Goal: Information Seeking & Learning: Check status

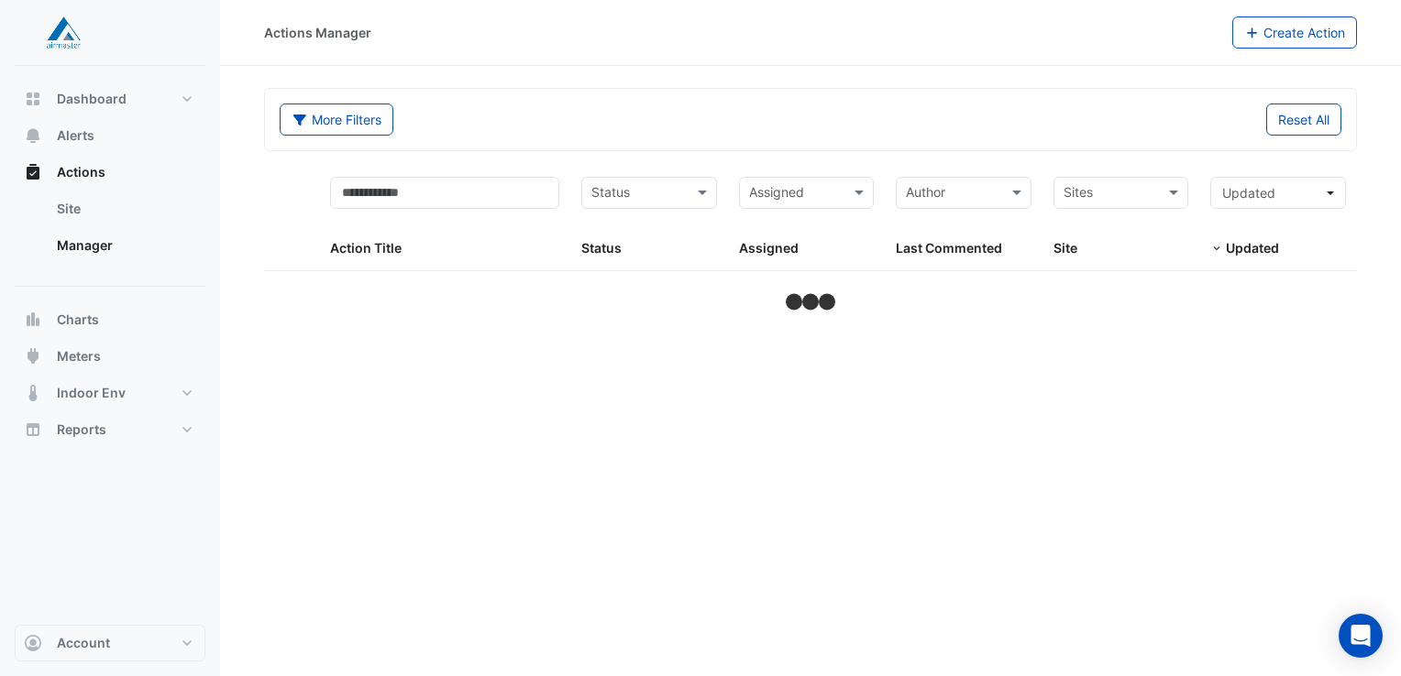
select select "**"
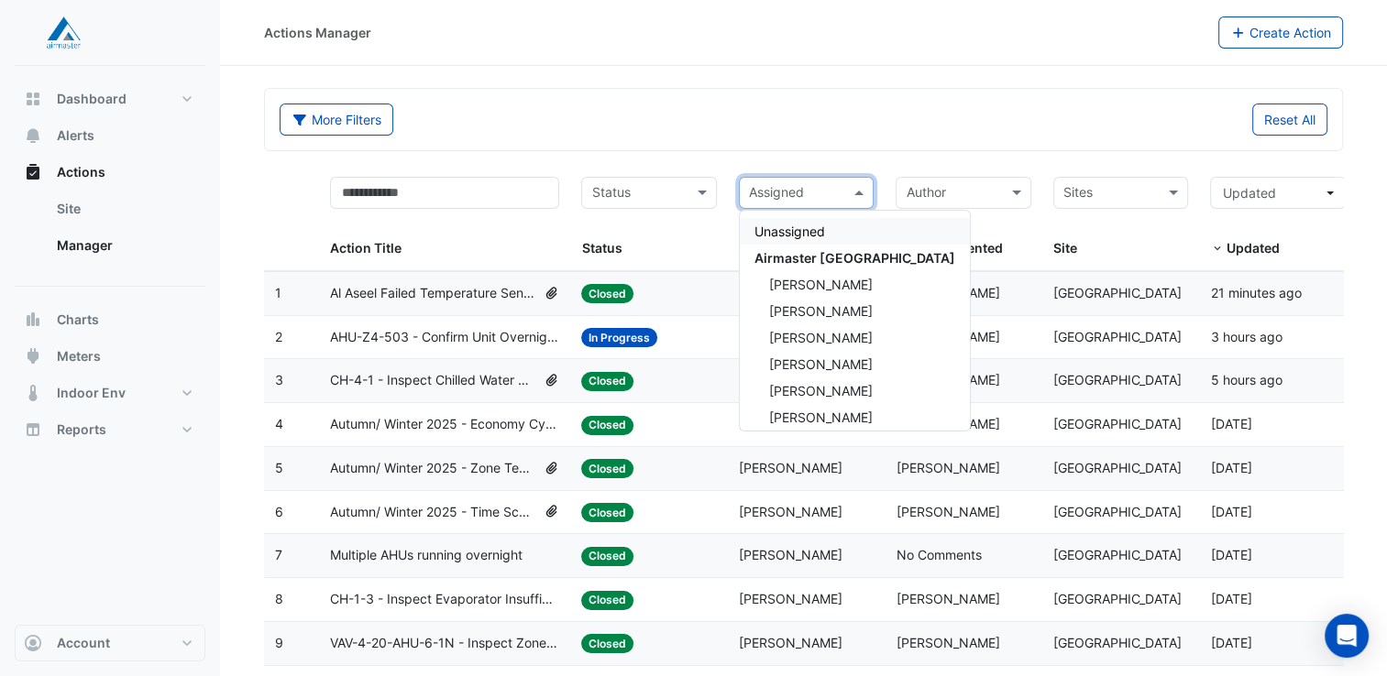
click at [862, 196] on span at bounding box center [861, 192] width 23 height 21
click at [810, 389] on span "[PERSON_NAME]" at bounding box center [821, 391] width 104 height 16
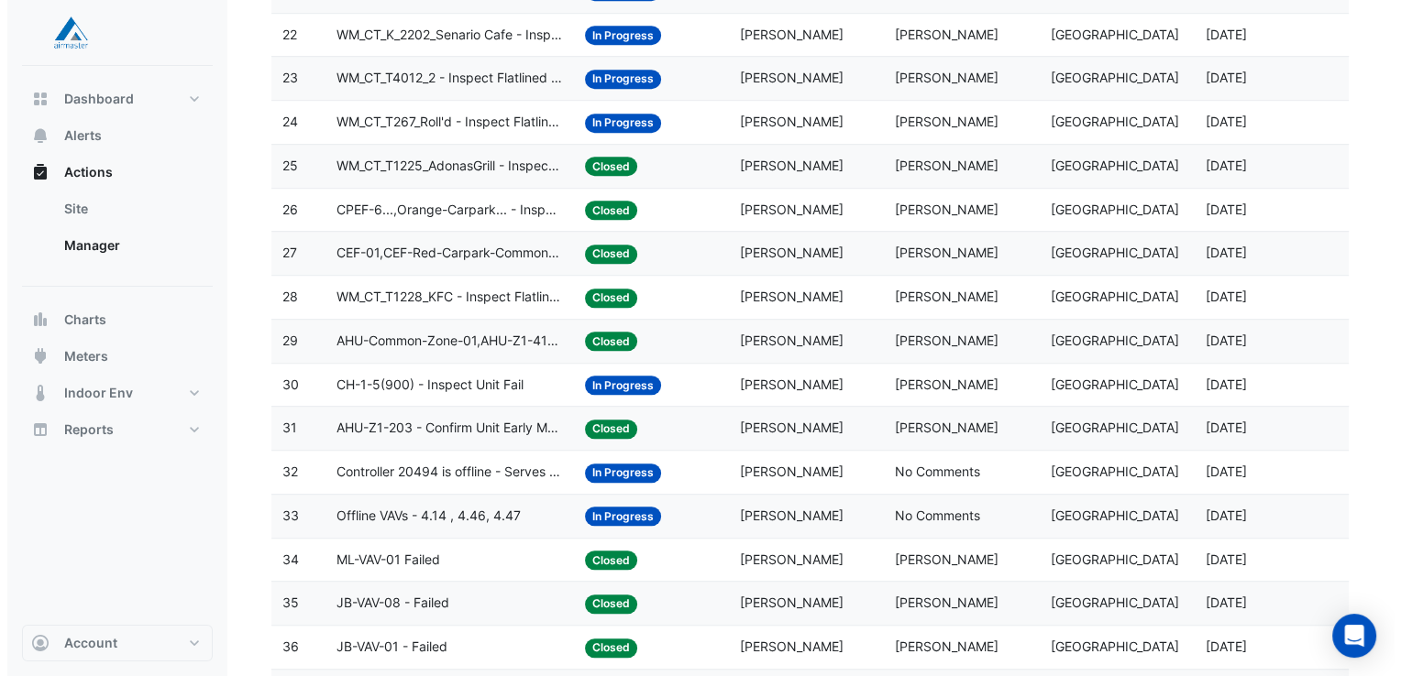
scroll to position [1283, 0]
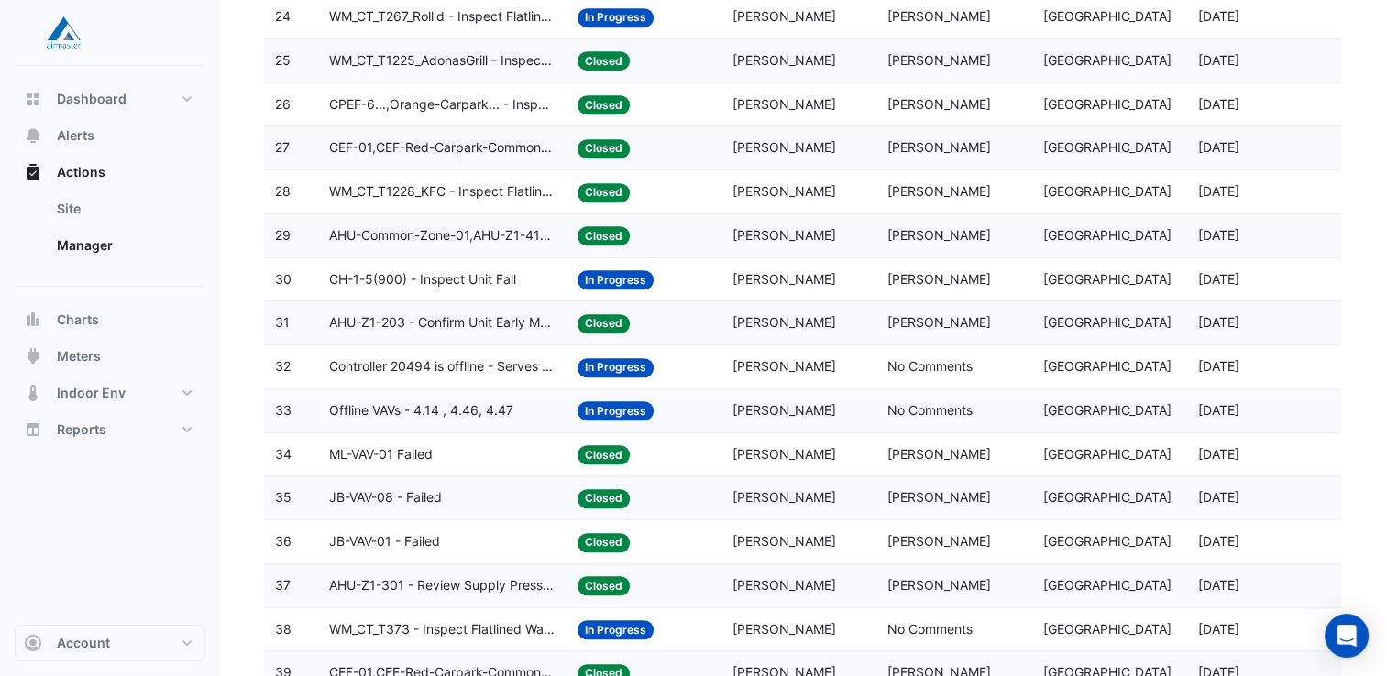
click at [424, 357] on span "Controller 20494 is offline - Serves exhaust fans for the DJ and SUW Substation" at bounding box center [442, 367] width 226 height 21
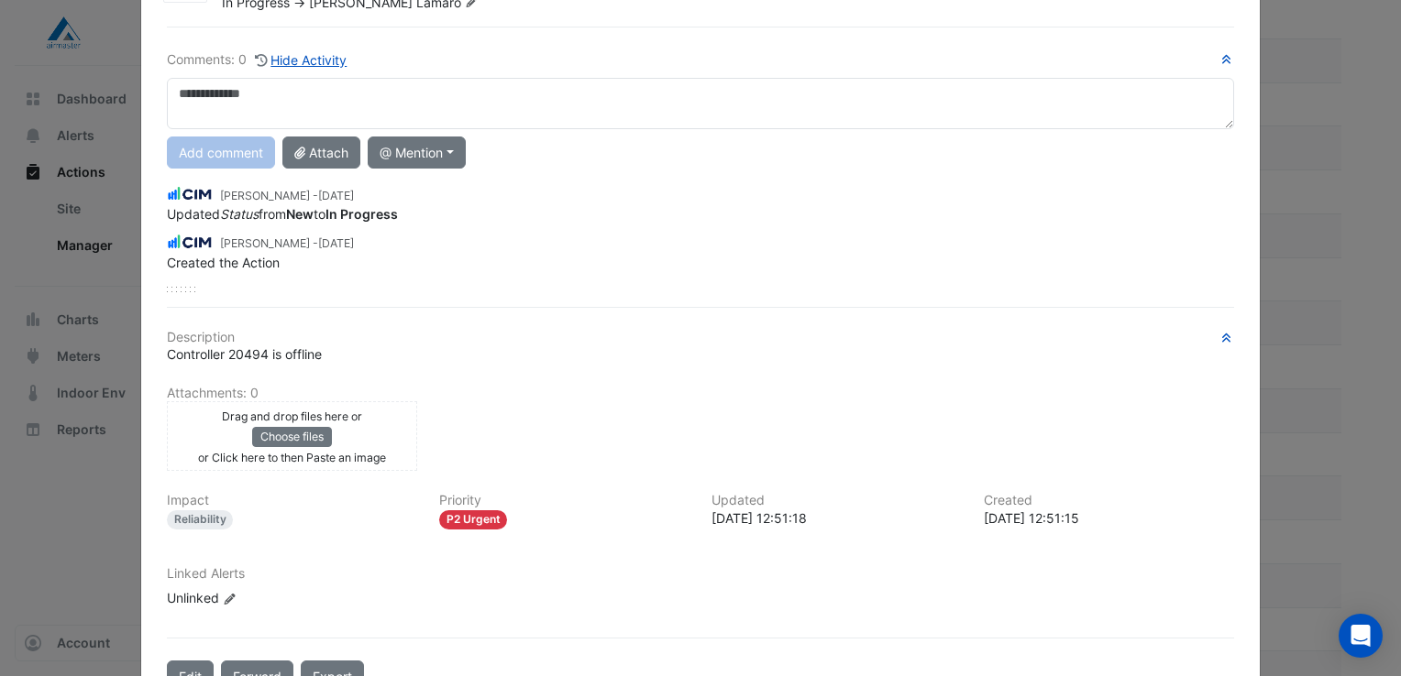
scroll to position [0, 0]
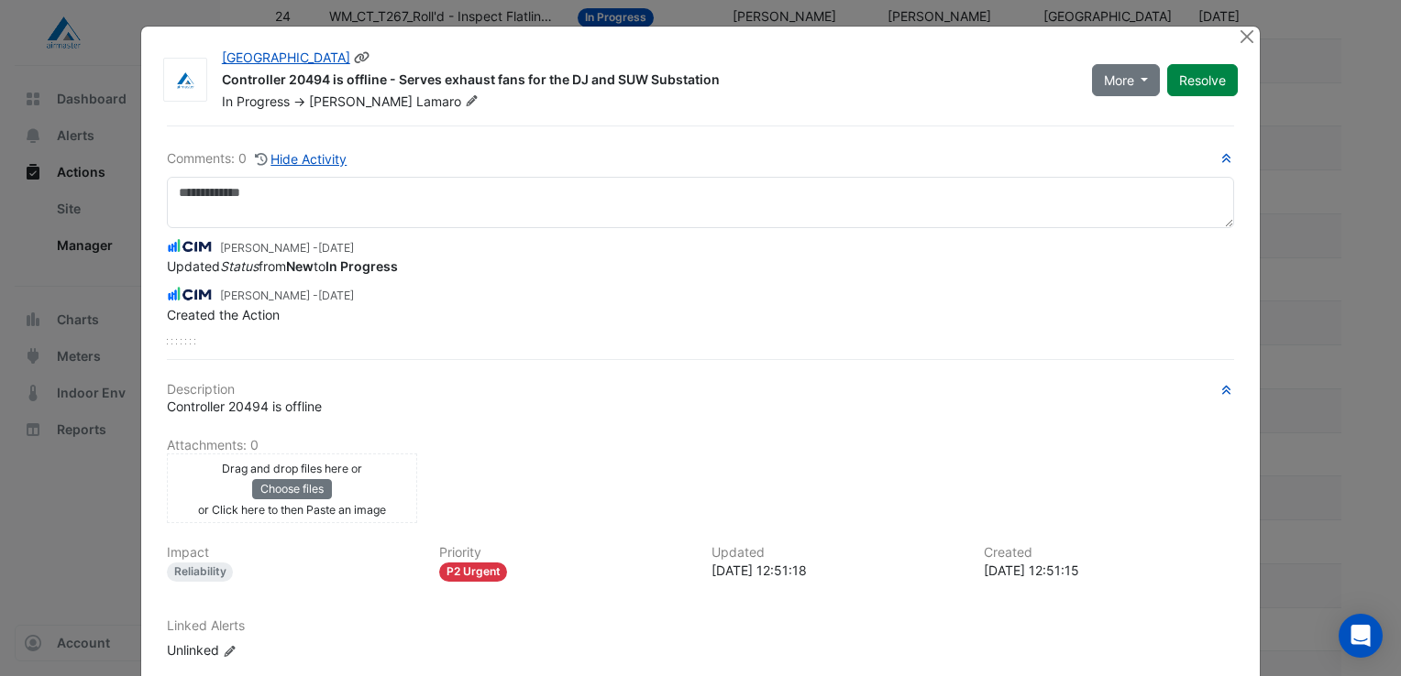
drag, startPoint x: 216, startPoint y: 79, endPoint x: 733, endPoint y: 85, distance: 517.0
click at [733, 85] on div "Controller 20494 is offline - Serves exhaust fans for the DJ and SUW Substation" at bounding box center [646, 82] width 848 height 22
click at [724, 90] on div "Controller 20494 is offline - Serves exhaust fans for the DJ and SUW Substation" at bounding box center [646, 82] width 848 height 22
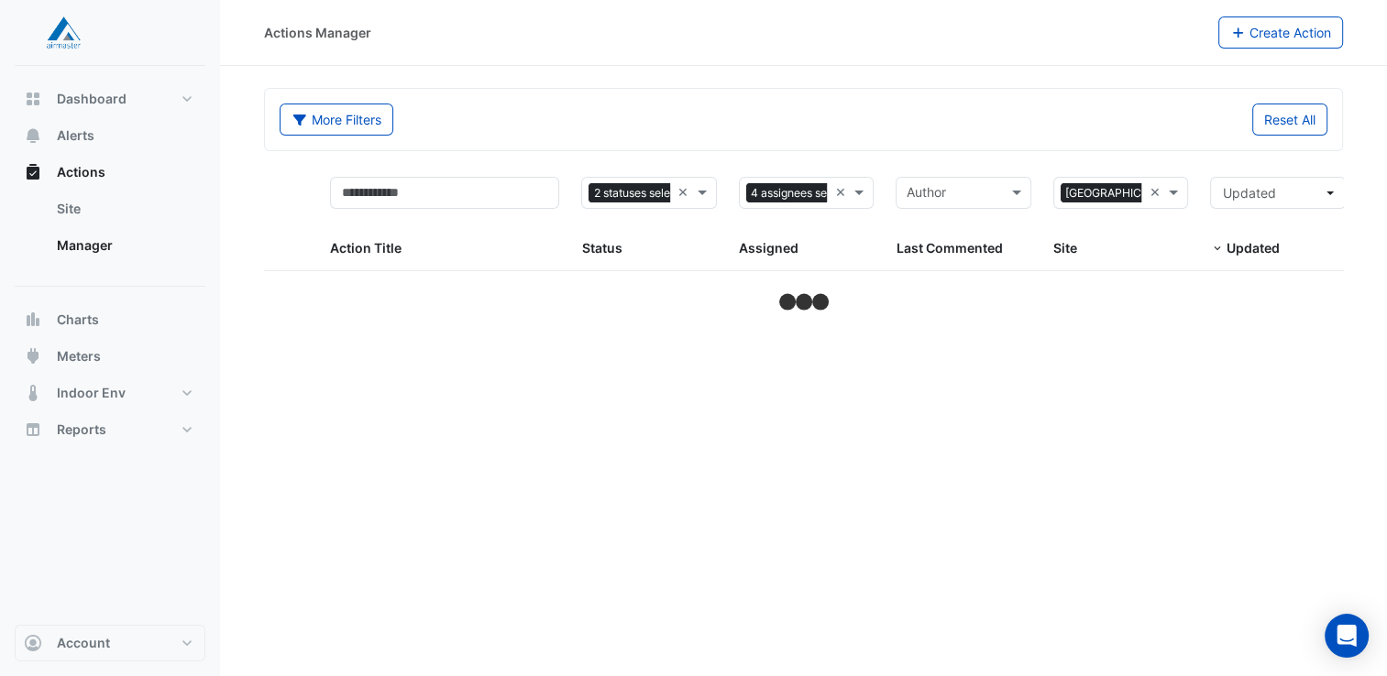
select select "**"
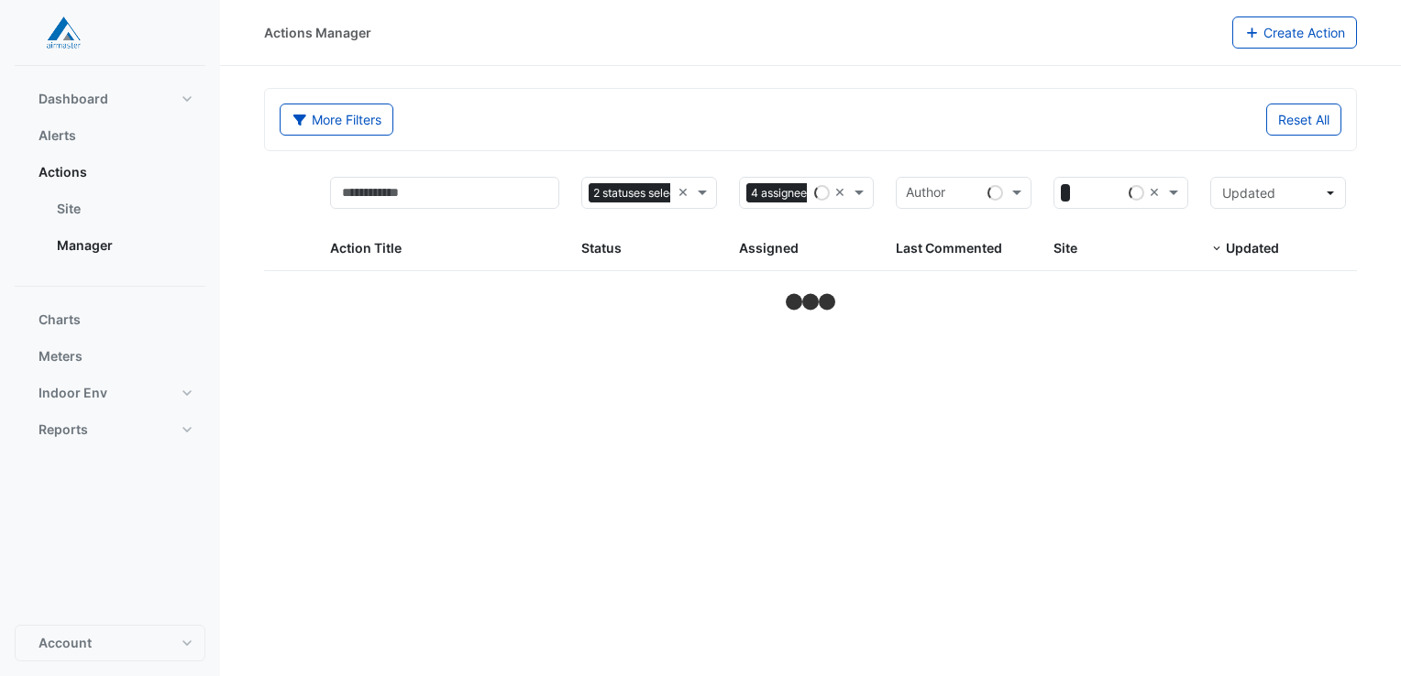
select select "**"
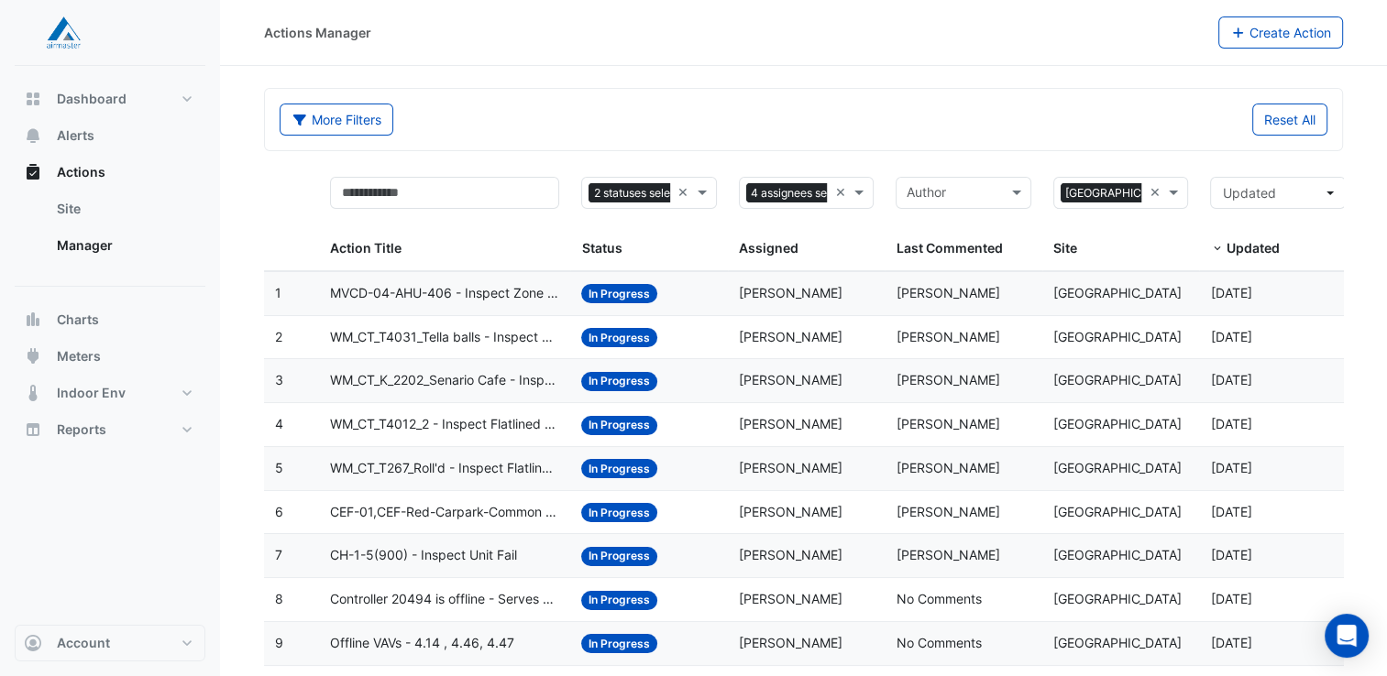
click at [973, 196] on input "text" at bounding box center [953, 194] width 94 height 21
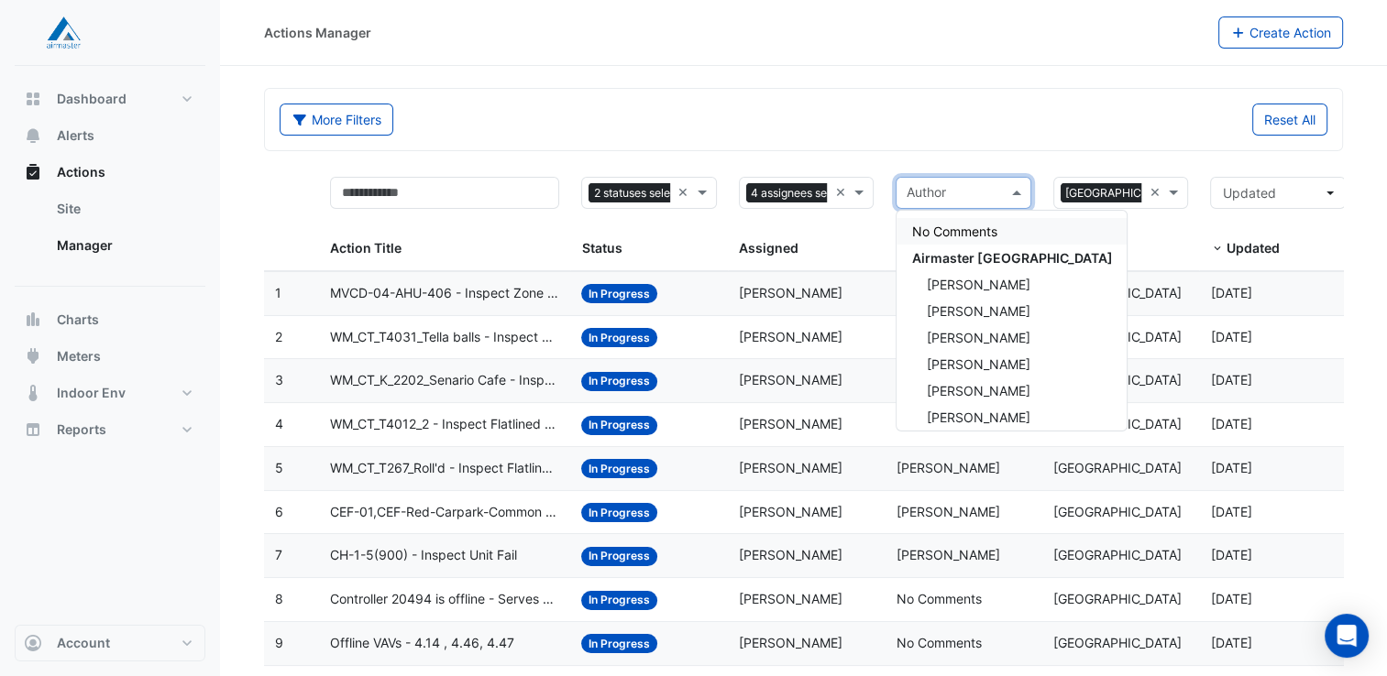
click at [973, 194] on input "text" at bounding box center [953, 194] width 94 height 21
click at [928, 126] on div "Reset All" at bounding box center [1071, 120] width 535 height 32
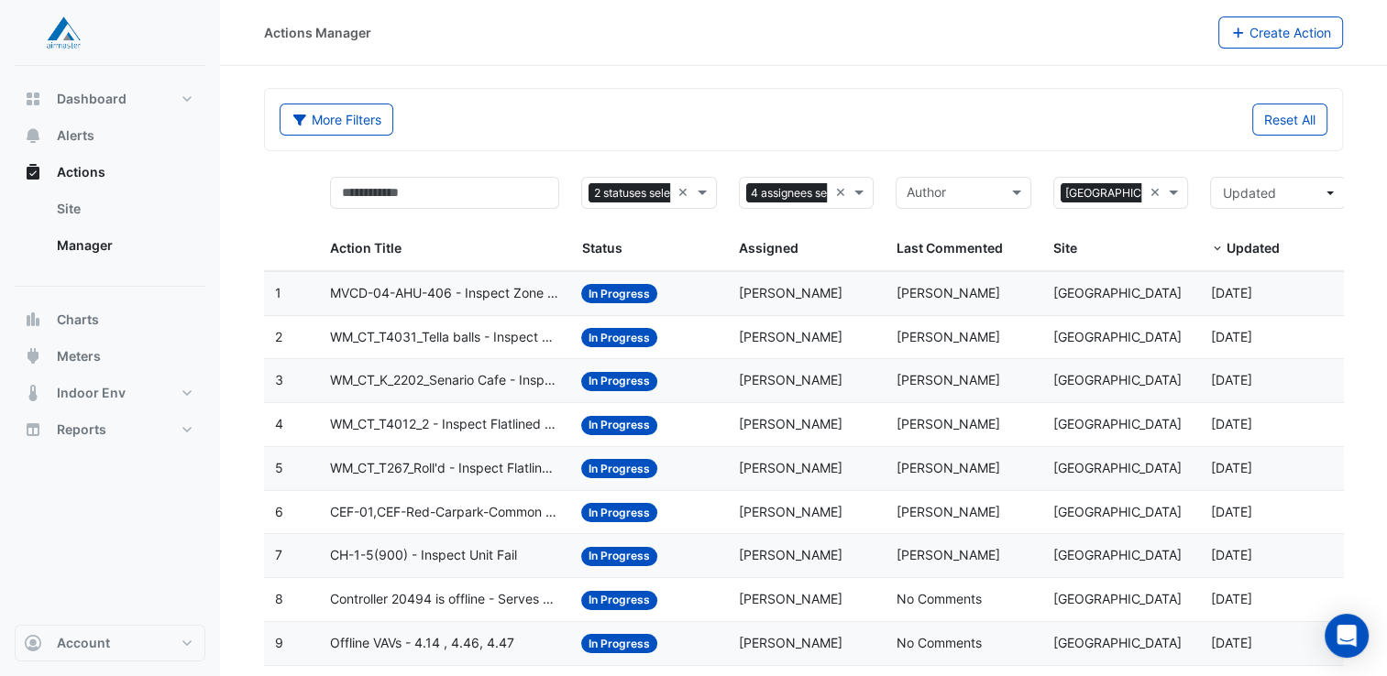
click at [437, 510] on span "CEF-01,CEF-Red-Carpark-Common - Inspect Carpark CO [GEOGRAPHIC_DATA]" at bounding box center [444, 512] width 229 height 21
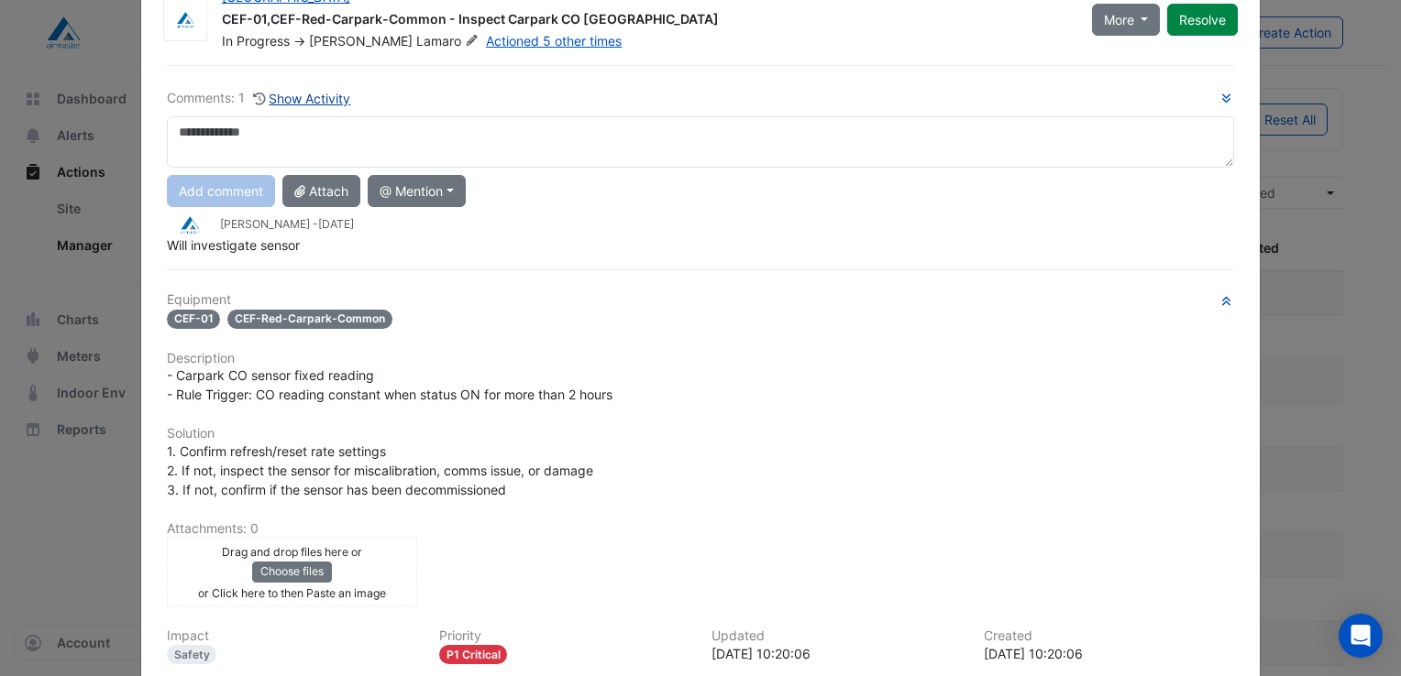
scroll to position [92, 0]
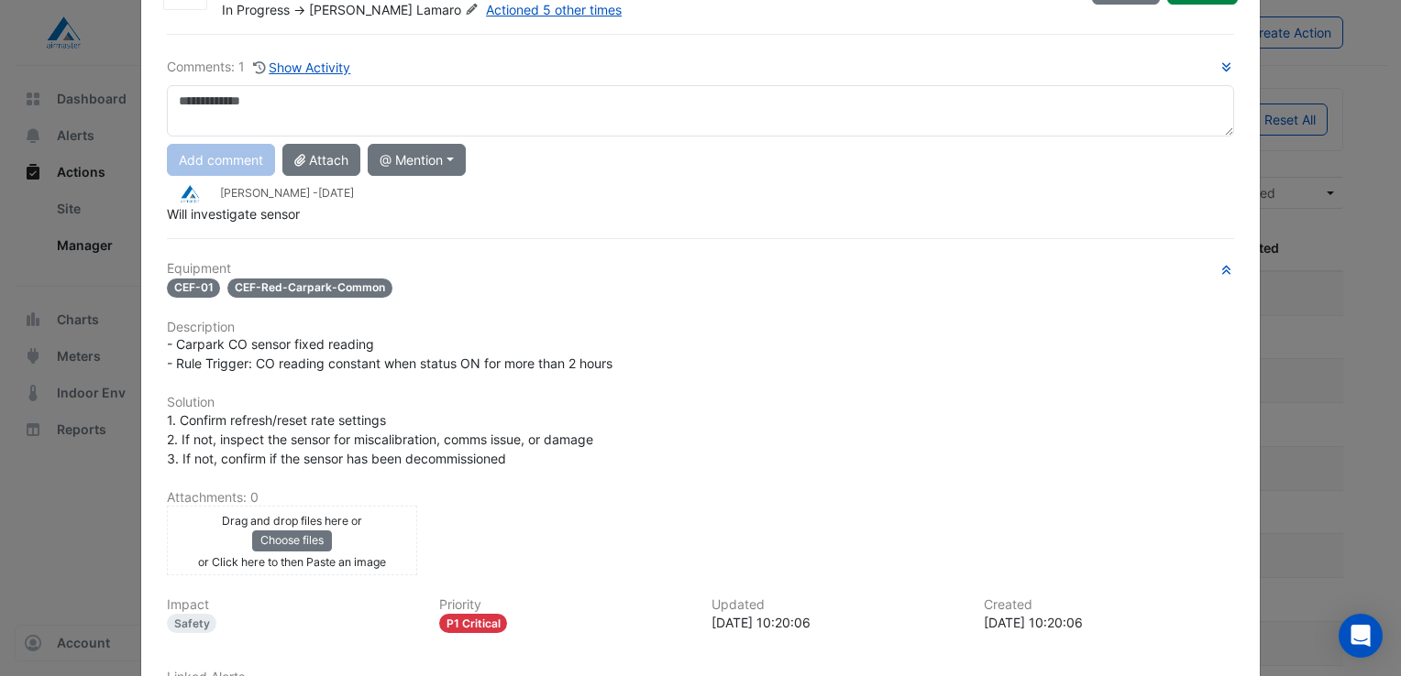
click at [303, 112] on textarea at bounding box center [700, 110] width 1067 height 51
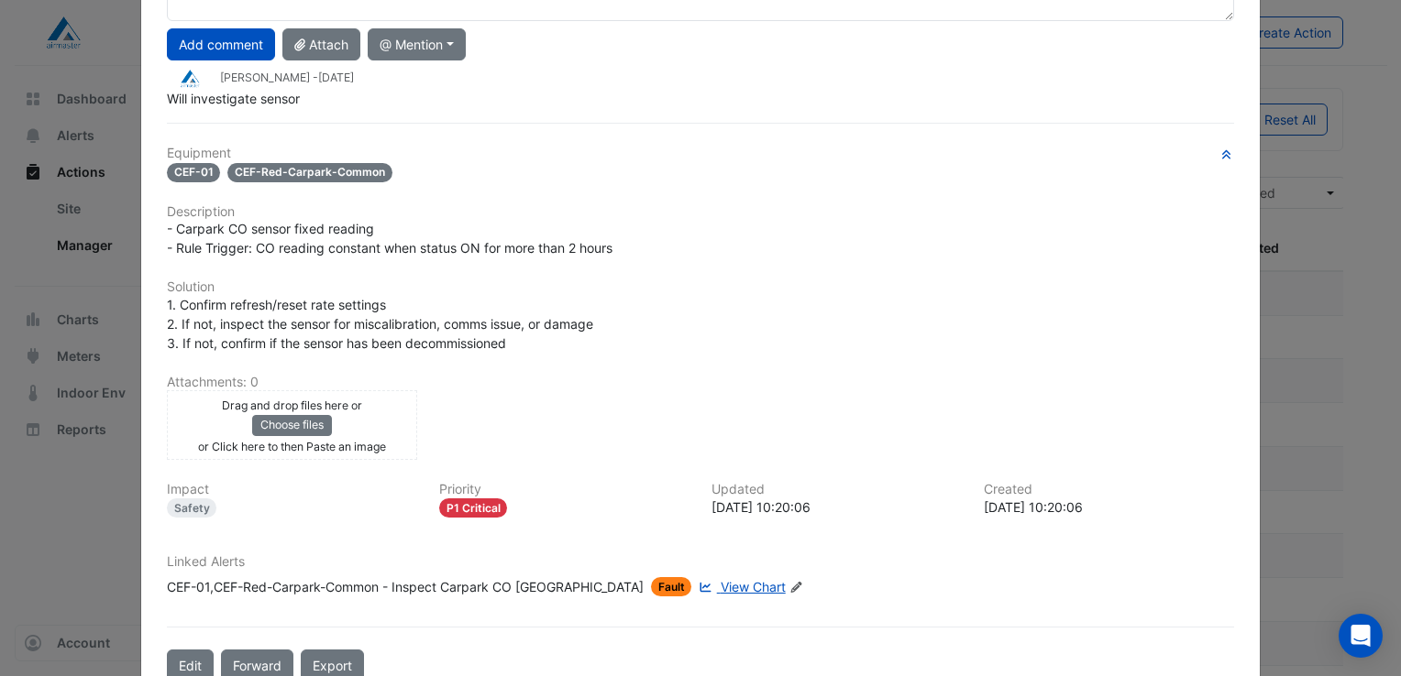
scroll to position [246, 0]
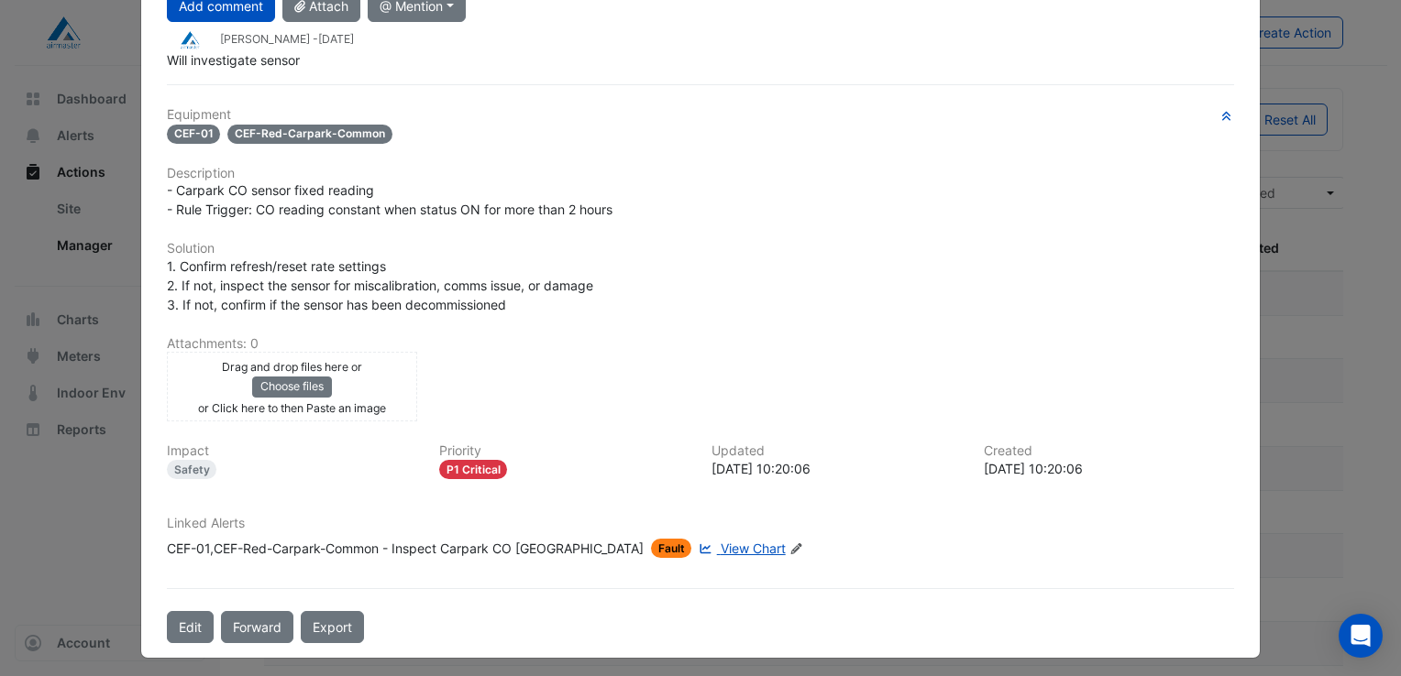
click at [720, 543] on span "View Chart" at bounding box center [752, 549] width 65 height 16
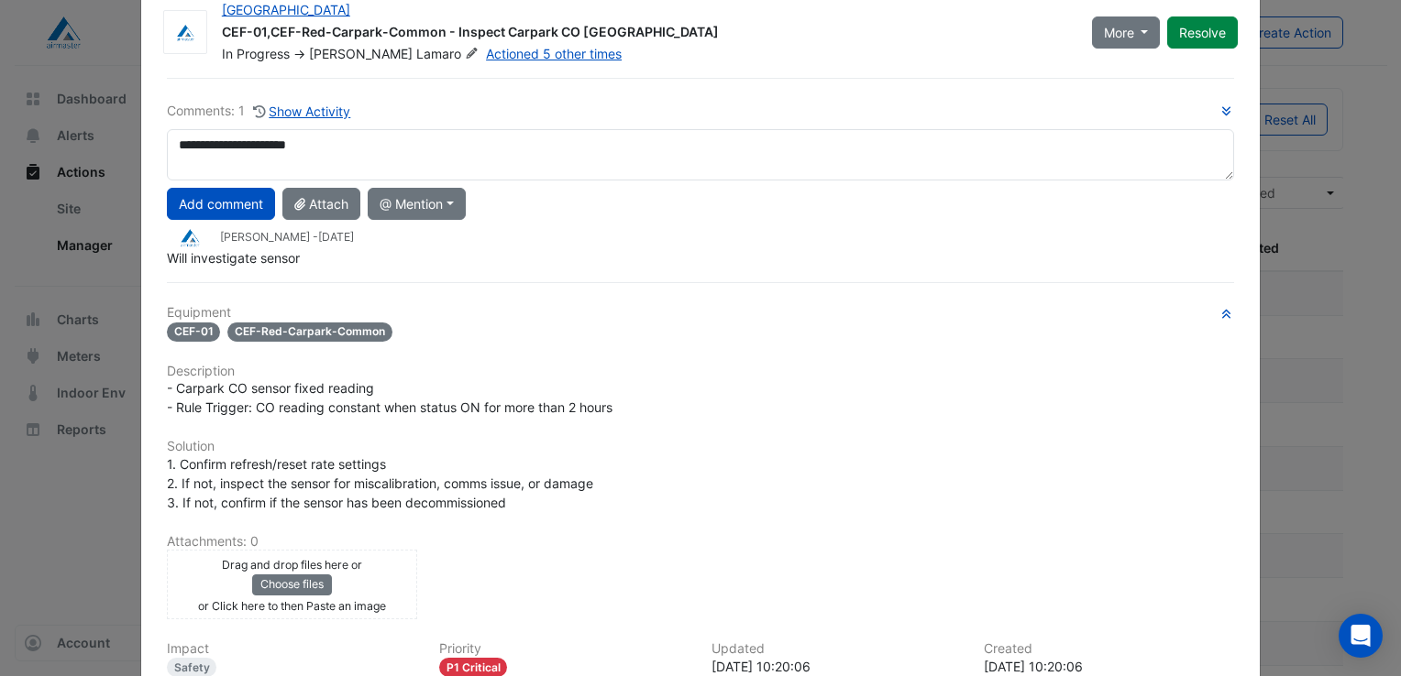
scroll to position [0, 0]
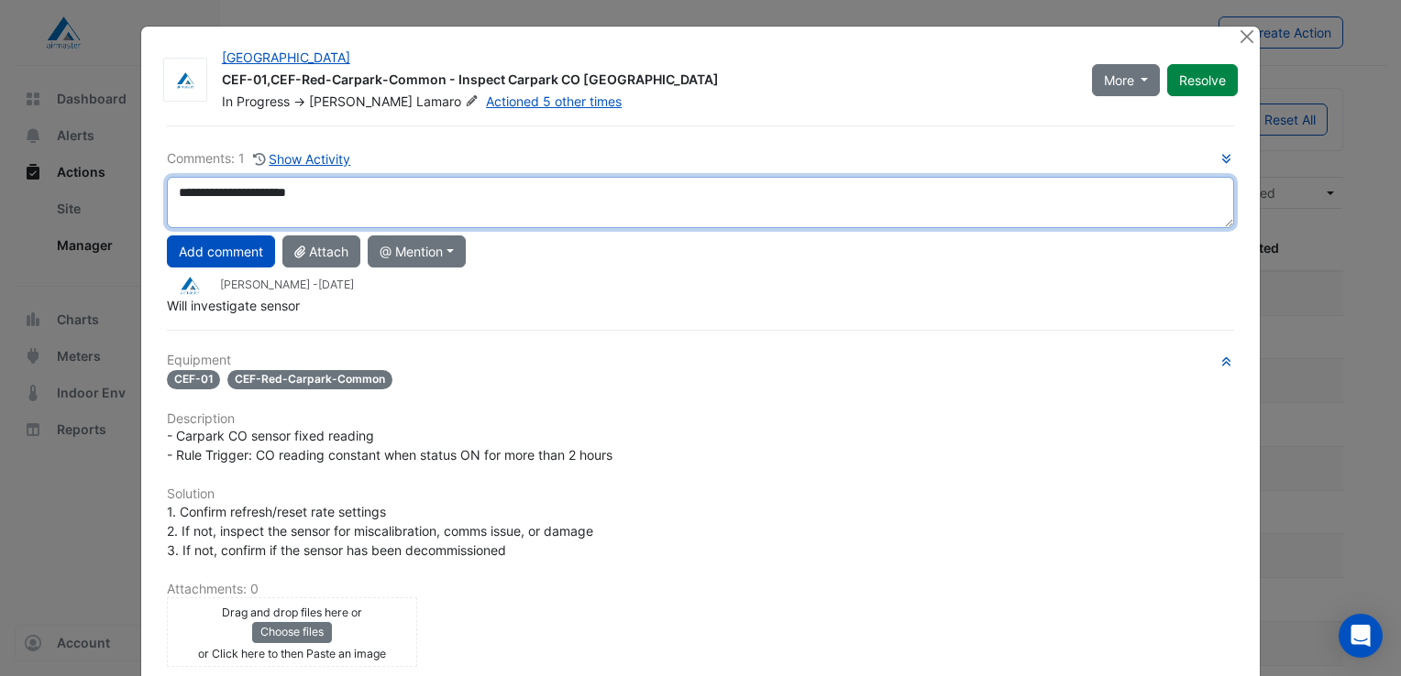
click at [338, 191] on textarea "**********" at bounding box center [700, 202] width 1067 height 51
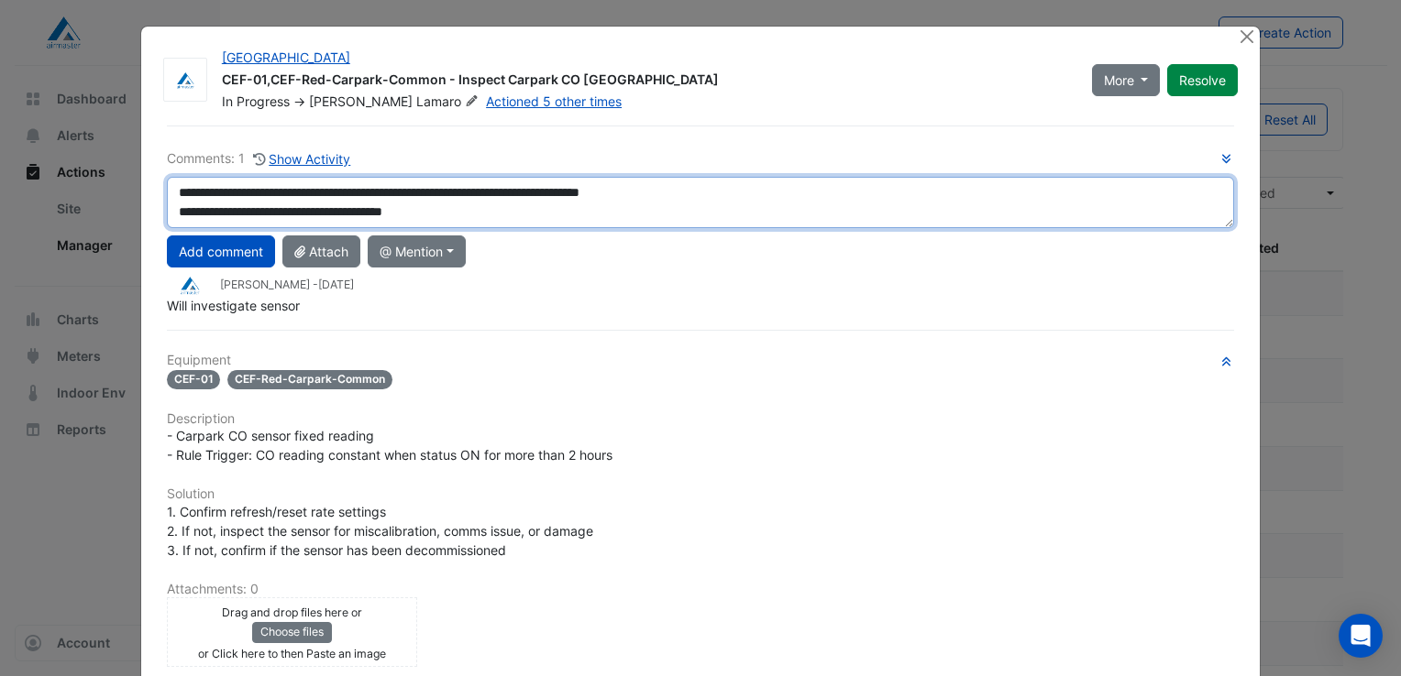
scroll to position [11, 0]
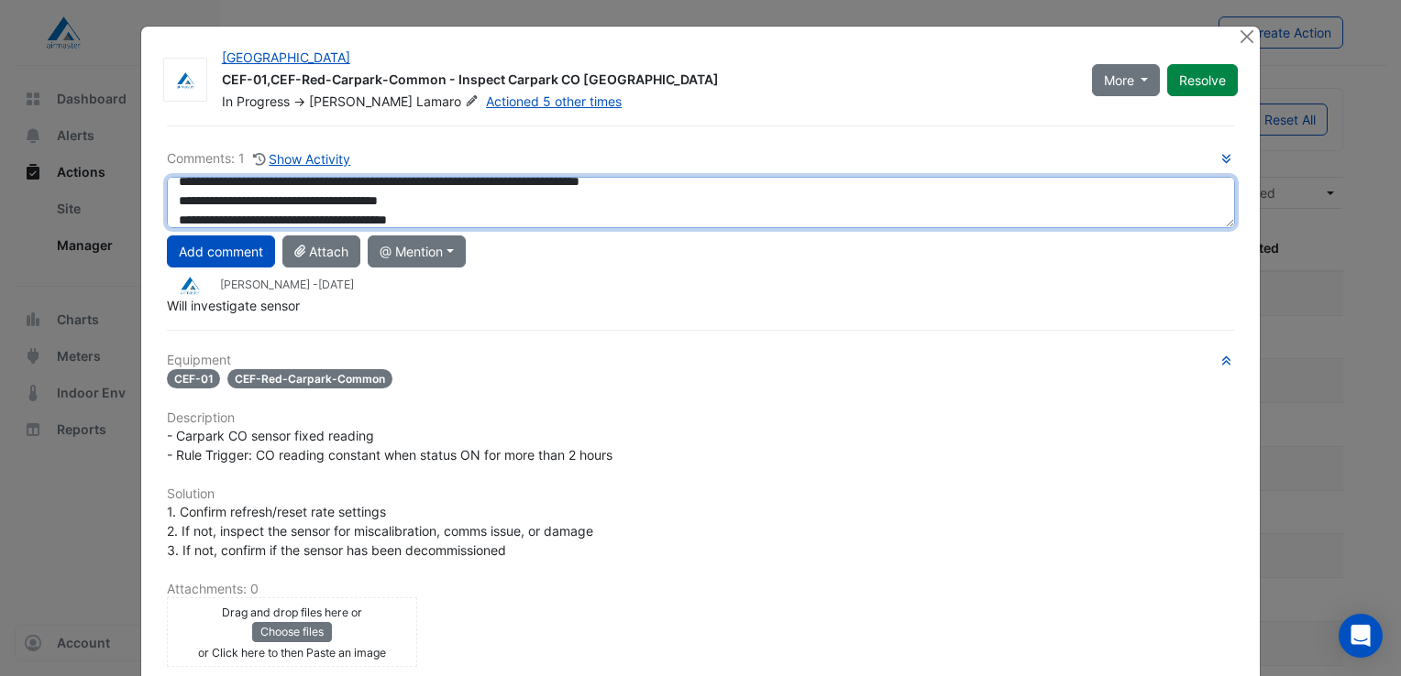
click at [462, 192] on textarea "**********" at bounding box center [701, 202] width 1068 height 51
click at [481, 211] on textarea "**********" at bounding box center [701, 202] width 1068 height 51
click at [492, 189] on textarea "**********" at bounding box center [701, 202] width 1068 height 51
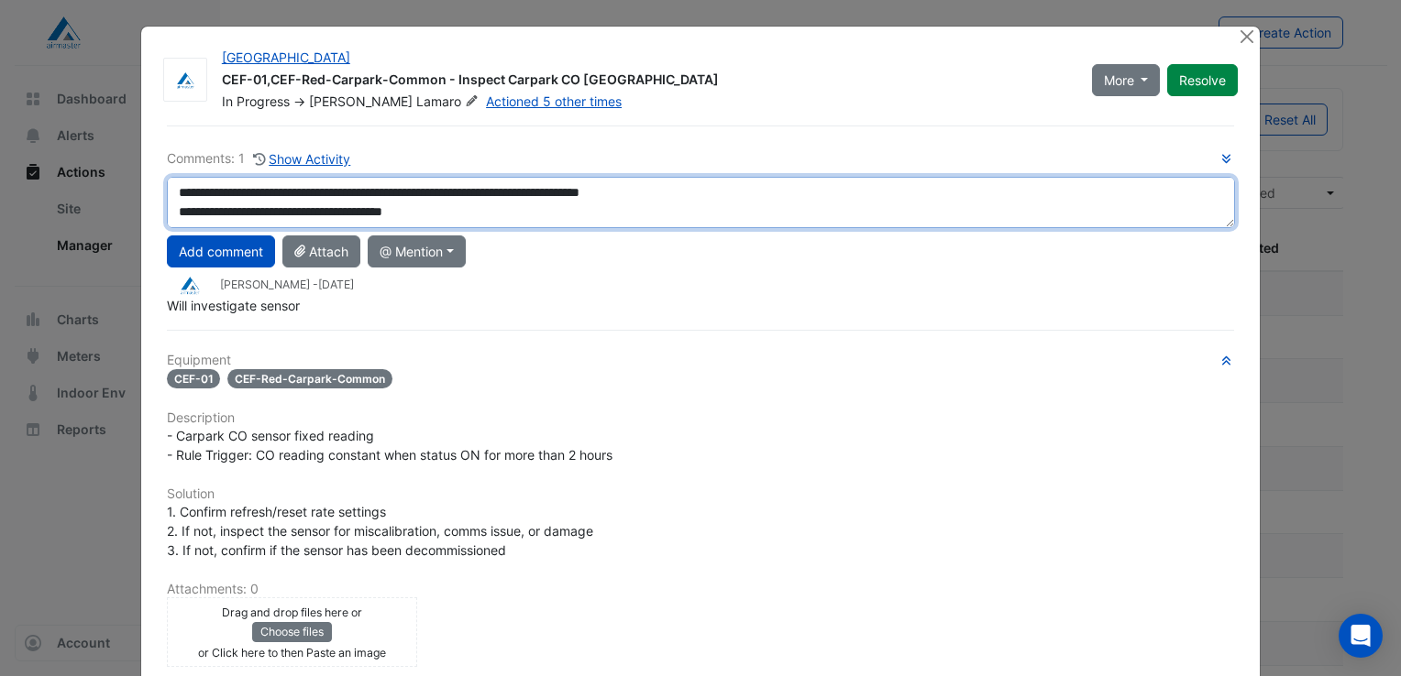
click at [501, 191] on textarea "**********" at bounding box center [701, 202] width 1068 height 51
click at [494, 213] on textarea "**********" at bounding box center [701, 202] width 1068 height 51
click at [487, 211] on textarea "**********" at bounding box center [701, 202] width 1068 height 51
drag, startPoint x: 172, startPoint y: 209, endPoint x: 473, endPoint y: 230, distance: 301.4
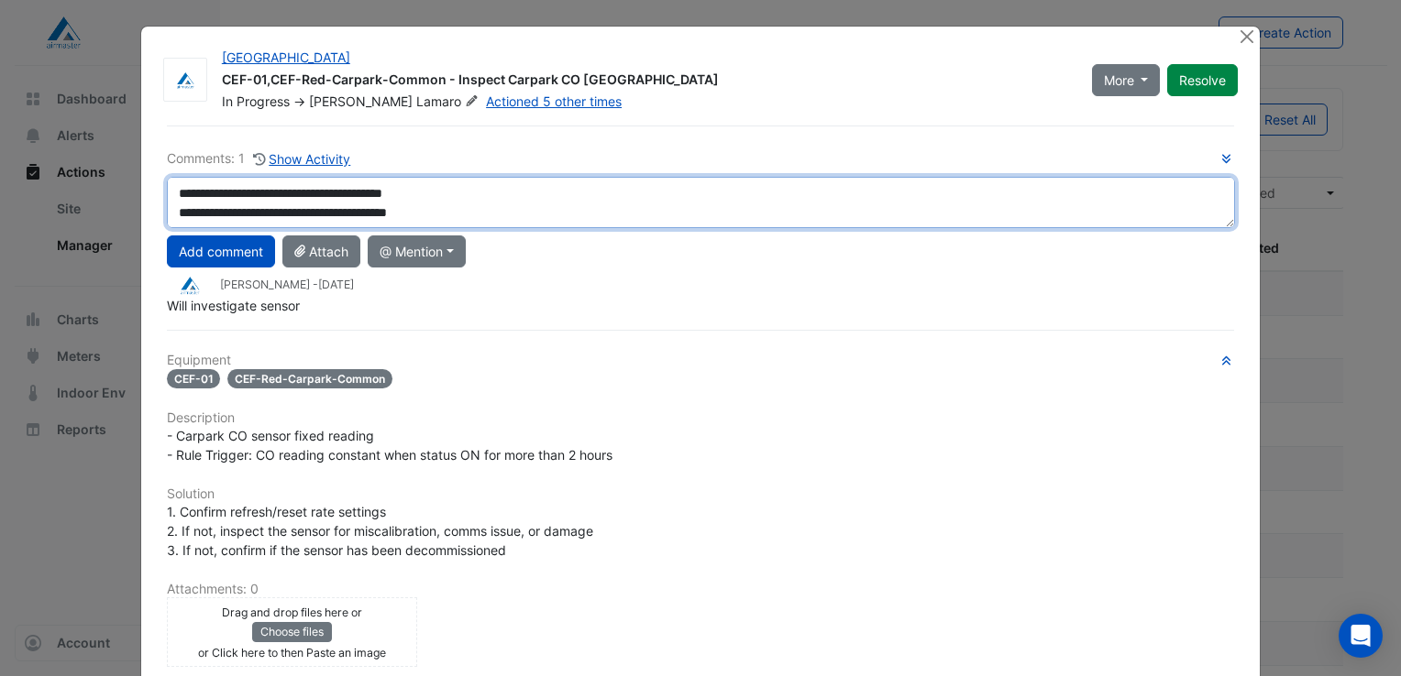
click at [473, 230] on div "**********" at bounding box center [700, 231] width 1067 height 167
click at [477, 198] on textarea "**********" at bounding box center [701, 202] width 1068 height 51
click at [481, 221] on textarea "**********" at bounding box center [701, 202] width 1068 height 51
type textarea "**********"
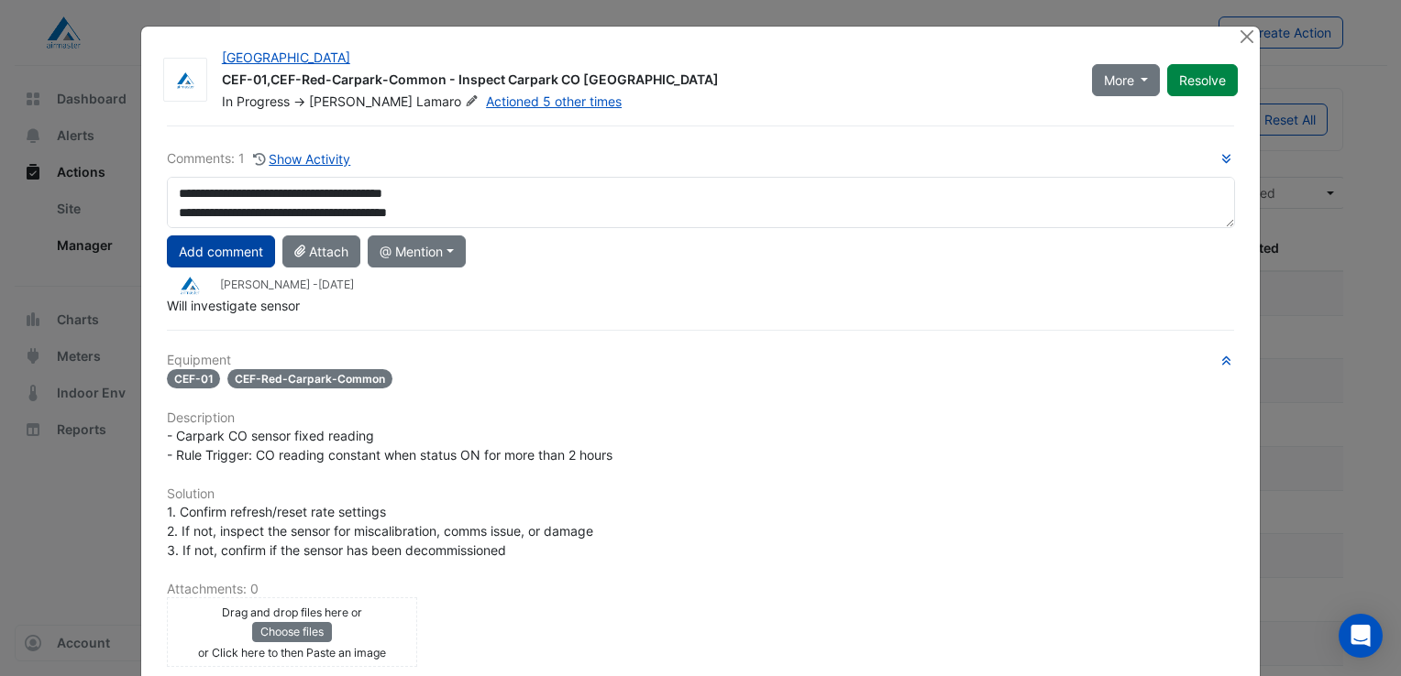
click at [236, 247] on button "Add comment" at bounding box center [221, 252] width 108 height 32
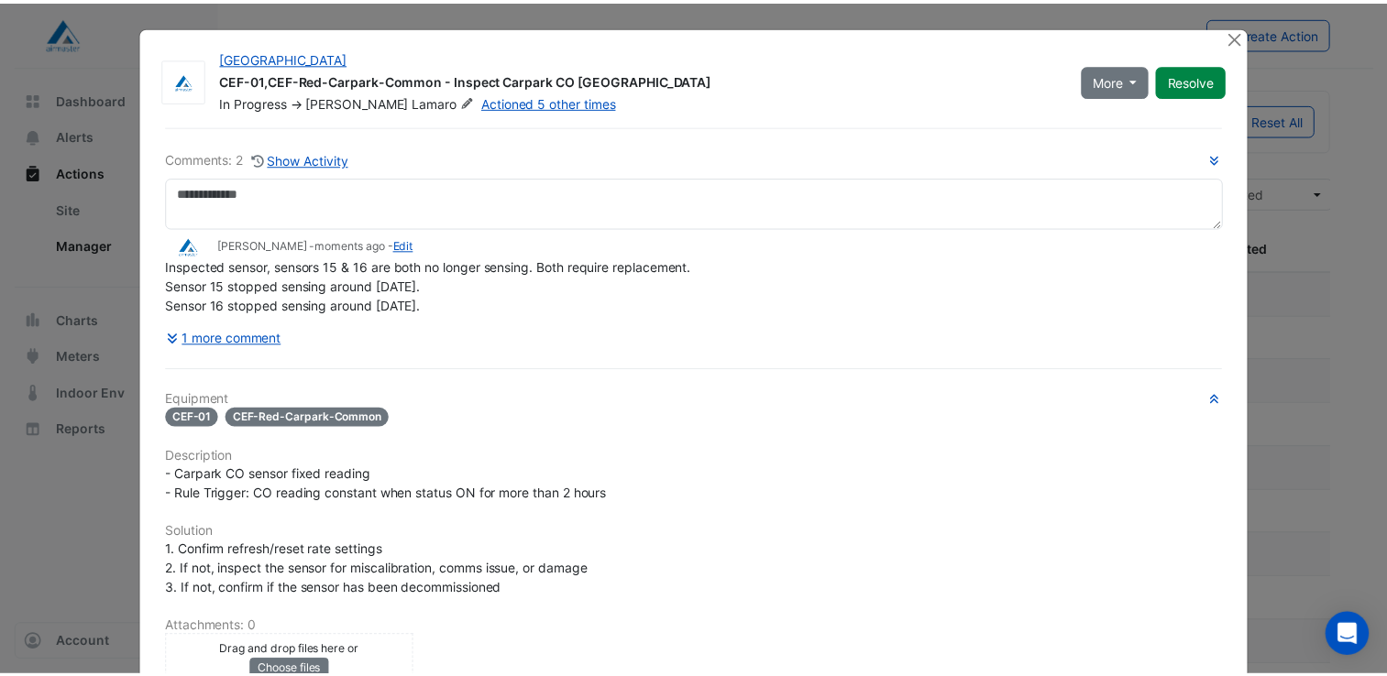
scroll to position [0, 0]
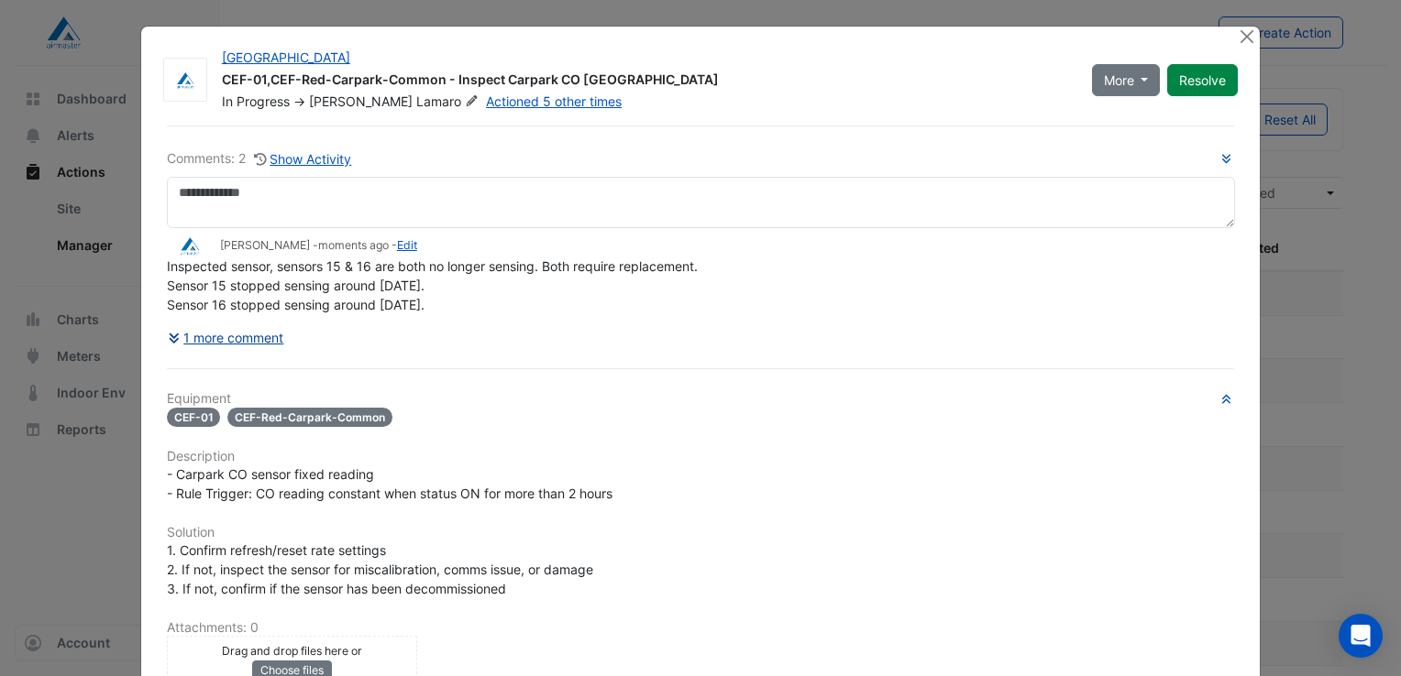
click at [205, 338] on button "1 more comment" at bounding box center [226, 338] width 118 height 32
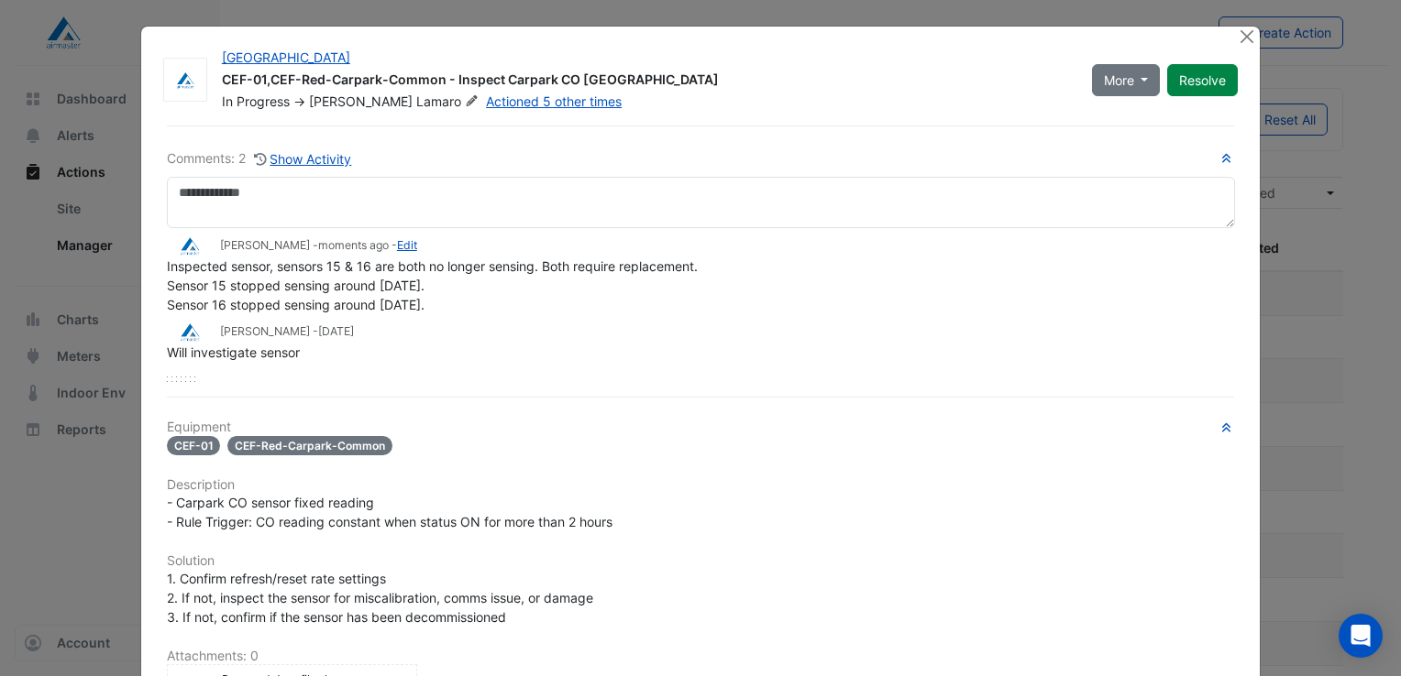
click at [318, 327] on span "[DATE]" at bounding box center [336, 331] width 36 height 14
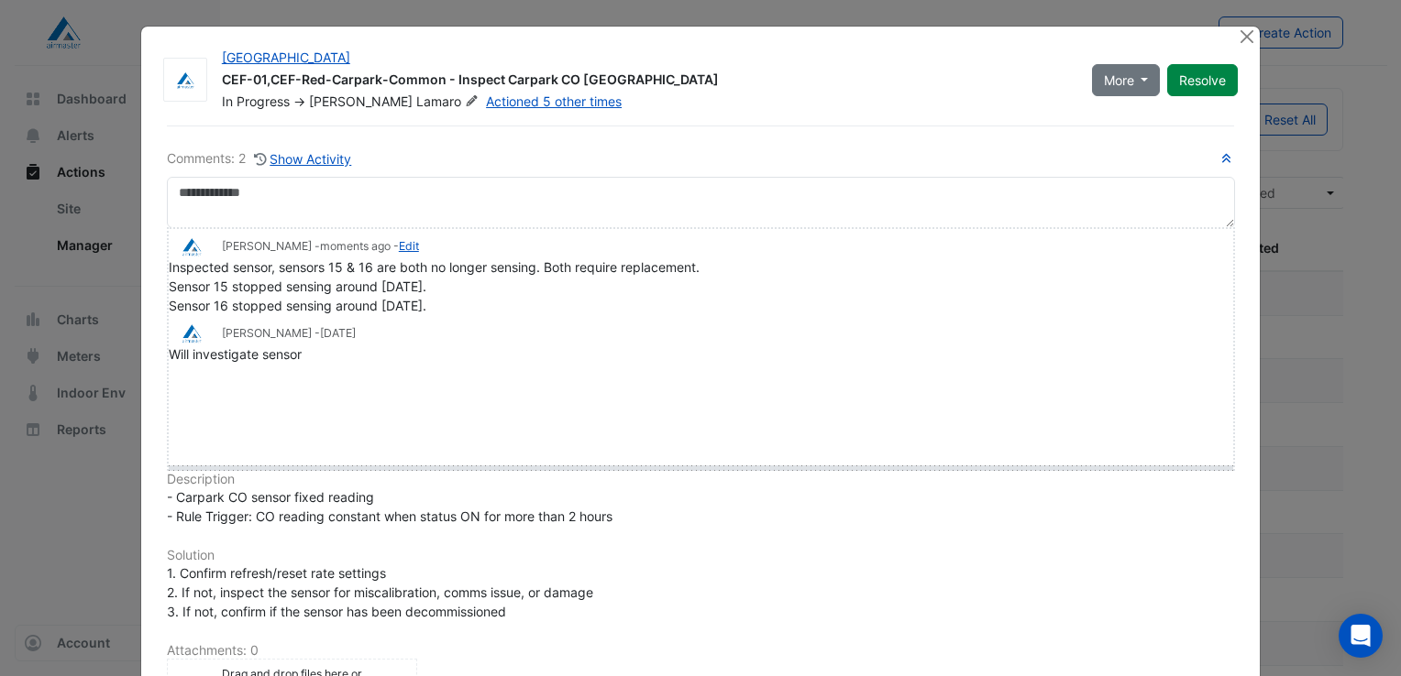
drag, startPoint x: 165, startPoint y: 378, endPoint x: 176, endPoint y: 468, distance: 91.4
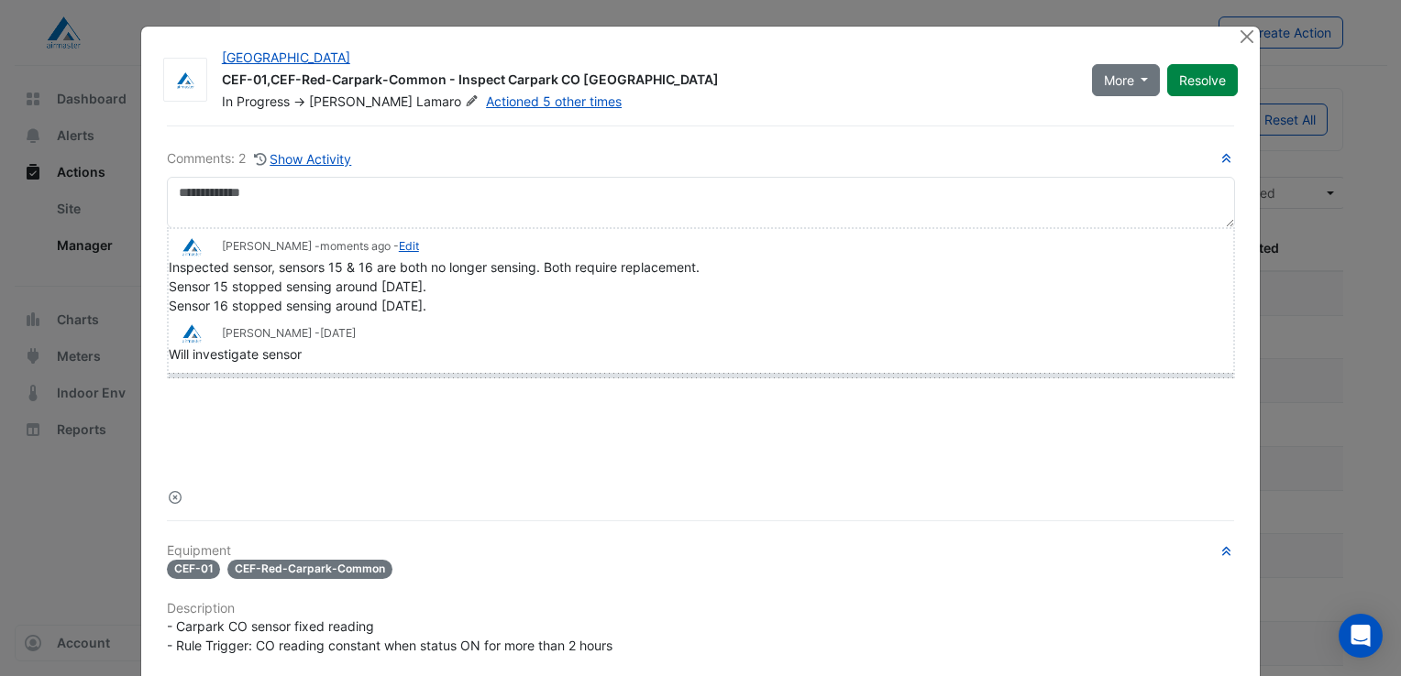
drag, startPoint x: 172, startPoint y: 495, endPoint x: 180, endPoint y: 376, distance: 119.4
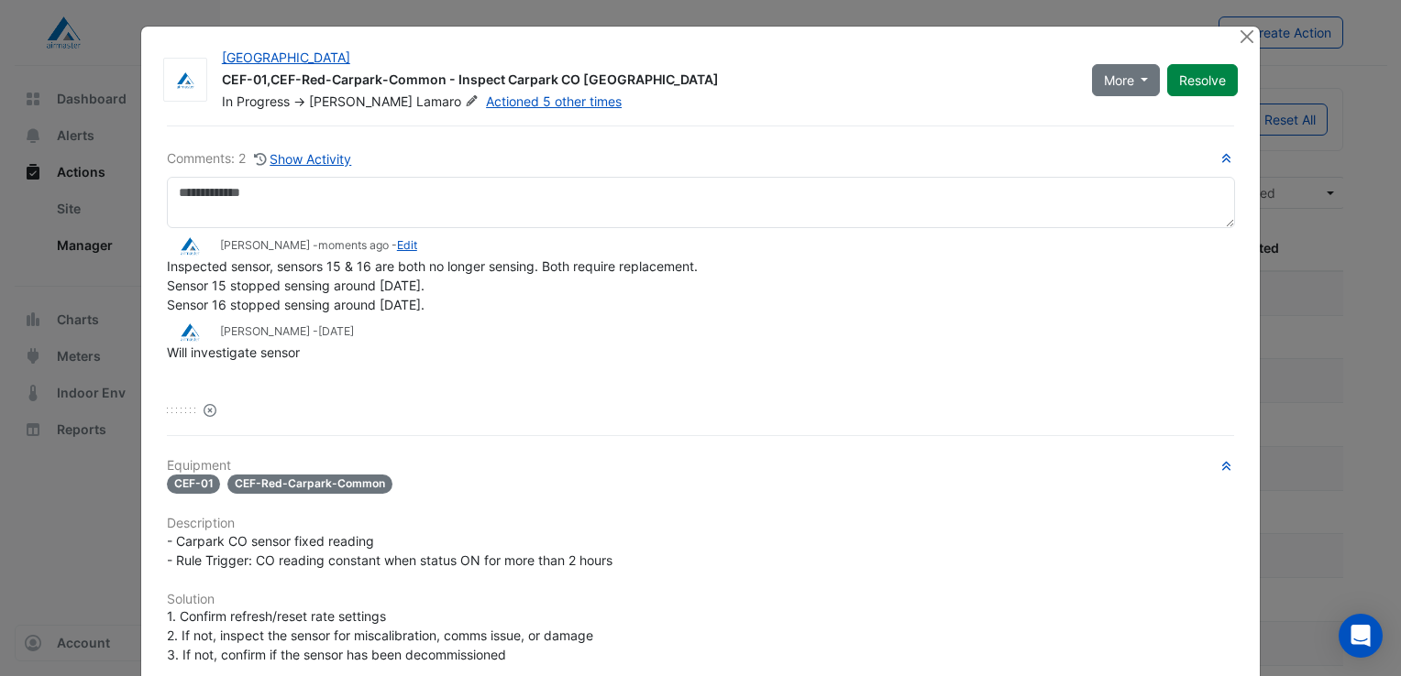
drag, startPoint x: 290, startPoint y: 329, endPoint x: 432, endPoint y: 329, distance: 142.1
click at [432, 329] on div "Dane Lamaro - 1 month and 28 days ago" at bounding box center [700, 332] width 1067 height 21
drag, startPoint x: 432, startPoint y: 329, endPoint x: 422, endPoint y: 365, distance: 37.1
click at [422, 365] on div "Jon Forgan - moments ago - Edit Inspected sensor, sensors 15 & 16 are both no l…" at bounding box center [700, 307] width 1067 height 159
click at [1237, 42] on button "Close" at bounding box center [1246, 36] width 19 height 19
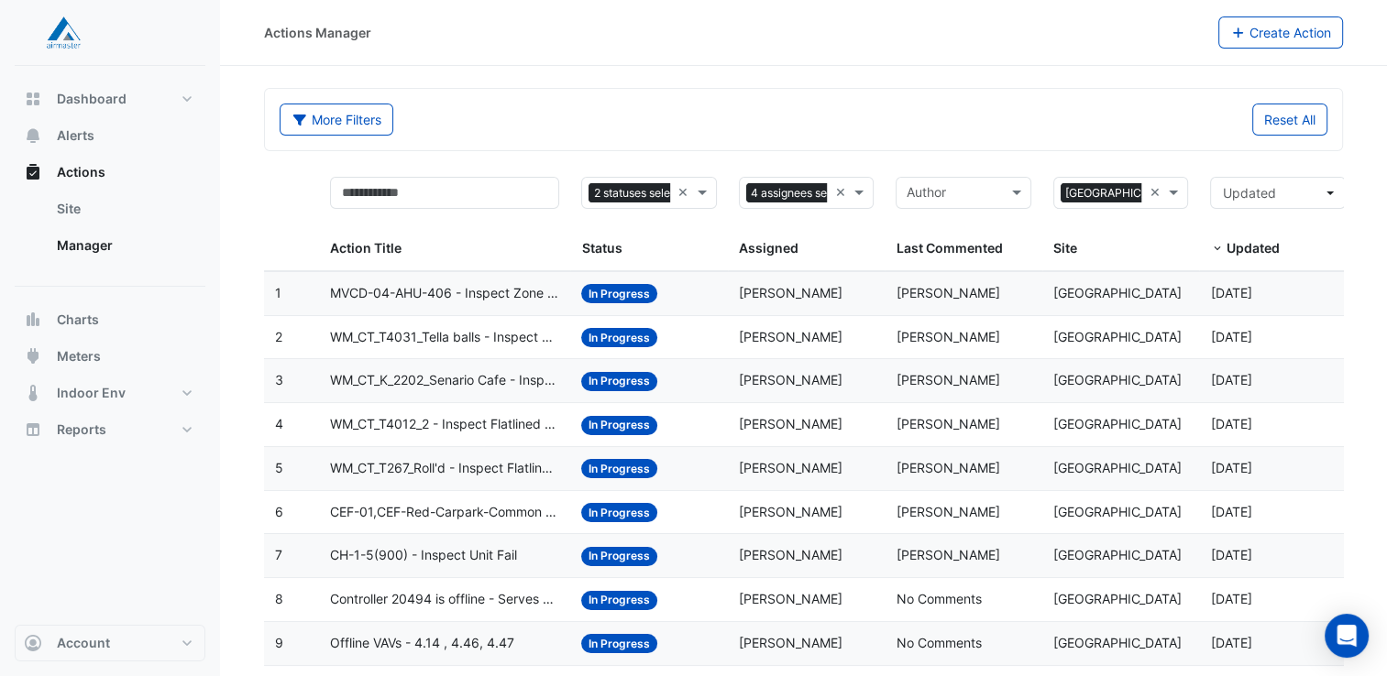
click at [516, 286] on span "MVCD-04-AHU-406 - Inspect Zone Temp Broken Sensor" at bounding box center [444, 293] width 229 height 21
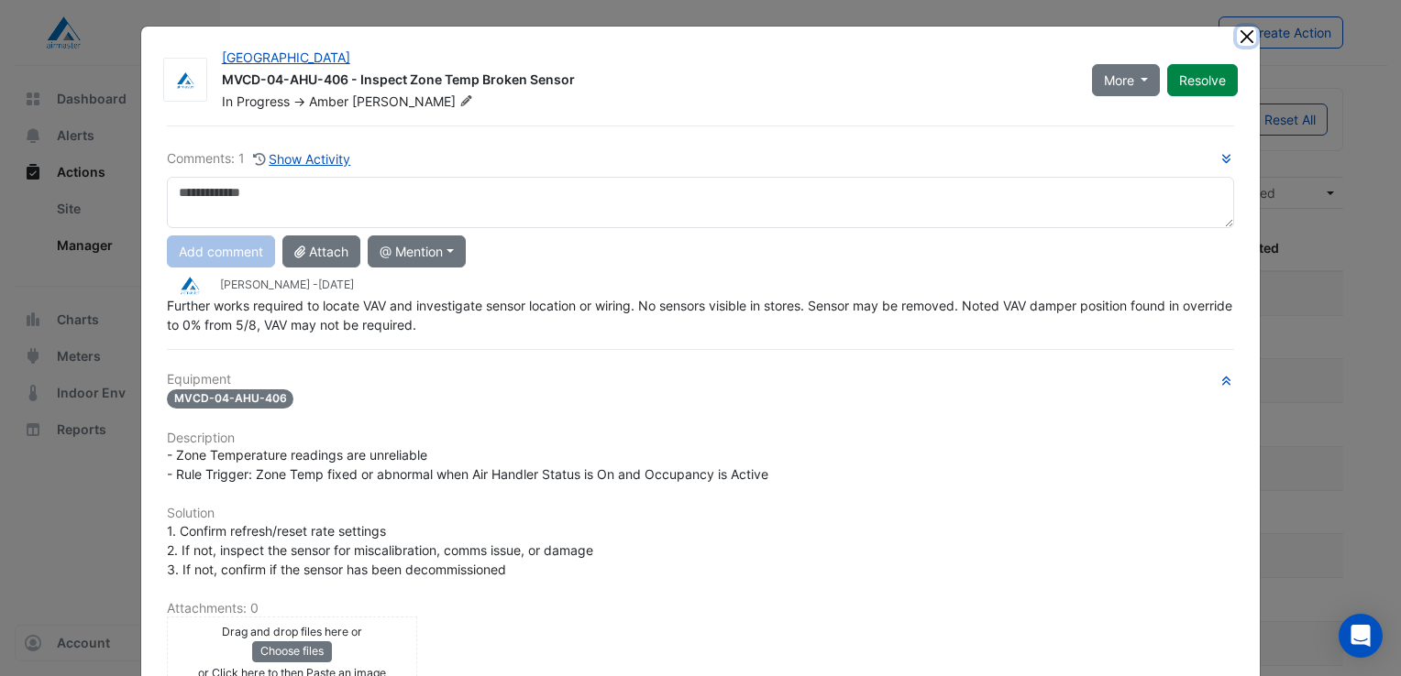
click at [1237, 35] on button "Close" at bounding box center [1246, 36] width 19 height 19
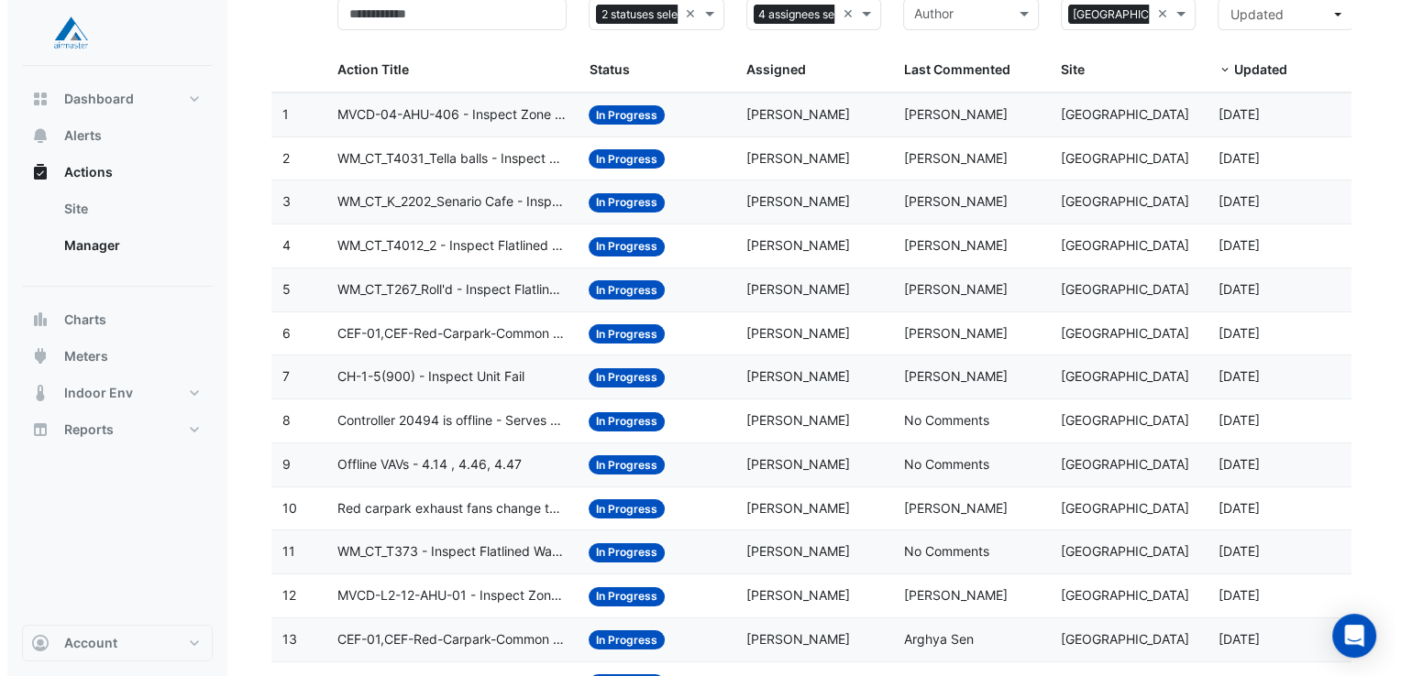
scroll to position [183, 0]
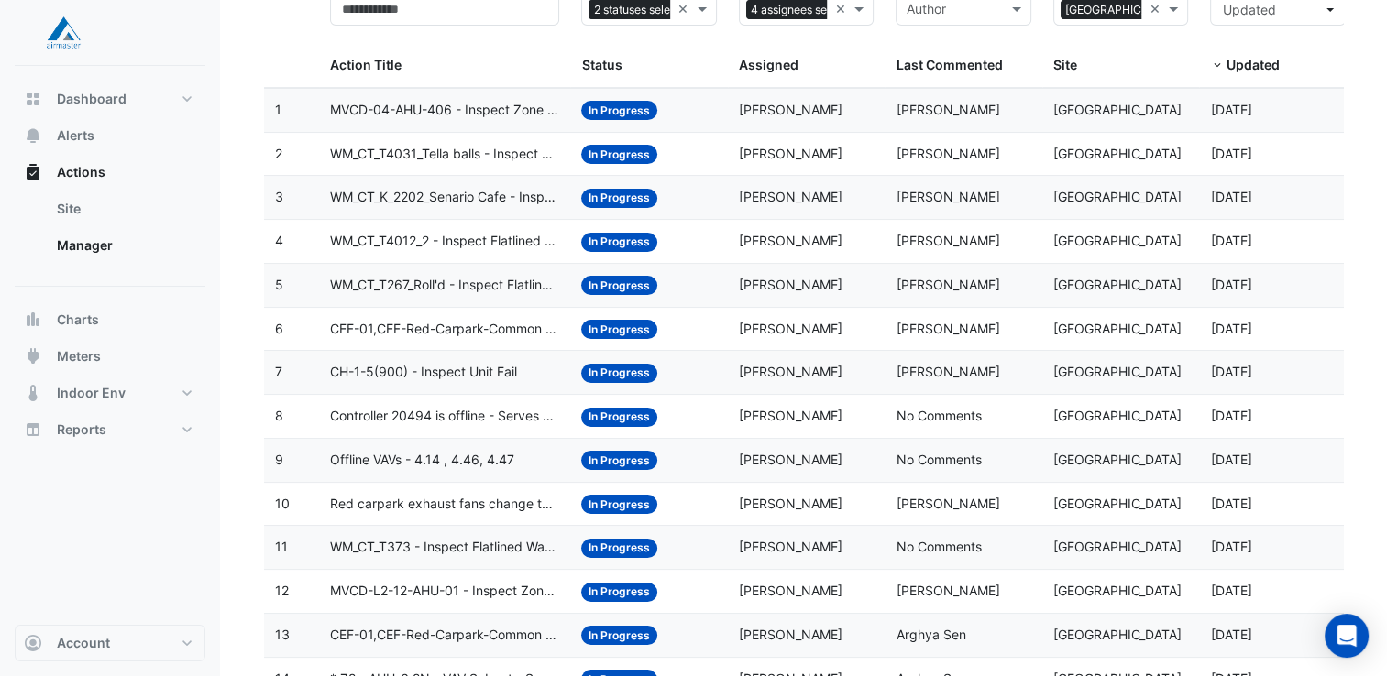
click at [487, 236] on span "WM_CT_T4012_2 - Inspect Flatlined Water Sub-Meter" at bounding box center [444, 241] width 229 height 21
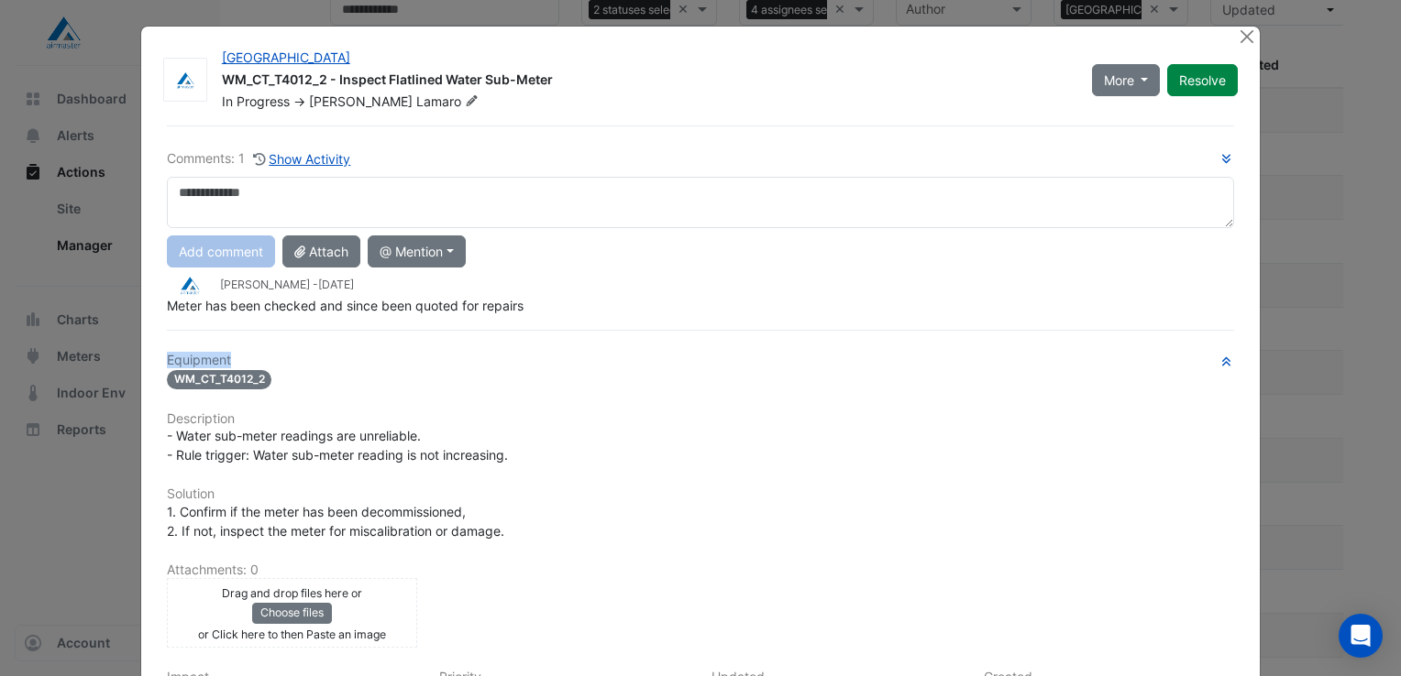
drag, startPoint x: 518, startPoint y: 306, endPoint x: 231, endPoint y: 300, distance: 287.0
click at [231, 300] on div "Comments: 1 Show Activity Add comment Attach @ Mention Airmaster Australia Adam…" at bounding box center [700, 498] width 1089 height 744
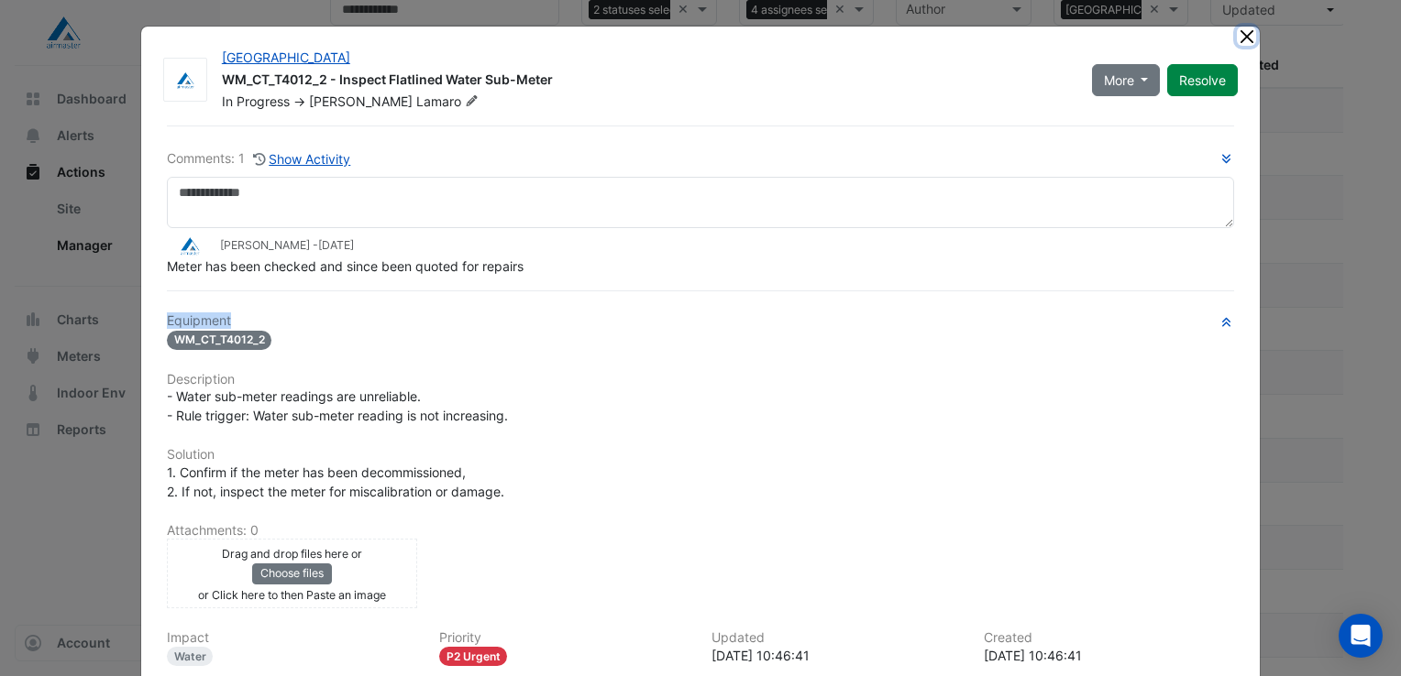
click at [1239, 39] on button "Close" at bounding box center [1246, 36] width 19 height 19
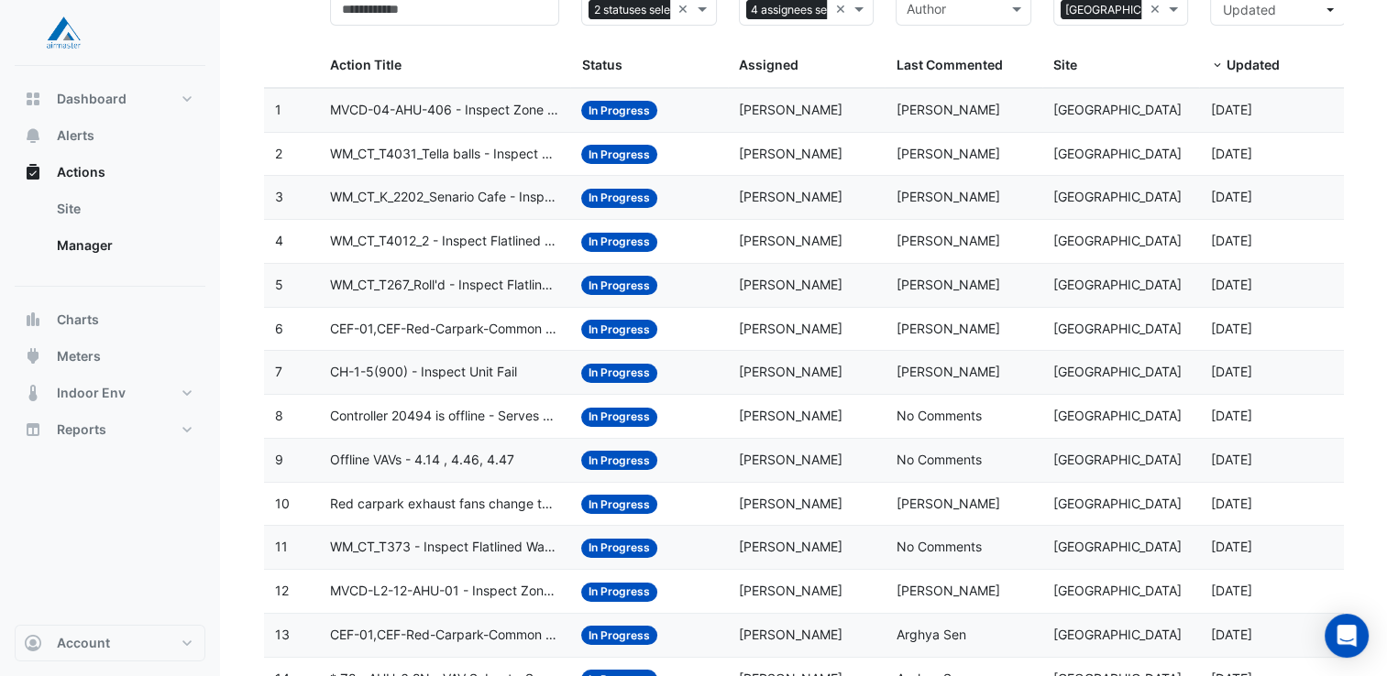
click at [371, 324] on span "CEF-01,CEF-Red-Carpark-Common - Inspect Carpark CO [GEOGRAPHIC_DATA]" at bounding box center [444, 329] width 229 height 21
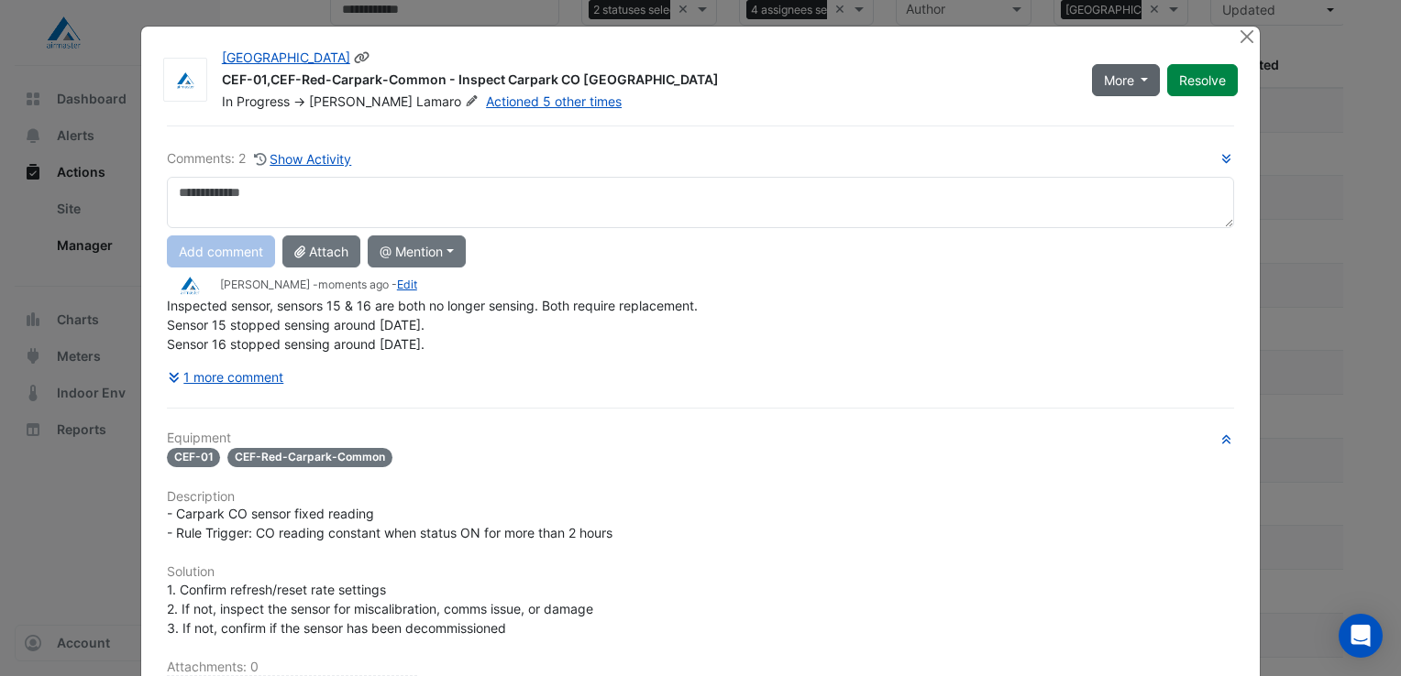
click at [1130, 75] on button "More" at bounding box center [1126, 80] width 69 height 32
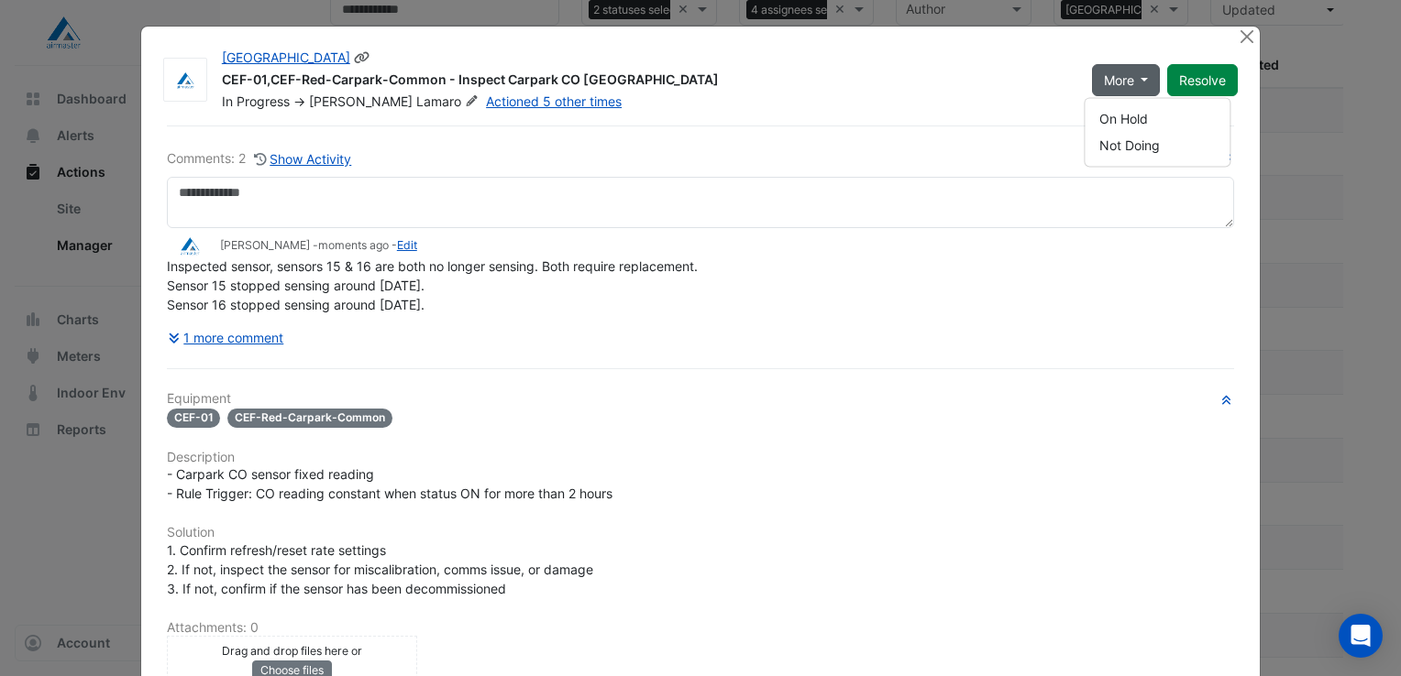
click at [946, 59] on div "[GEOGRAPHIC_DATA]" at bounding box center [646, 60] width 848 height 22
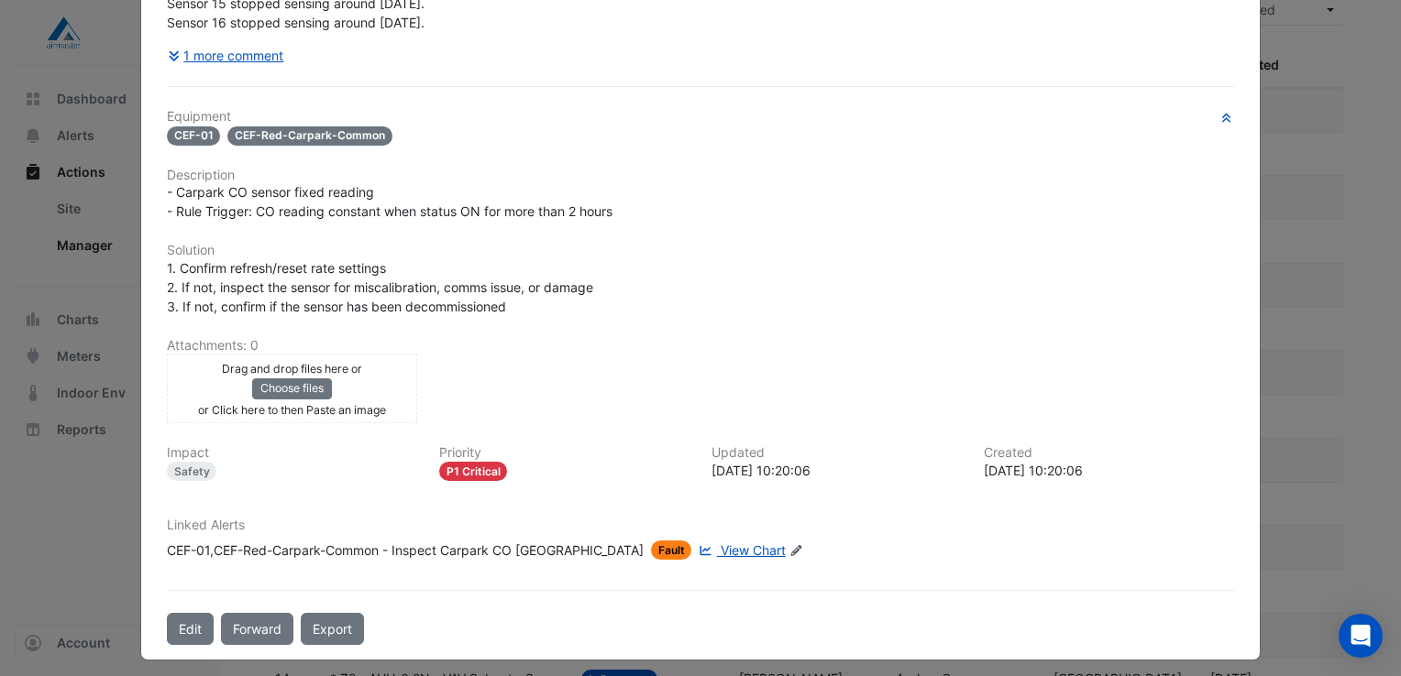
scroll to position [283, 0]
drag, startPoint x: 753, startPoint y: 452, endPoint x: 1143, endPoint y: 470, distance: 390.9
click at [1143, 470] on div "Impact Safety Priority P1 Critical Updated 2025-06-23 10:20:06 Created 2025-06-…" at bounding box center [700, 470] width 1089 height 50
drag, startPoint x: 1143, startPoint y: 470, endPoint x: 1015, endPoint y: 361, distance: 168.4
click at [1015, 361] on div "Drag and drop files here or Choose files or Click here to then Paste an image u…" at bounding box center [700, 388] width 1089 height 70
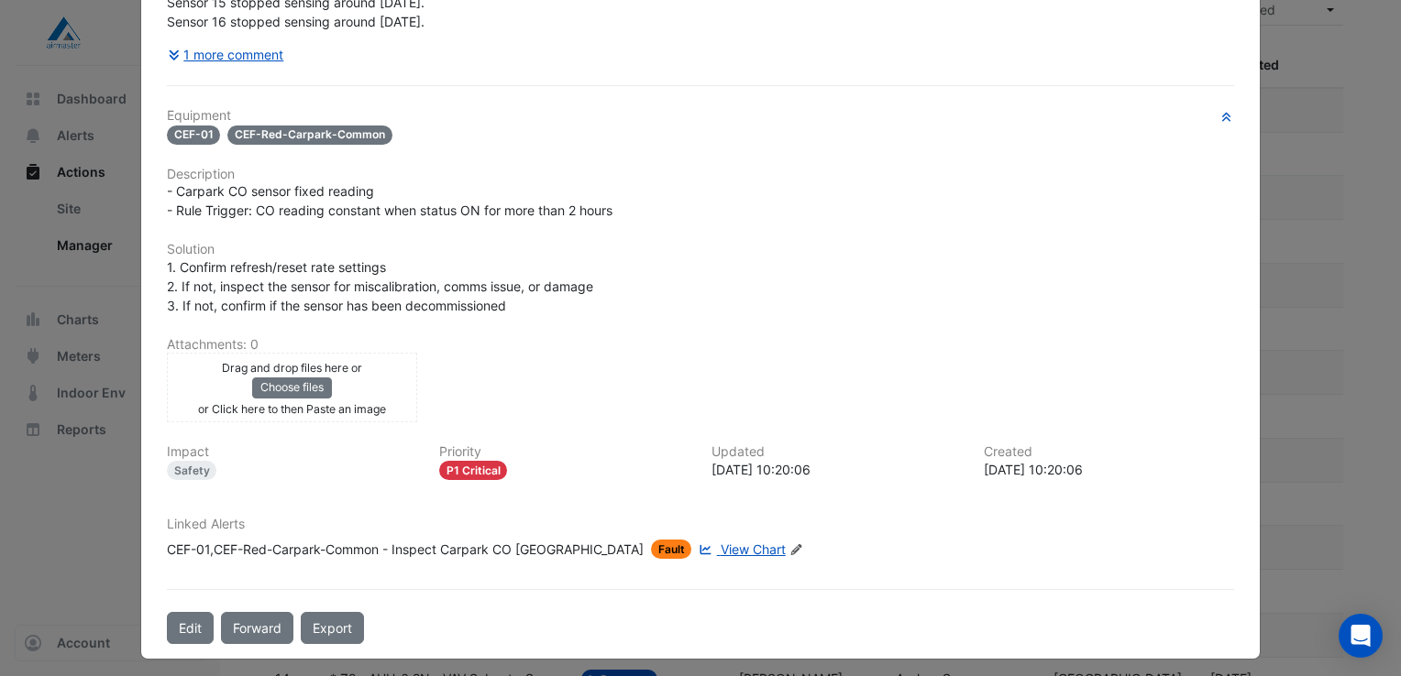
scroll to position [0, 0]
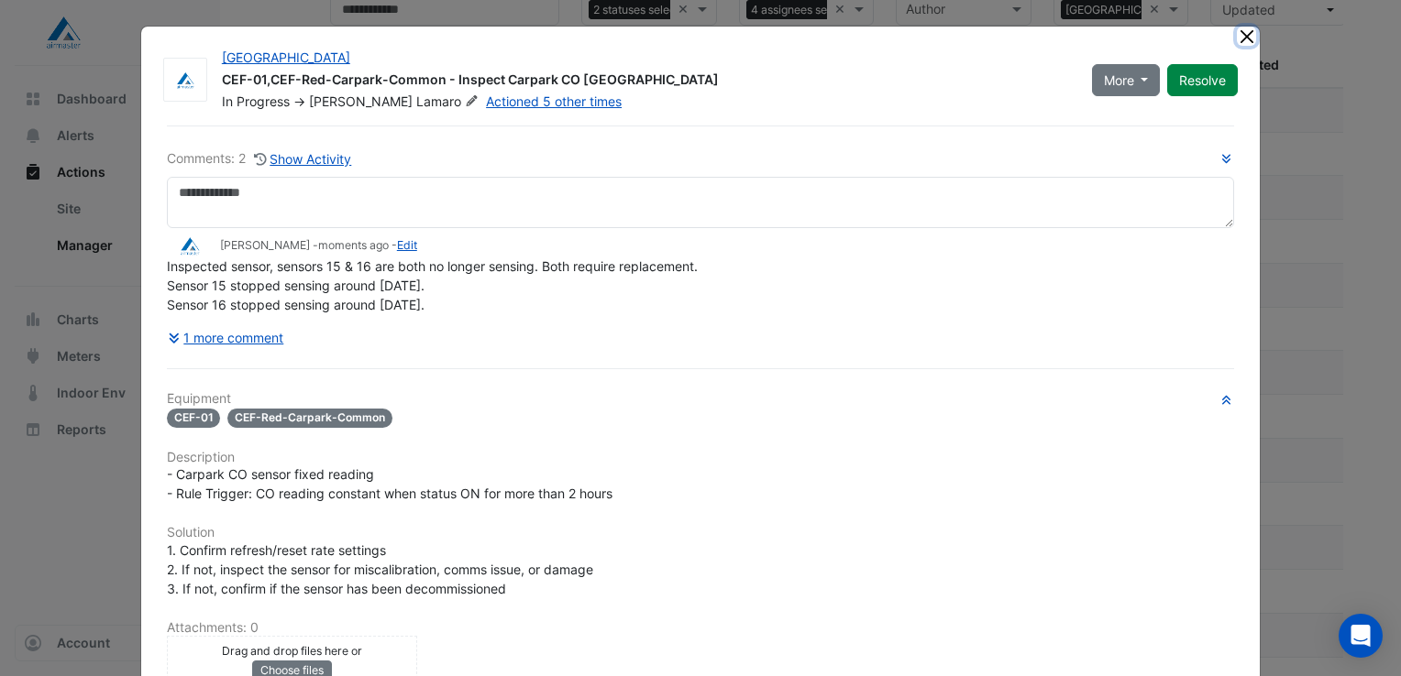
click at [1237, 38] on button "Close" at bounding box center [1246, 36] width 19 height 19
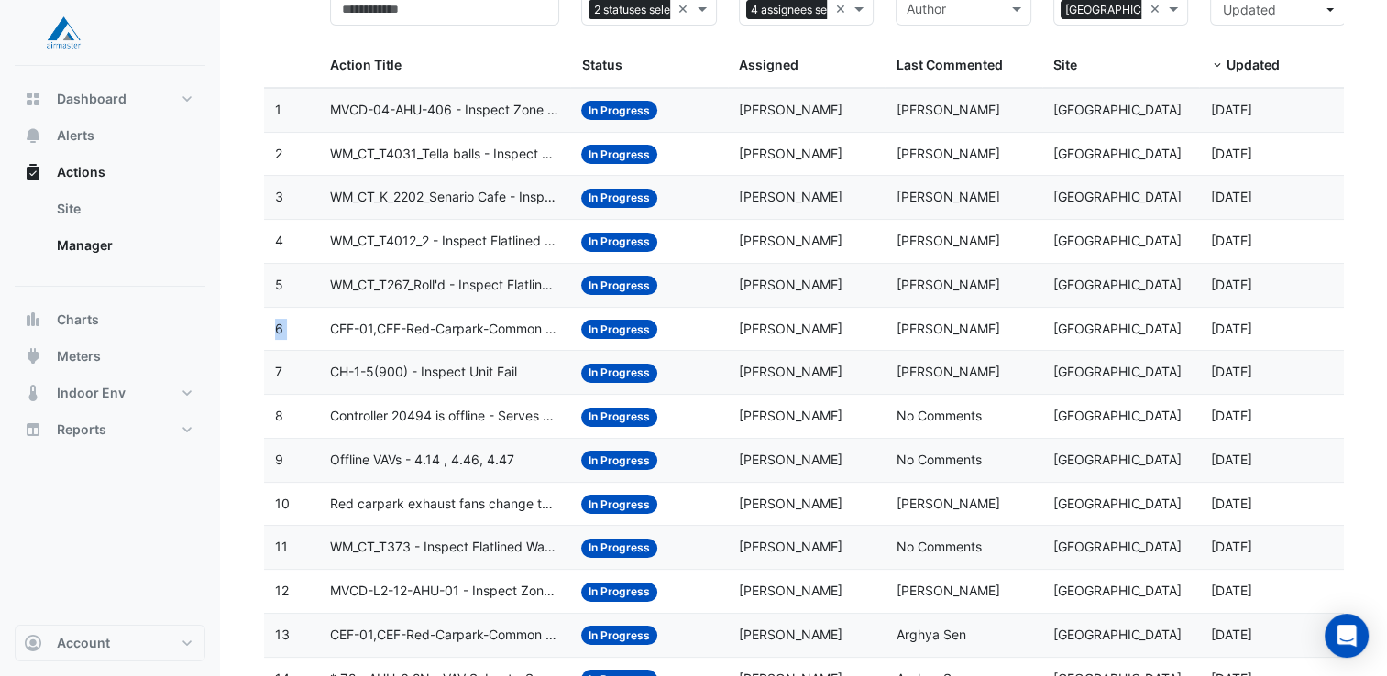
drag, startPoint x: 289, startPoint y: 330, endPoint x: 334, endPoint y: 337, distance: 45.5
click at [334, 337] on div "6 Action Title: CEF-01,CEF-Red-Carpark-Common - Inspect Carpark CO Broken Senso…" at bounding box center [810, 329] width 1093 height 43
drag, startPoint x: 334, startPoint y: 337, endPoint x: 472, endPoint y: 370, distance: 142.3
click at [472, 370] on span "CH-1-5(900) - Inspect Unit Fail" at bounding box center [423, 372] width 187 height 21
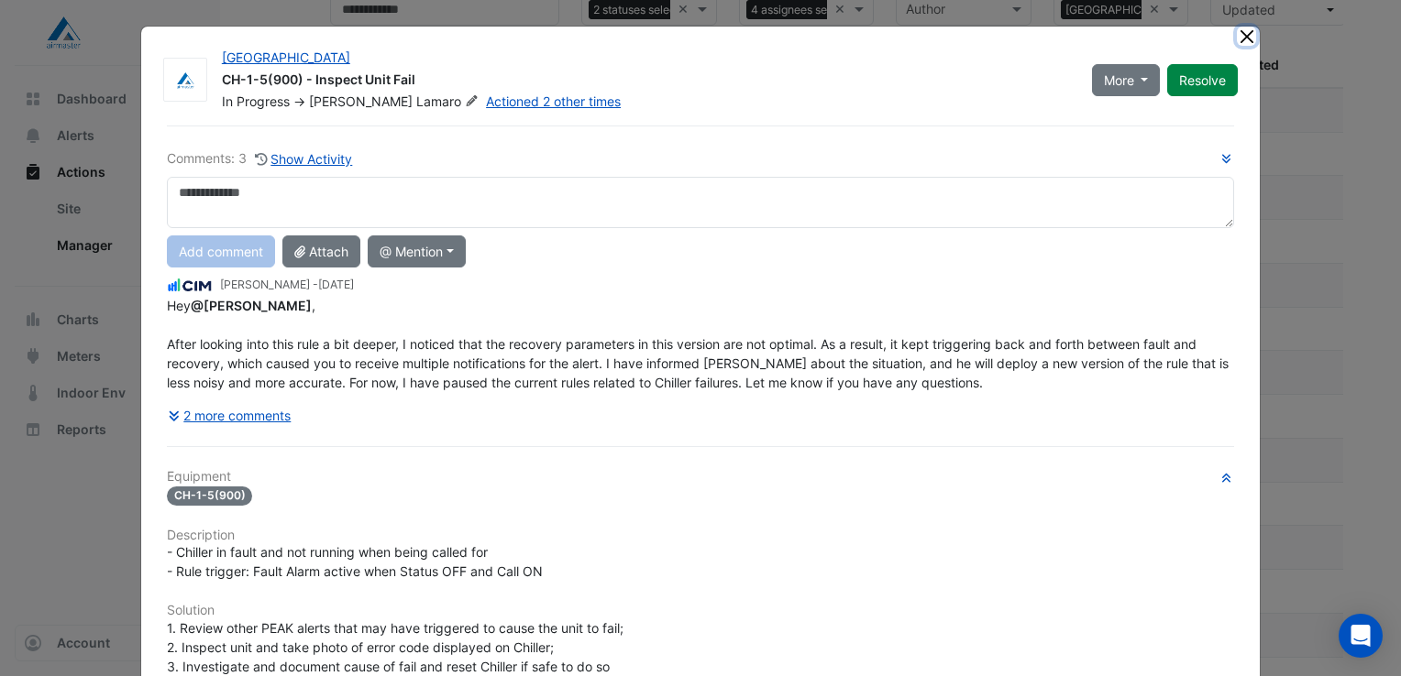
click at [1237, 38] on button "Close" at bounding box center [1246, 36] width 19 height 19
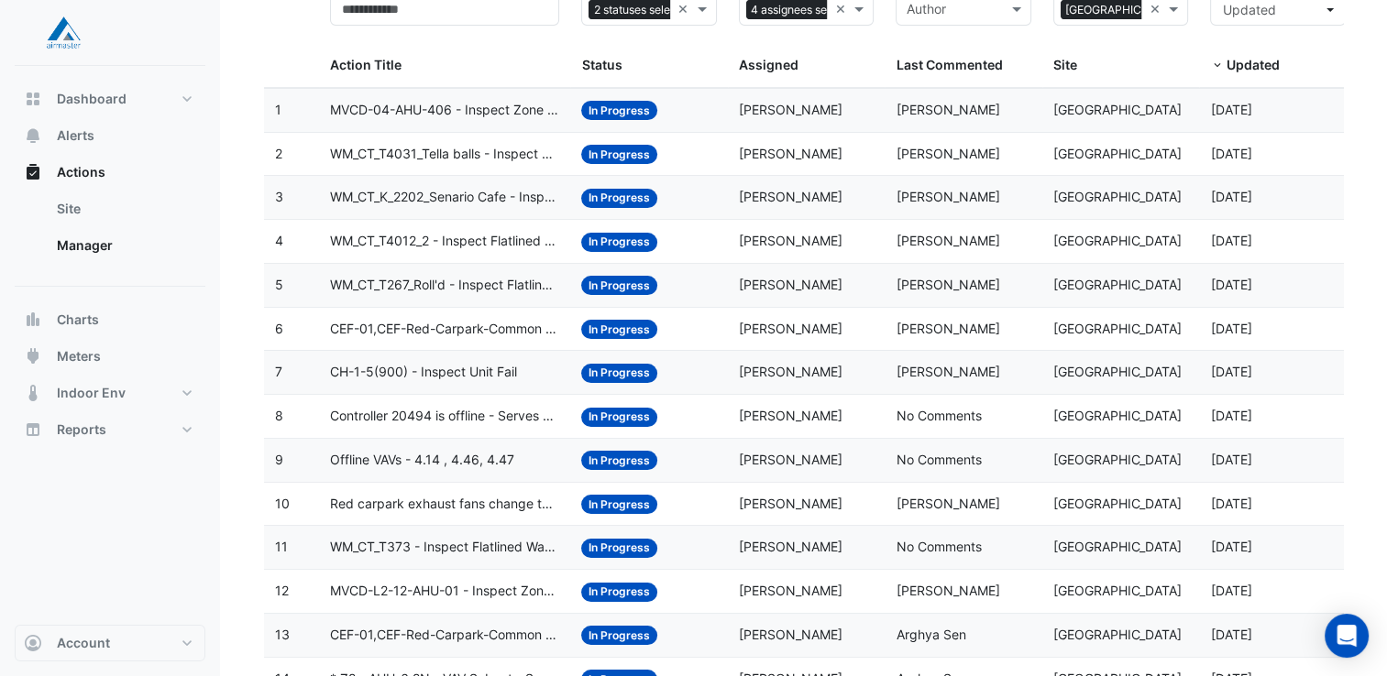
click at [414, 421] on span "Controller 20494 is offline - Serves exhaust fans for the DJ and SUW Substation" at bounding box center [444, 416] width 229 height 21
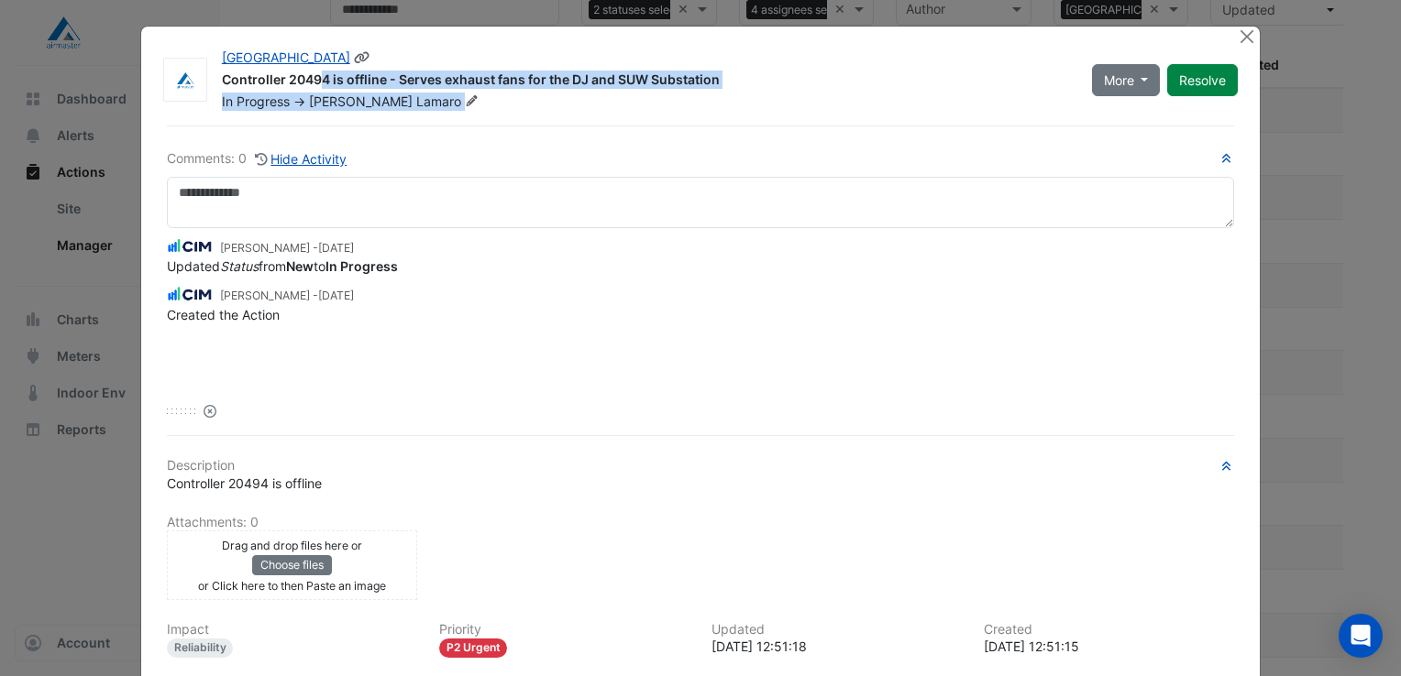
drag, startPoint x: 217, startPoint y: 76, endPoint x: 719, endPoint y: 95, distance: 501.8
click at [719, 95] on div "Castle Towers Controller 20494 is offline - Serves exhaust fans for the DJ and …" at bounding box center [646, 80] width 870 height 62
drag, startPoint x: 719, startPoint y: 95, endPoint x: 852, endPoint y: 77, distance: 134.2
click at [852, 77] on div "Controller 20494 is offline - Serves exhaust fans for the DJ and SUW Substation" at bounding box center [646, 82] width 848 height 22
click at [819, 90] on div "Controller 20494 is offline - Serves exhaust fans for the DJ and SUW Substation" at bounding box center [646, 82] width 848 height 22
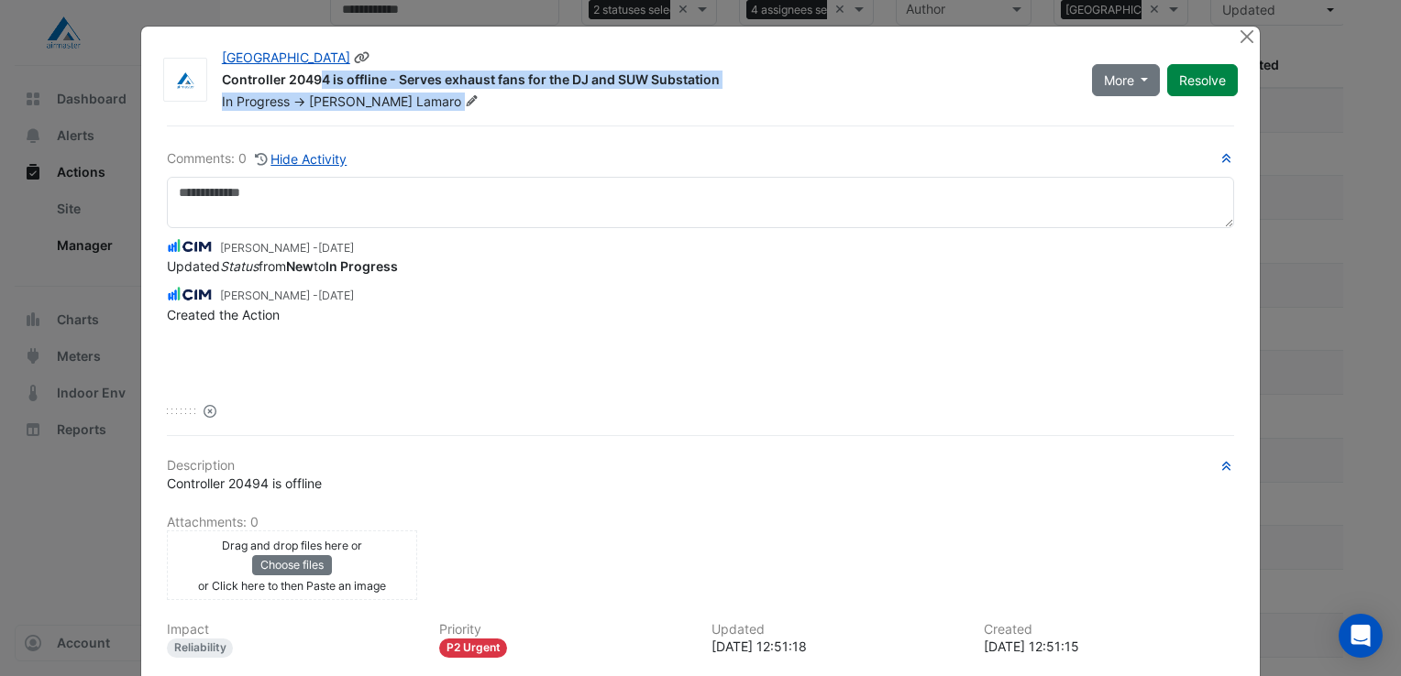
click at [724, 82] on div "Controller 20494 is offline - Serves exhaust fans for the DJ and SUW Substation" at bounding box center [646, 82] width 848 height 22
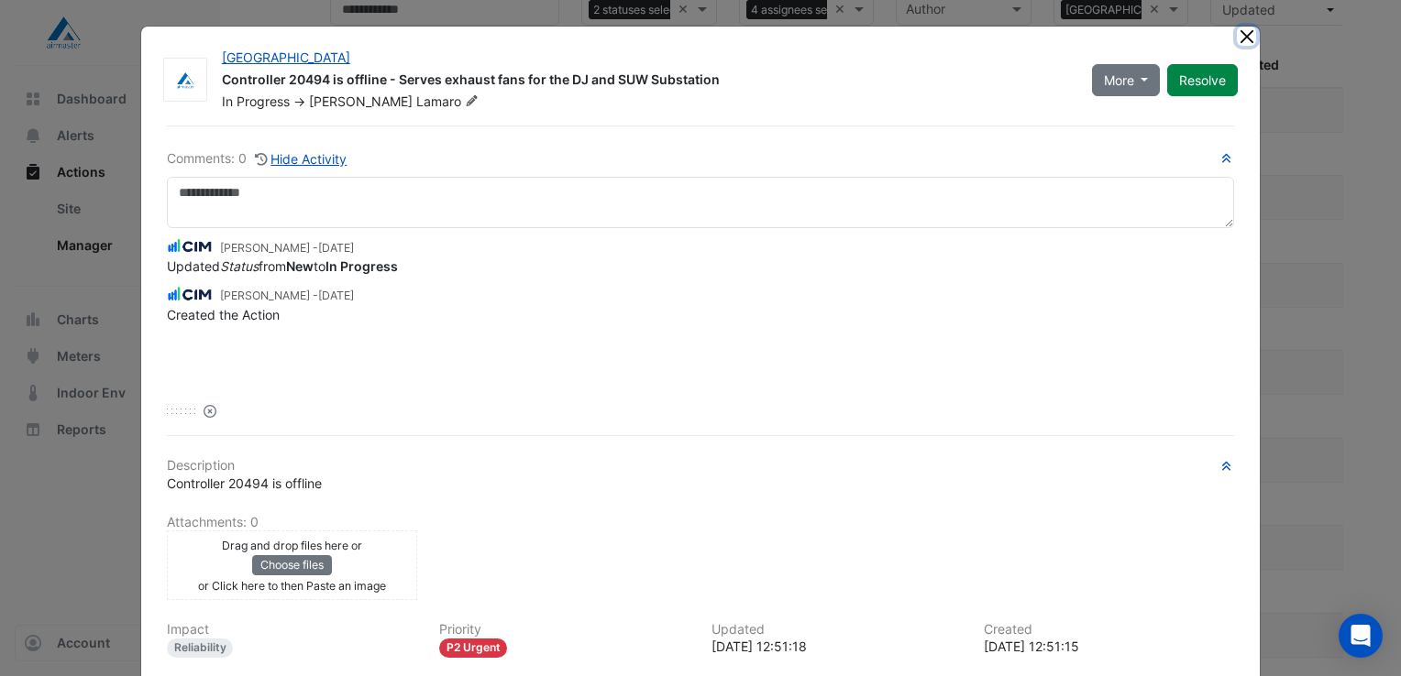
click at [1242, 36] on button "Close" at bounding box center [1246, 36] width 19 height 19
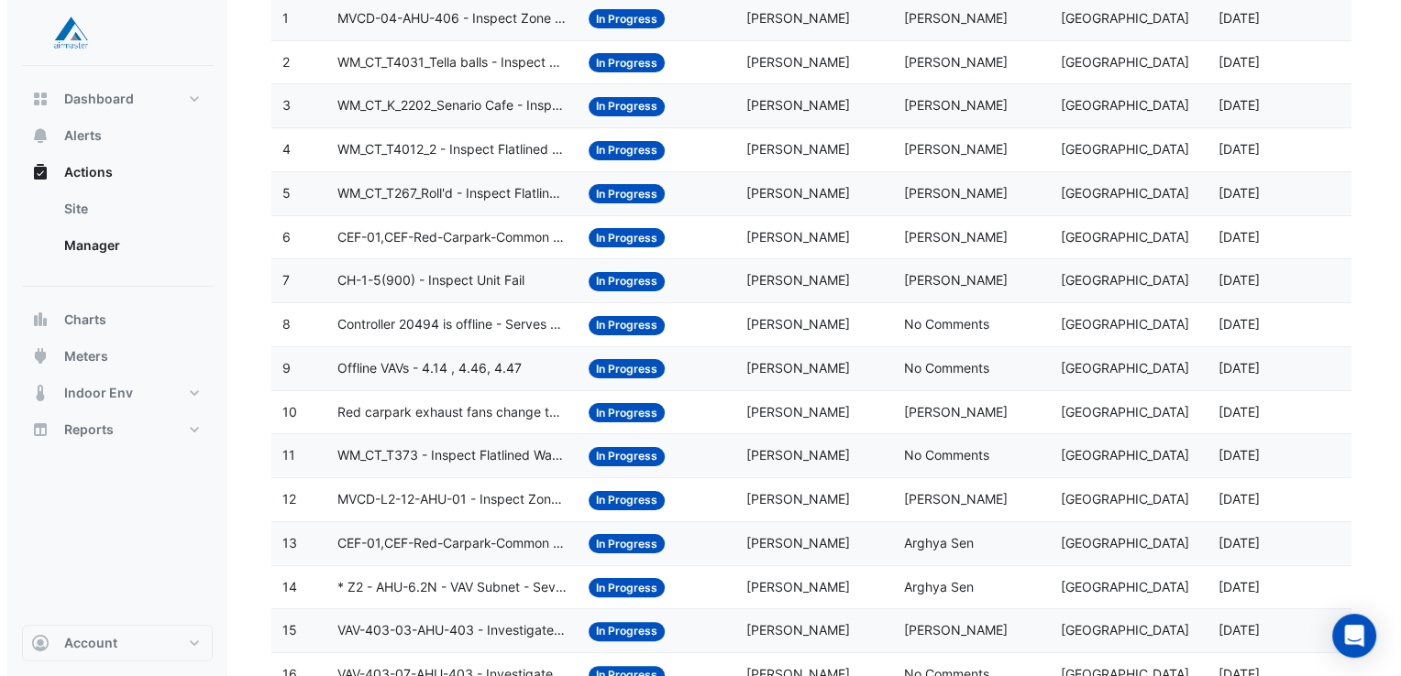
scroll to position [367, 0]
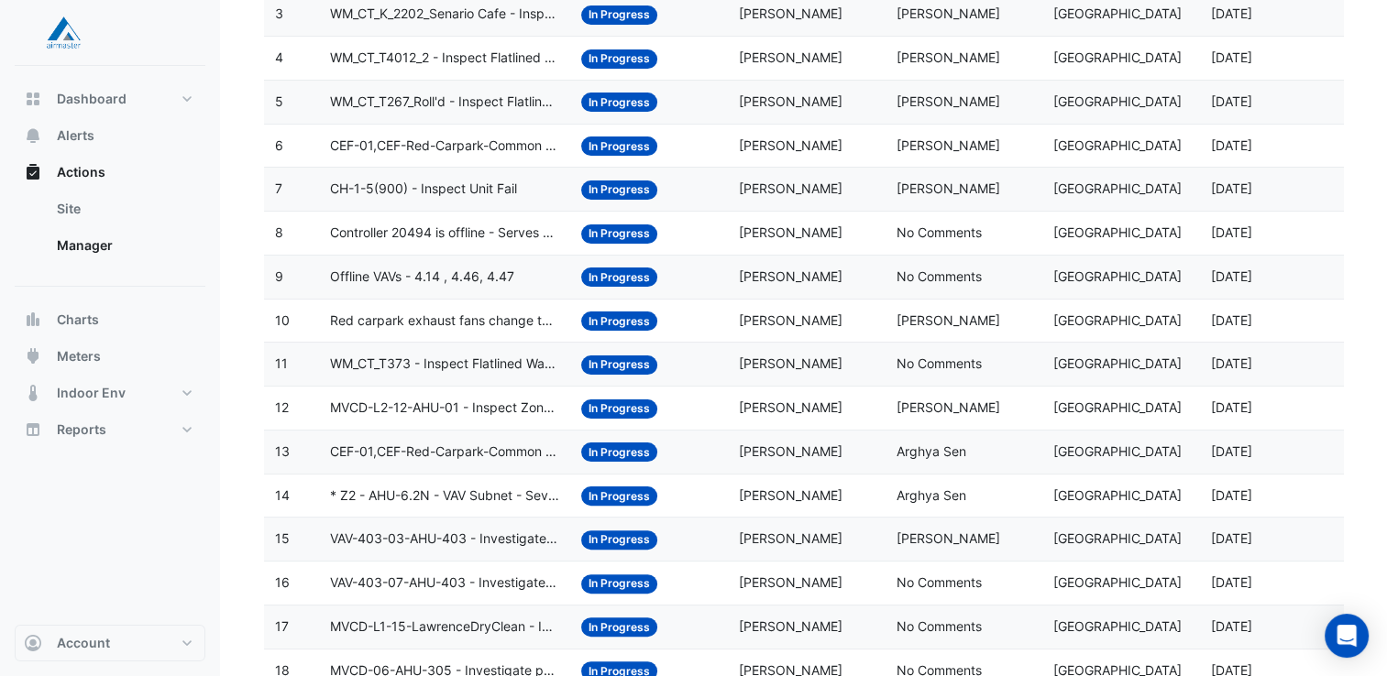
click at [406, 449] on span "CEF-01,CEF-Red-Carpark-Common - Inspect Carpark CO [GEOGRAPHIC_DATA]" at bounding box center [444, 452] width 229 height 21
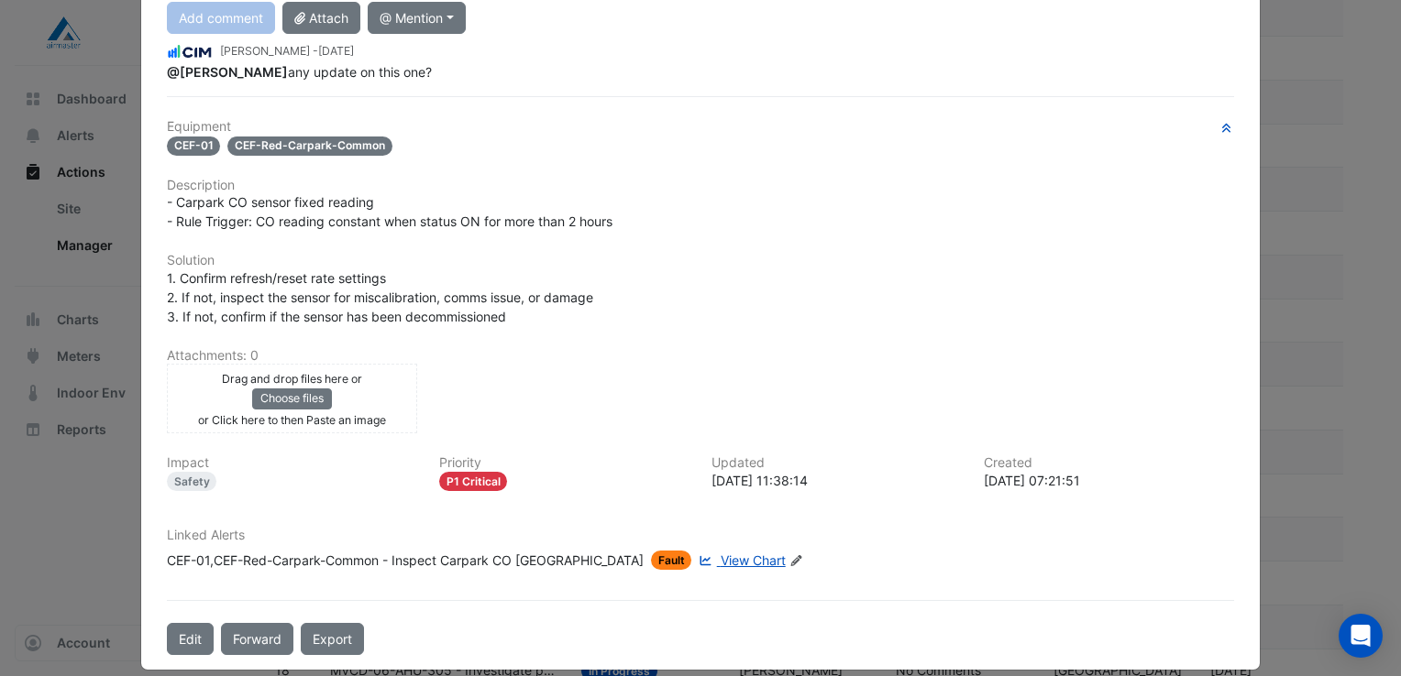
scroll to position [246, 0]
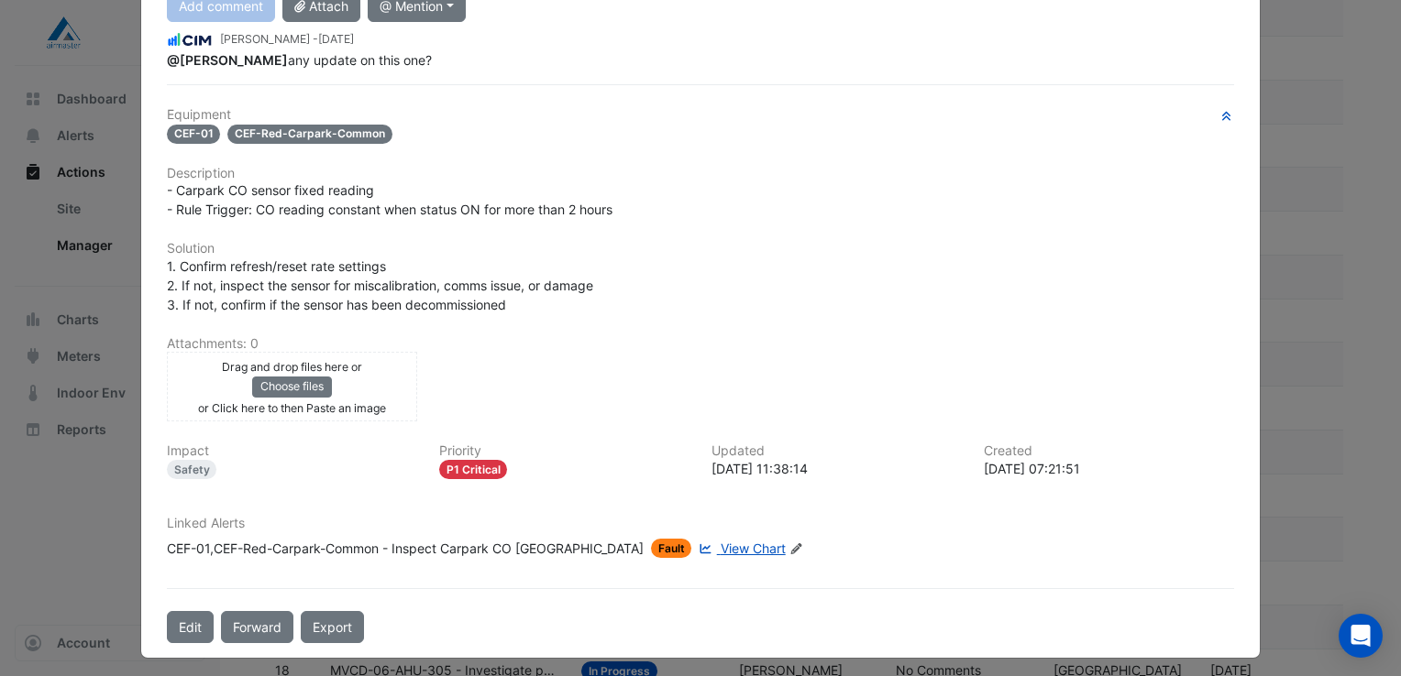
click at [720, 543] on span "View Chart" at bounding box center [752, 549] width 65 height 16
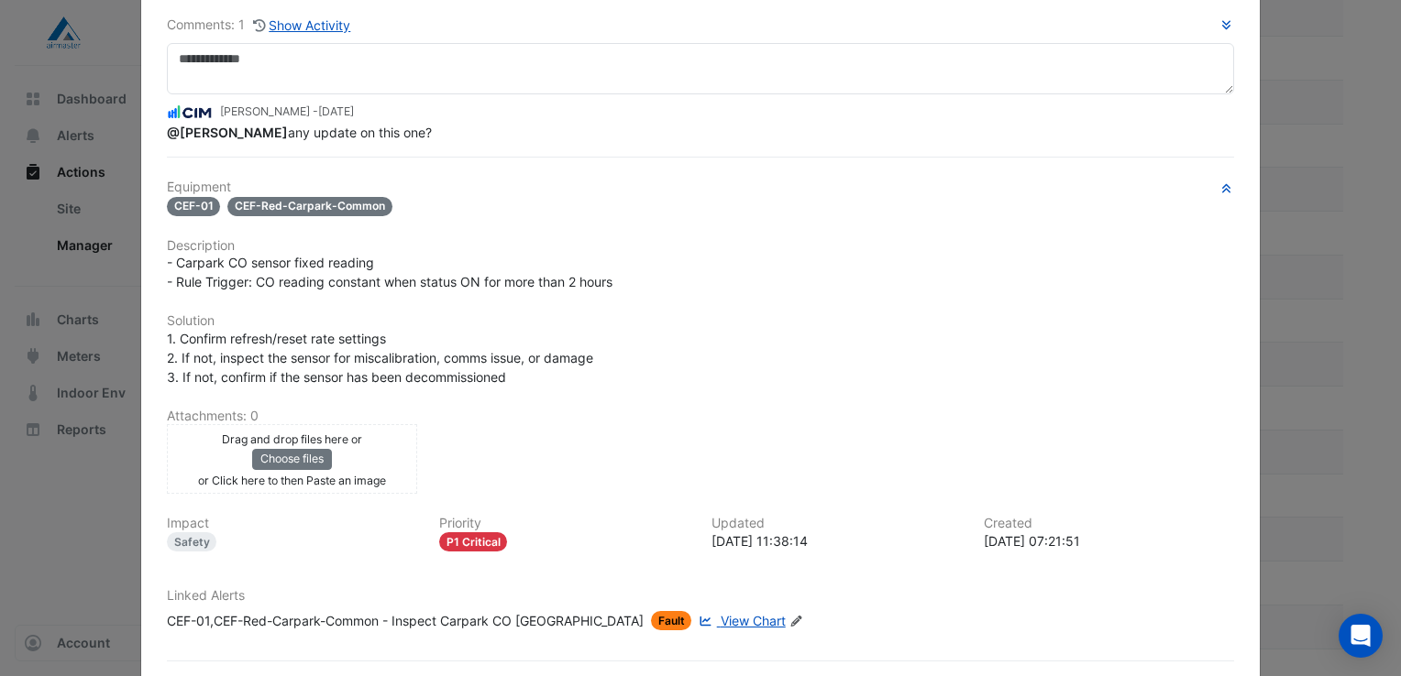
scroll to position [0, 0]
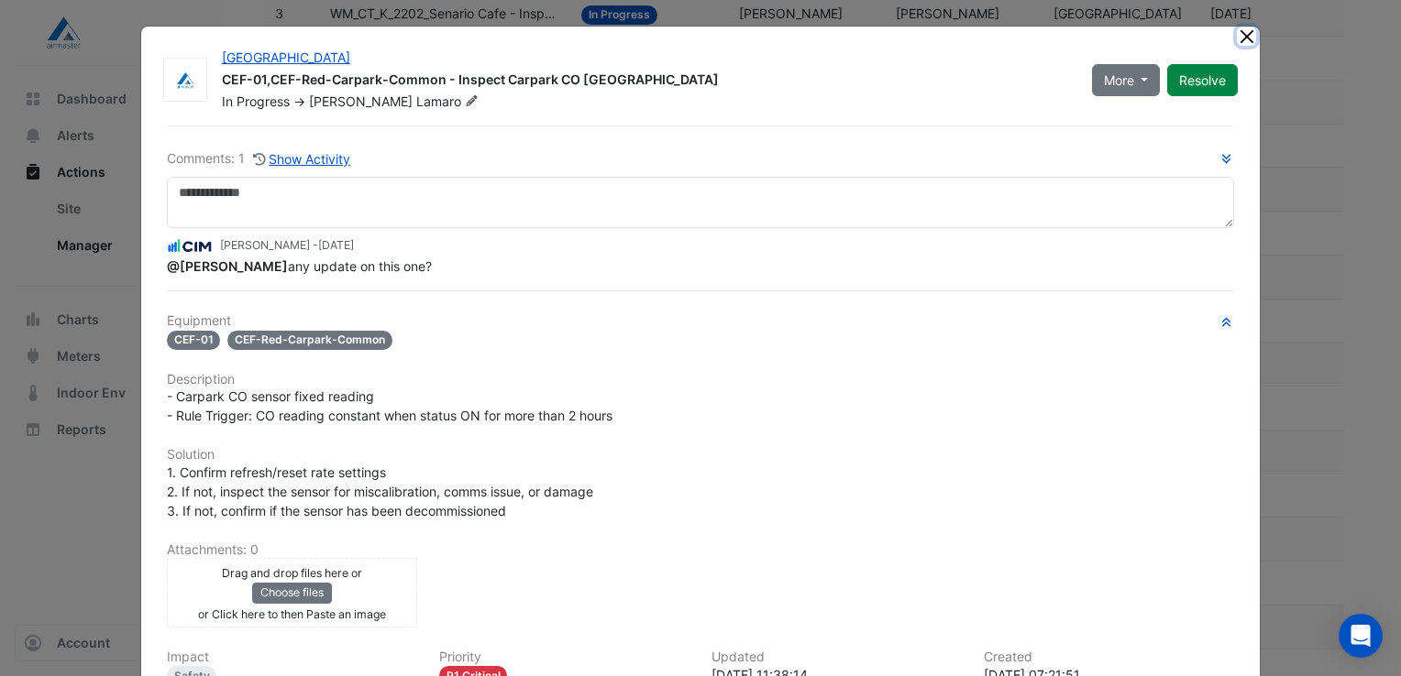
click at [1242, 35] on button "Close" at bounding box center [1246, 36] width 19 height 19
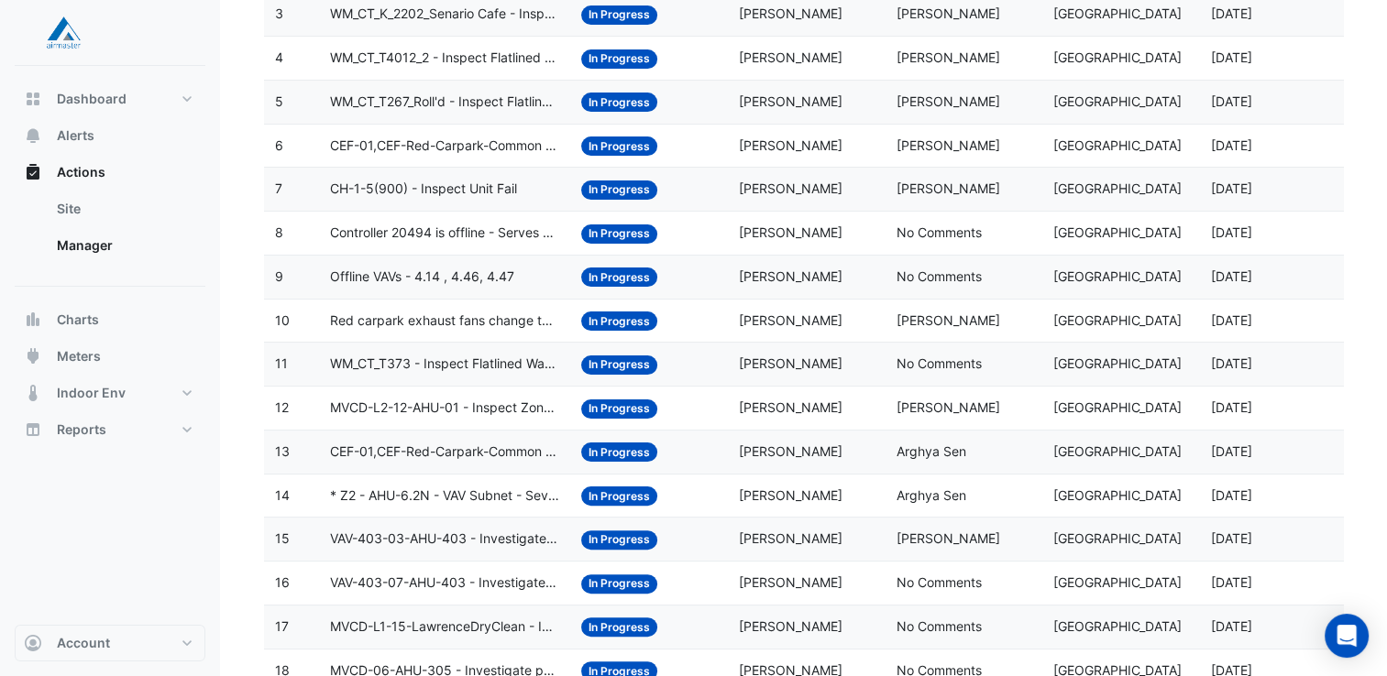
click at [399, 142] on span "CEF-01,CEF-Red-Carpark-Common - Inspect Carpark CO [GEOGRAPHIC_DATA]" at bounding box center [444, 146] width 229 height 21
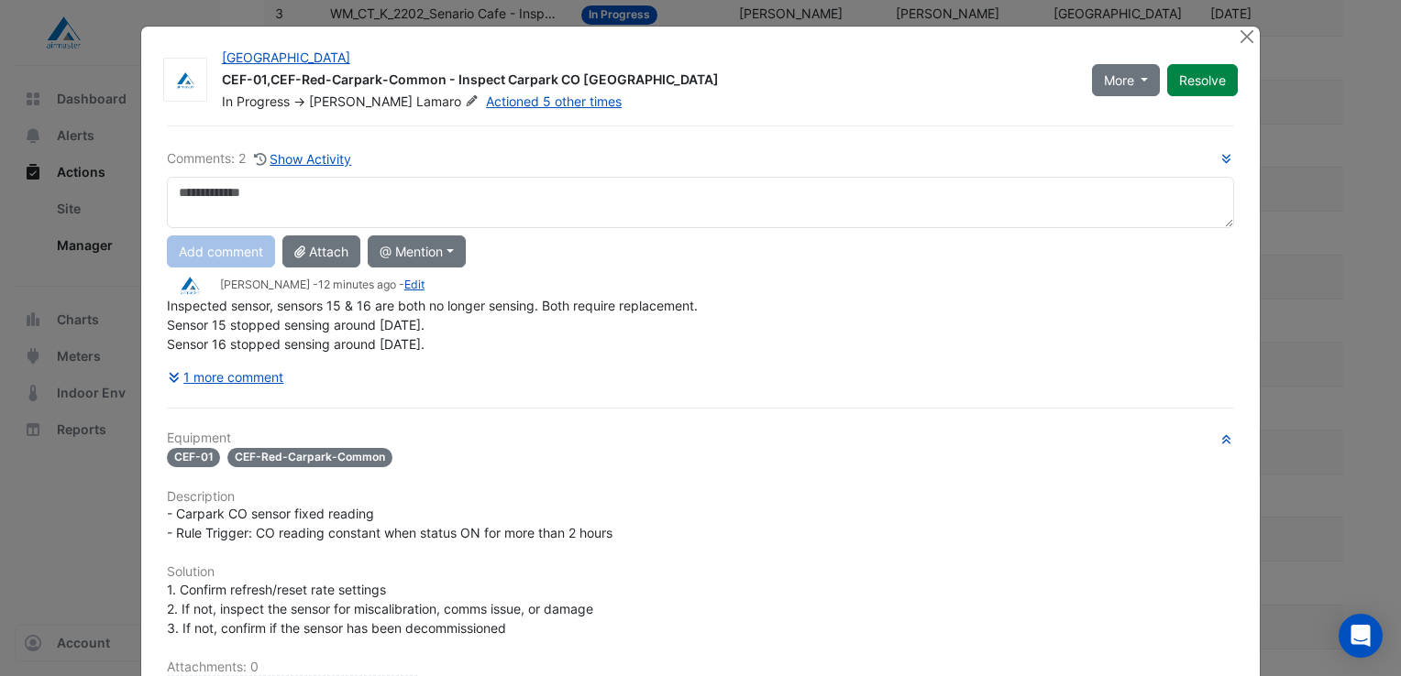
scroll to position [323, 0]
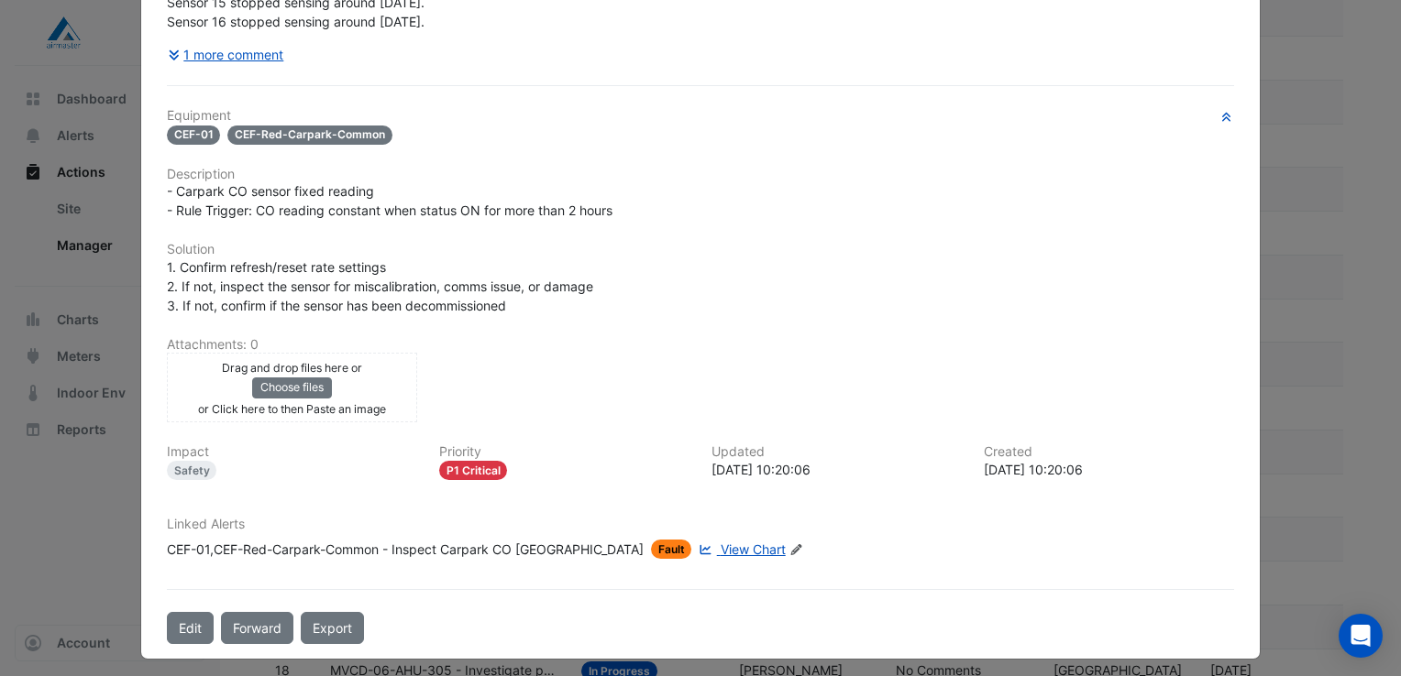
click at [720, 542] on span "View Chart" at bounding box center [752, 550] width 65 height 16
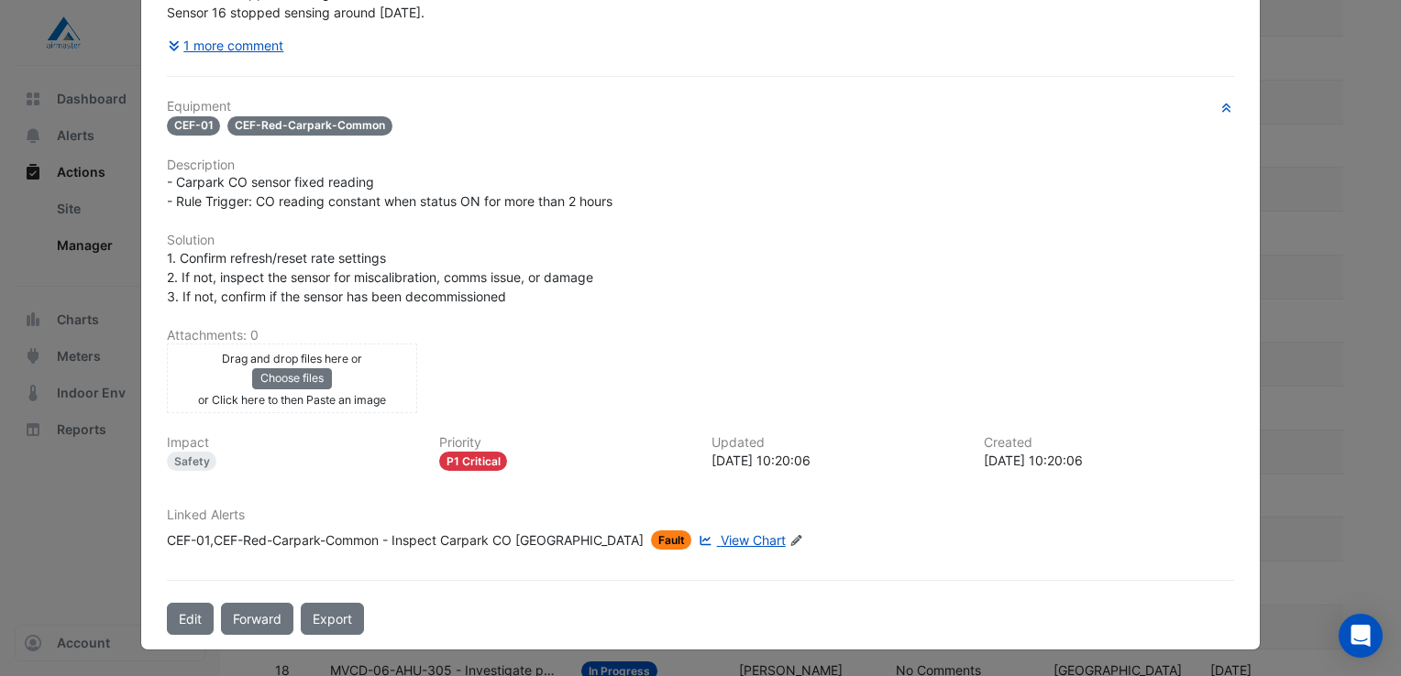
scroll to position [283, 0]
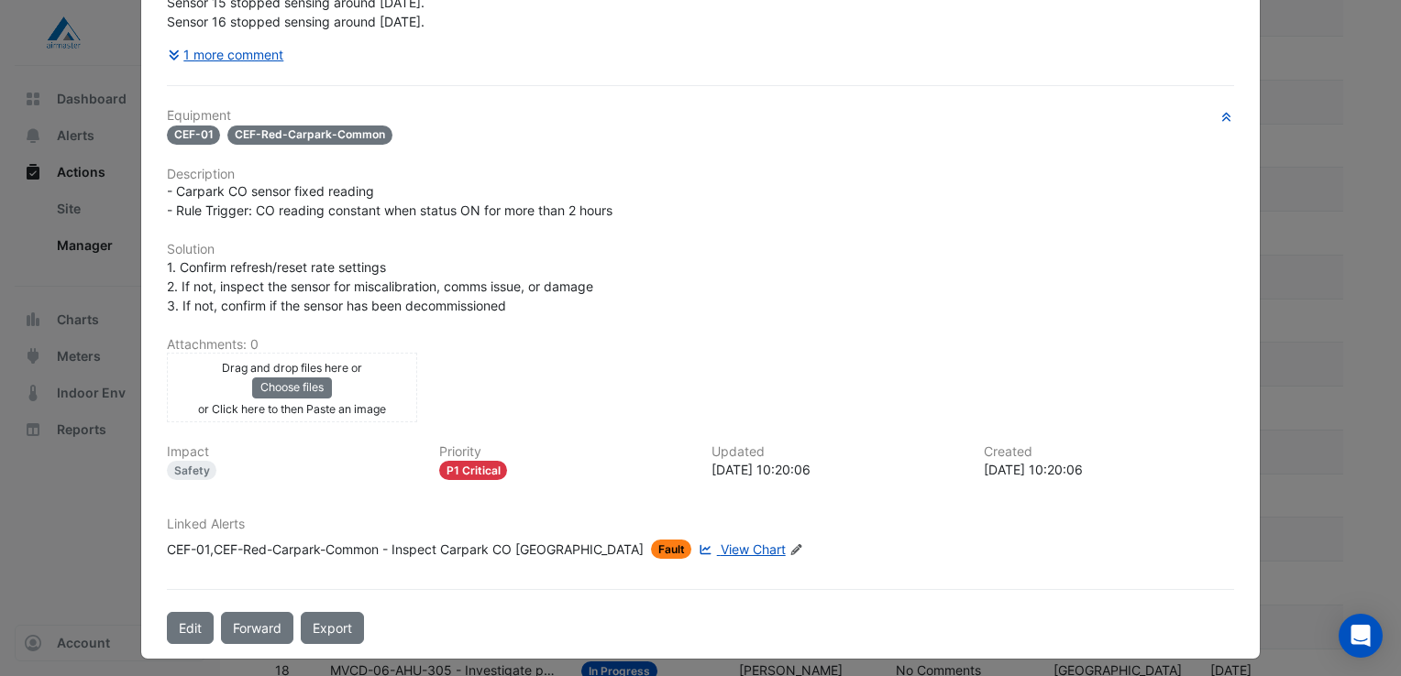
click at [536, 167] on h6 "Description" at bounding box center [700, 175] width 1067 height 16
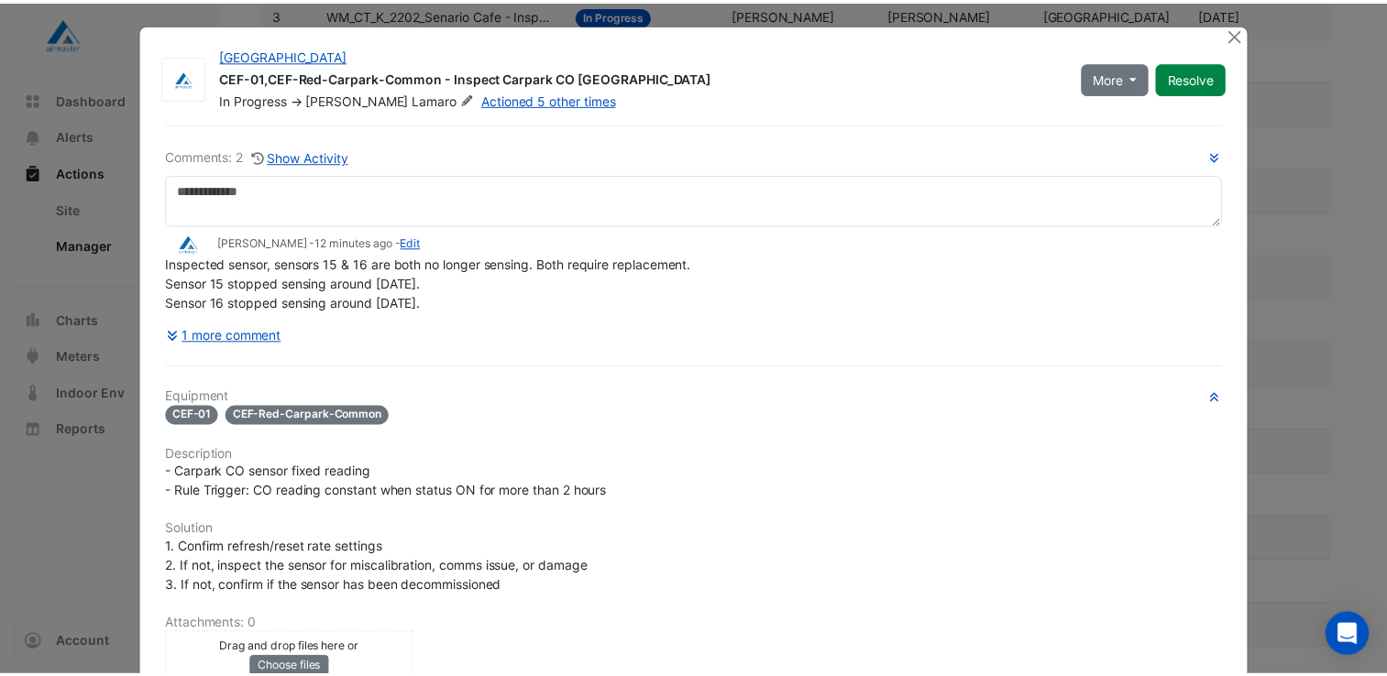
scroll to position [0, 0]
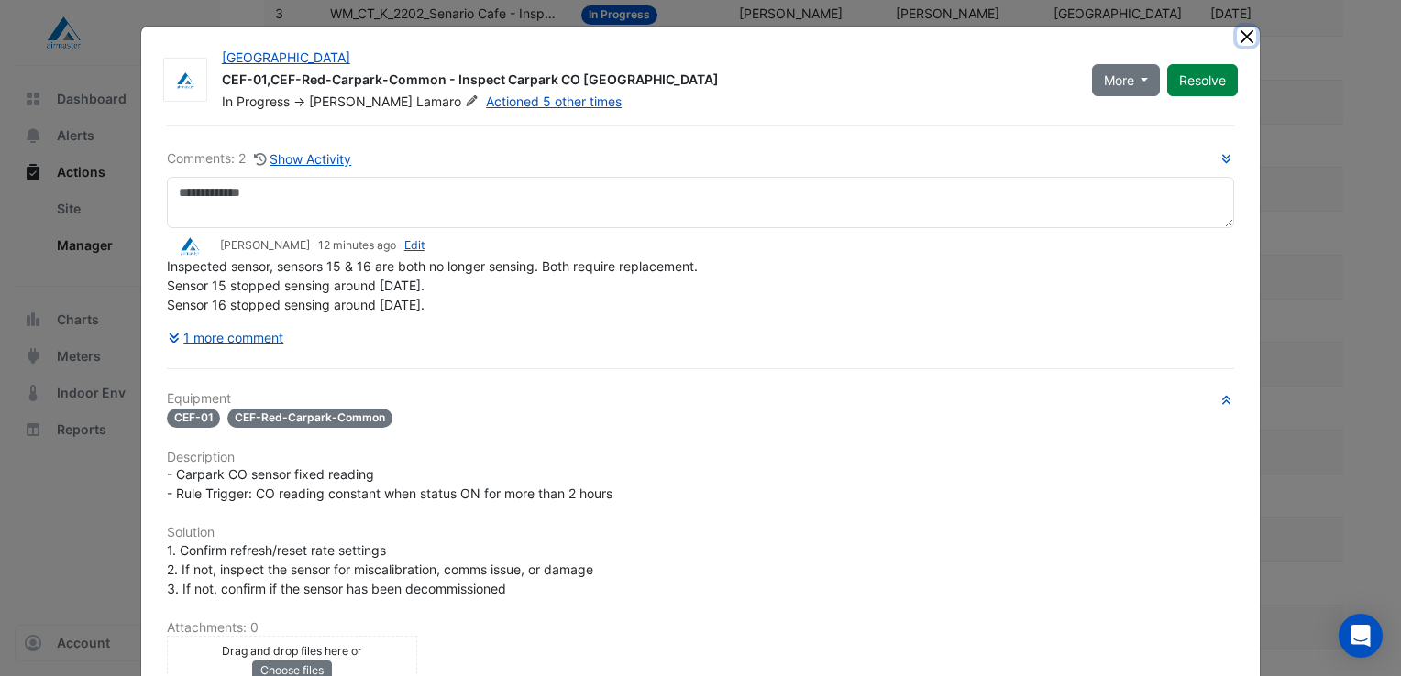
click at [1239, 35] on button "Close" at bounding box center [1246, 36] width 19 height 19
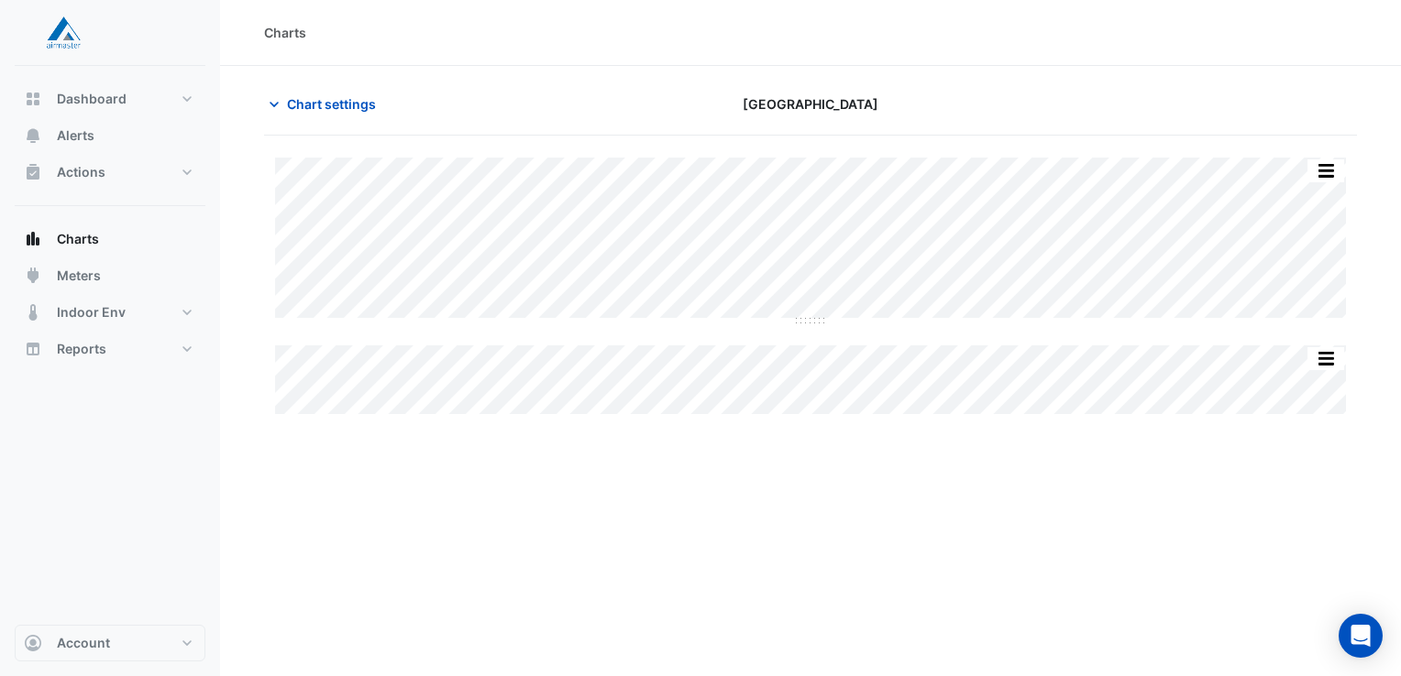
click at [321, 86] on section "Chart settings Castle Towers Split by Equip Split All Split None Print Save as …" at bounding box center [810, 242] width 1181 height 352
click at [324, 101] on span "Chart settings" at bounding box center [331, 103] width 89 height 19
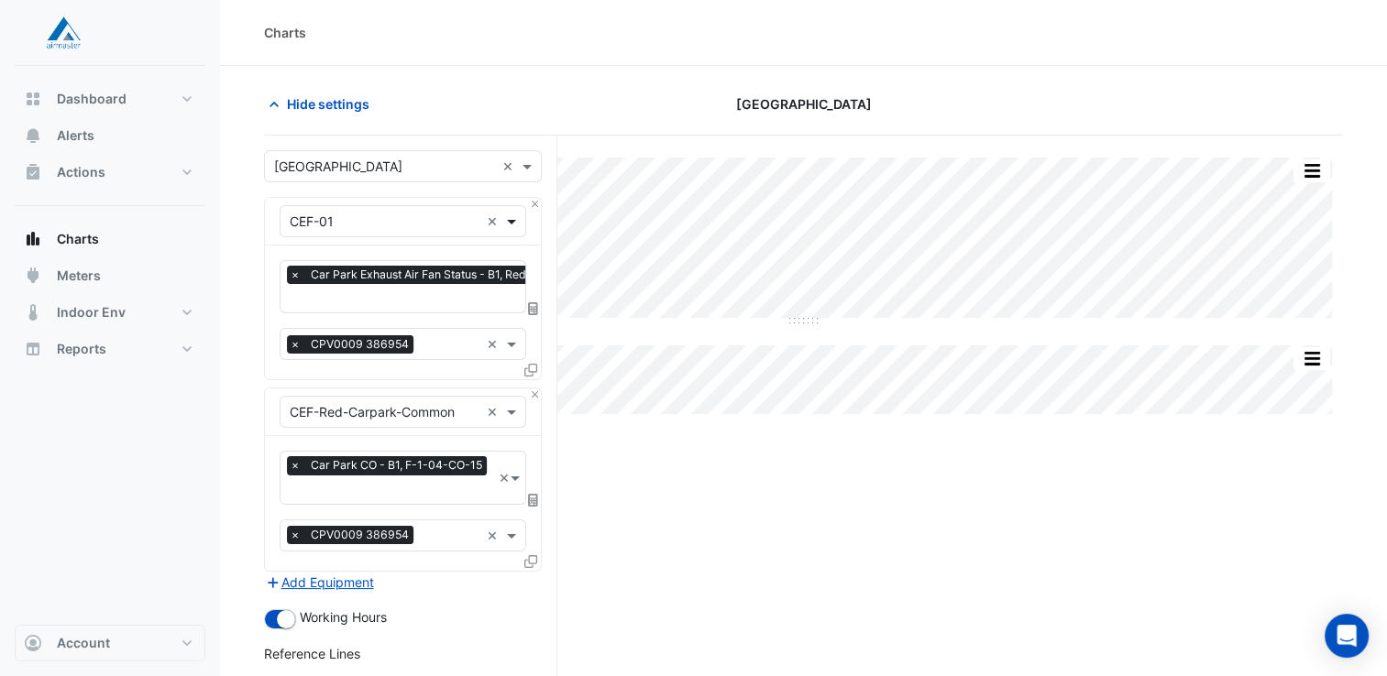
click at [511, 218] on span at bounding box center [513, 221] width 23 height 19
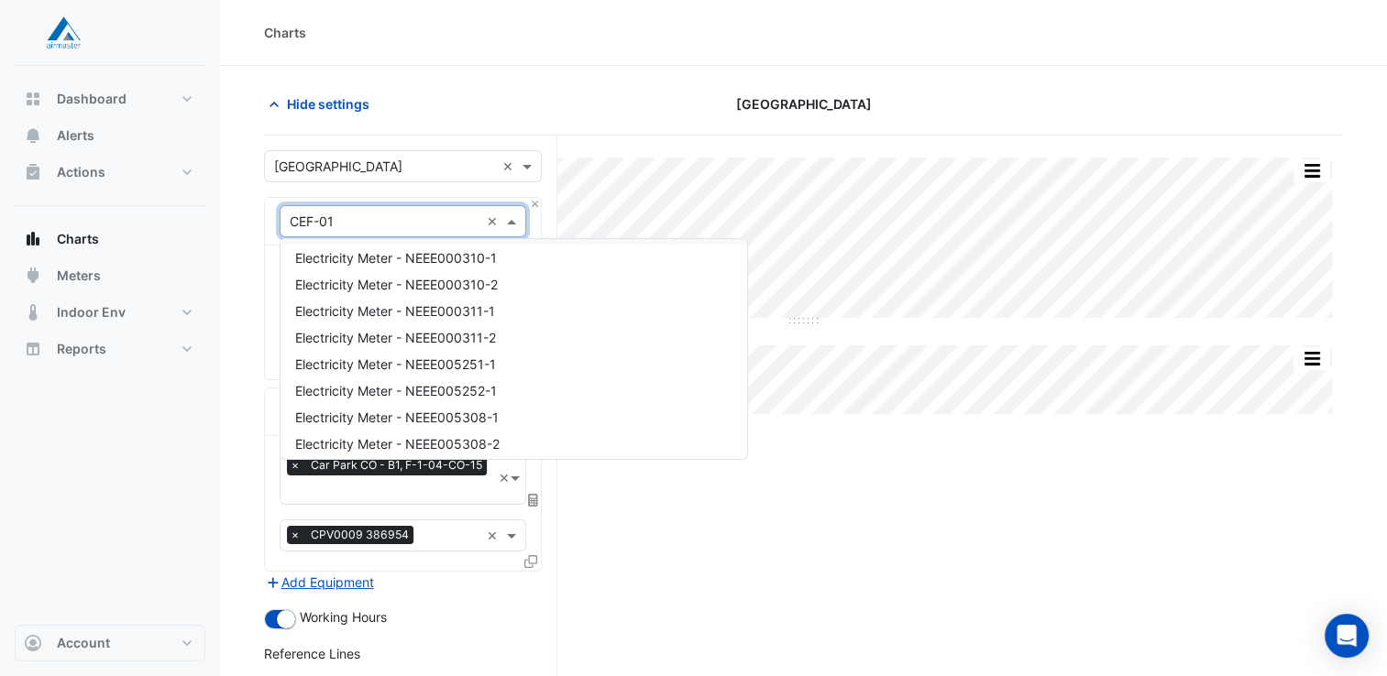
scroll to position [4790, 0]
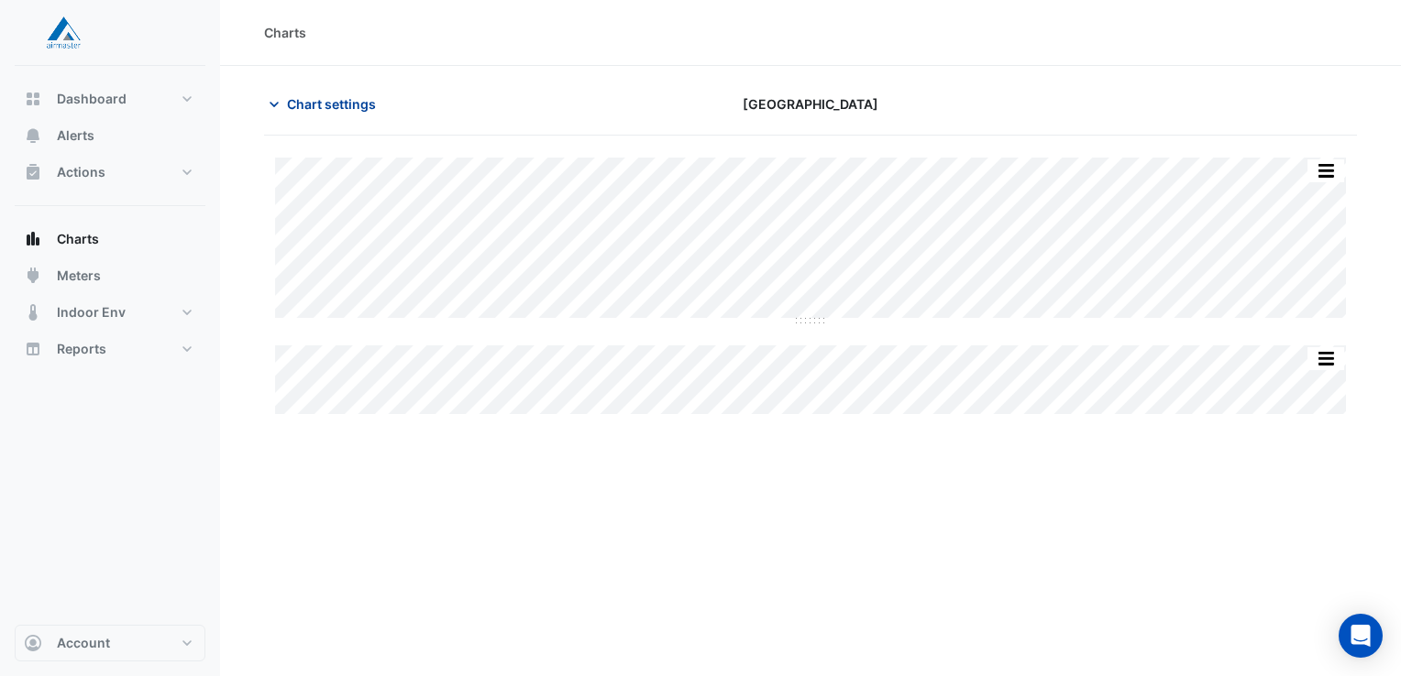
click at [350, 96] on span "Chart settings" at bounding box center [331, 103] width 89 height 19
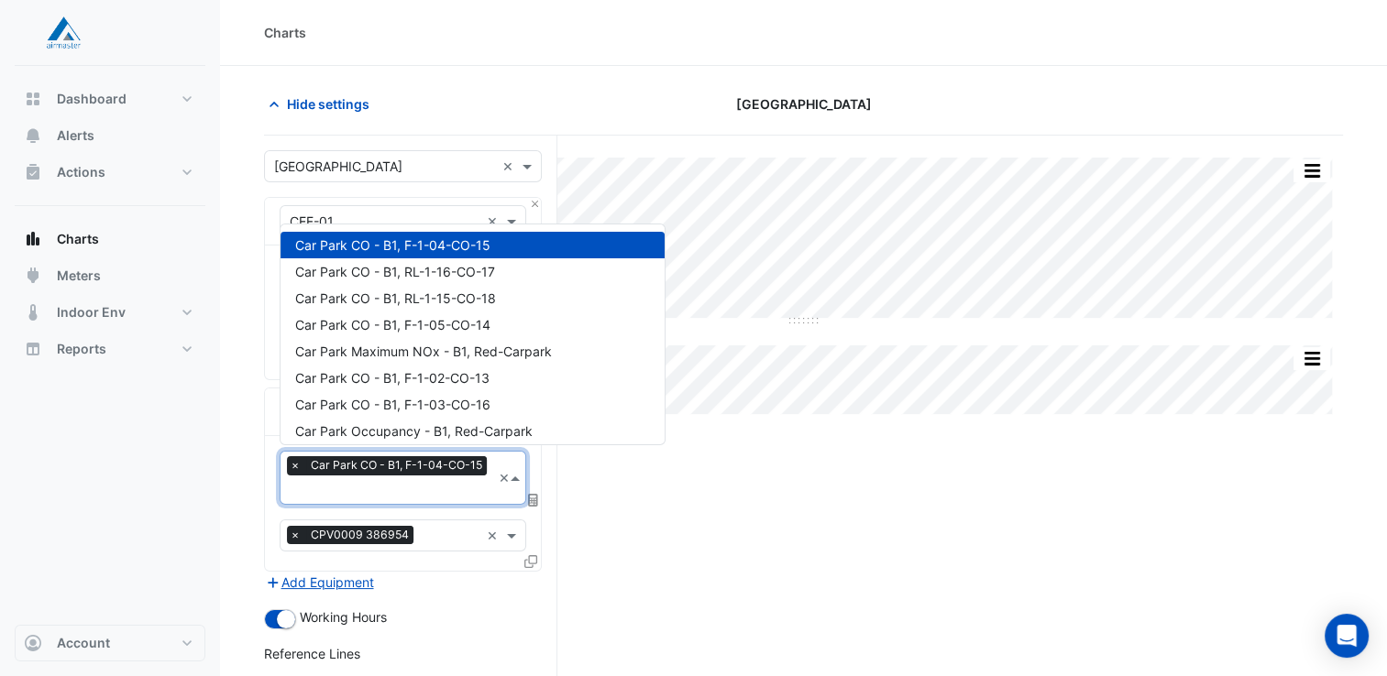
click at [516, 475] on span at bounding box center [518, 477] width 16 height 19
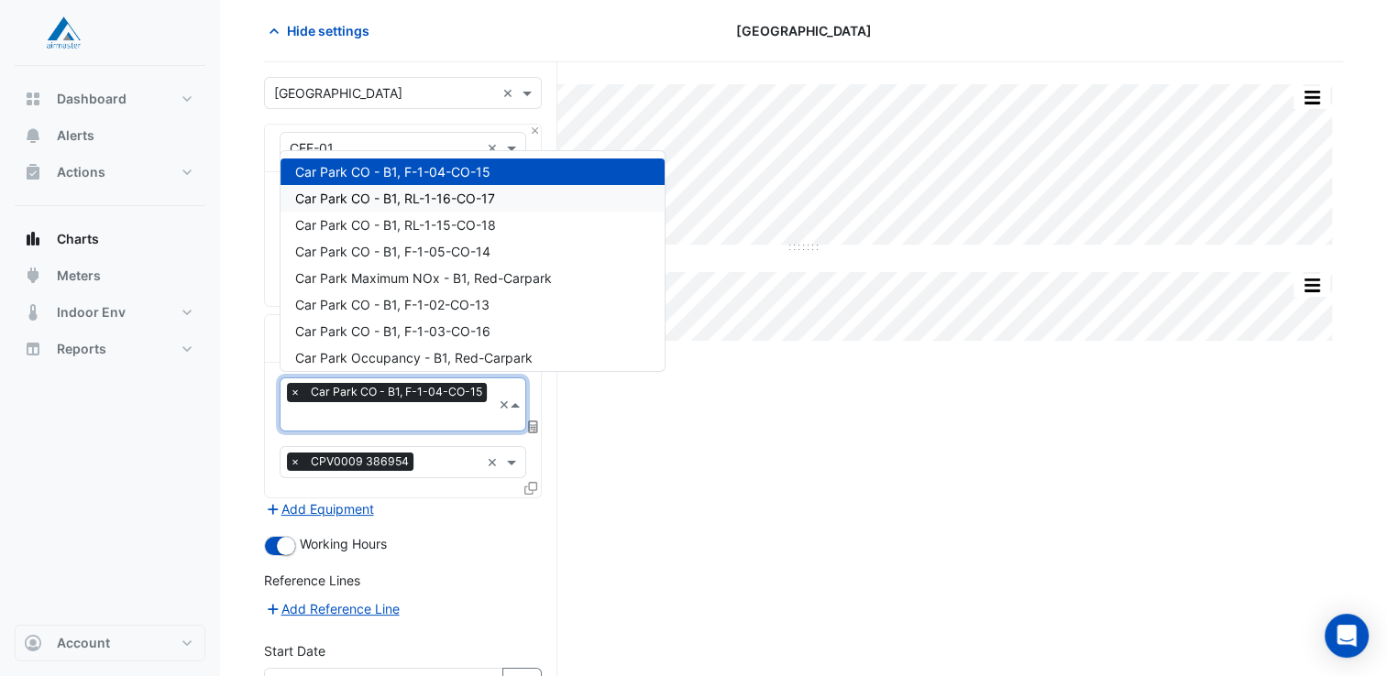
click at [490, 196] on span "Car Park CO - B1, RL-1-16-CO-17" at bounding box center [395, 199] width 200 height 16
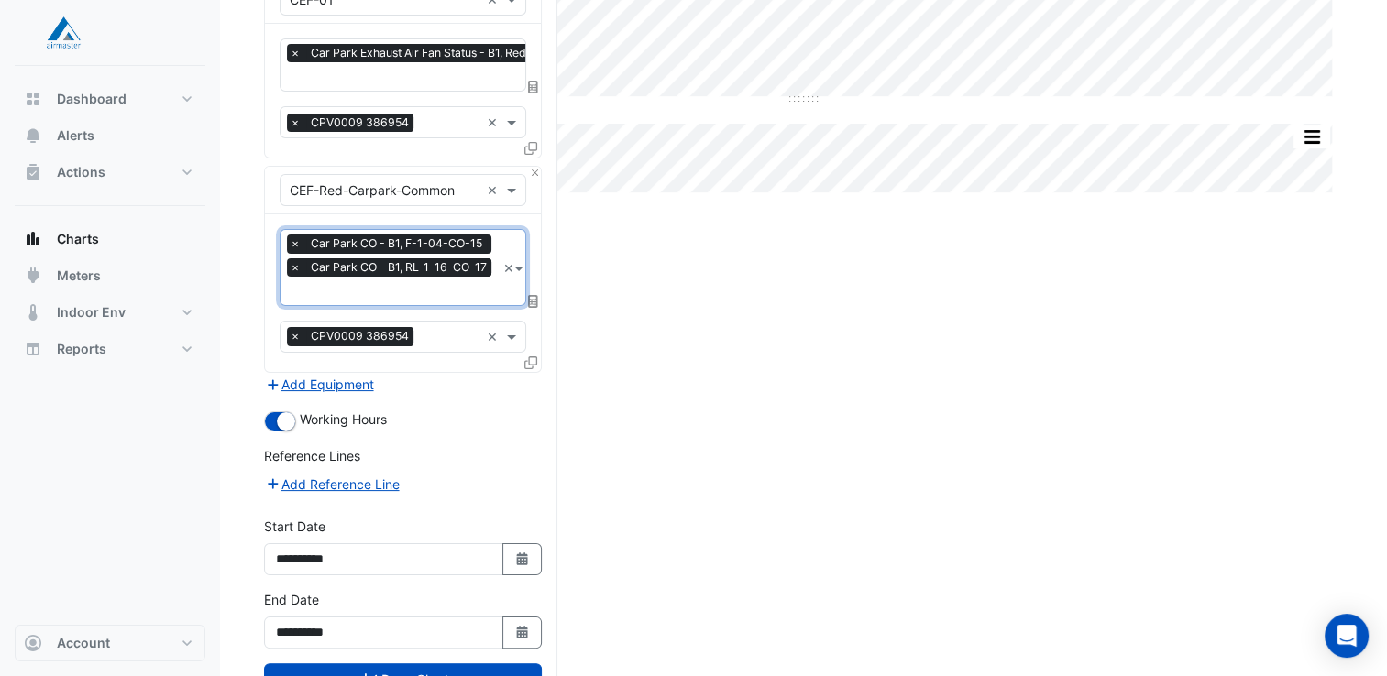
scroll to position [280, 0]
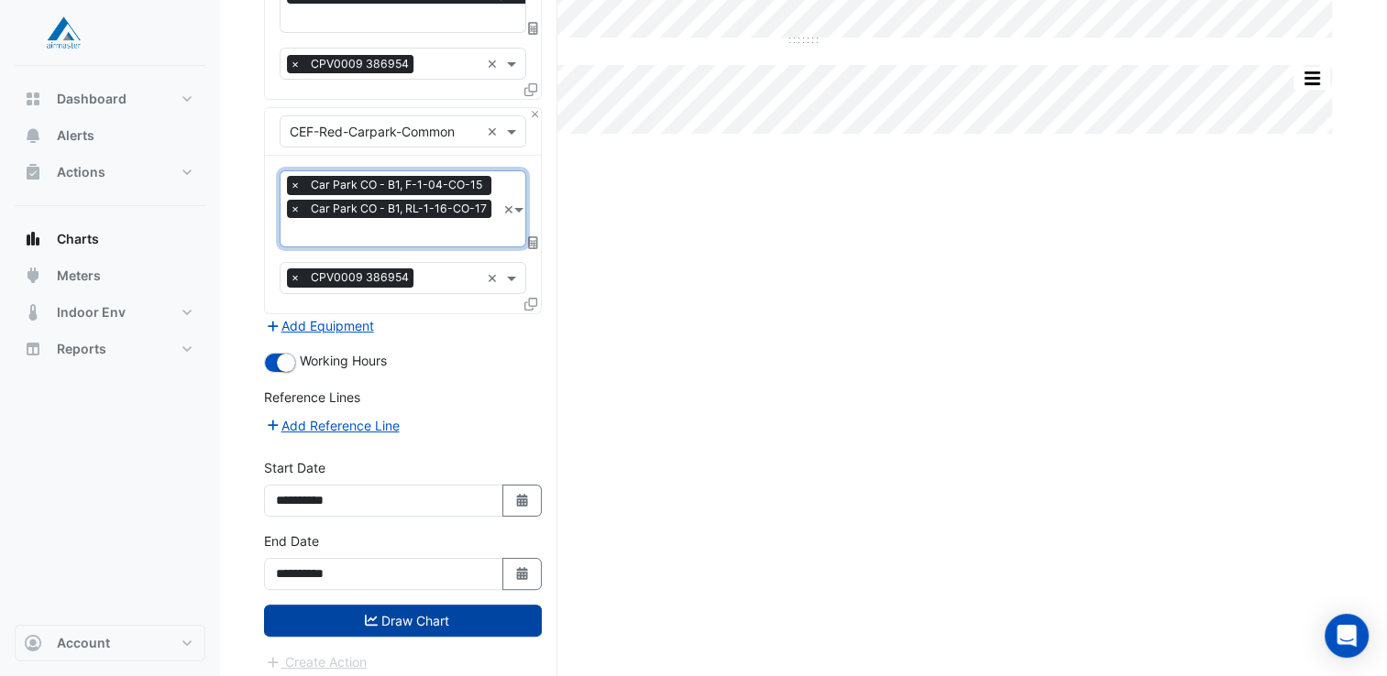
click at [387, 607] on button "Draw Chart" at bounding box center [403, 621] width 278 height 32
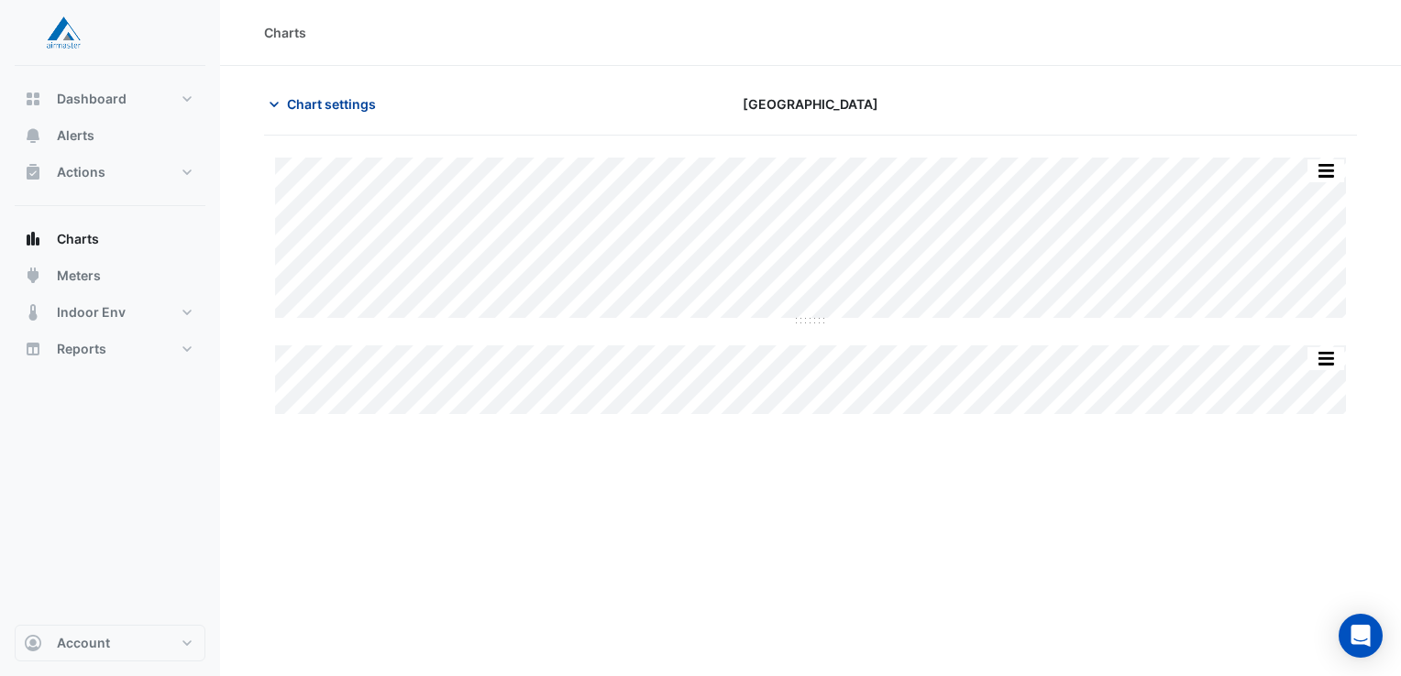
click at [332, 112] on span "Chart settings" at bounding box center [331, 103] width 89 height 19
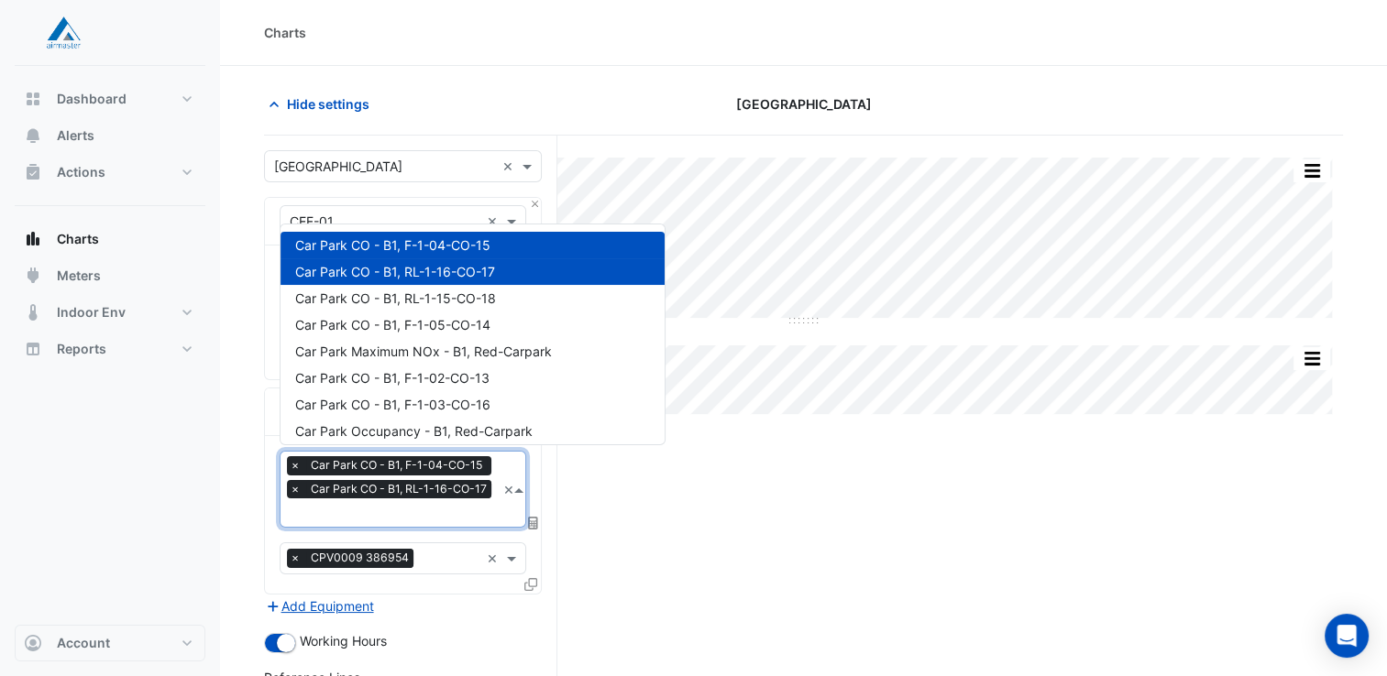
click at [515, 486] on span at bounding box center [521, 489] width 14 height 19
click at [483, 403] on span "Car Park CO - B1, F-1-03-CO-16" at bounding box center [392, 405] width 195 height 16
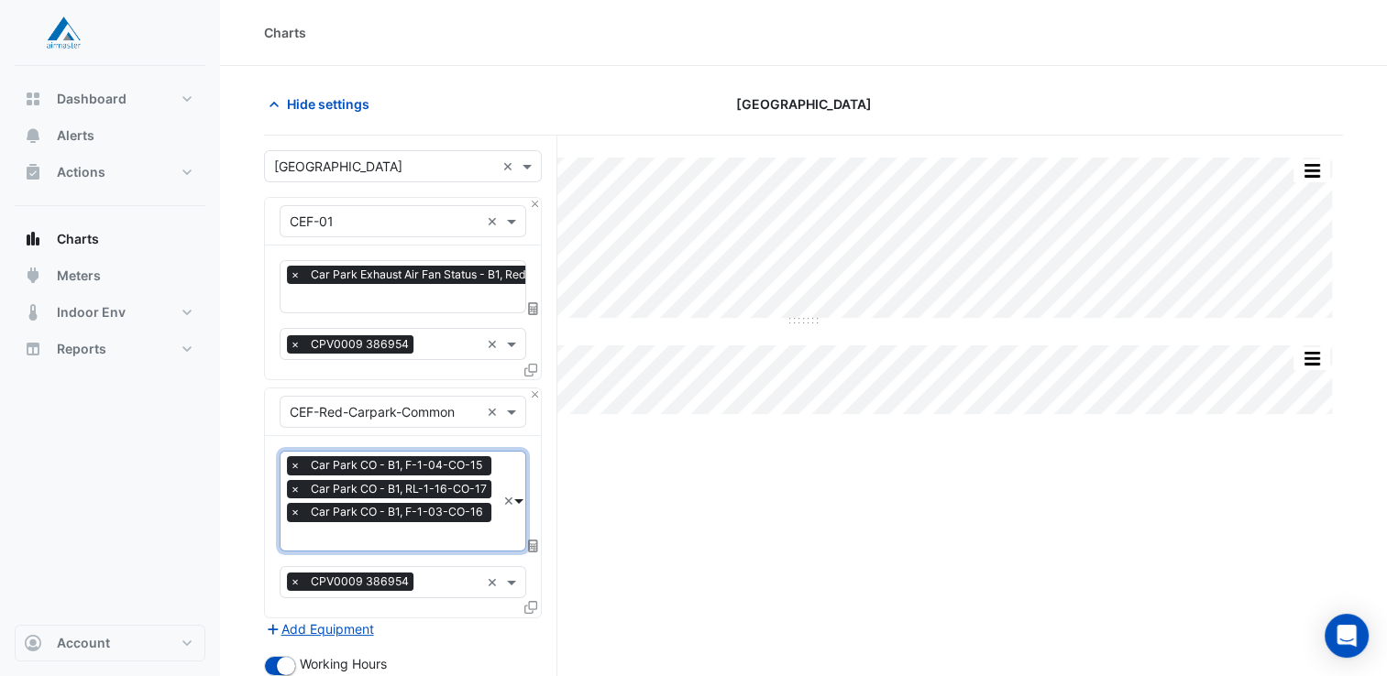
click at [518, 494] on span at bounding box center [521, 500] width 14 height 19
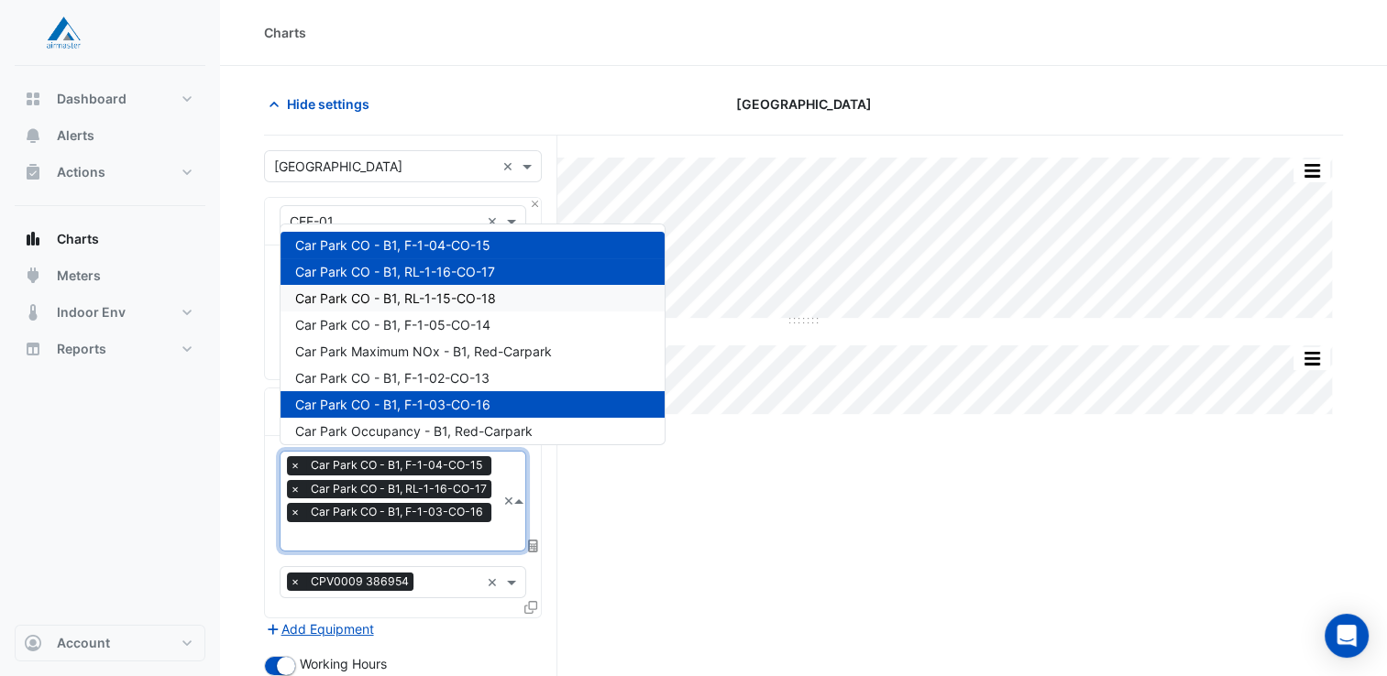
click at [522, 299] on div "Car Park CO - B1, RL-1-15-CO-18" at bounding box center [472, 298] width 384 height 27
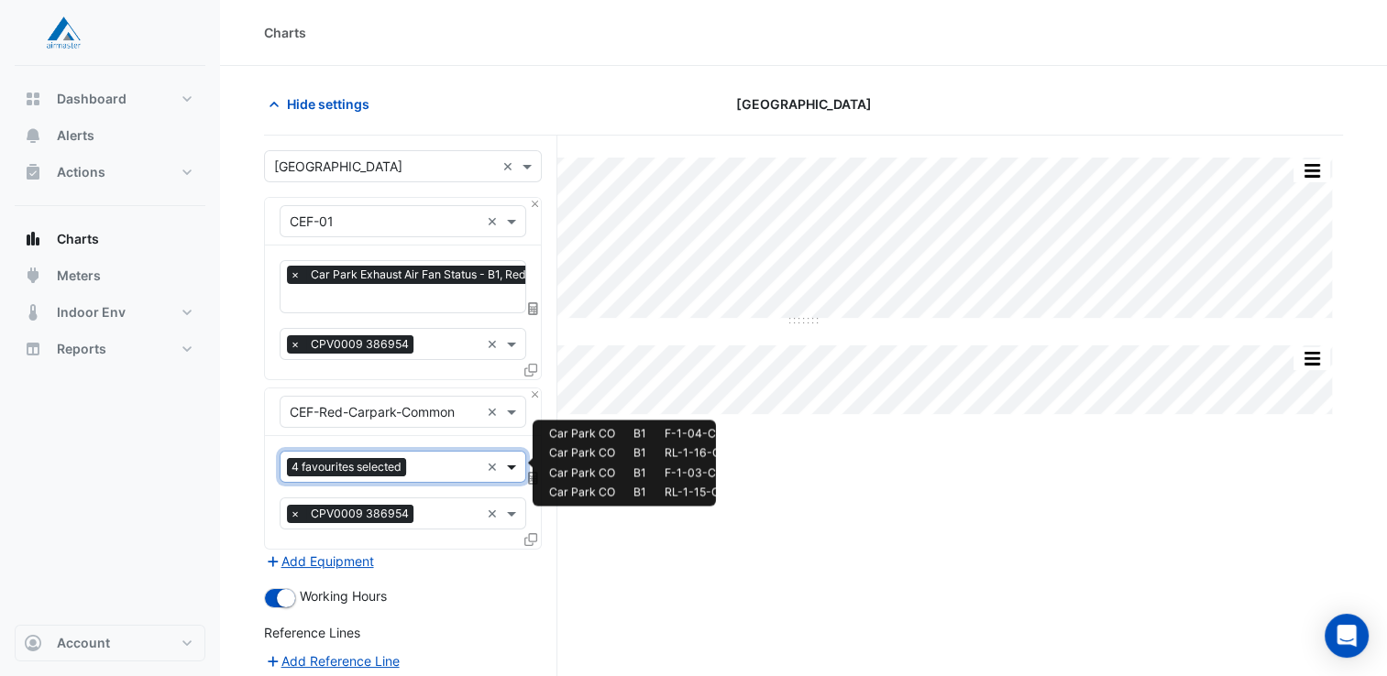
click at [513, 458] on span at bounding box center [513, 466] width 23 height 19
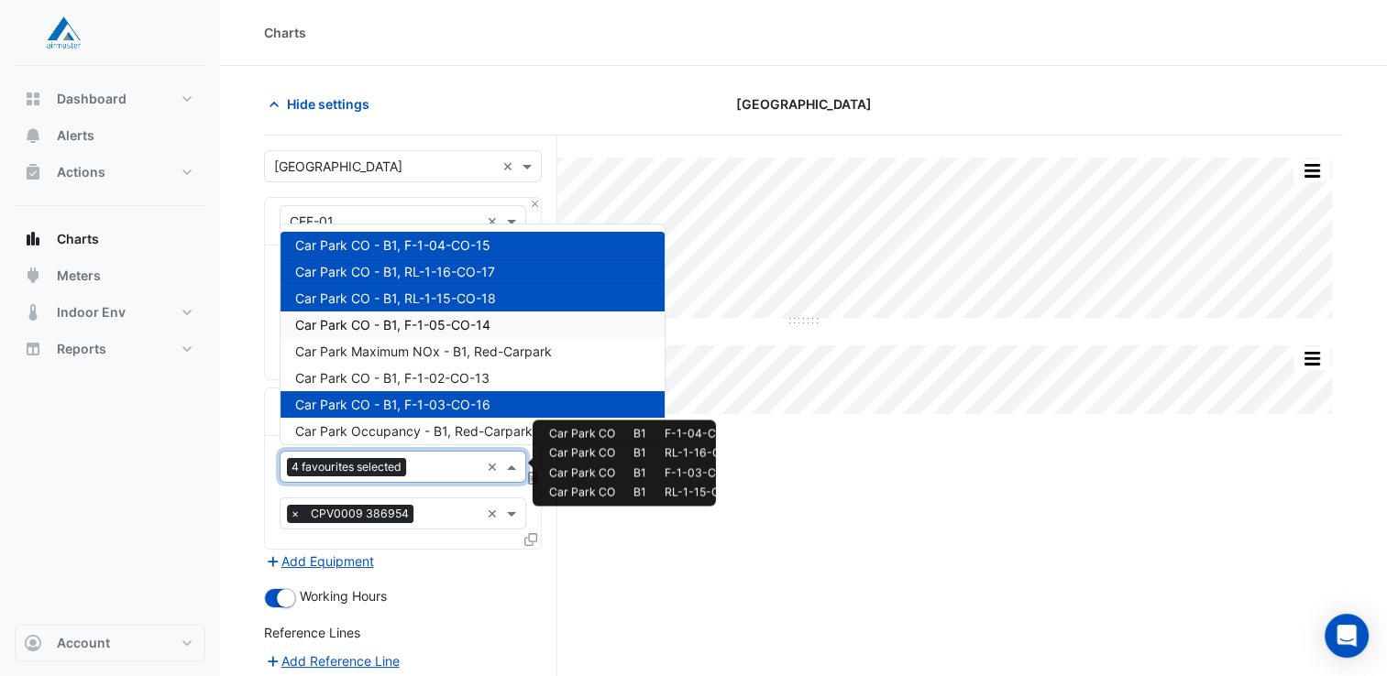
click at [500, 313] on div "Car Park CO - B1, F-1-05-CO-14" at bounding box center [472, 325] width 384 height 27
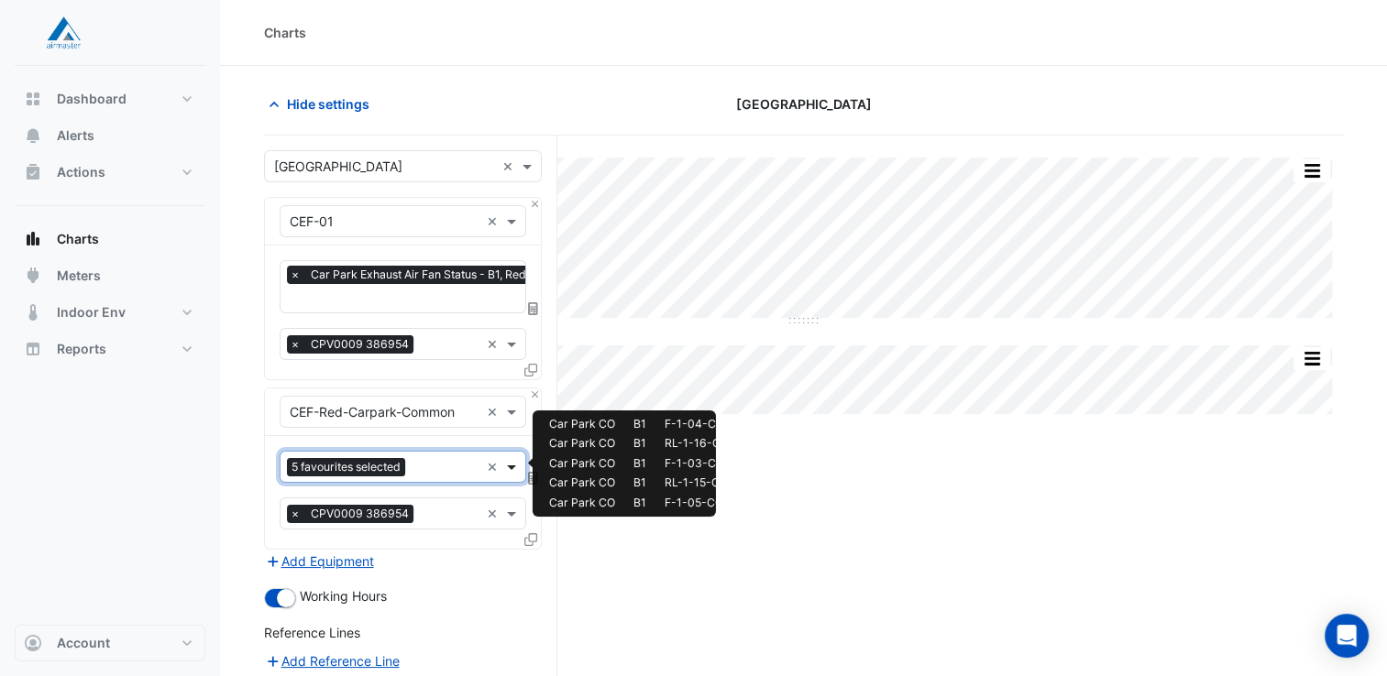
click at [514, 465] on span at bounding box center [513, 466] width 23 height 19
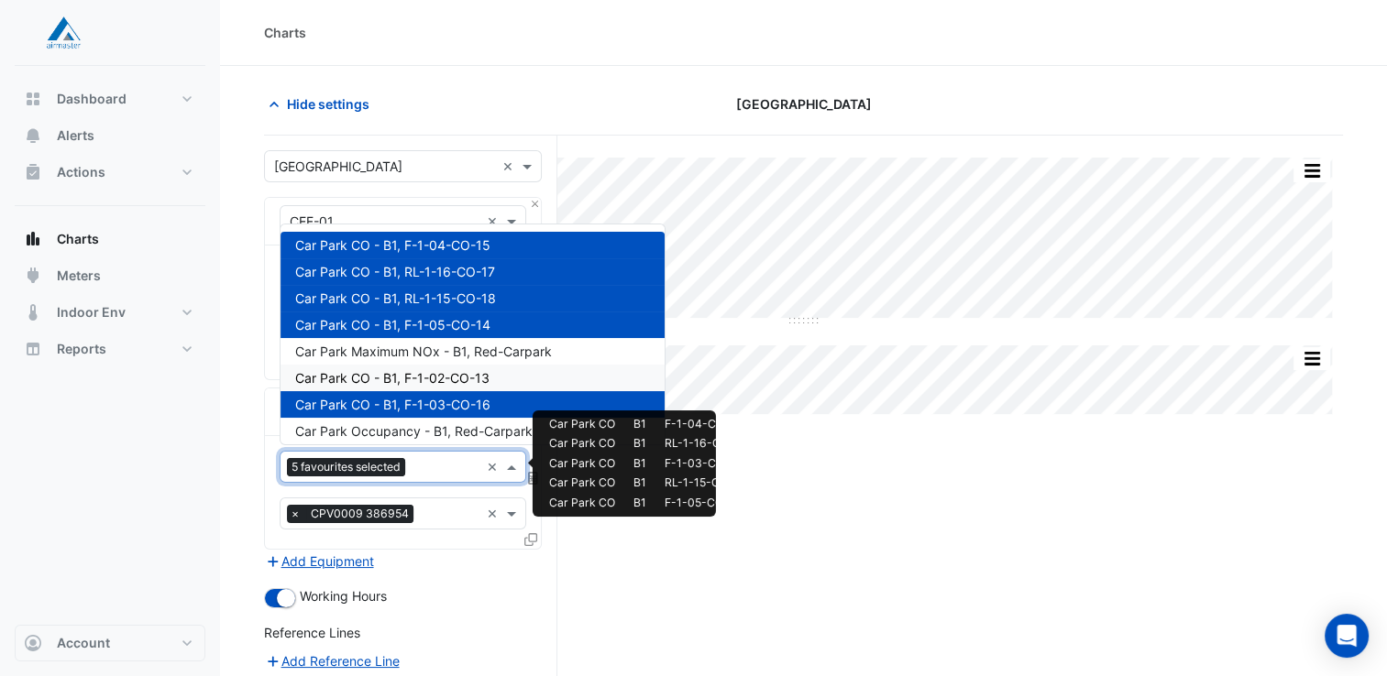
click at [485, 380] on span "Car Park CO - B1, F-1-02-CO-13" at bounding box center [392, 378] width 194 height 16
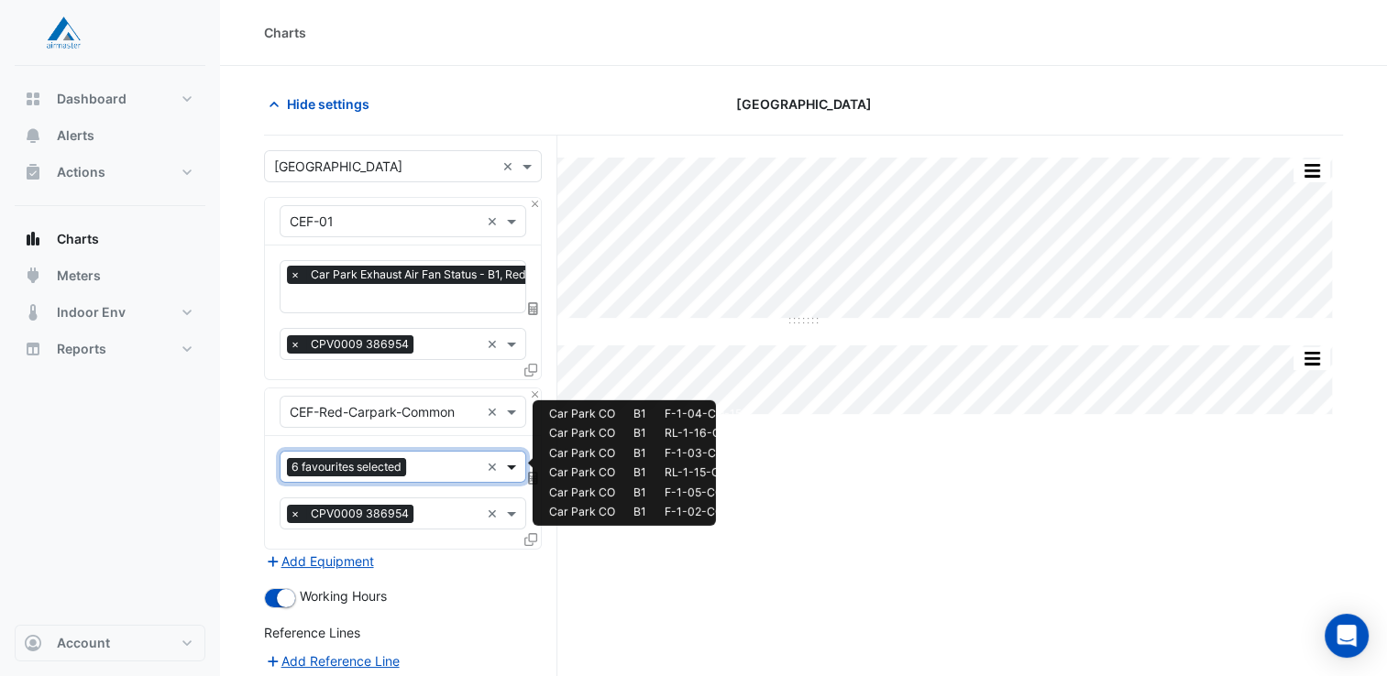
click at [513, 461] on span at bounding box center [513, 466] width 23 height 19
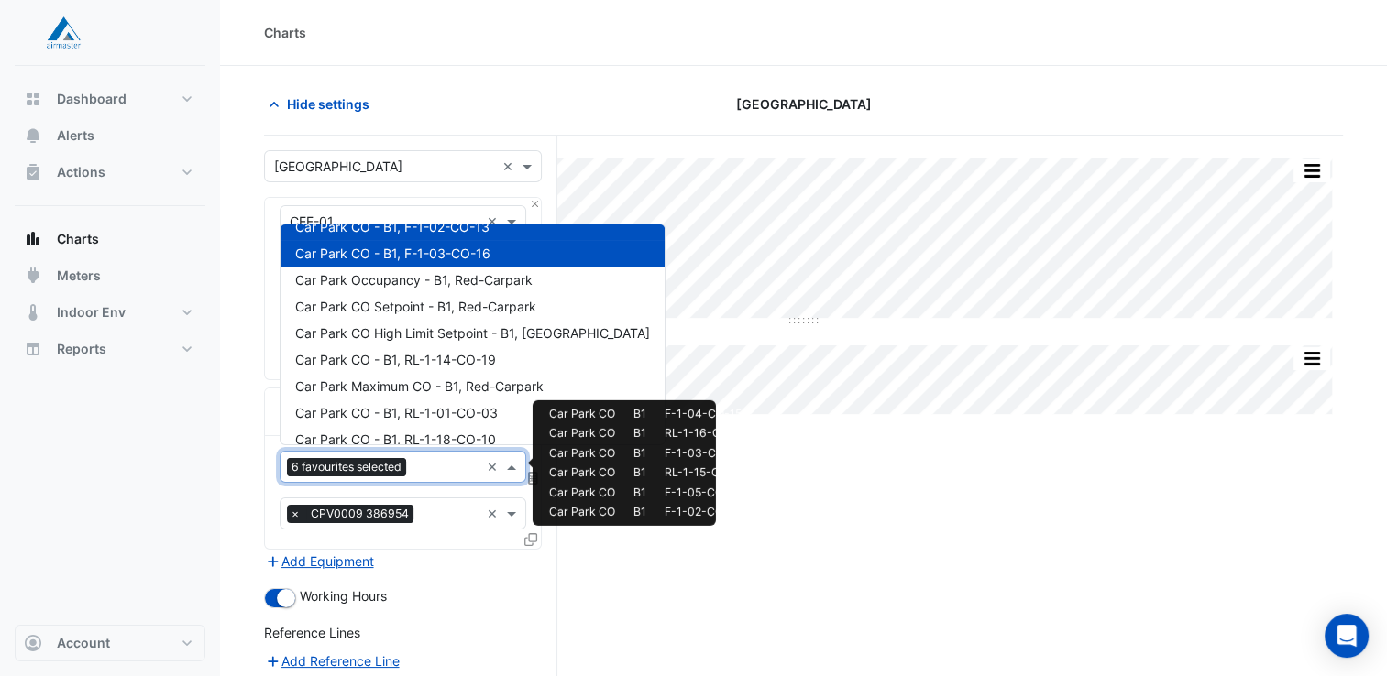
scroll to position [183, 0]
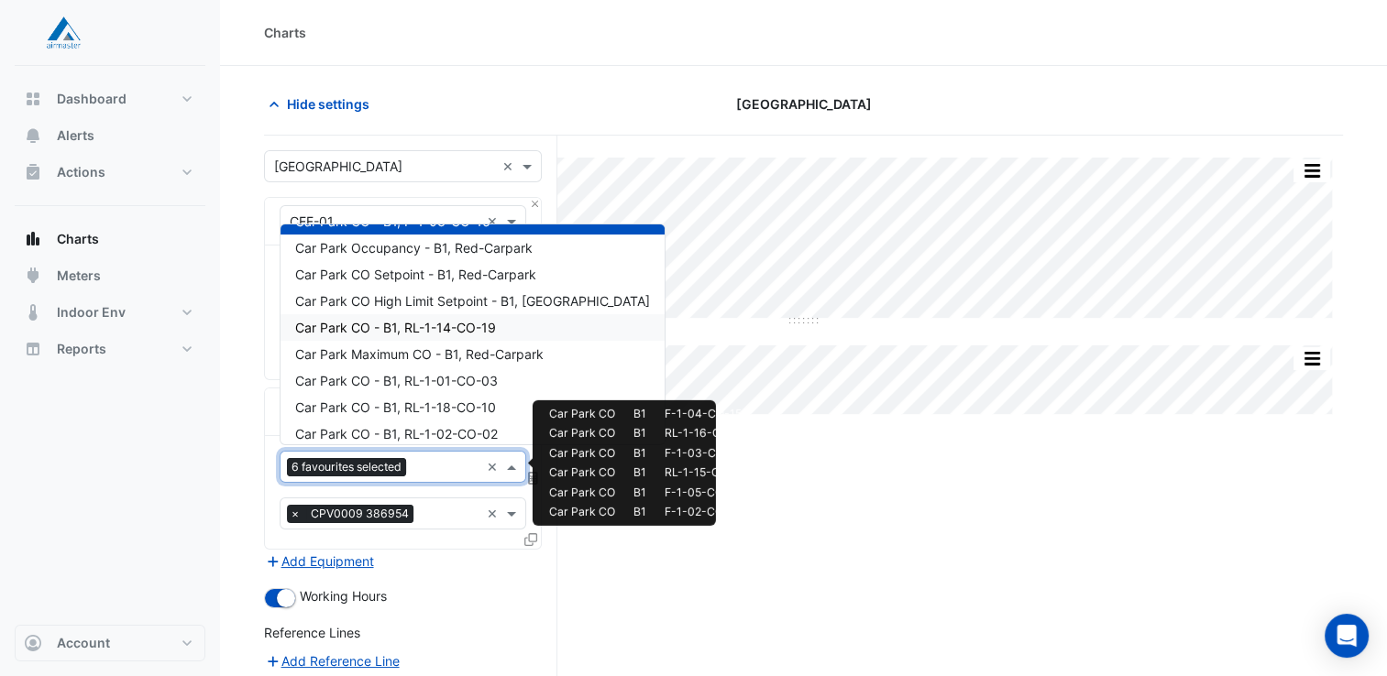
click at [503, 331] on div "Car Park CO - B1, RL-1-14-CO-19" at bounding box center [472, 327] width 384 height 27
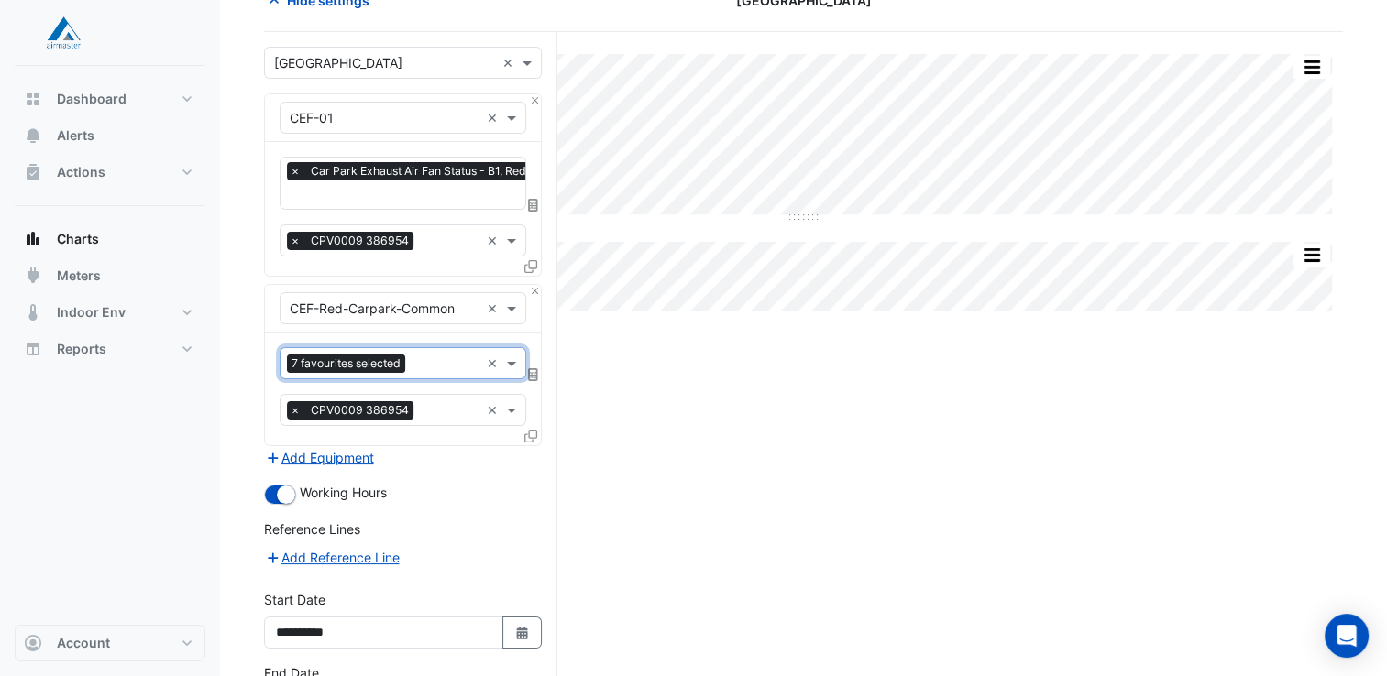
scroll to position [238, 0]
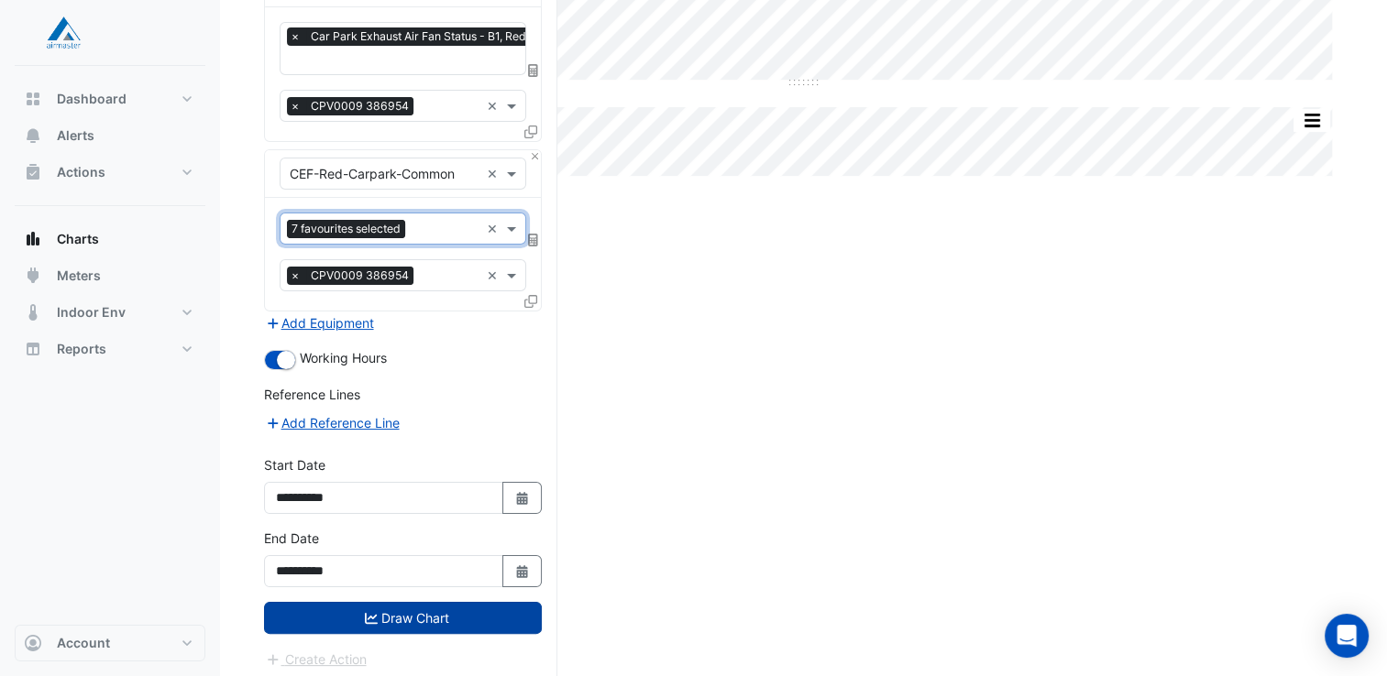
click at [396, 606] on button "Draw Chart" at bounding box center [403, 618] width 278 height 32
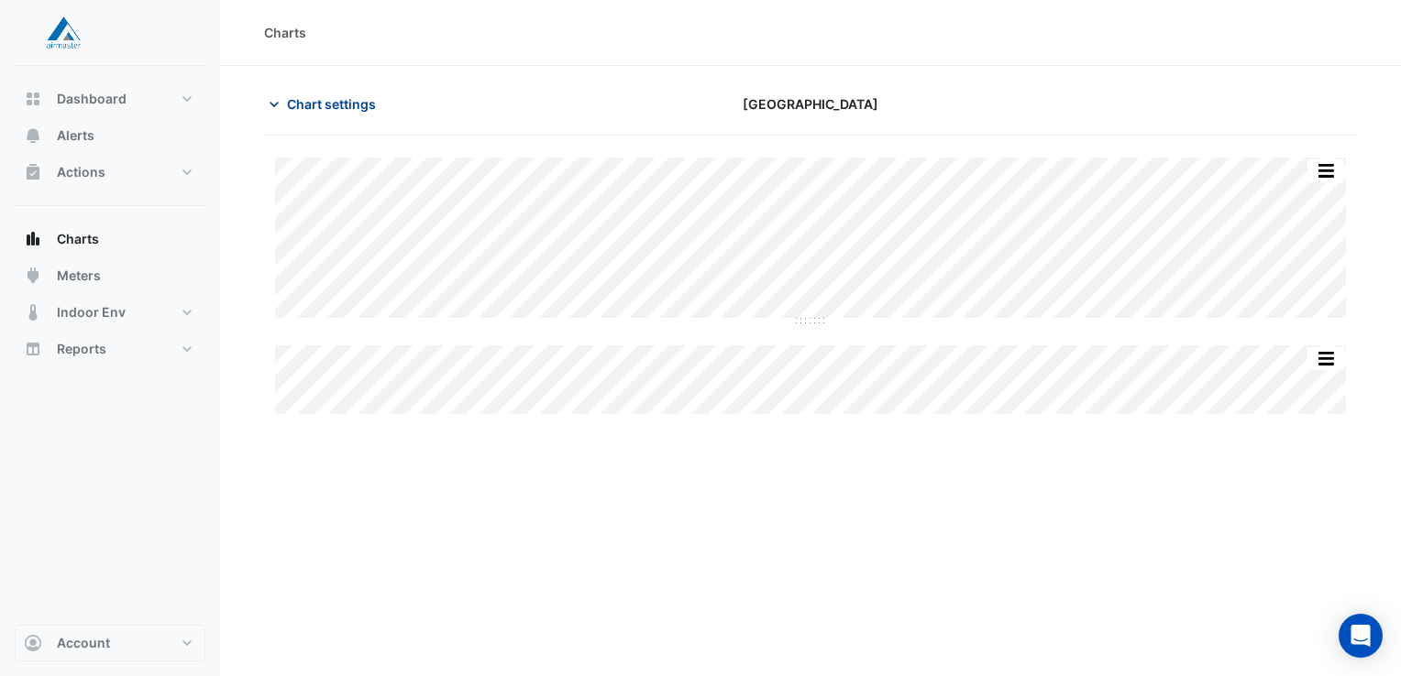
click at [342, 96] on span "Chart settings" at bounding box center [331, 103] width 89 height 19
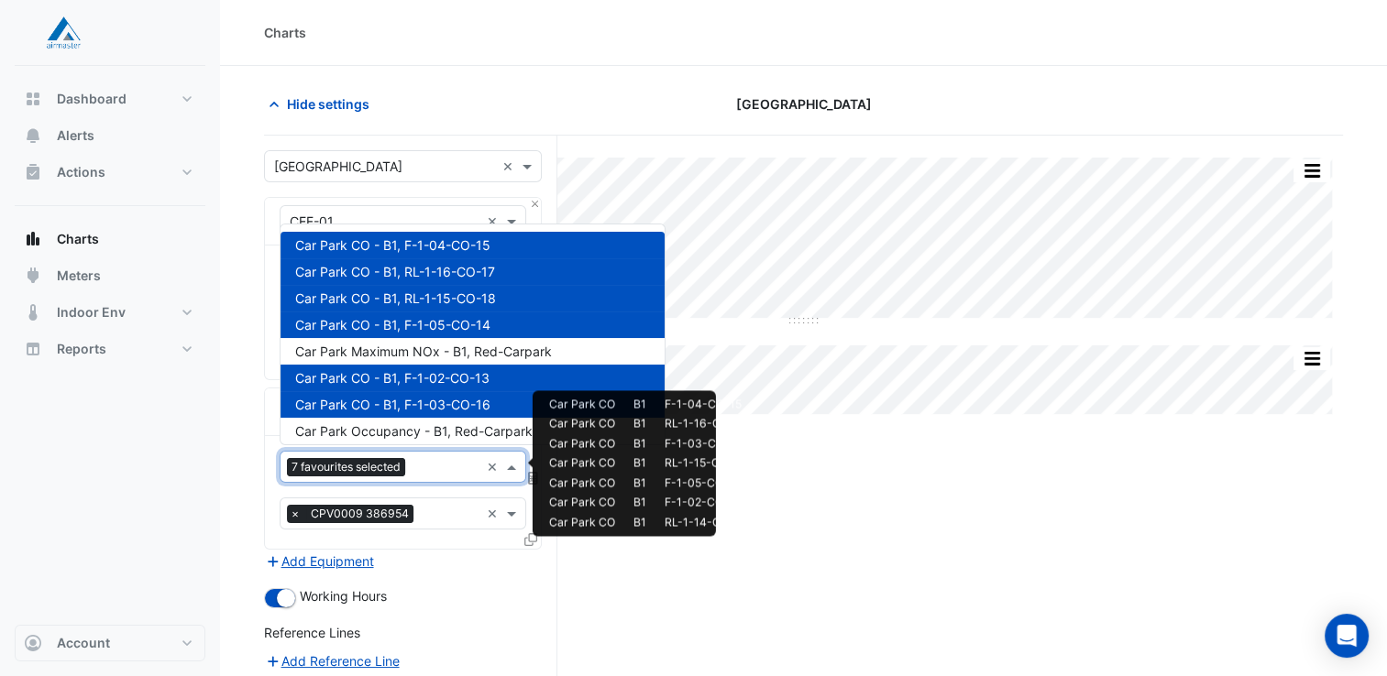
click at [513, 464] on span at bounding box center [513, 466] width 23 height 19
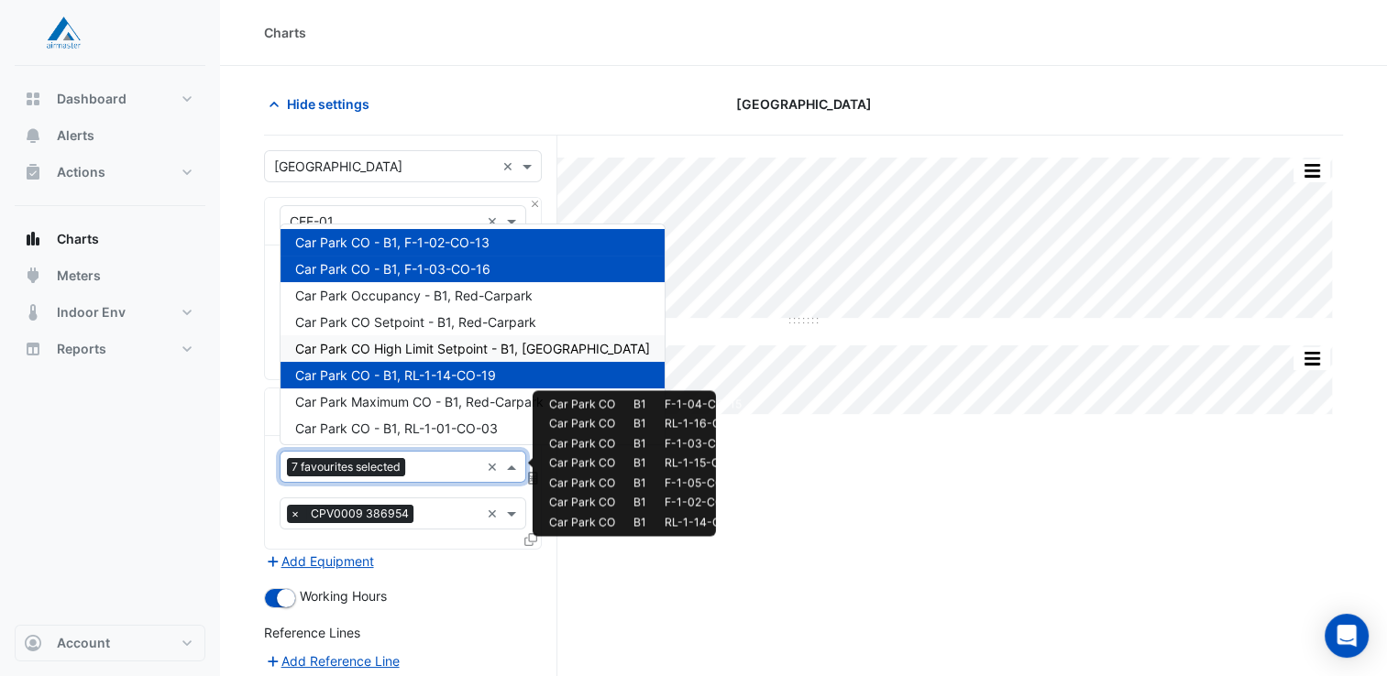
scroll to position [90, 0]
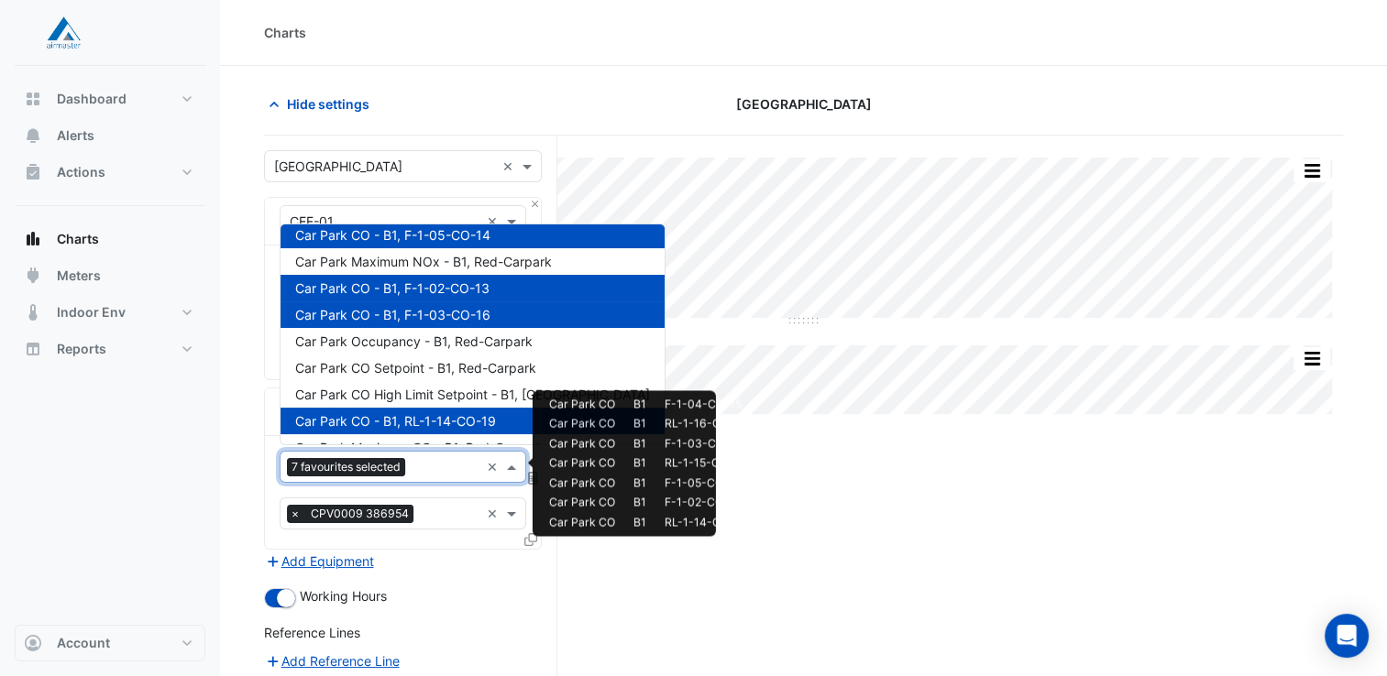
click at [483, 421] on span "Car Park CO - B1, RL-1-14-CO-19" at bounding box center [395, 421] width 201 height 16
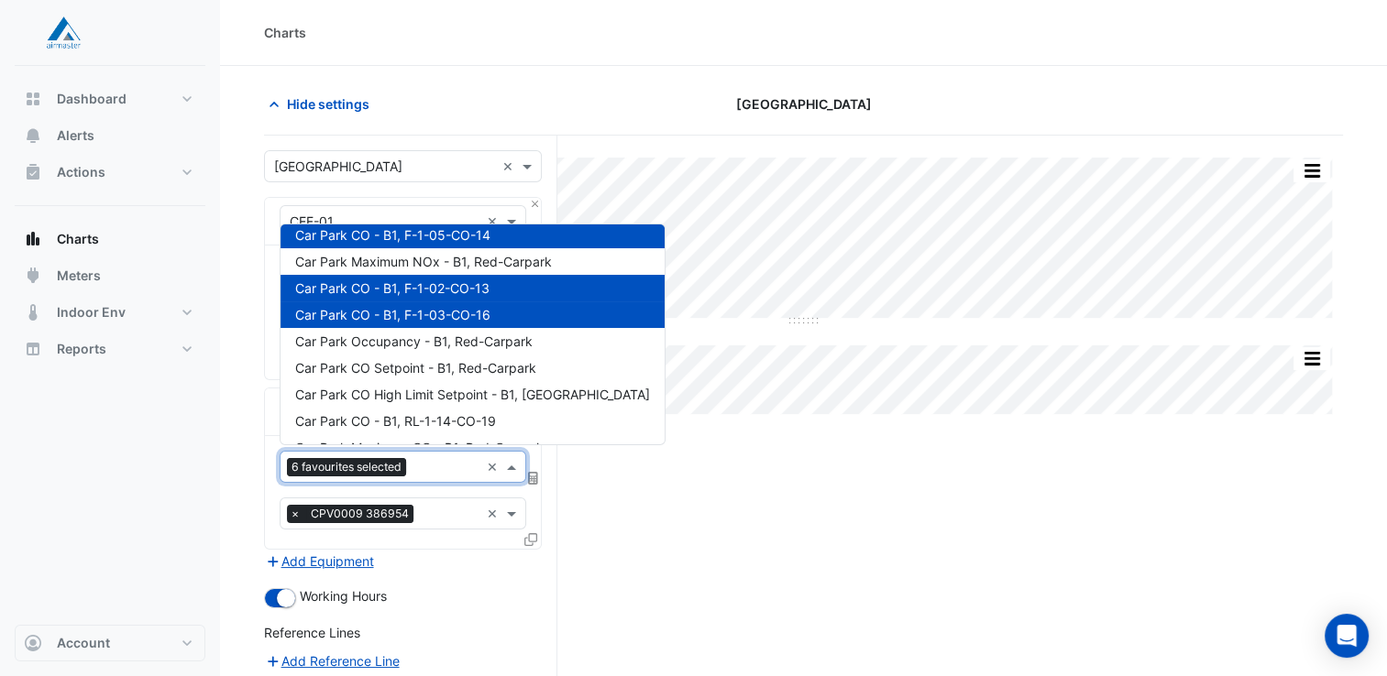
click at [505, 286] on div "Car Park CO - B1, F-1-02-CO-13" at bounding box center [472, 288] width 384 height 27
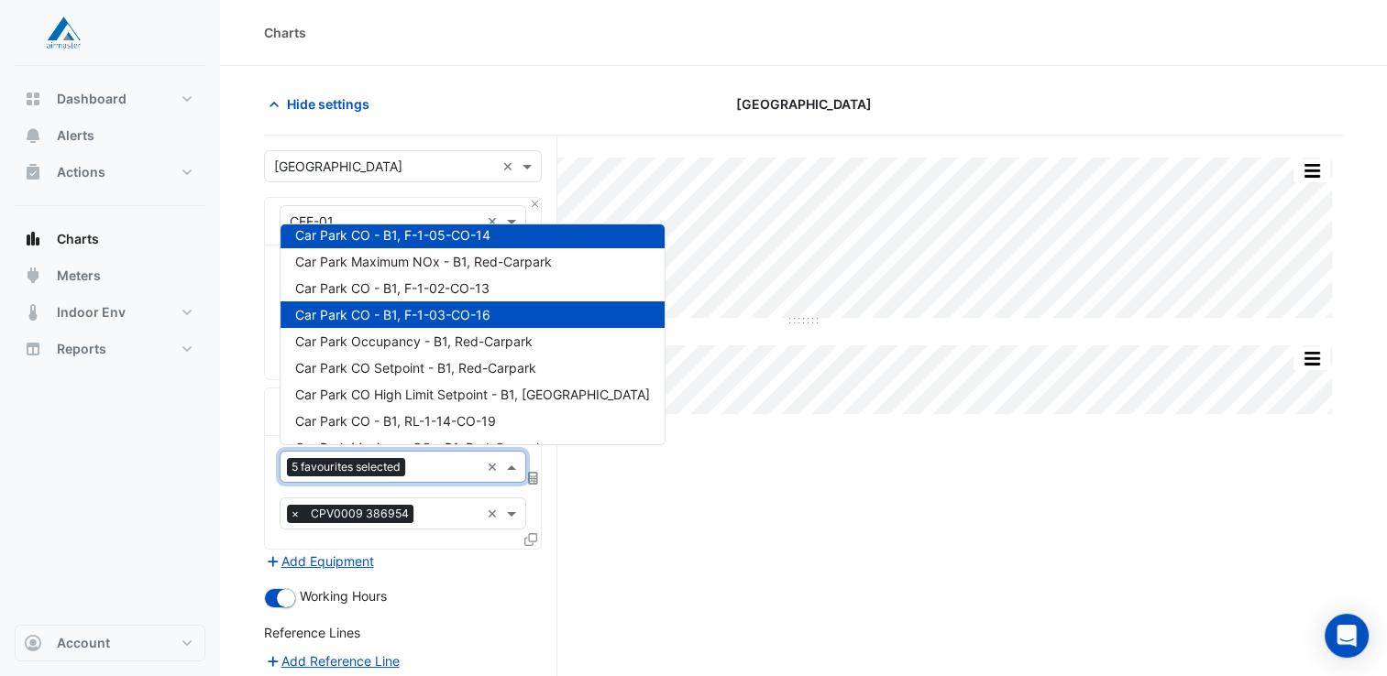
click at [519, 242] on div "Car Park CO - B1, F-1-05-CO-14" at bounding box center [472, 235] width 384 height 27
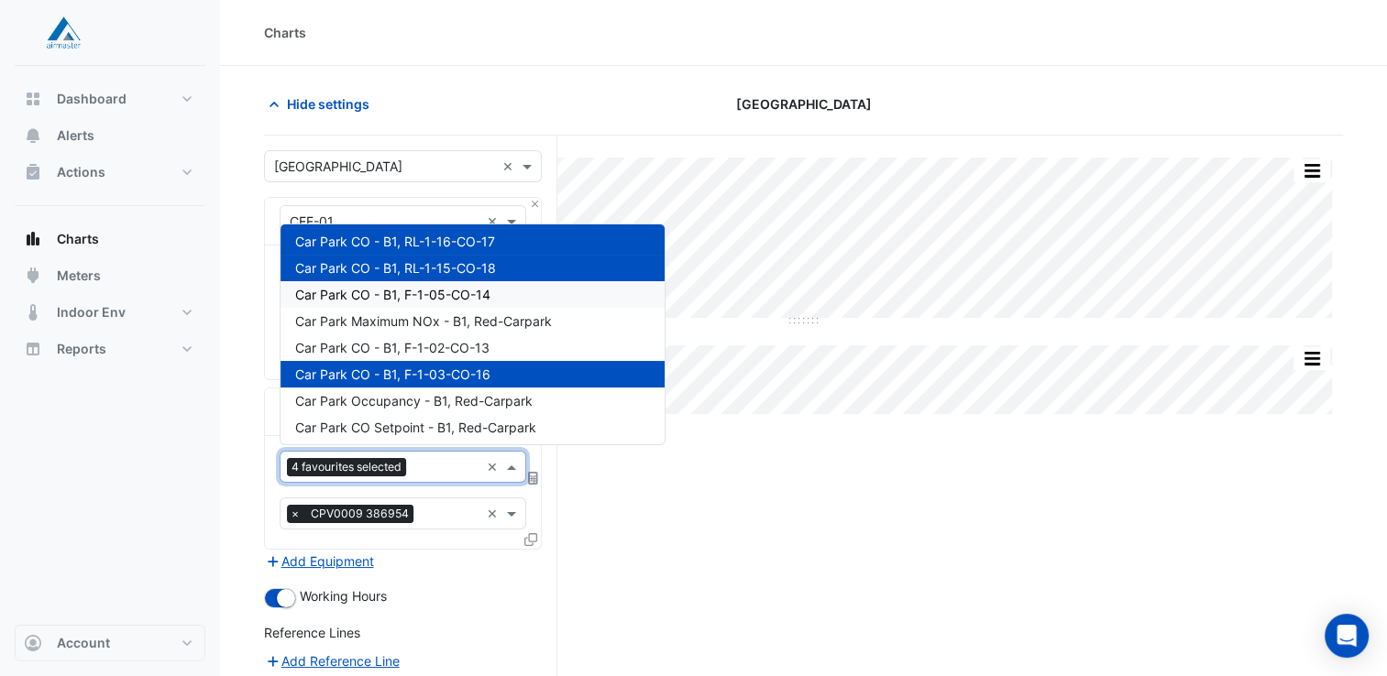
scroll to position [0, 0]
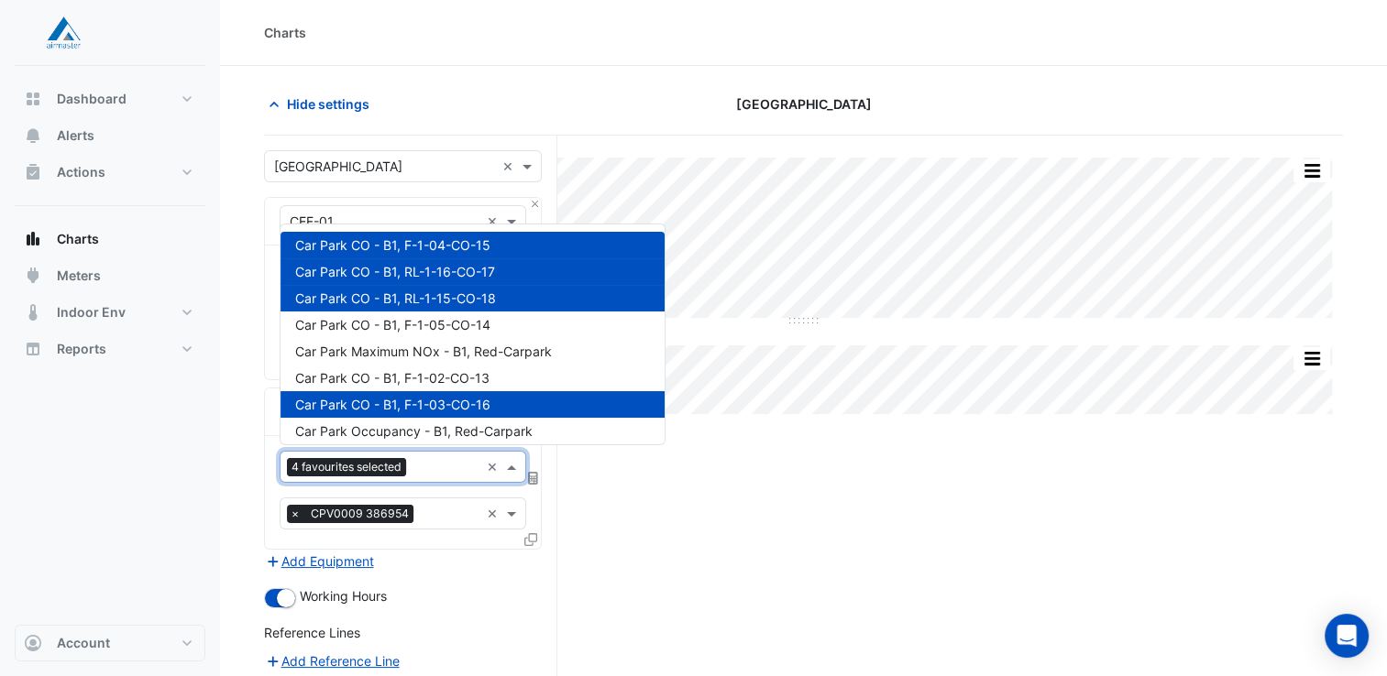
click at [509, 296] on div "Car Park CO - B1, RL-1-15-CO-18" at bounding box center [472, 298] width 384 height 27
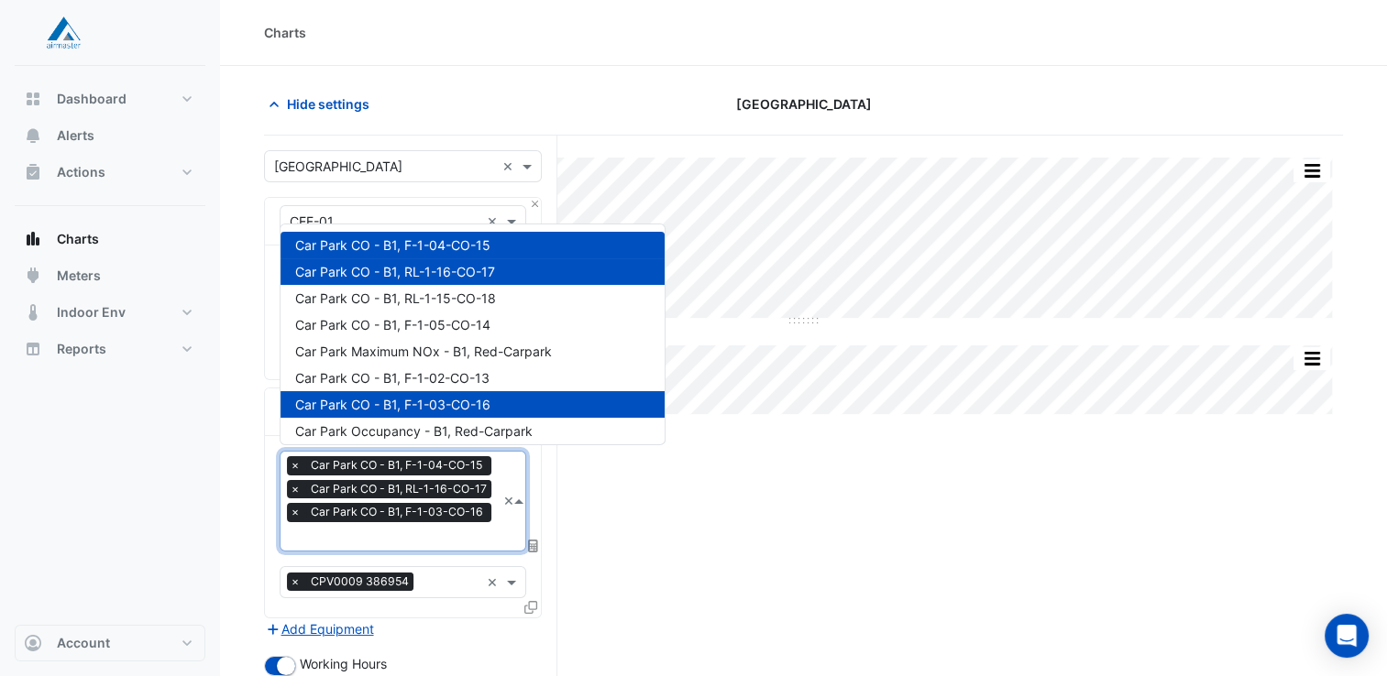
click at [510, 273] on div "Car Park CO - B1, RL-1-16-CO-17" at bounding box center [472, 271] width 384 height 27
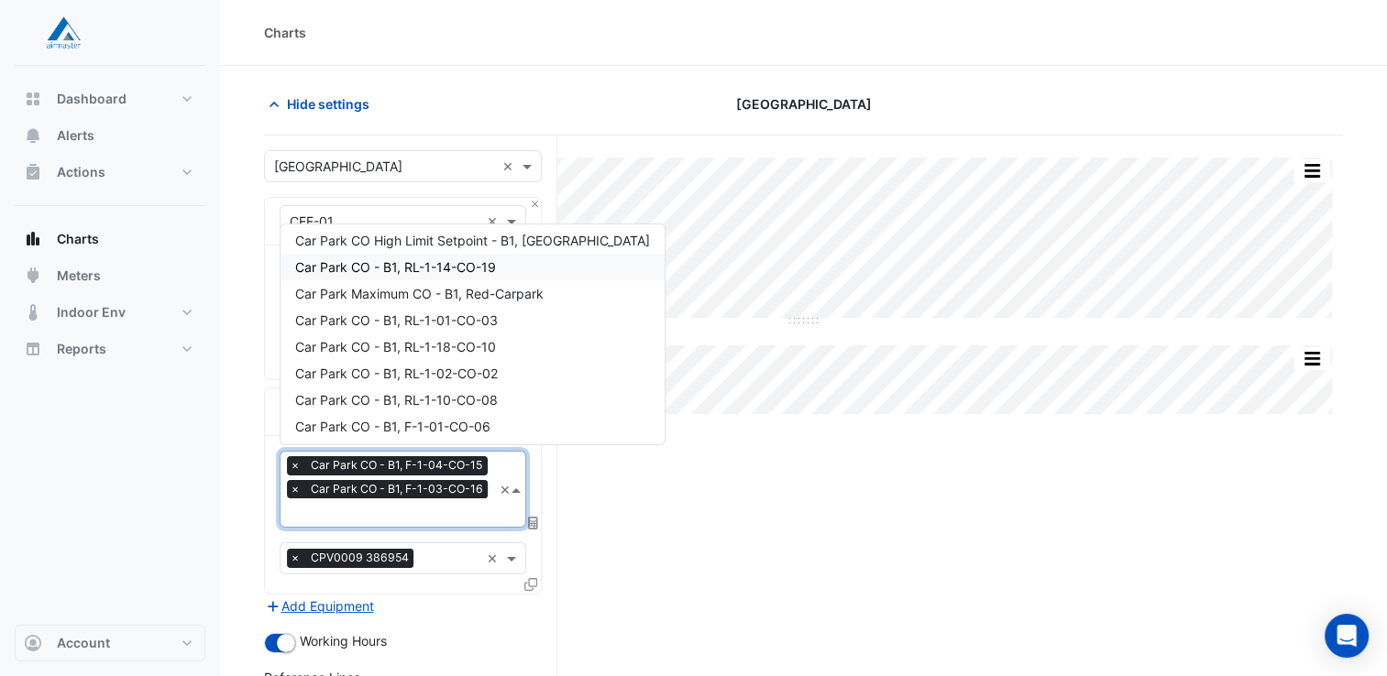
scroll to position [275, 0]
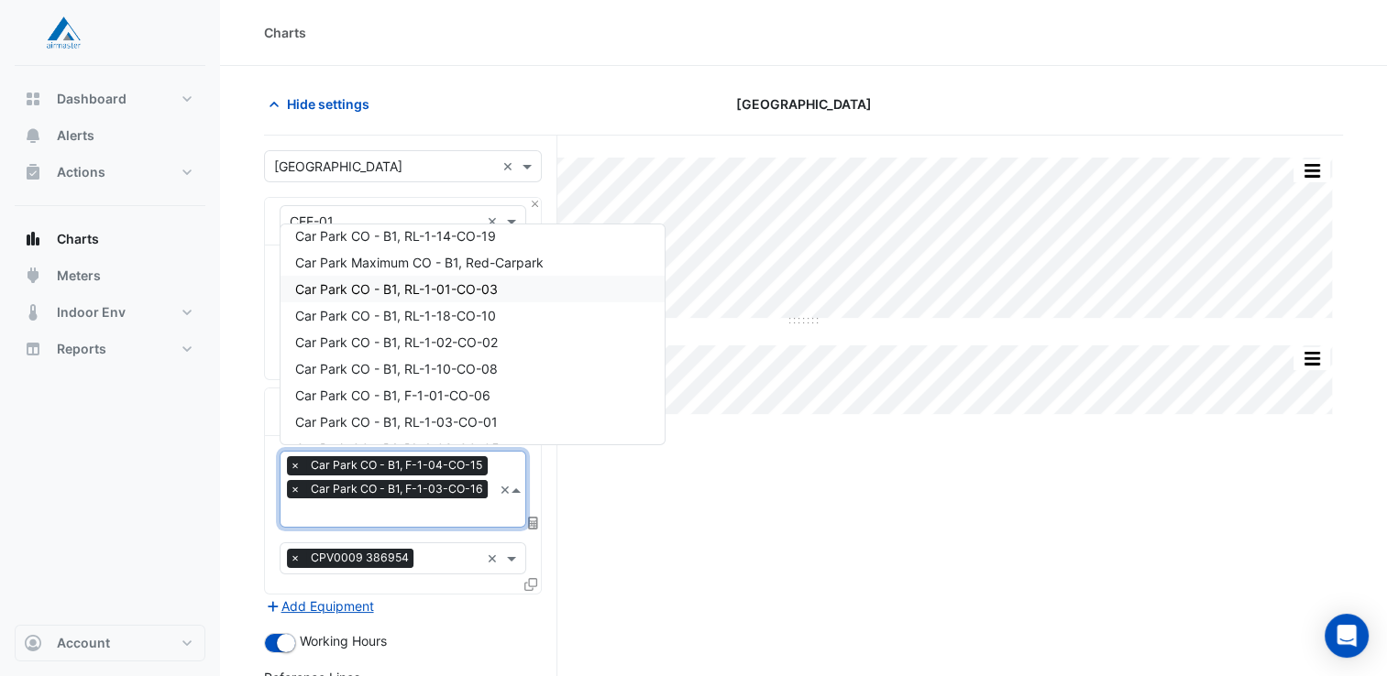
click at [508, 291] on div "Car Park CO - B1, RL-1-01-CO-03" at bounding box center [472, 289] width 384 height 27
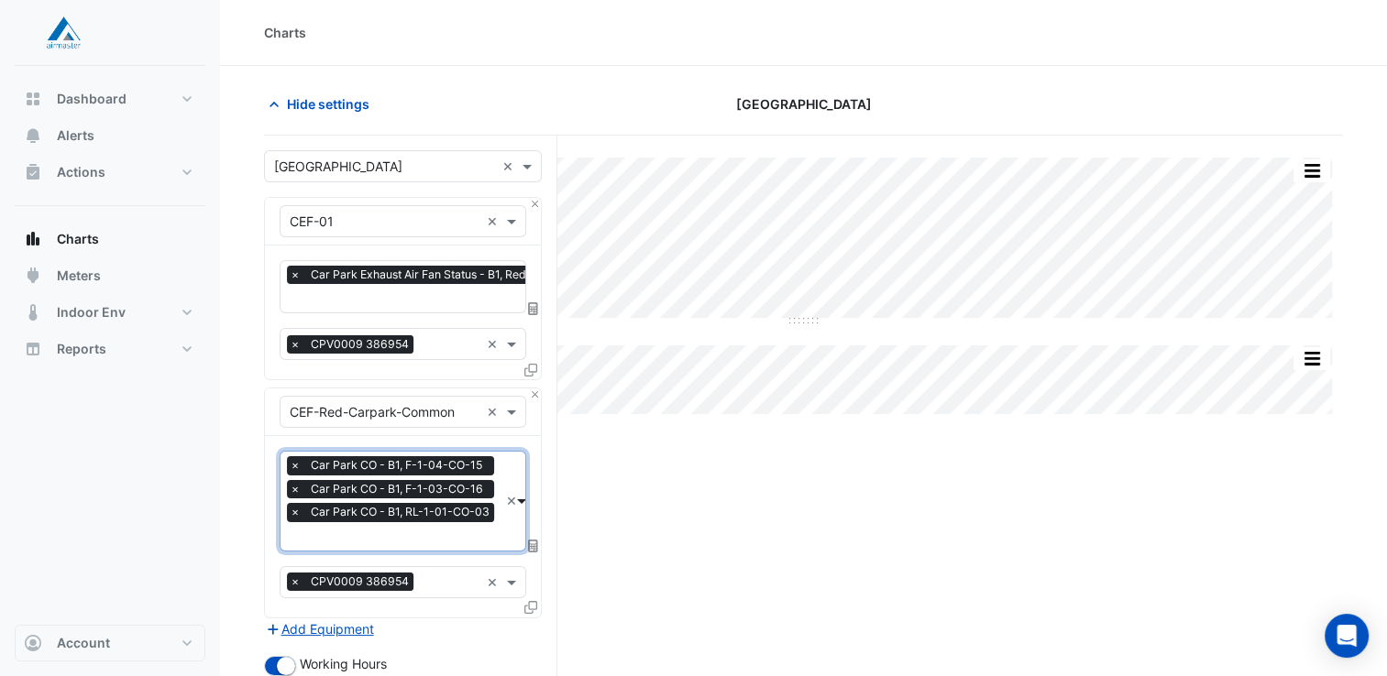
click at [520, 496] on span at bounding box center [524, 500] width 14 height 19
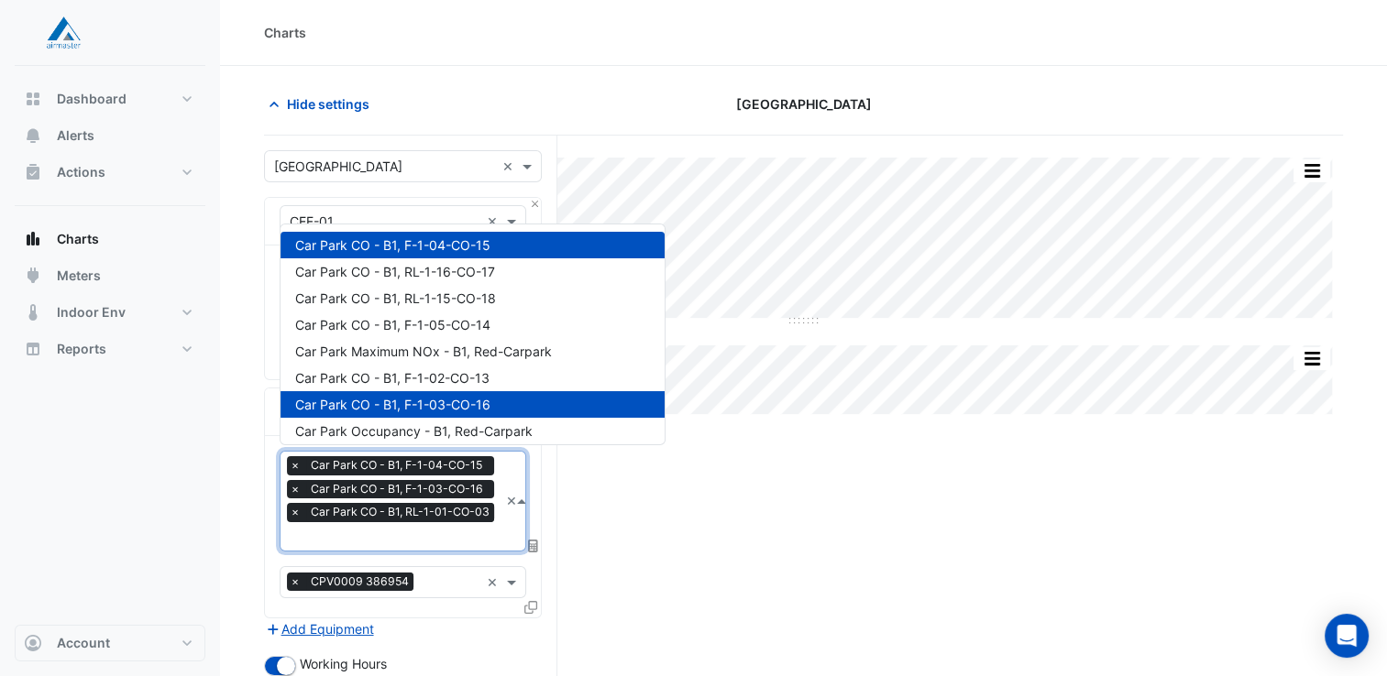
scroll to position [326, 0]
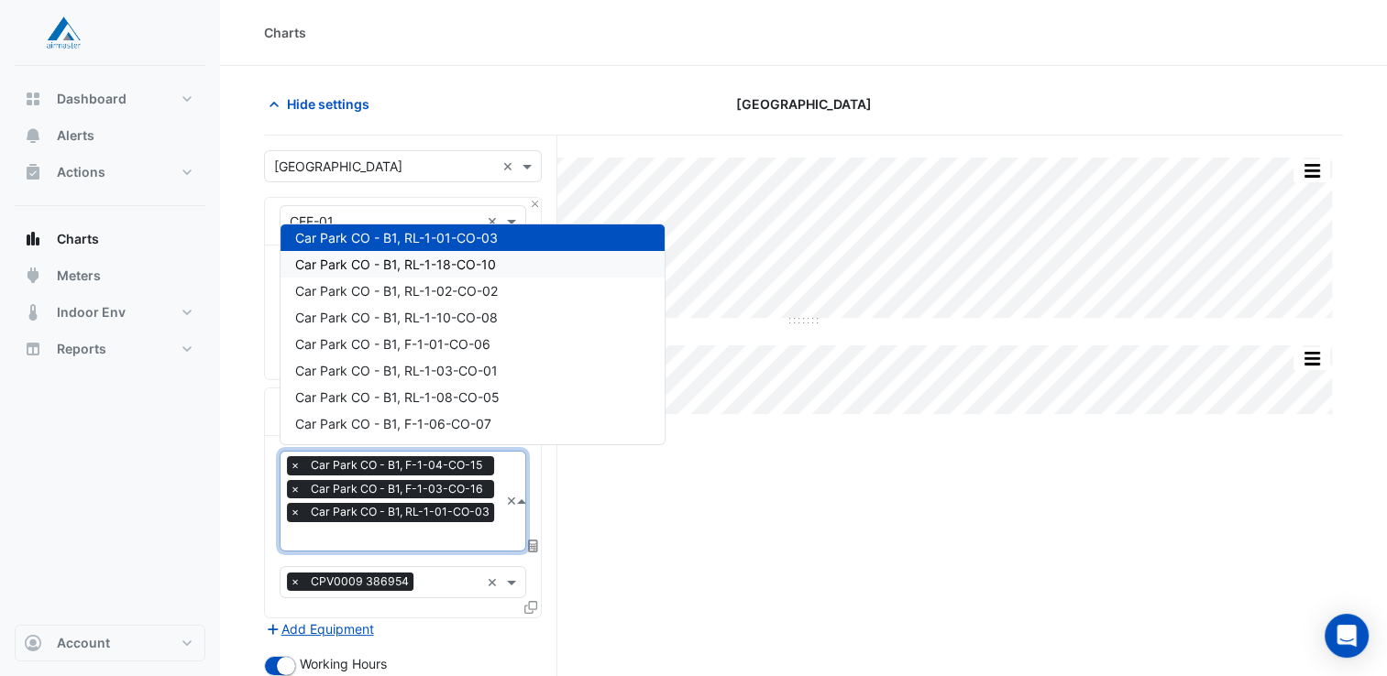
click at [502, 263] on div "Car Park CO - B1, RL-1-18-CO-10" at bounding box center [472, 264] width 384 height 27
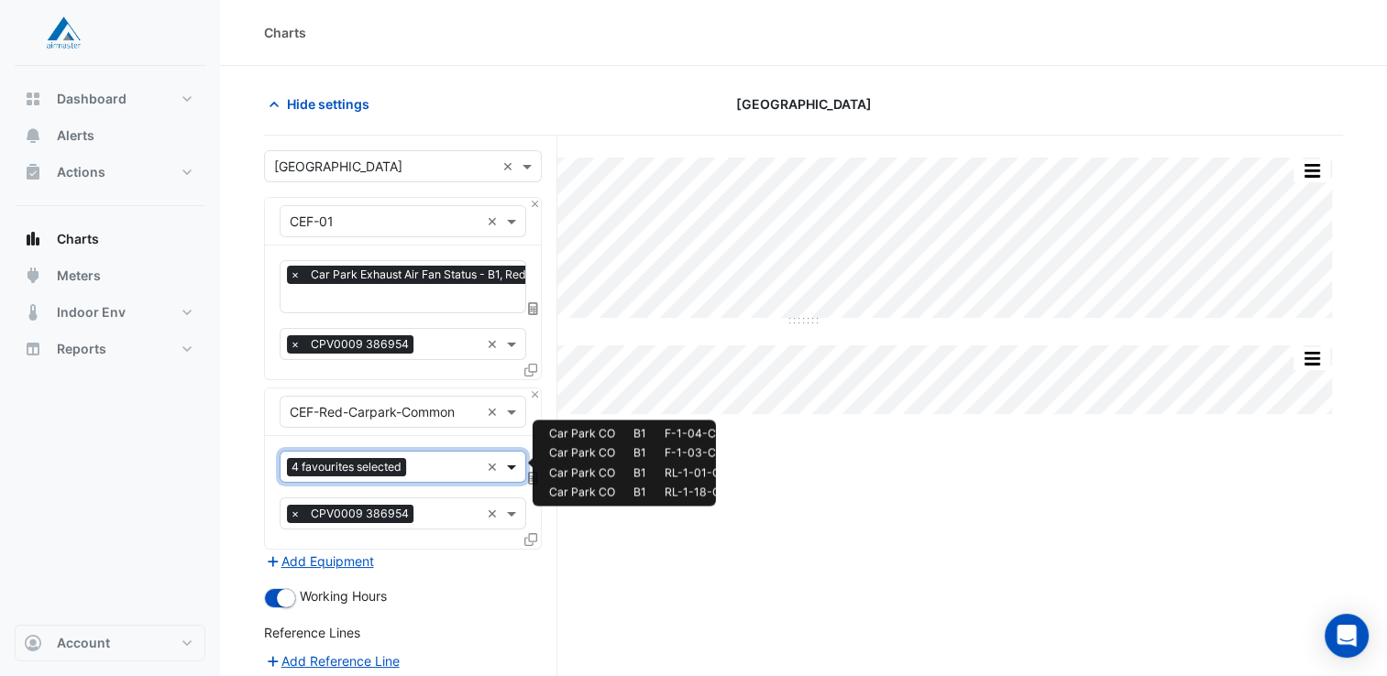
click at [511, 466] on span at bounding box center [513, 466] width 23 height 19
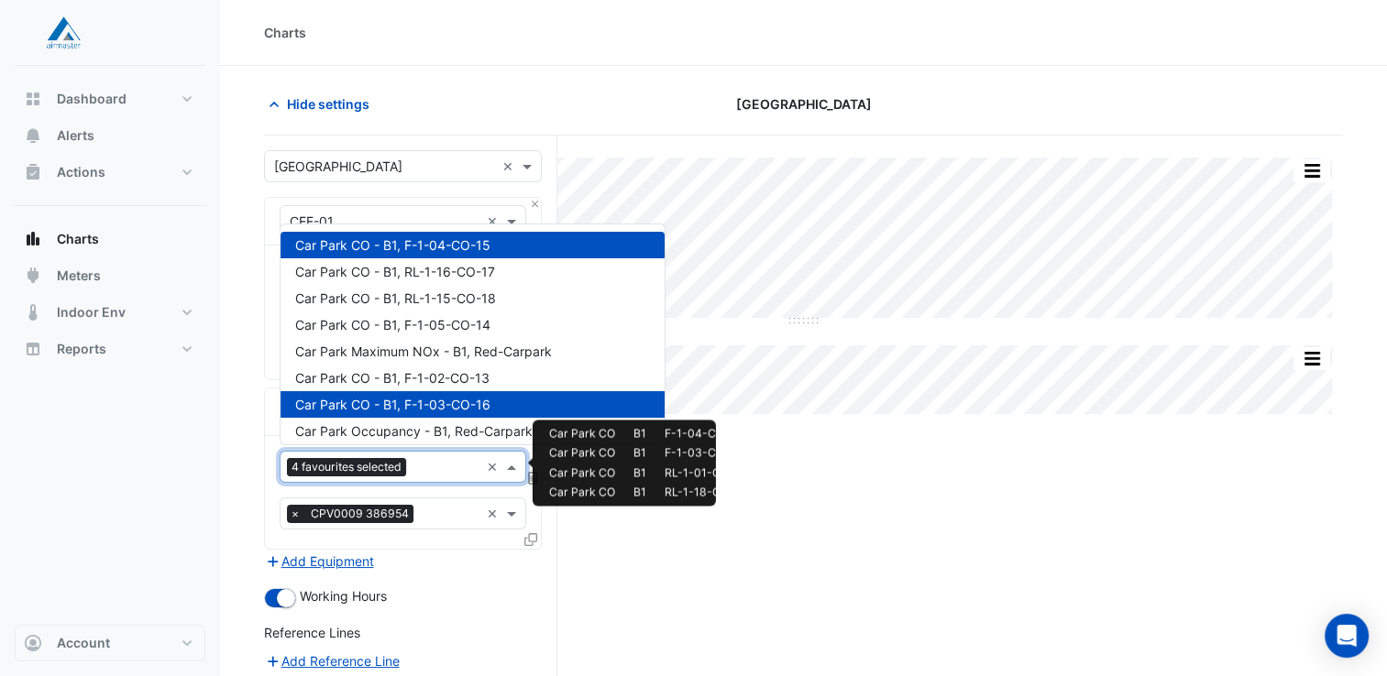
scroll to position [352, 0]
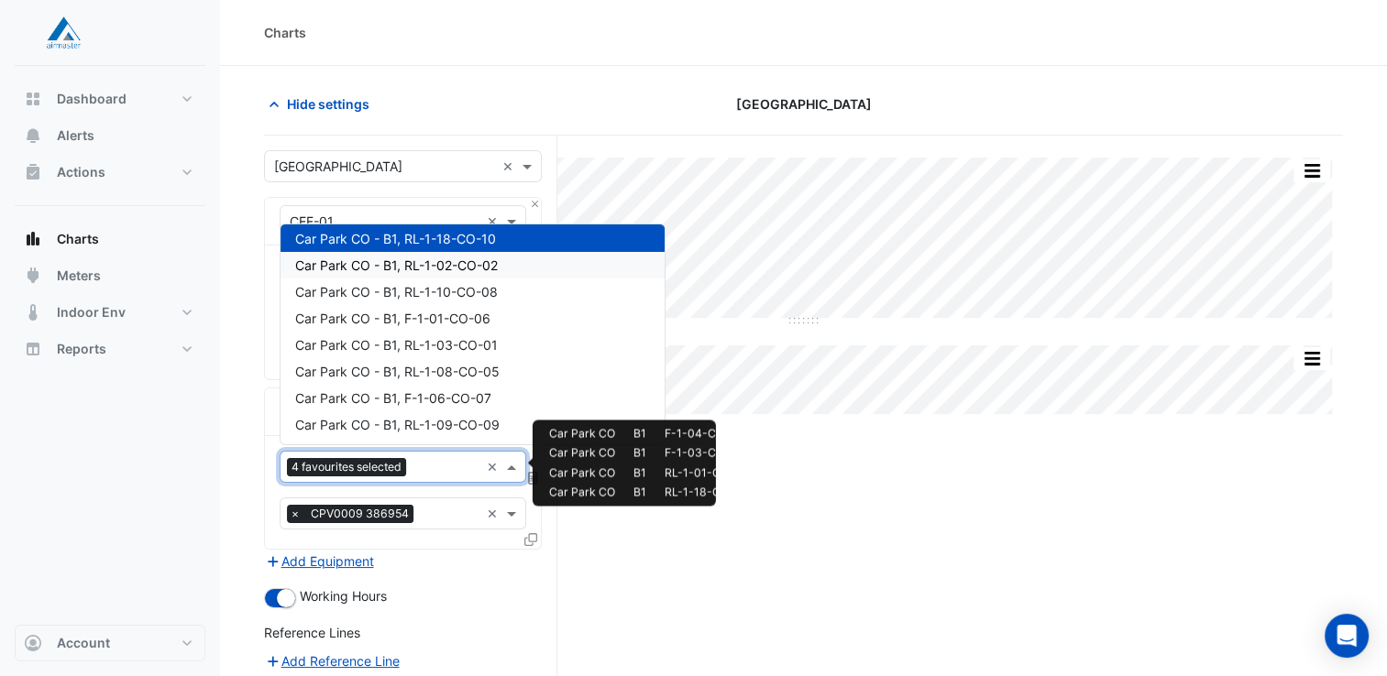
click at [513, 268] on div "Car Park CO - B1, RL-1-02-CO-02" at bounding box center [472, 265] width 384 height 27
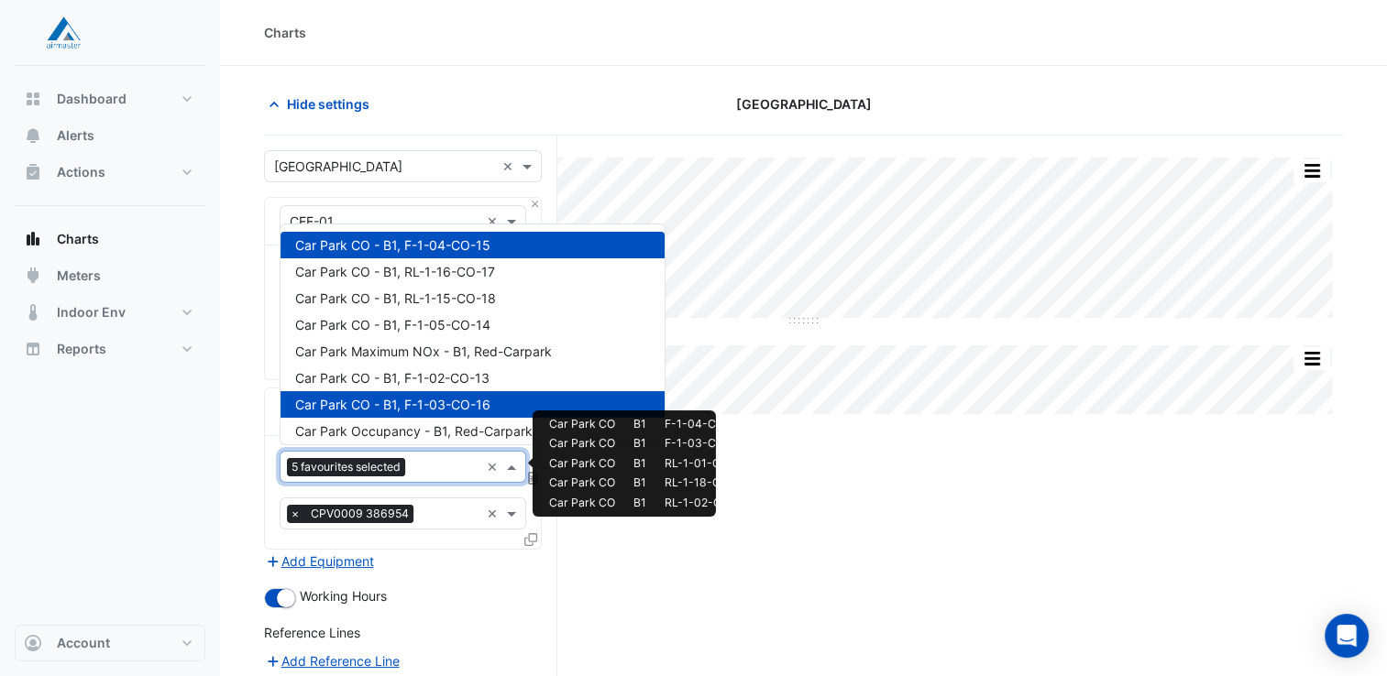
click at [514, 465] on span at bounding box center [513, 466] width 23 height 19
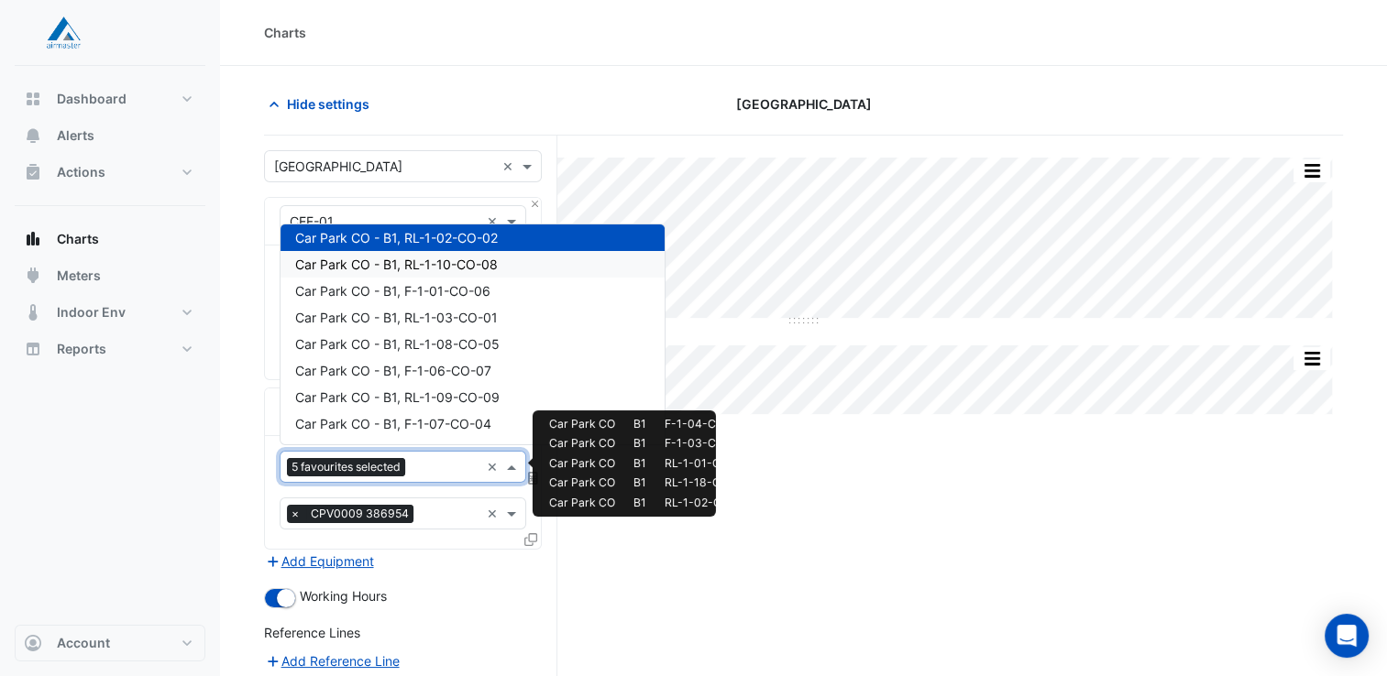
click at [508, 272] on div "Car Park CO - B1, RL-1-10-CO-08" at bounding box center [472, 264] width 384 height 27
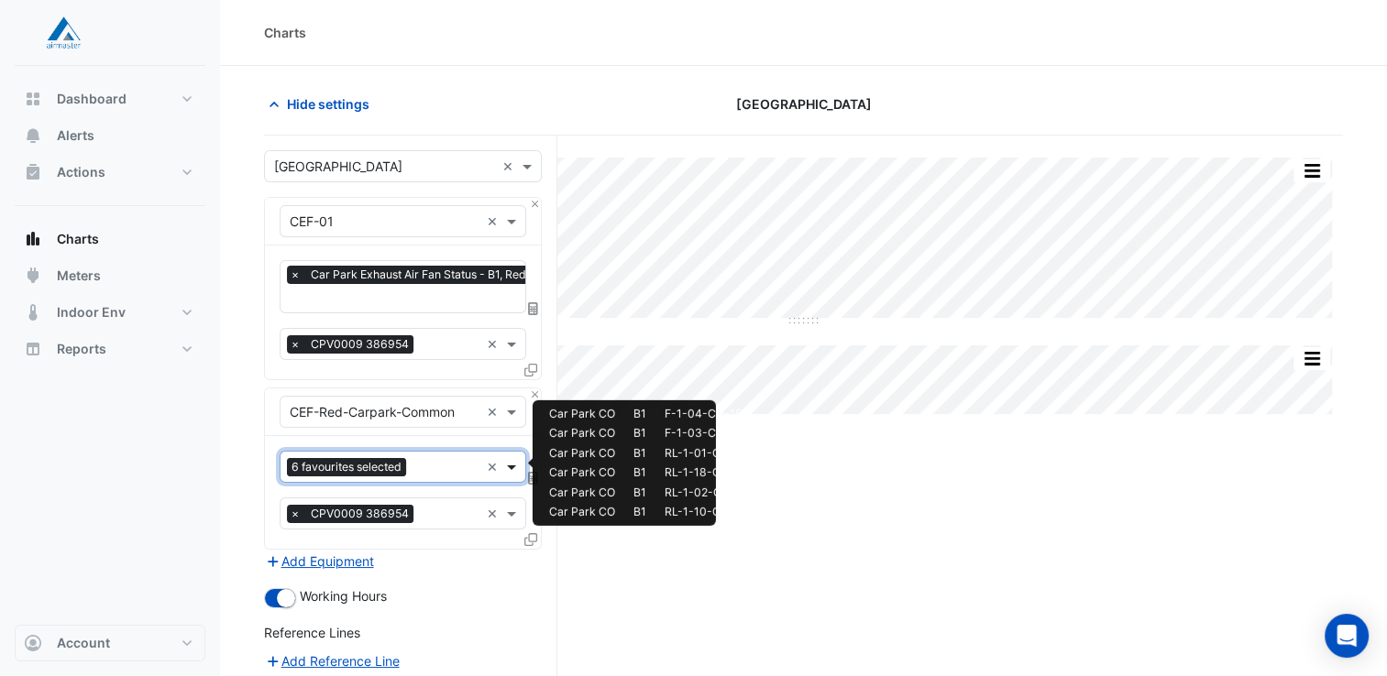
click at [511, 462] on span at bounding box center [513, 466] width 23 height 19
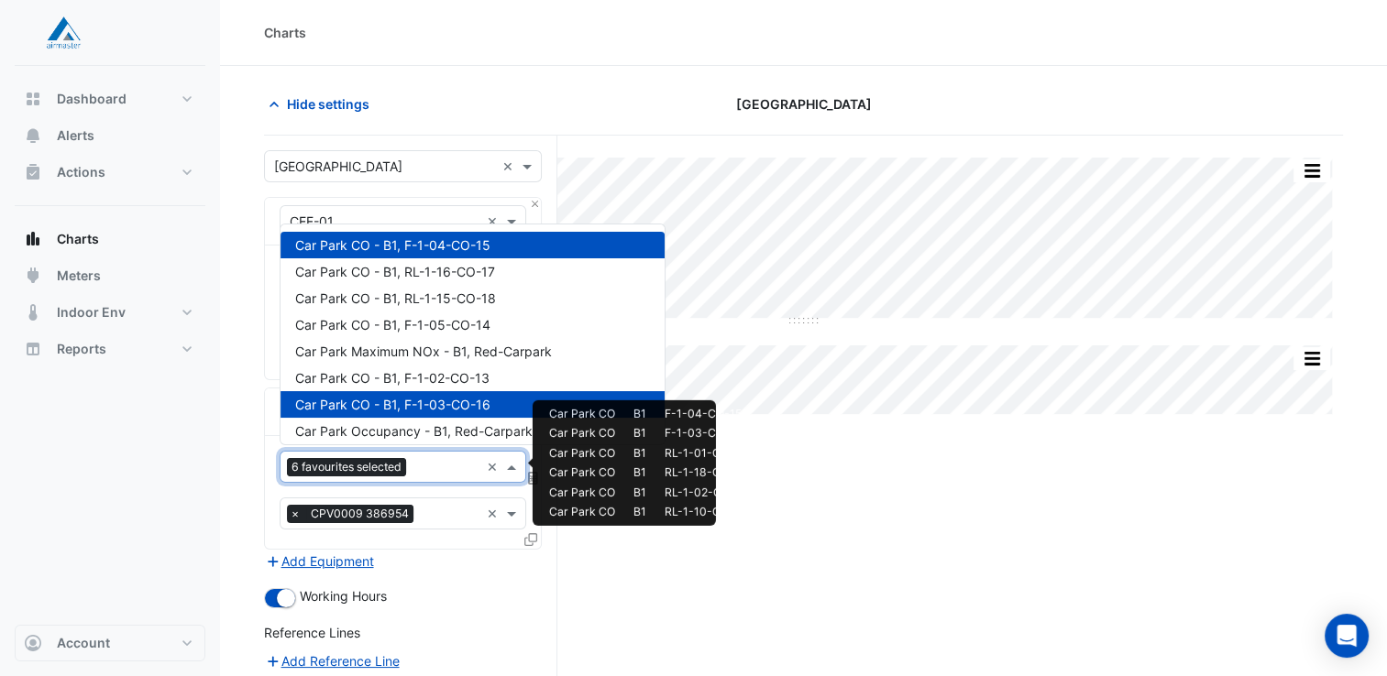
scroll to position [406, 0]
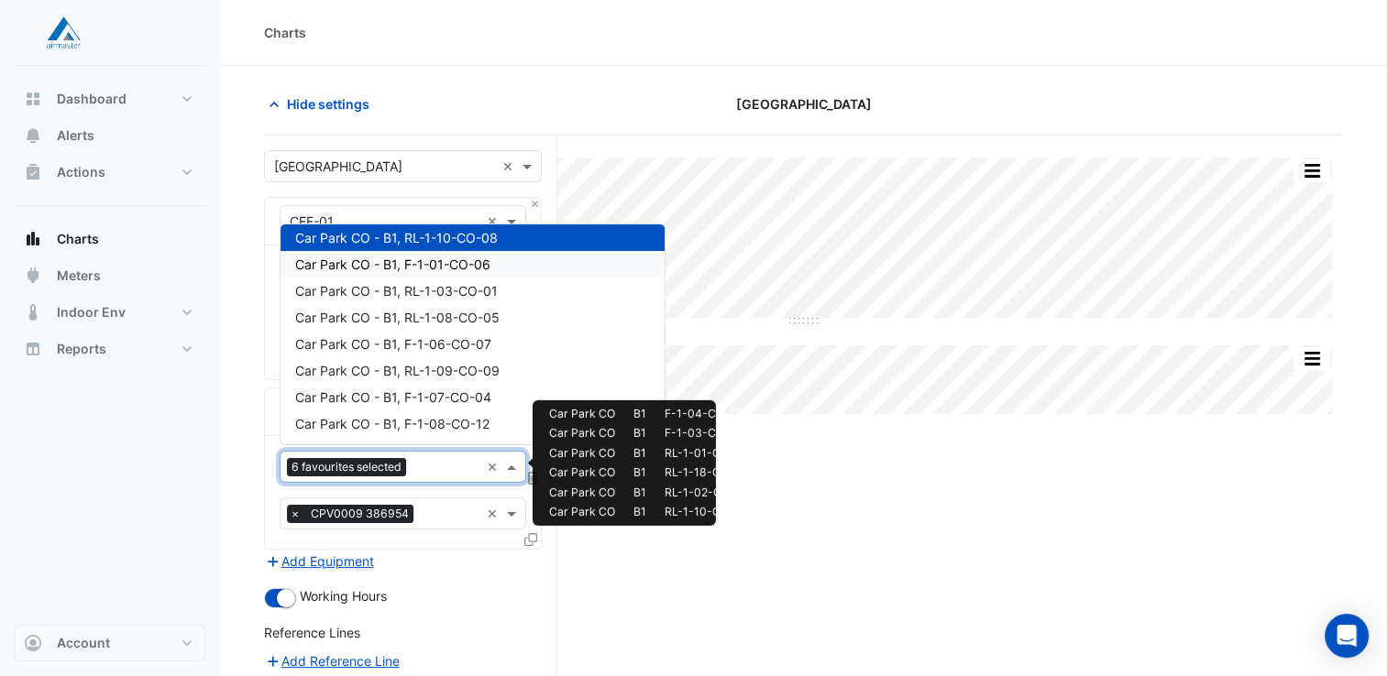
click at [503, 264] on div "Car Park CO - B1, F-1-01-CO-06" at bounding box center [472, 264] width 384 height 27
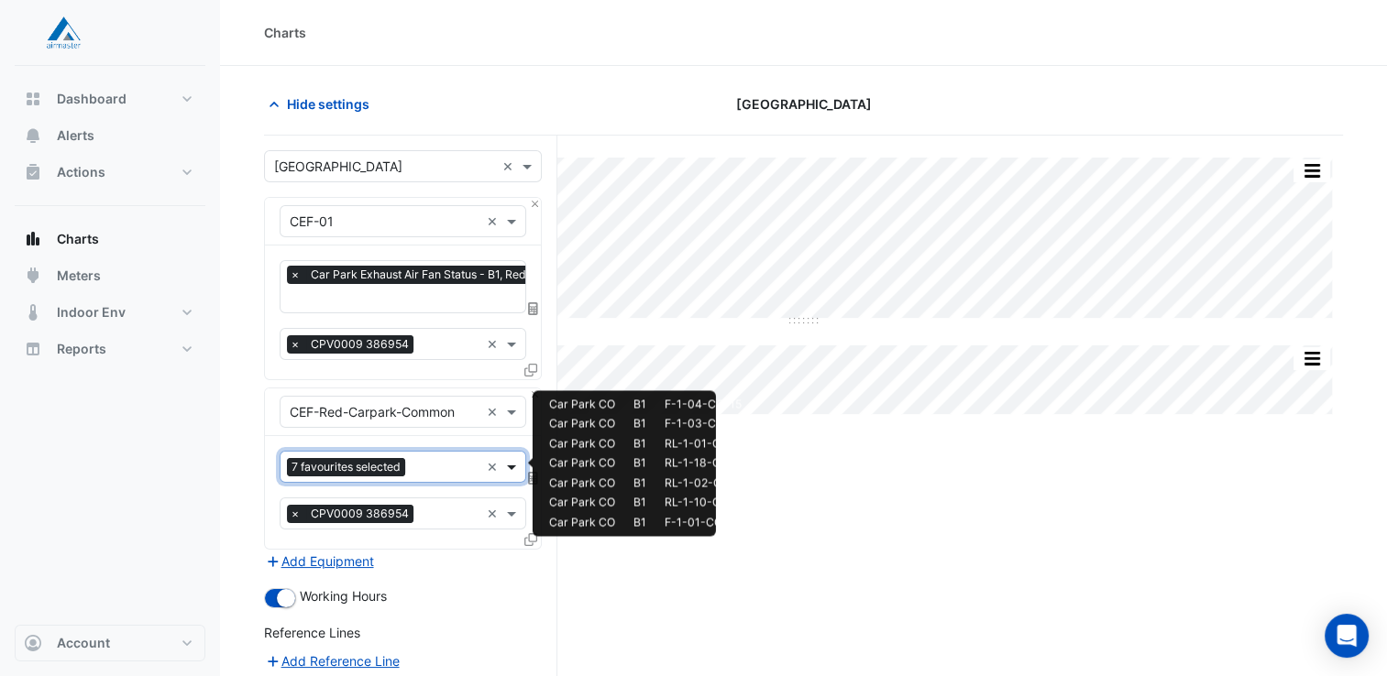
click at [511, 461] on span at bounding box center [513, 466] width 23 height 19
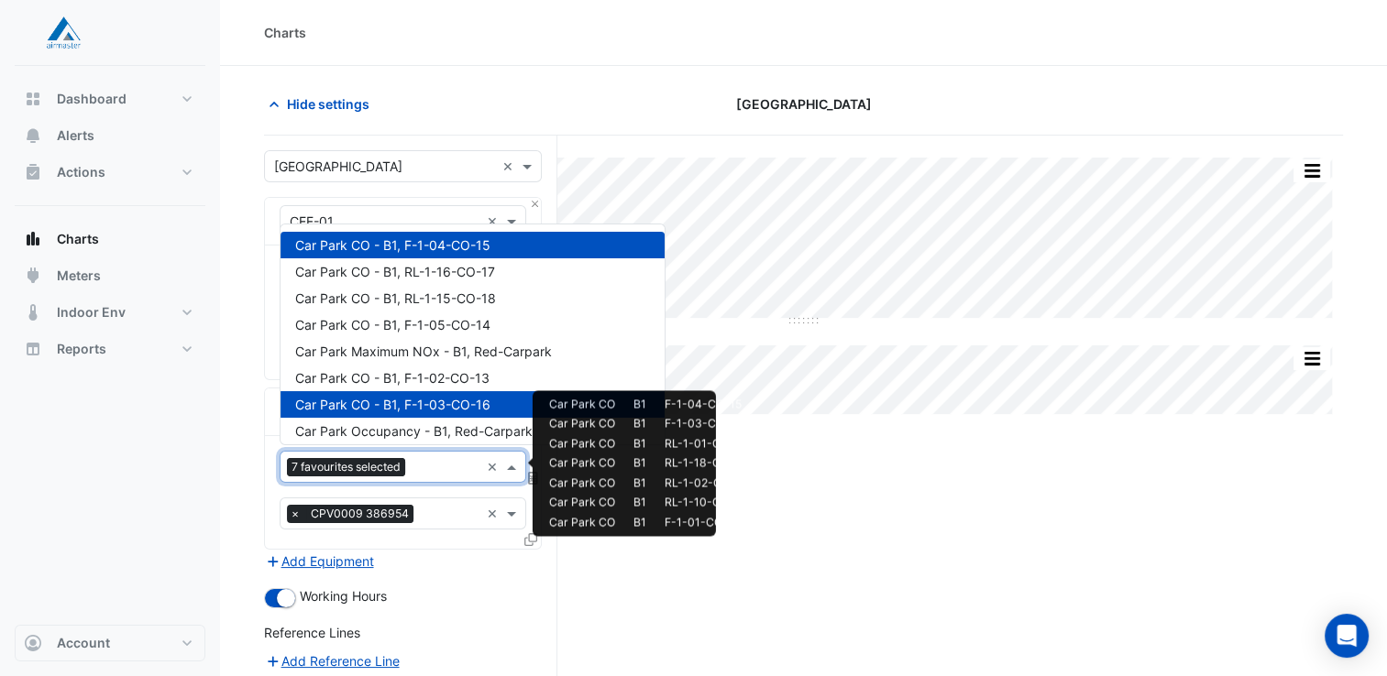
scroll to position [433, 0]
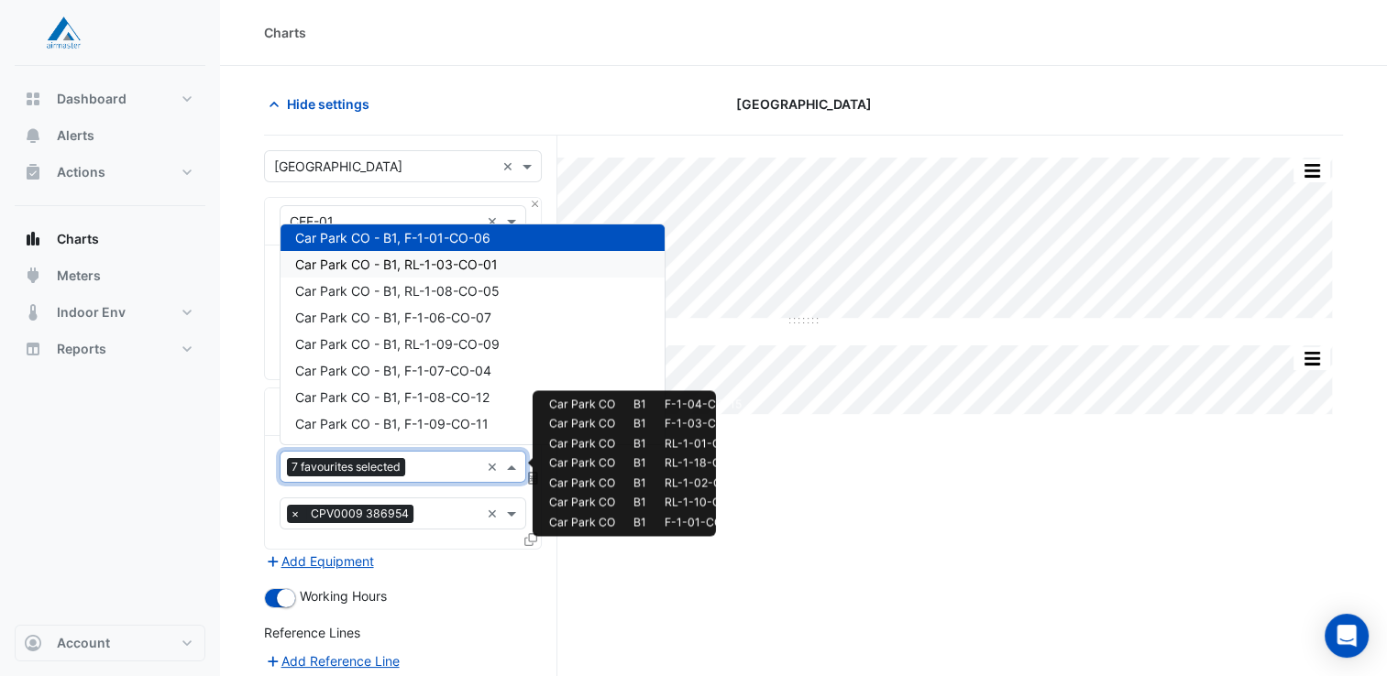
drag, startPoint x: 507, startPoint y: 263, endPoint x: 510, endPoint y: 280, distance: 17.6
click at [508, 264] on div "Car Park CO - B1, RL-1-03-CO-01" at bounding box center [472, 264] width 384 height 27
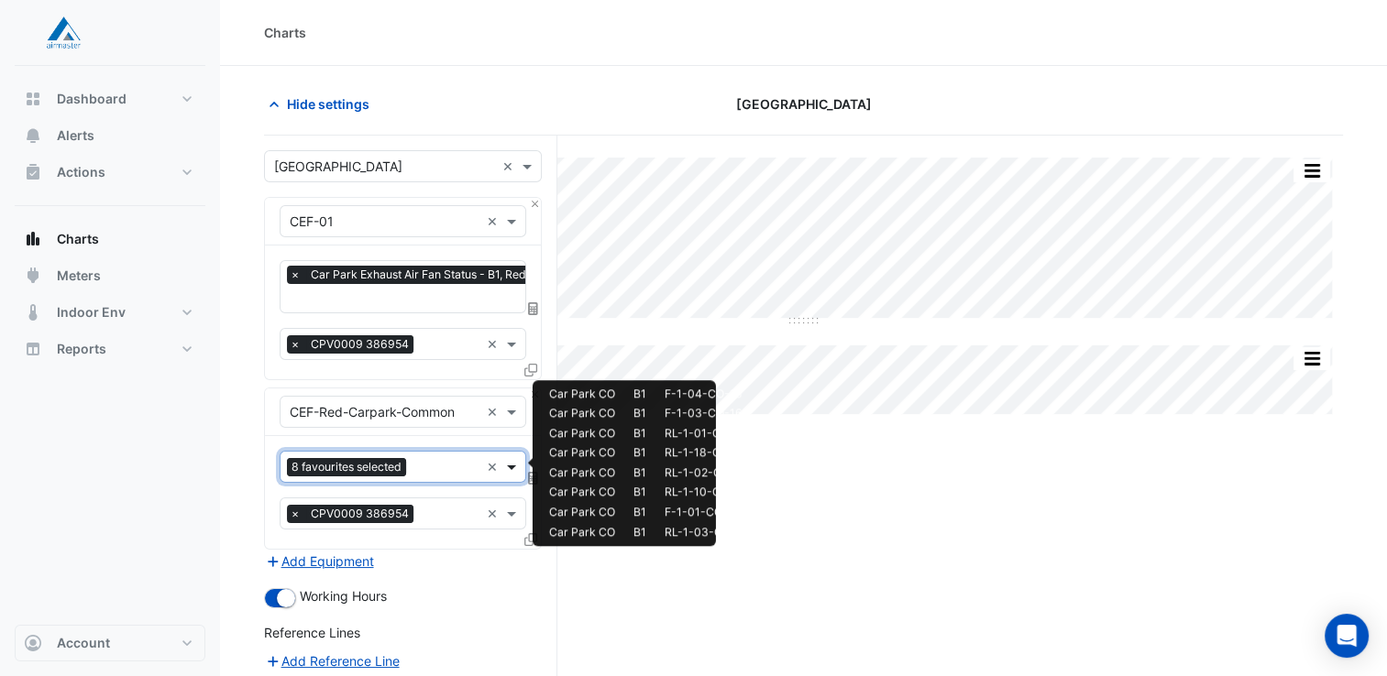
click at [511, 470] on span at bounding box center [513, 466] width 23 height 19
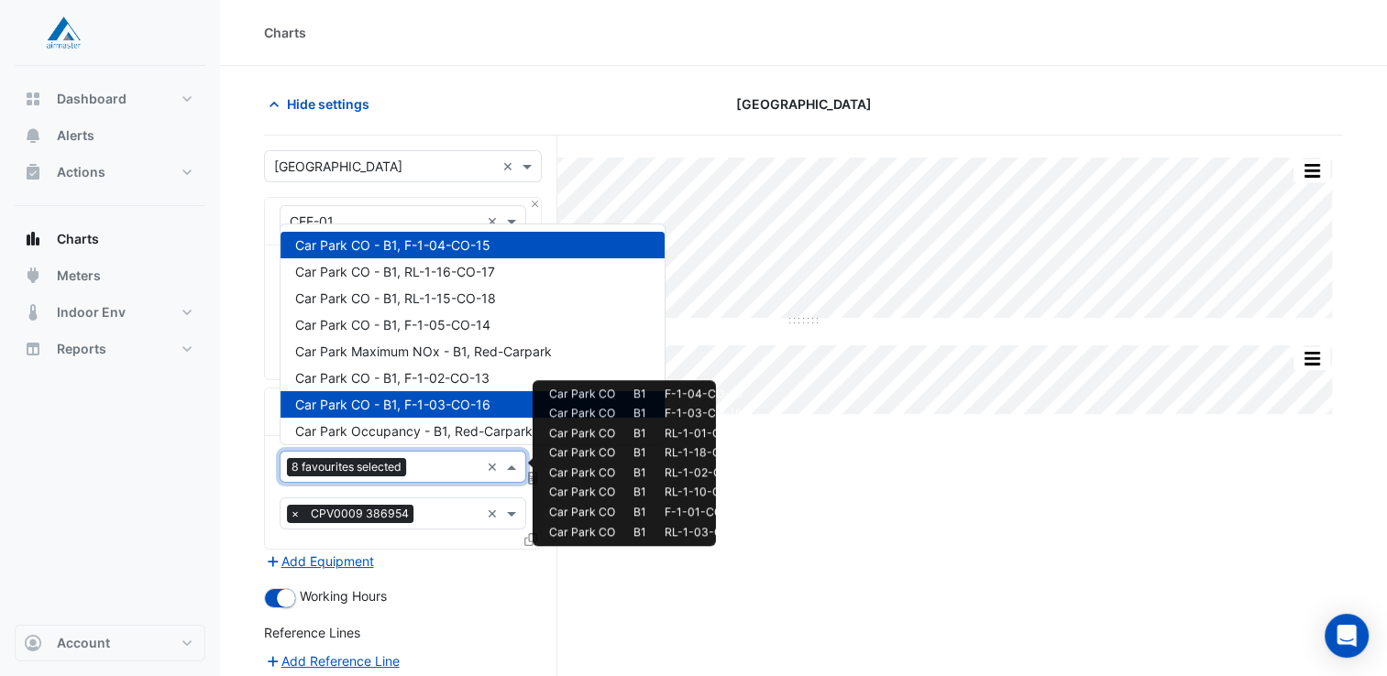
scroll to position [458, 0]
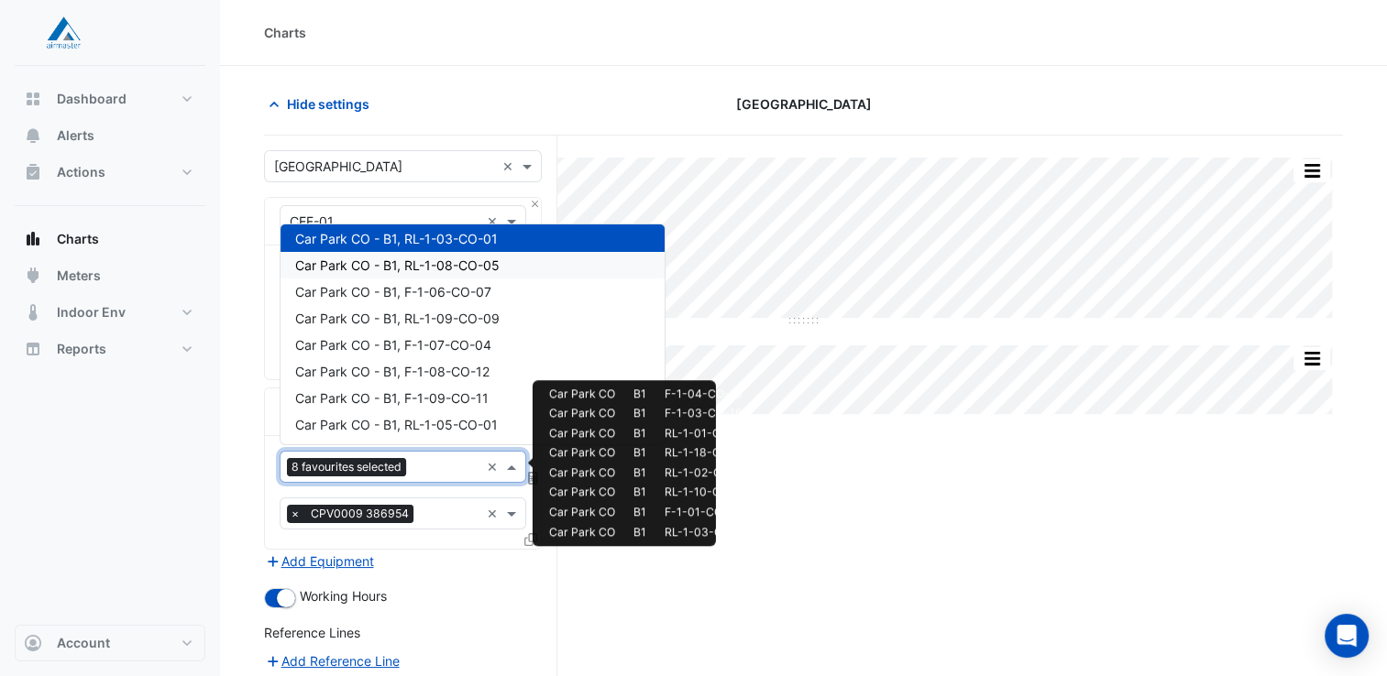
click at [502, 260] on div "Car Park CO - B1, RL-1-08-CO-05" at bounding box center [472, 265] width 384 height 27
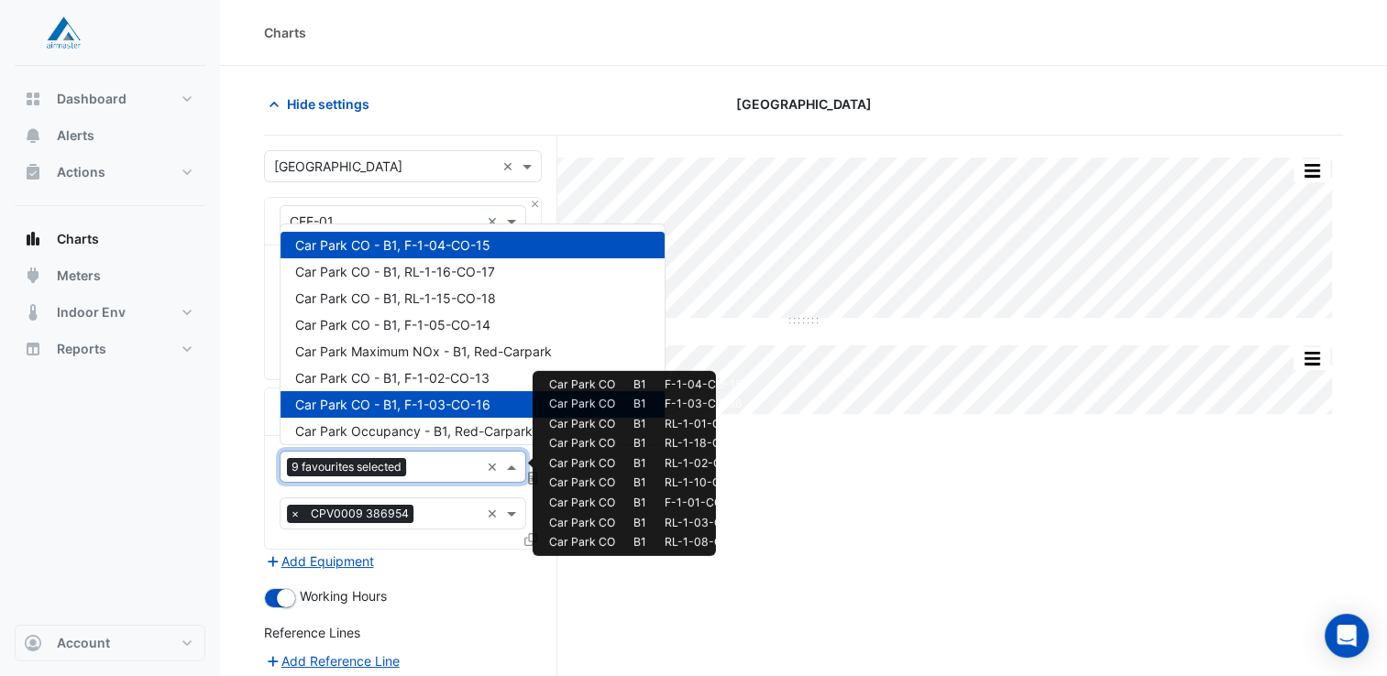
click at [509, 471] on span at bounding box center [513, 466] width 23 height 19
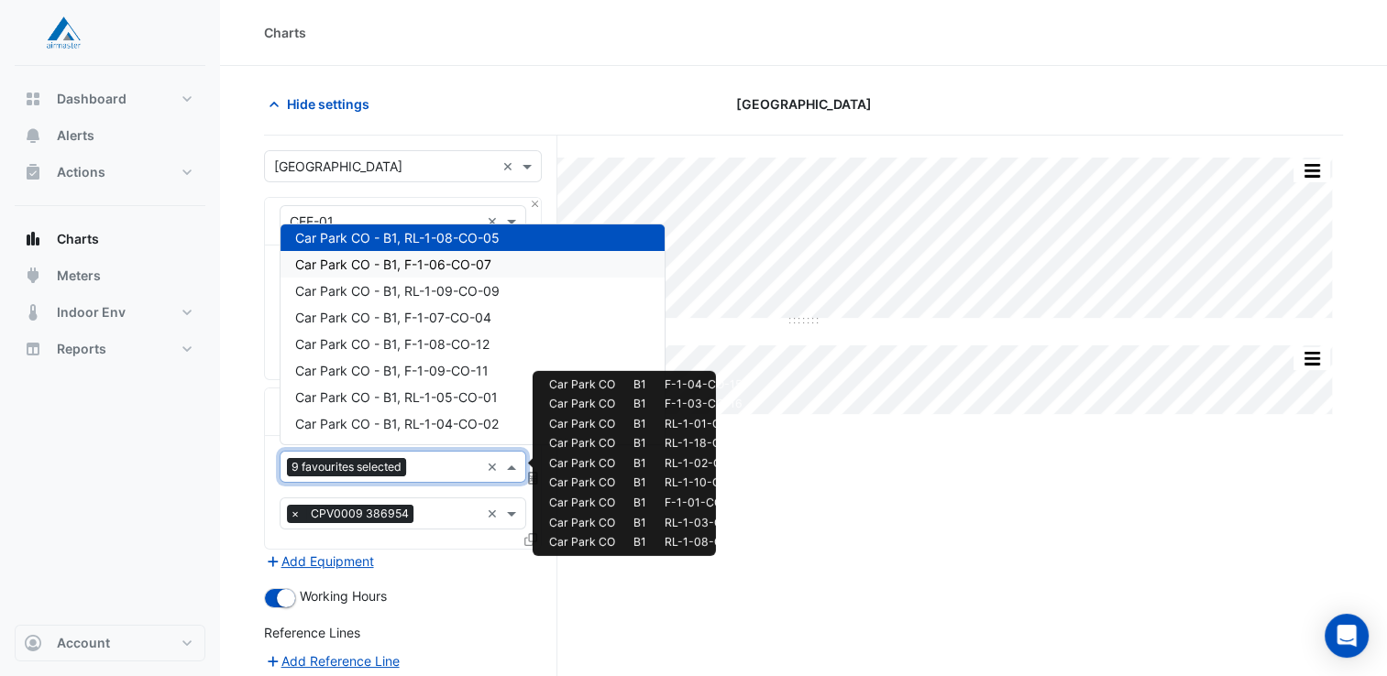
drag, startPoint x: 509, startPoint y: 267, endPoint x: 511, endPoint y: 289, distance: 22.2
click at [509, 268] on div "Car Park CO - B1, F-1-06-CO-07" at bounding box center [472, 264] width 384 height 27
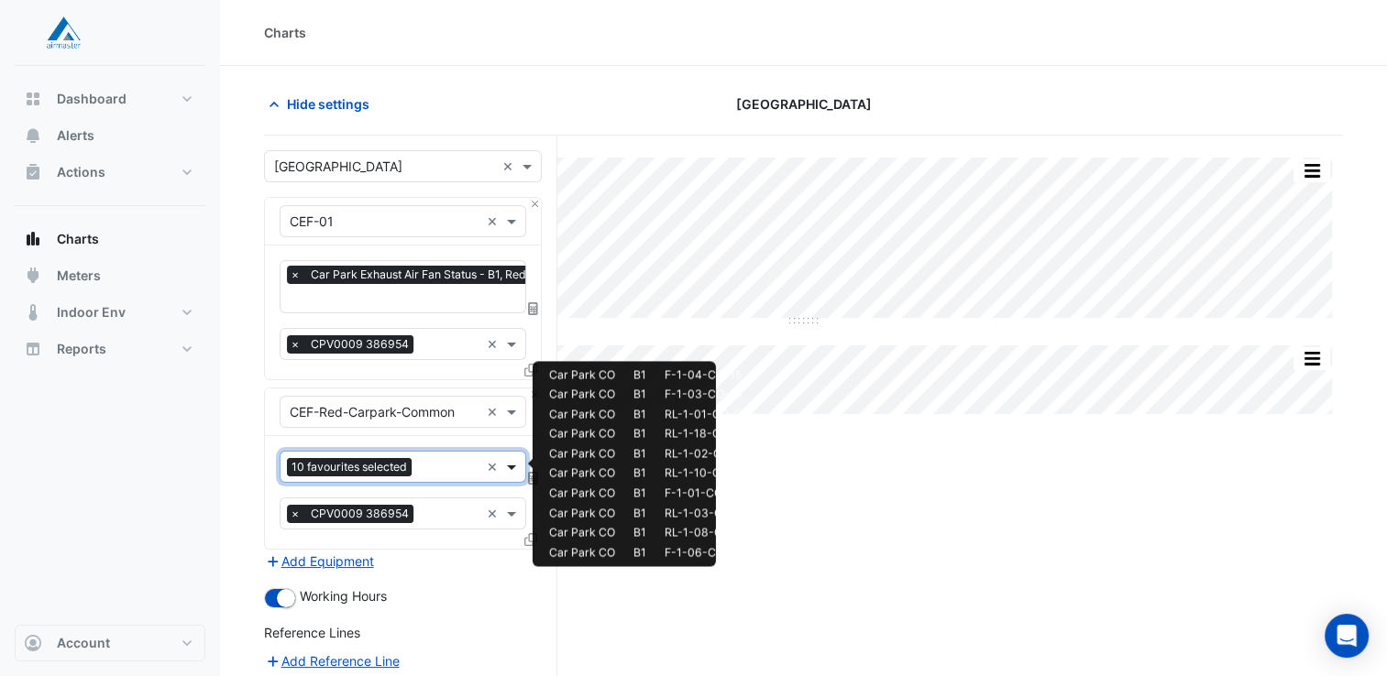
click at [513, 461] on span at bounding box center [513, 466] width 23 height 19
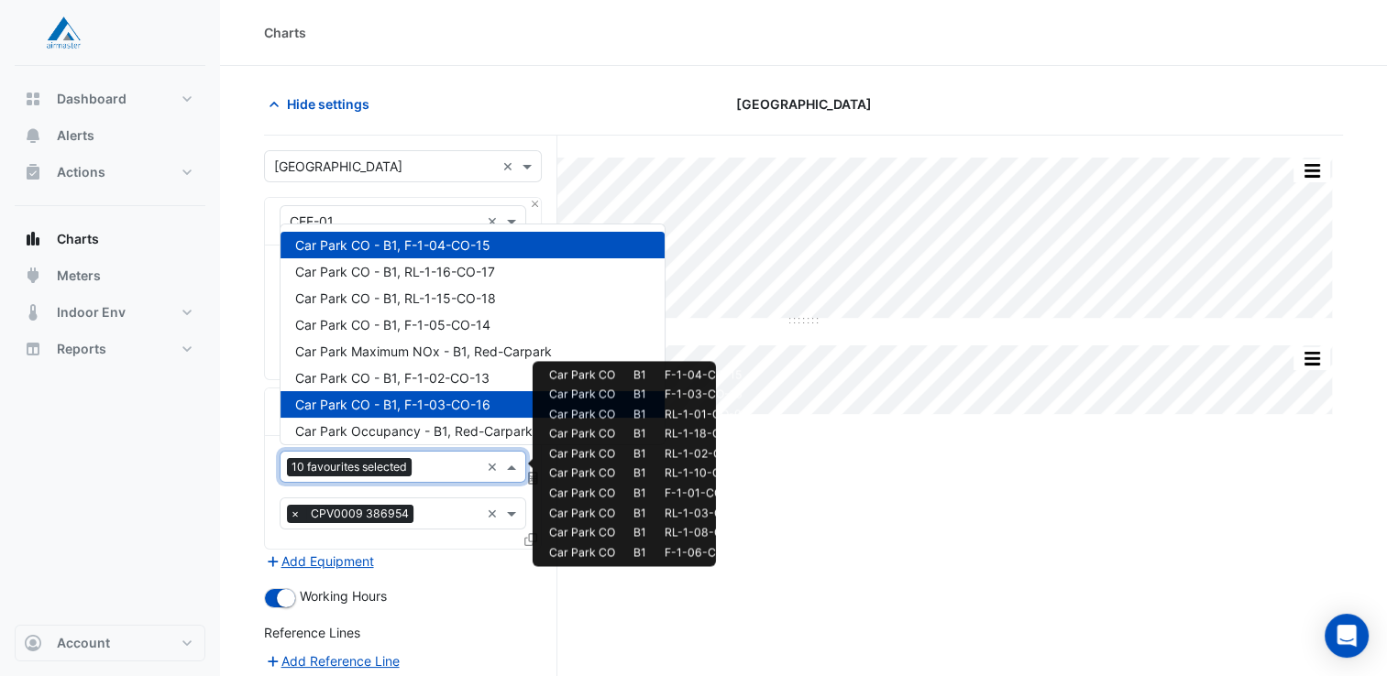
scroll to position [512, 0]
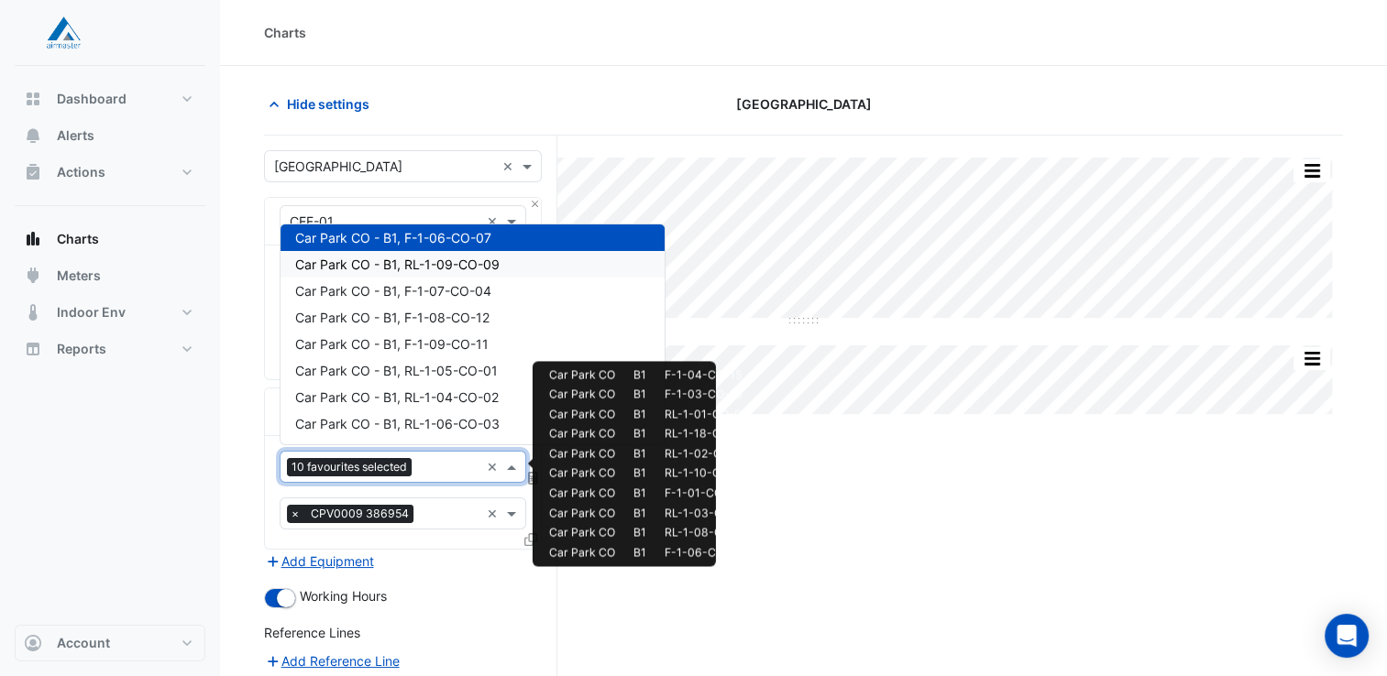
drag, startPoint x: 511, startPoint y: 267, endPoint x: 510, endPoint y: 302, distance: 34.8
click at [511, 267] on div "Car Park CO - B1, RL-1-09-CO-09" at bounding box center [472, 264] width 384 height 27
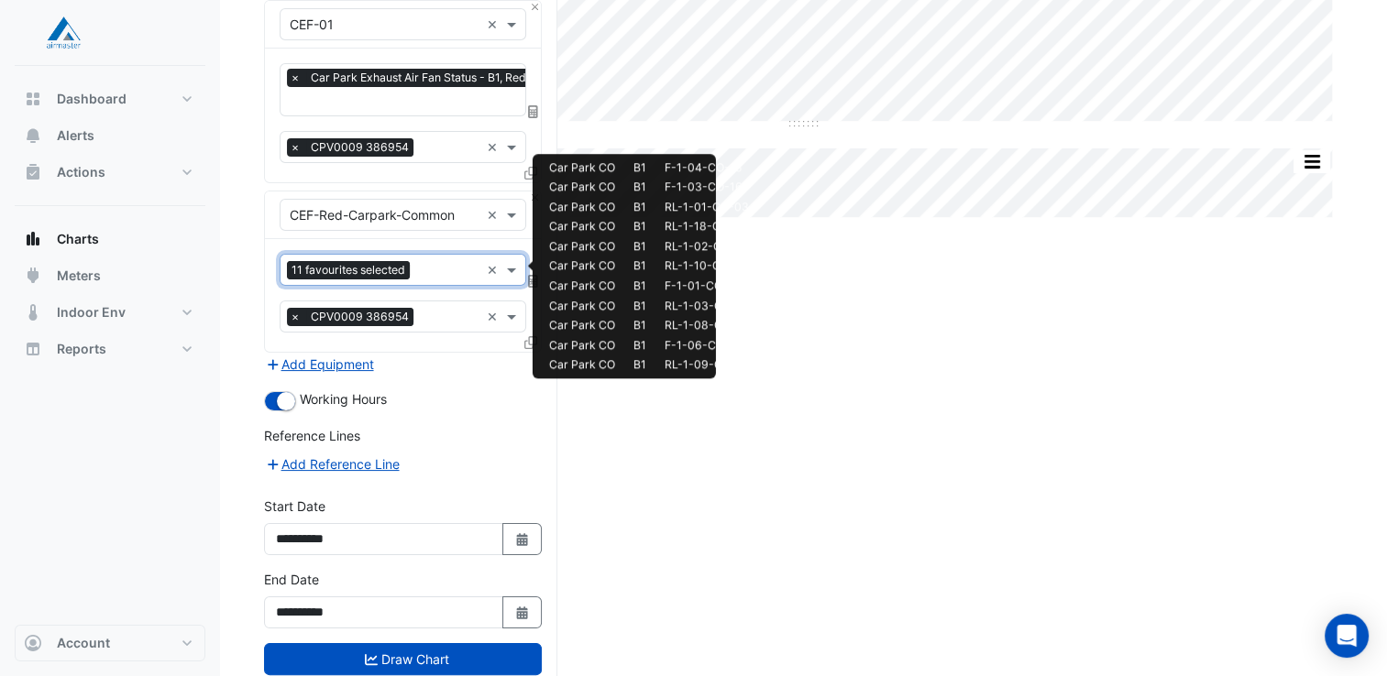
scroll to position [238, 0]
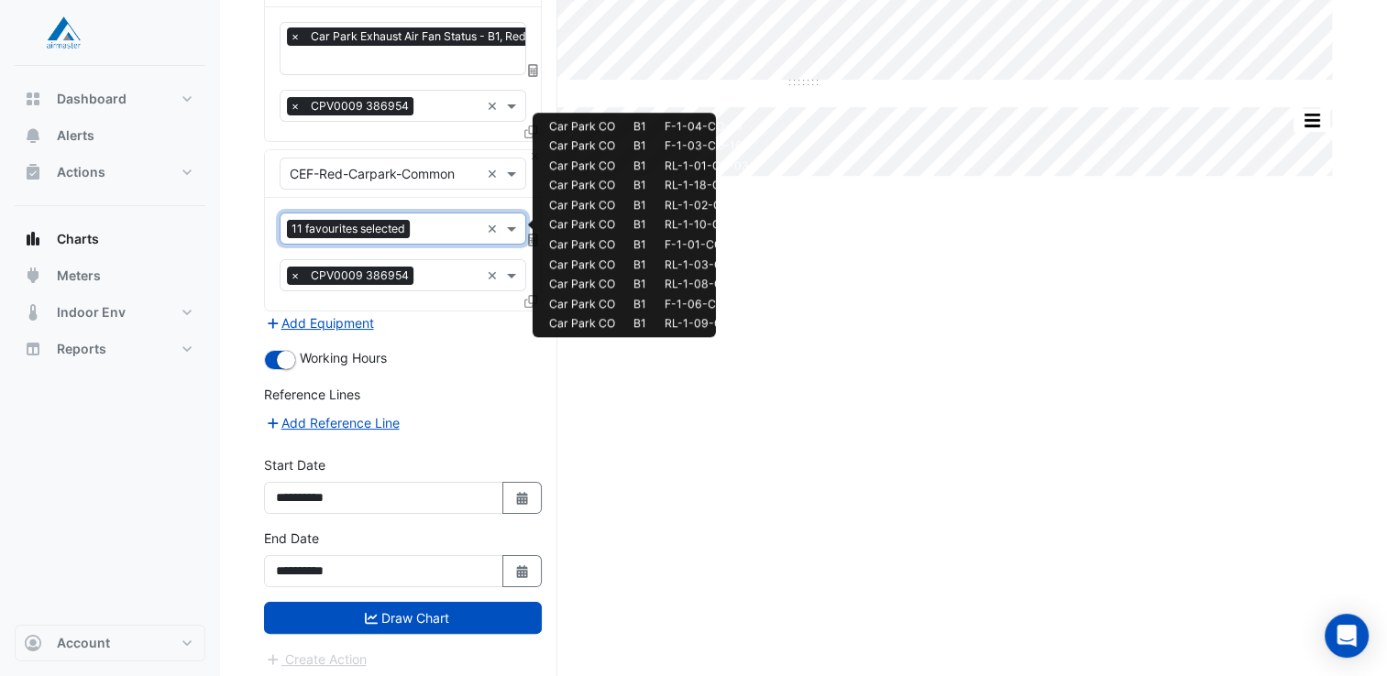
click at [390, 607] on button "Draw Chart" at bounding box center [403, 618] width 278 height 32
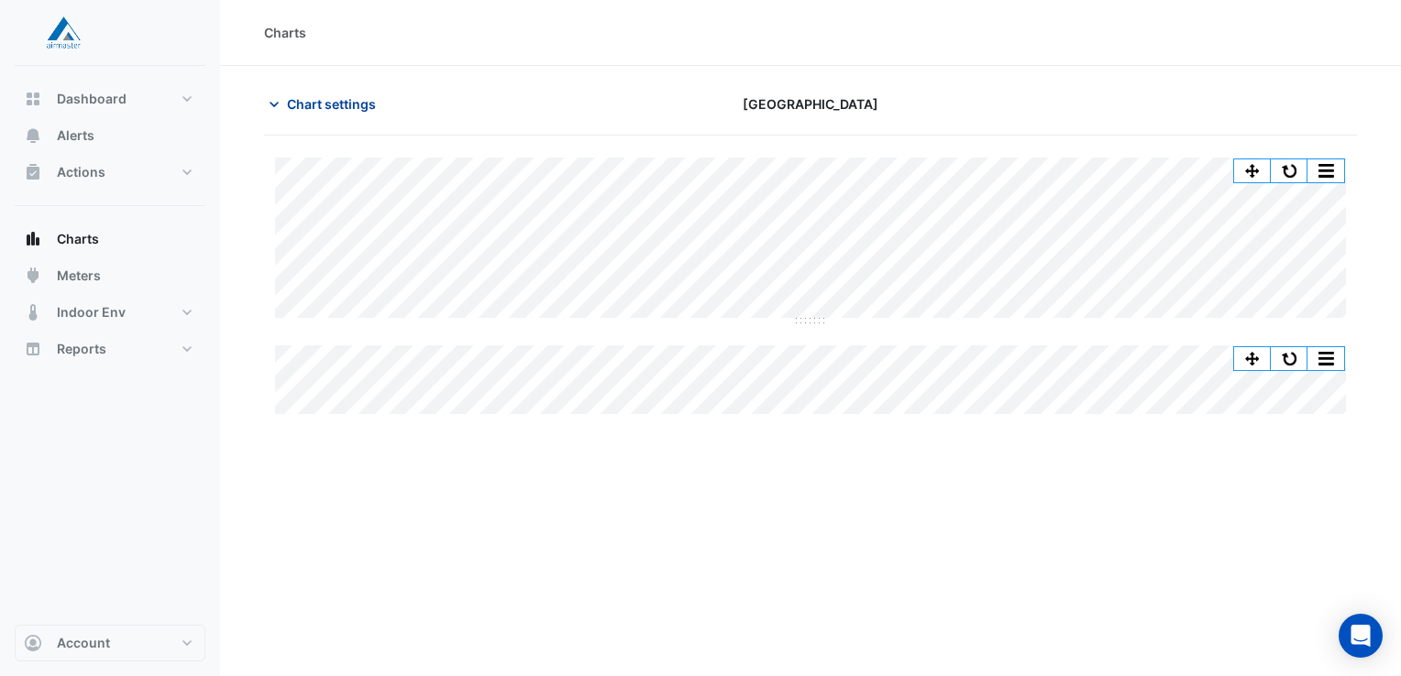
click at [343, 105] on span "Chart settings" at bounding box center [331, 103] width 89 height 19
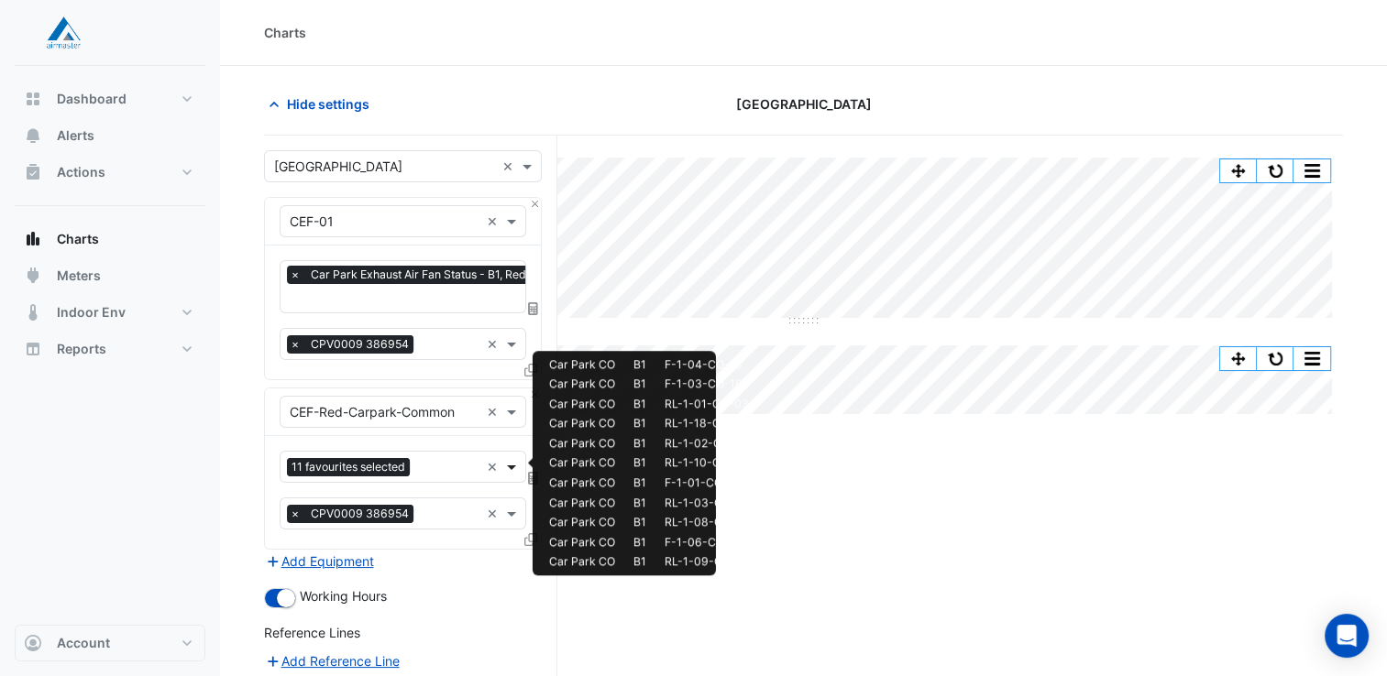
click at [513, 459] on span at bounding box center [513, 466] width 23 height 19
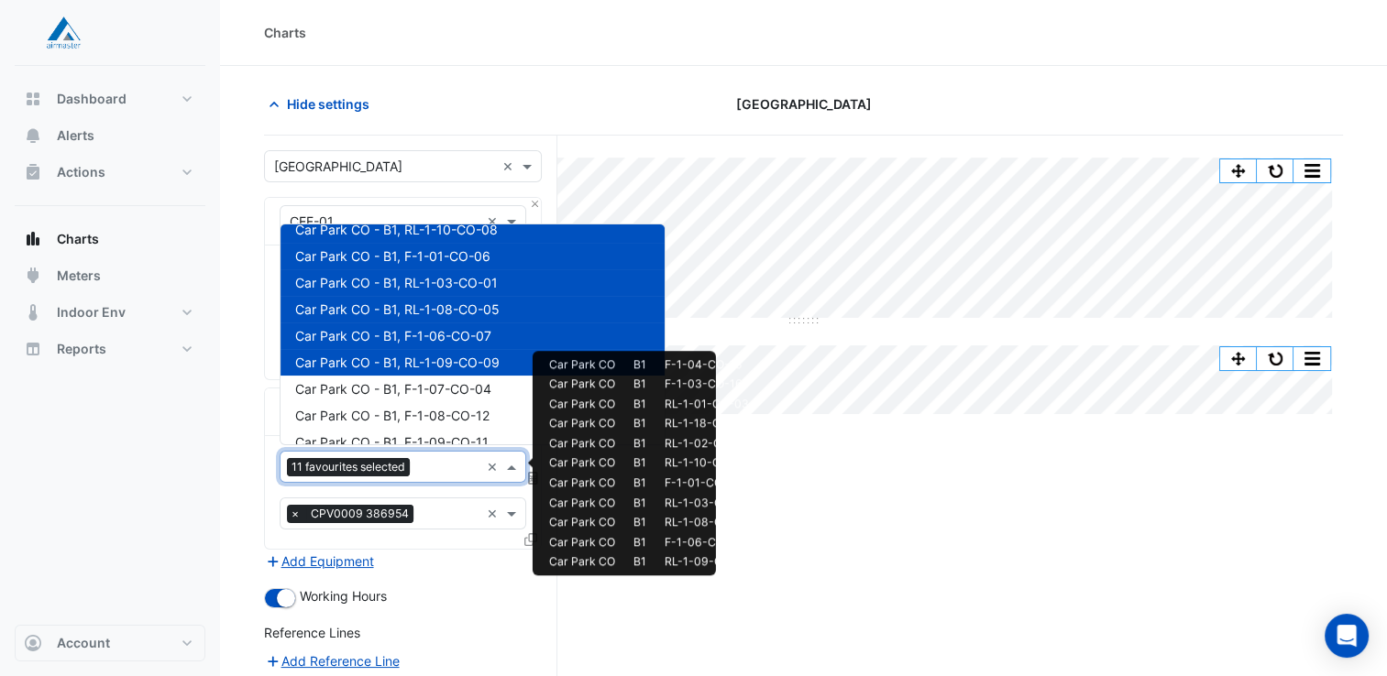
scroll to position [356, 0]
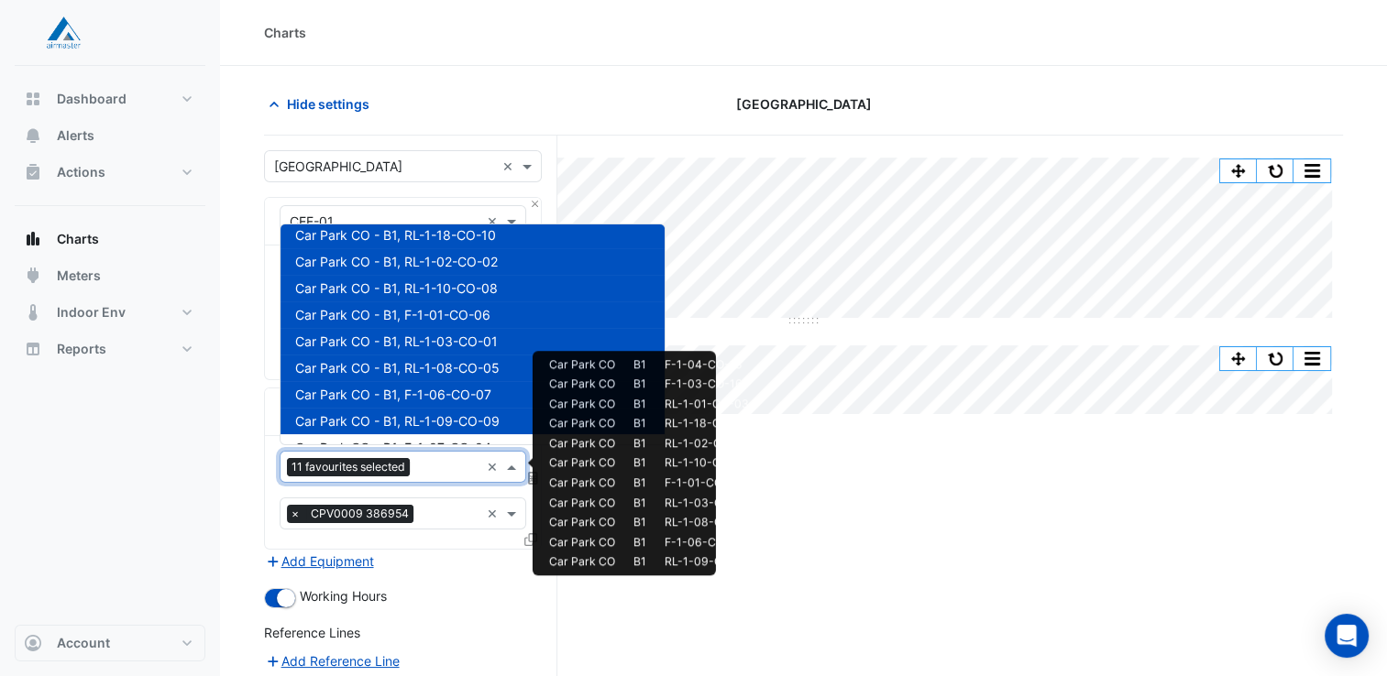
click at [470, 423] on span "Car Park CO - B1, RL-1-09-CO-09" at bounding box center [397, 421] width 204 height 16
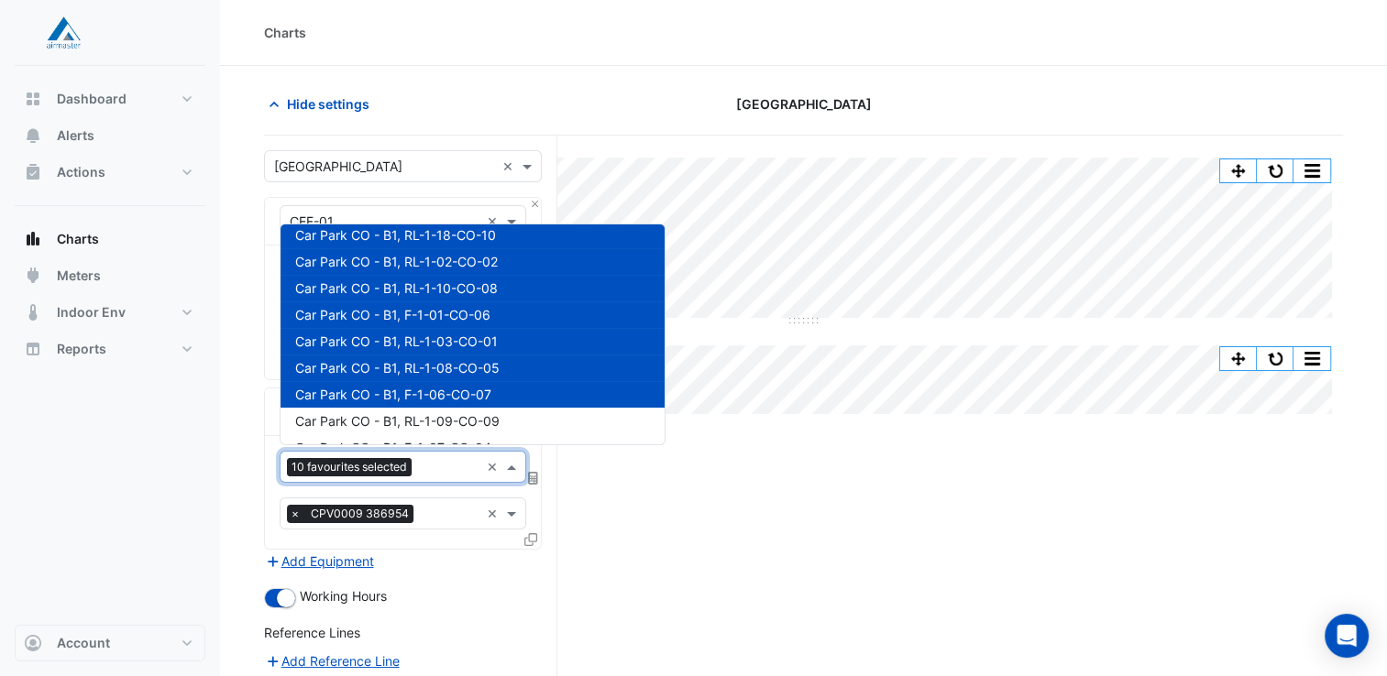
click at [477, 394] on span "Car Park CO - B1, F-1-06-CO-07" at bounding box center [393, 395] width 196 height 16
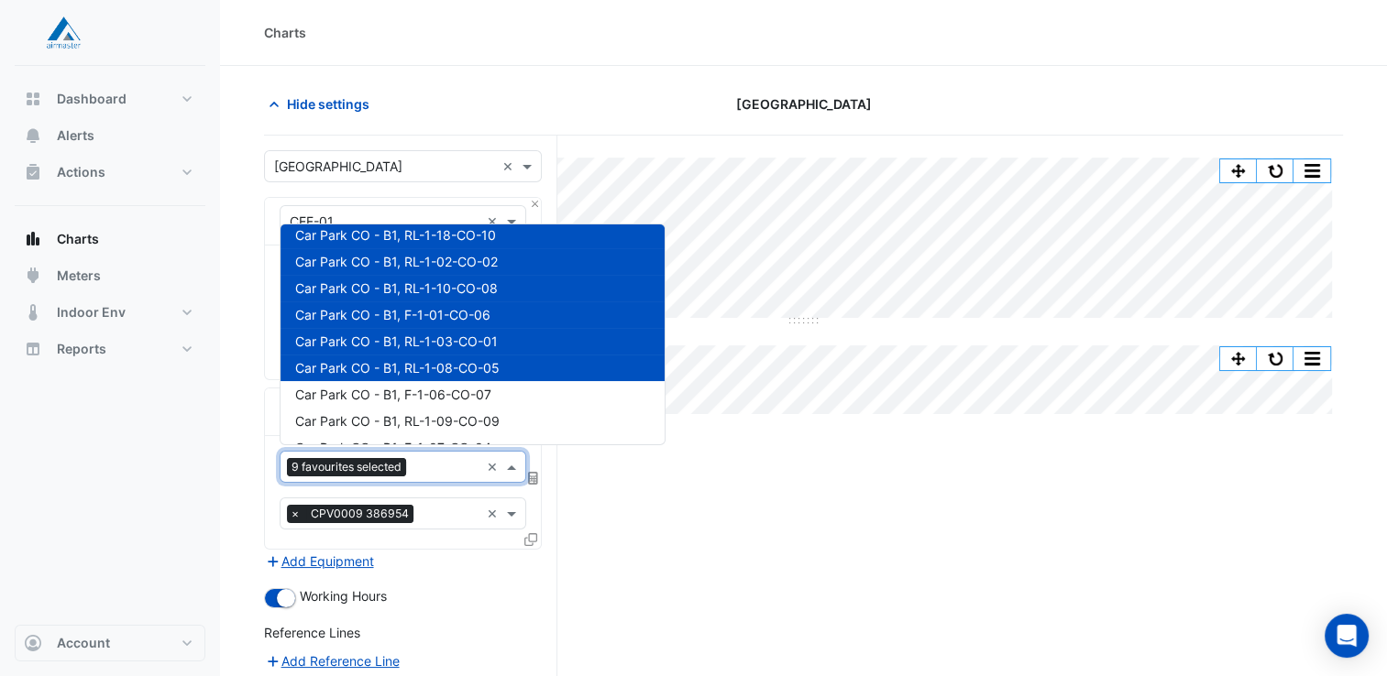
click at [481, 370] on span "Car Park CO - B1, RL-1-08-CO-05" at bounding box center [397, 368] width 204 height 16
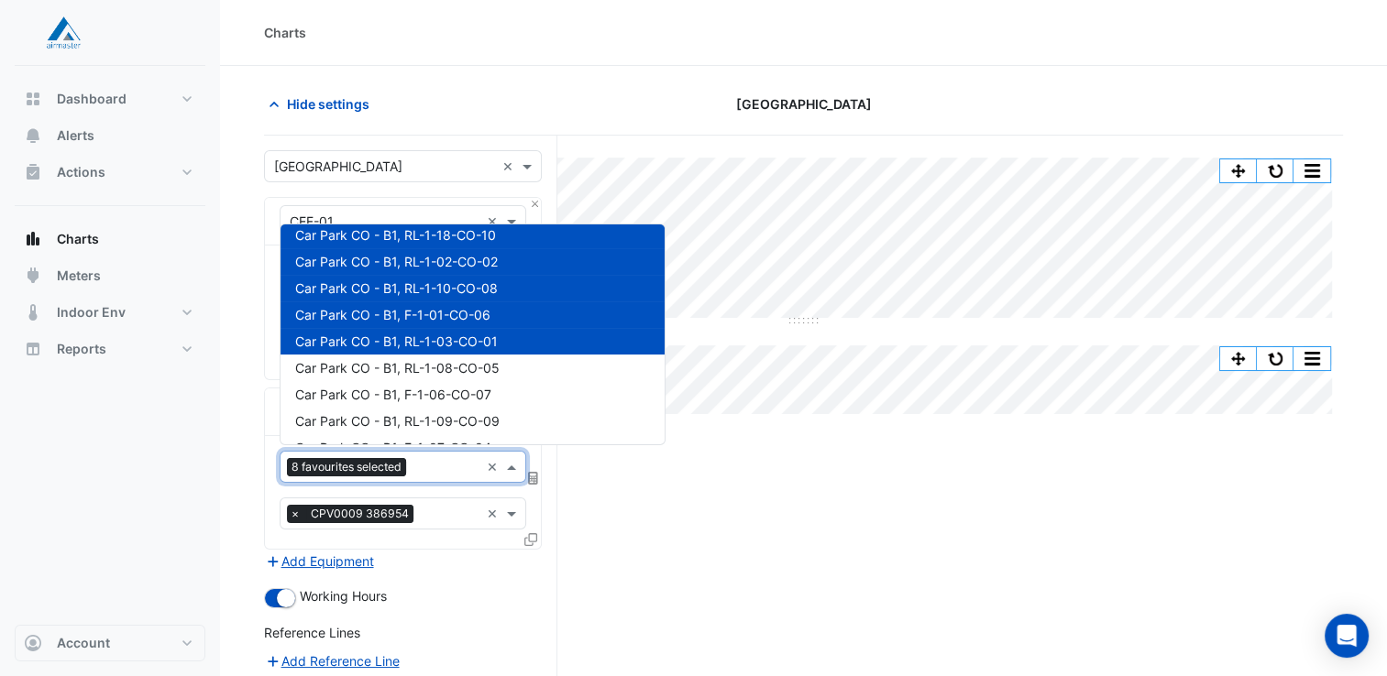
click at [487, 342] on span "Car Park CO - B1, RL-1-03-CO-01" at bounding box center [396, 342] width 203 height 16
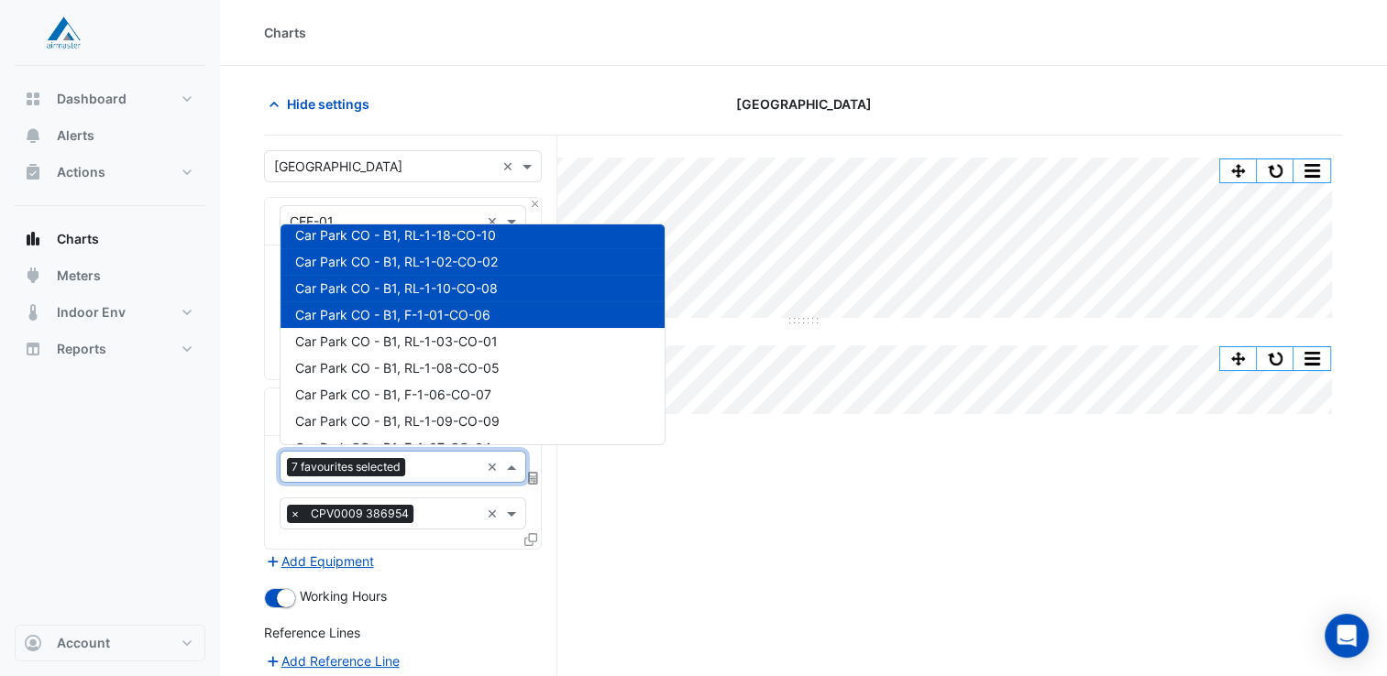
drag, startPoint x: 487, startPoint y: 317, endPoint x: 489, endPoint y: 303, distance: 14.0
click at [488, 317] on span "Car Park CO - B1, F-1-01-CO-06" at bounding box center [392, 315] width 195 height 16
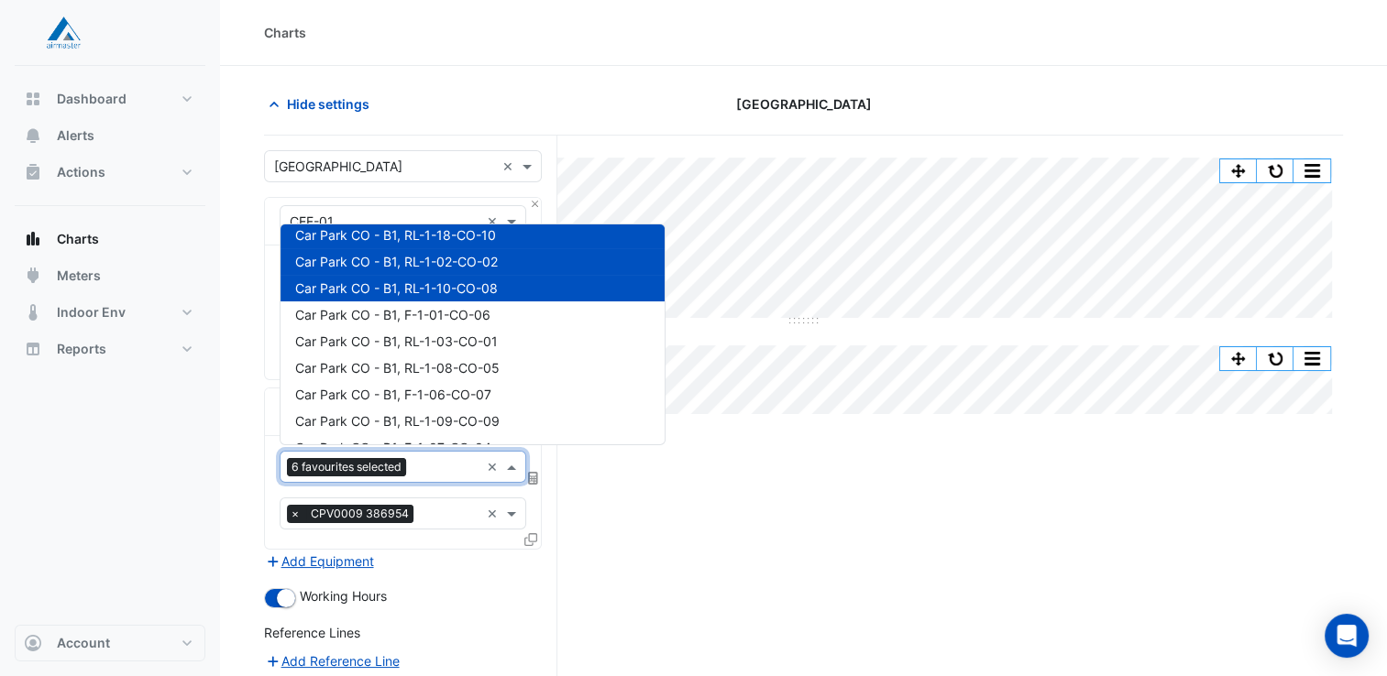
click at [495, 291] on span "Car Park CO - B1, RL-1-10-CO-08" at bounding box center [396, 288] width 203 height 16
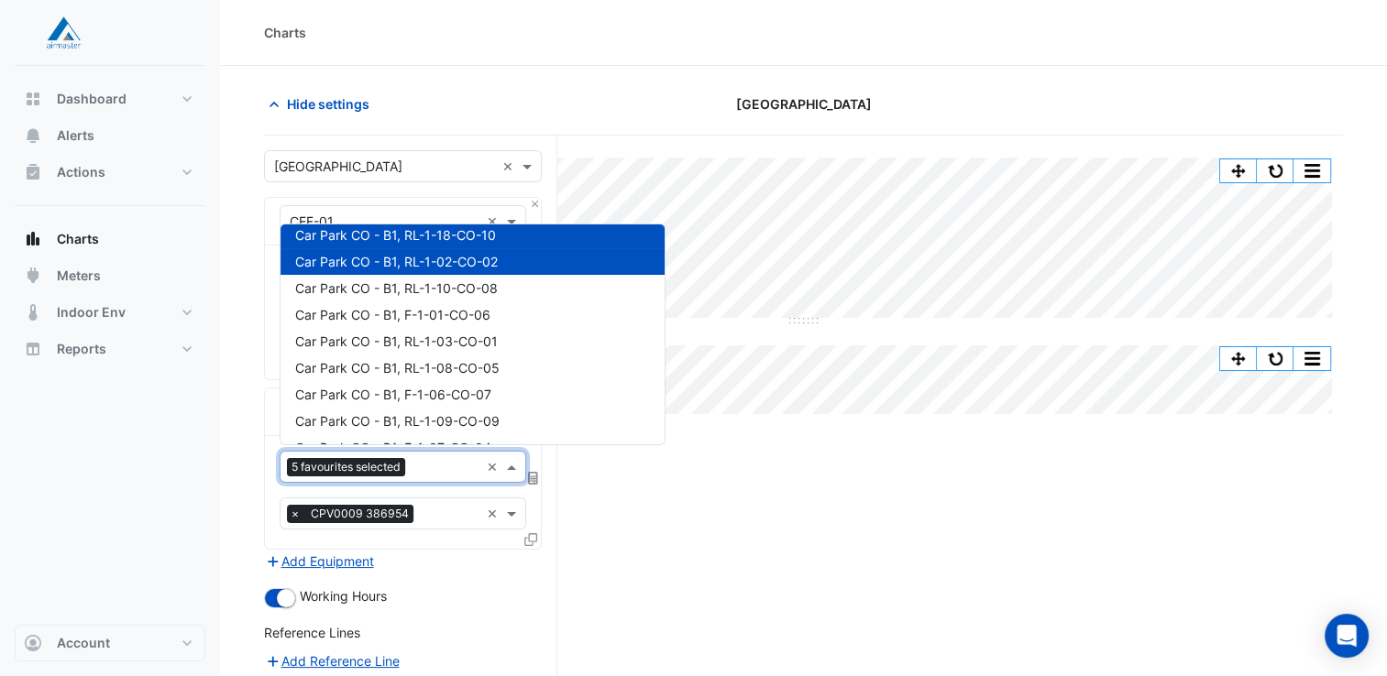
drag, startPoint x: 495, startPoint y: 260, endPoint x: 496, endPoint y: 244, distance: 16.5
click at [495, 260] on span "Car Park CO - B1, RL-1-02-CO-02" at bounding box center [396, 262] width 203 height 16
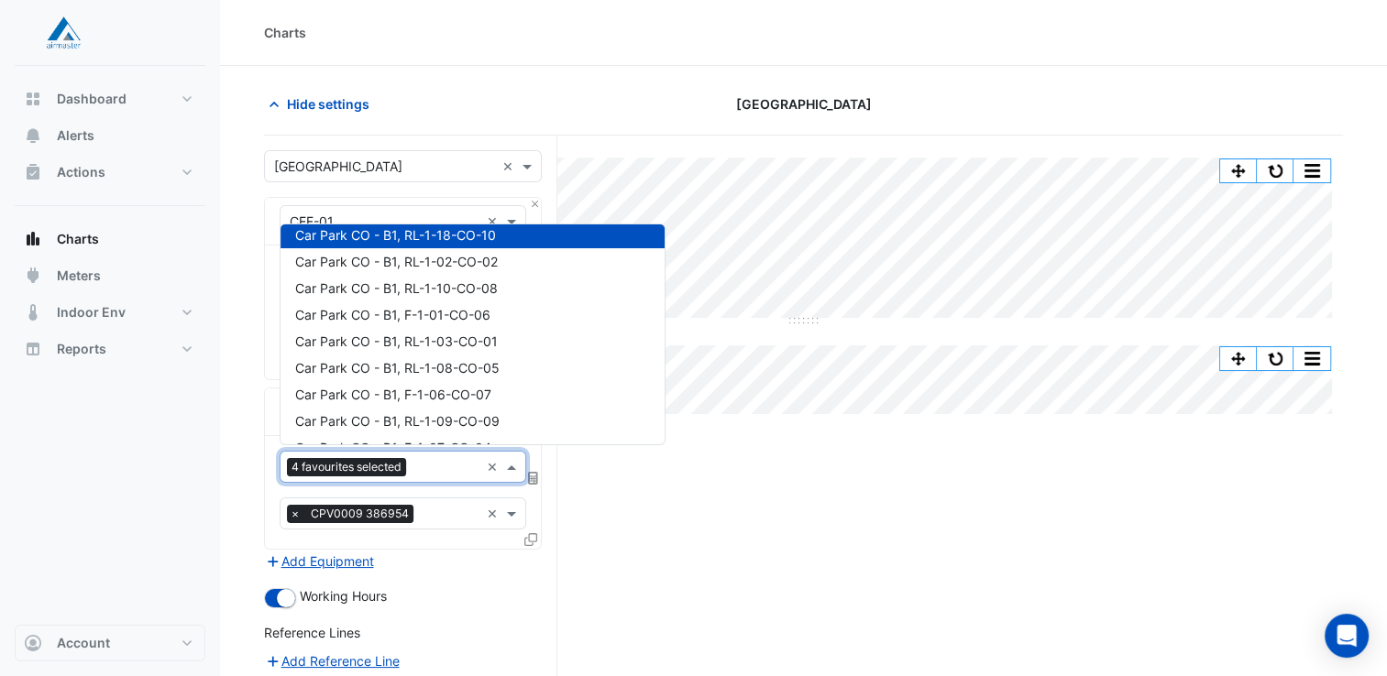
click at [496, 243] on div "Car Park CO - B1, RL-1-18-CO-10" at bounding box center [472, 235] width 384 height 27
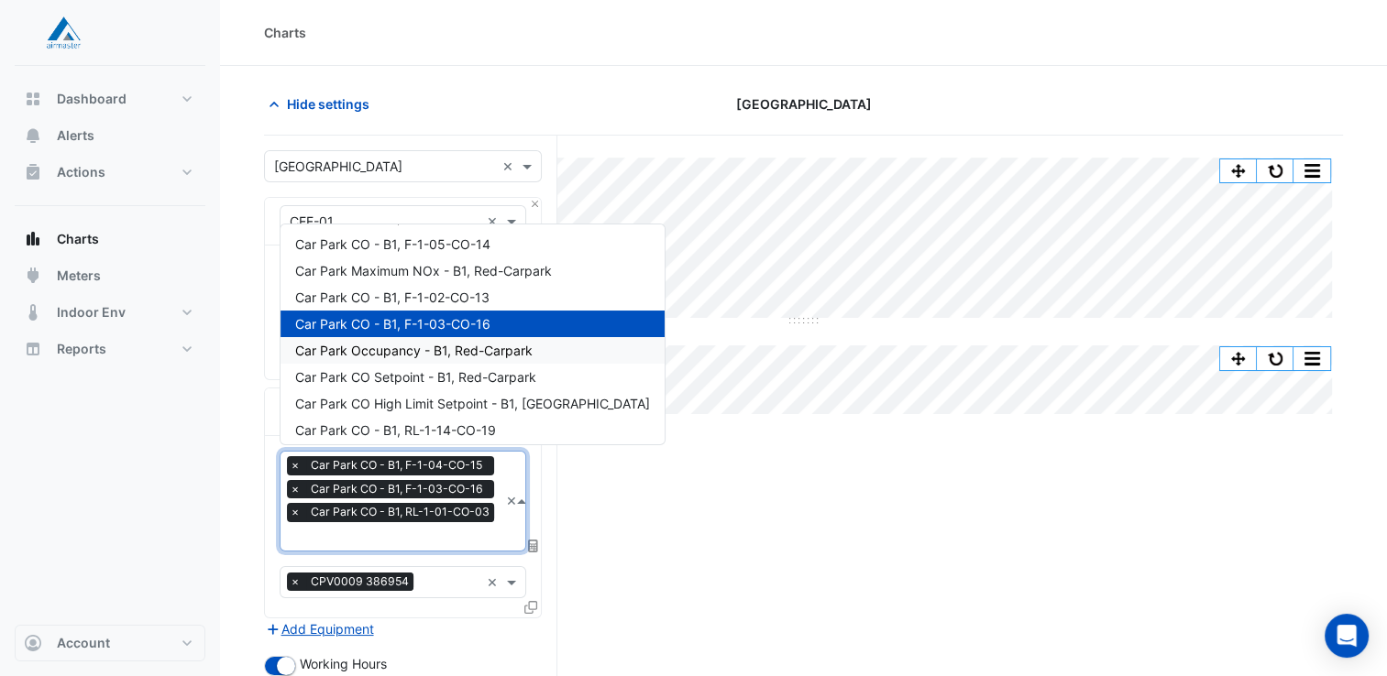
scroll to position [172, 0]
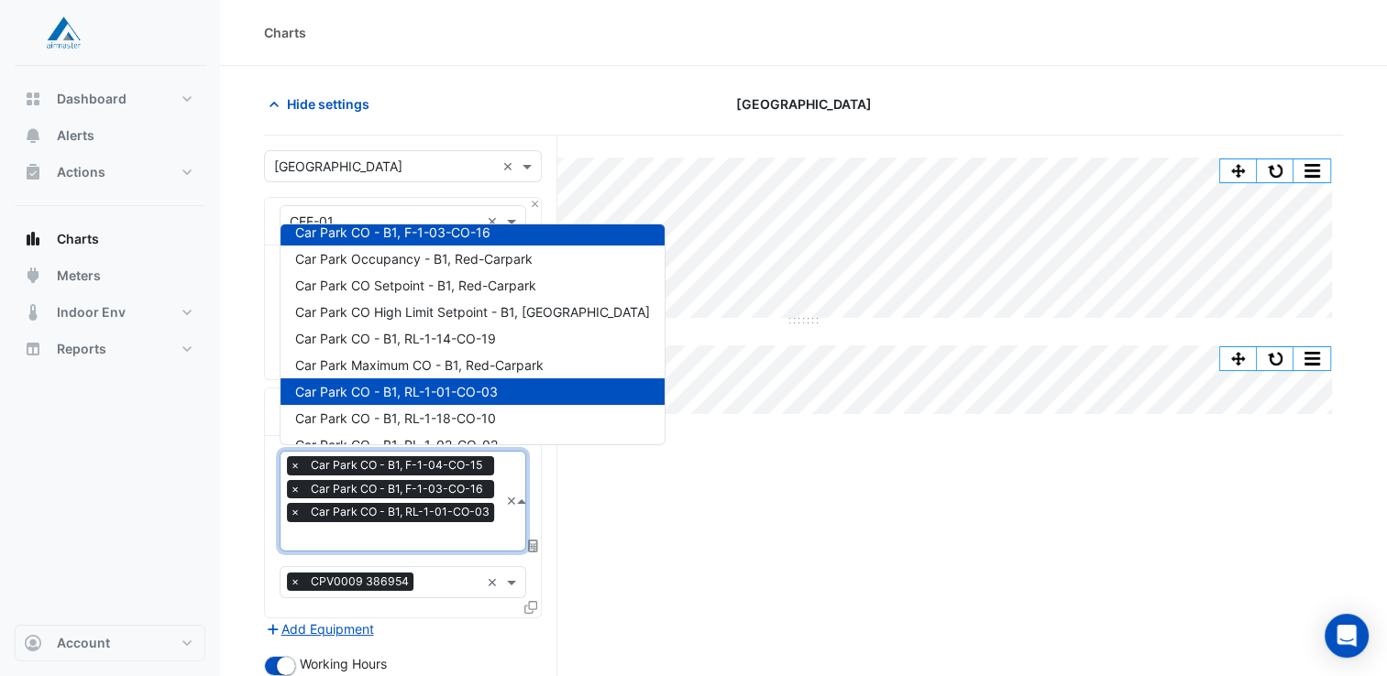
click at [498, 395] on div "Car Park CO - B1, RL-1-01-CO-03" at bounding box center [472, 392] width 384 height 27
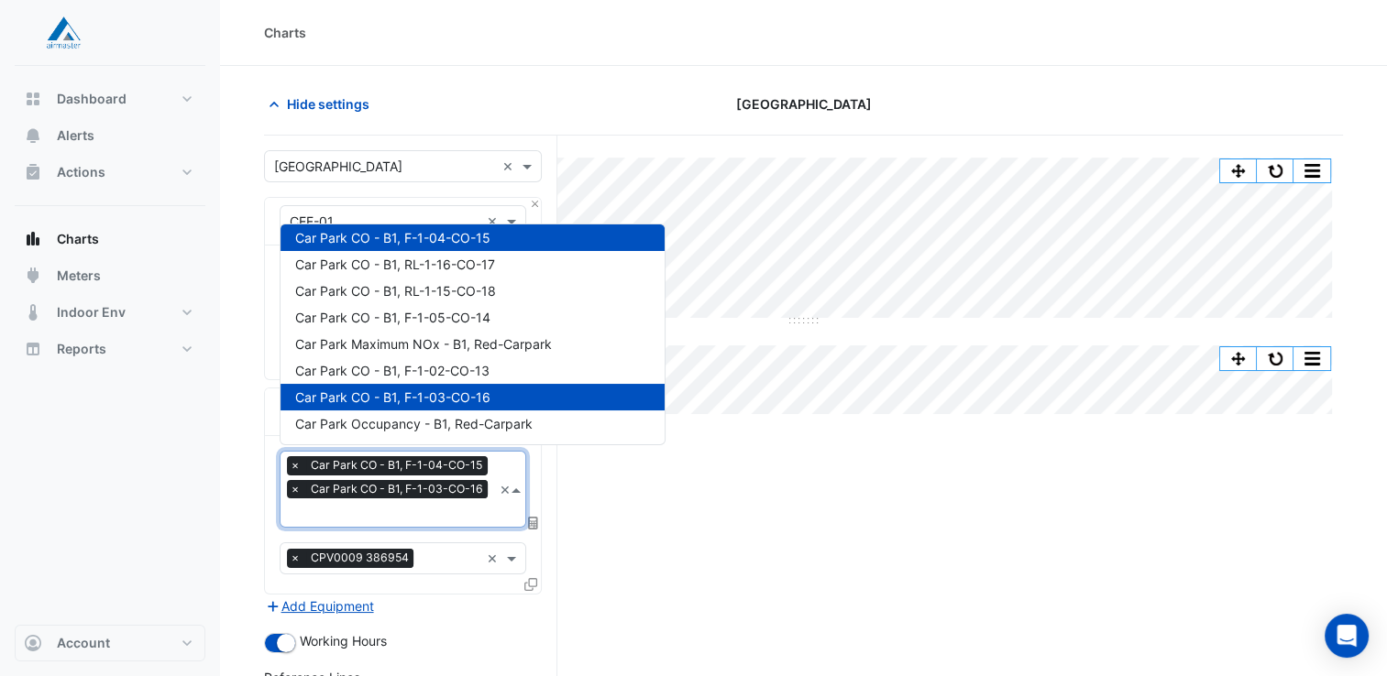
scroll to position [0, 0]
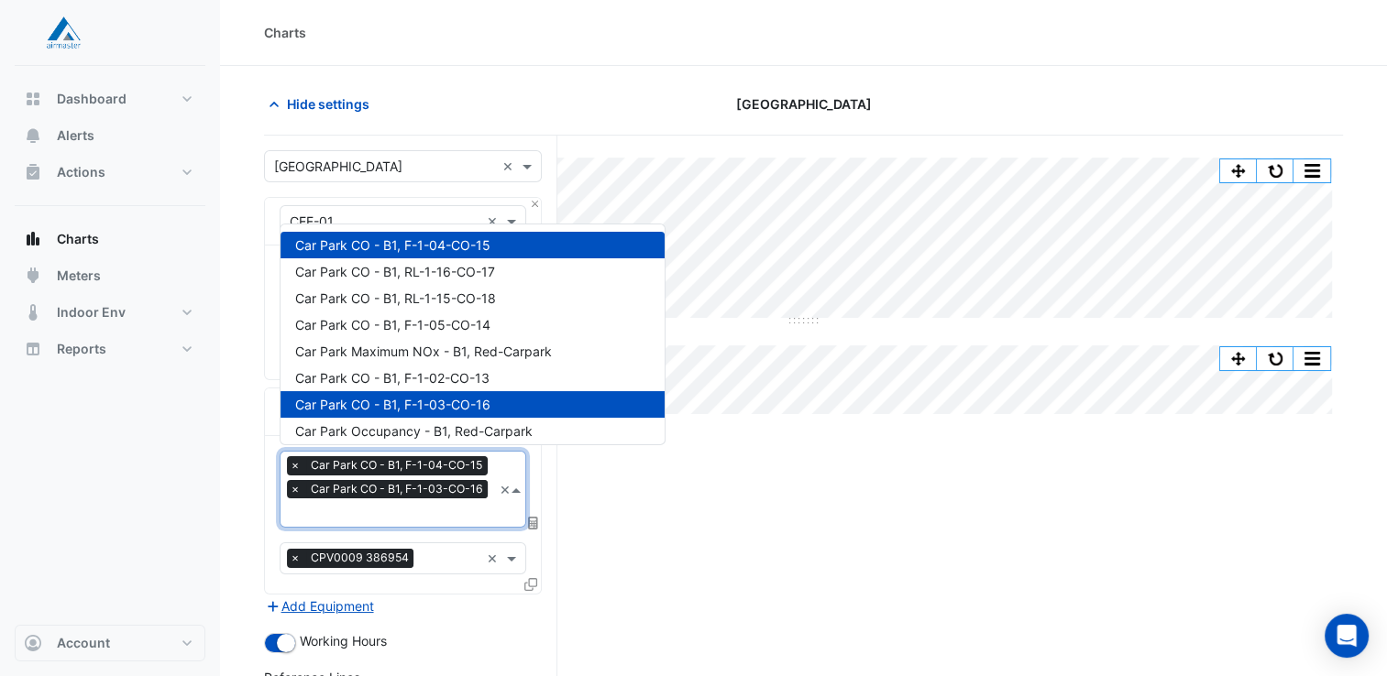
click at [490, 240] on div "Car Park CO - B1, F-1-04-CO-15" at bounding box center [472, 245] width 384 height 27
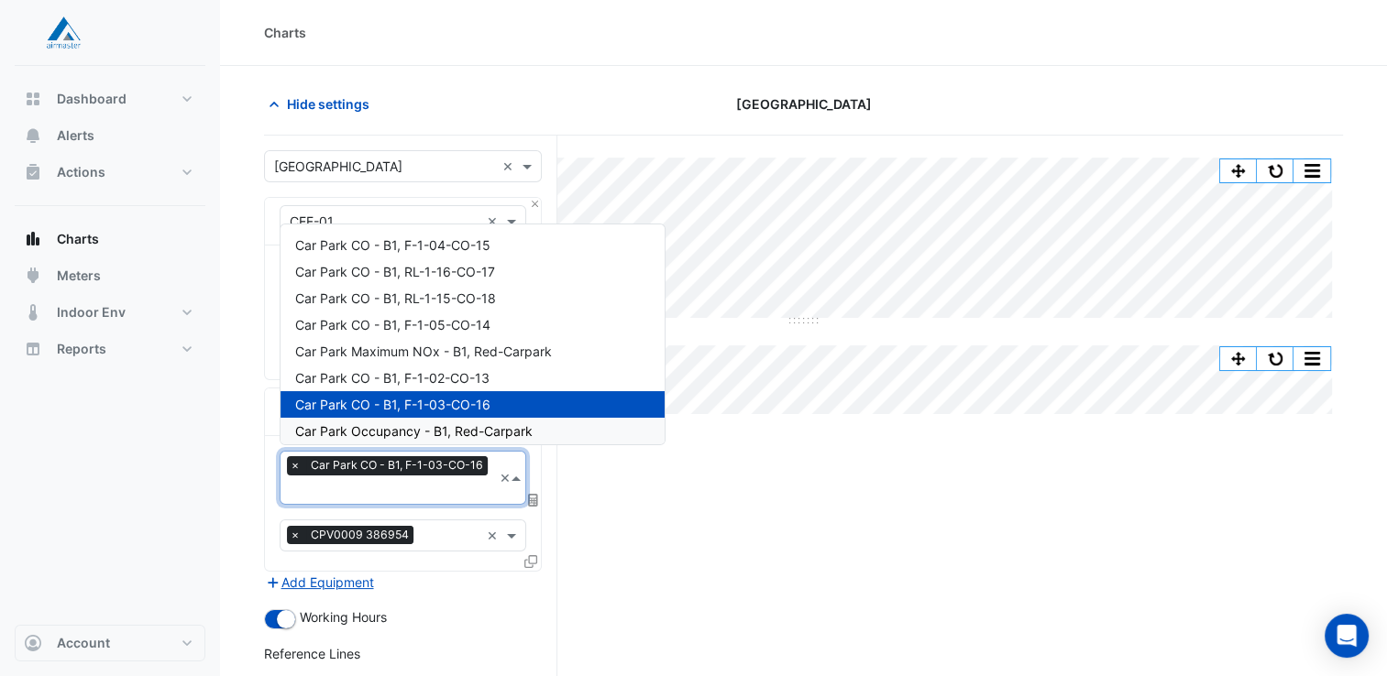
click at [514, 475] on span at bounding box center [518, 477] width 15 height 19
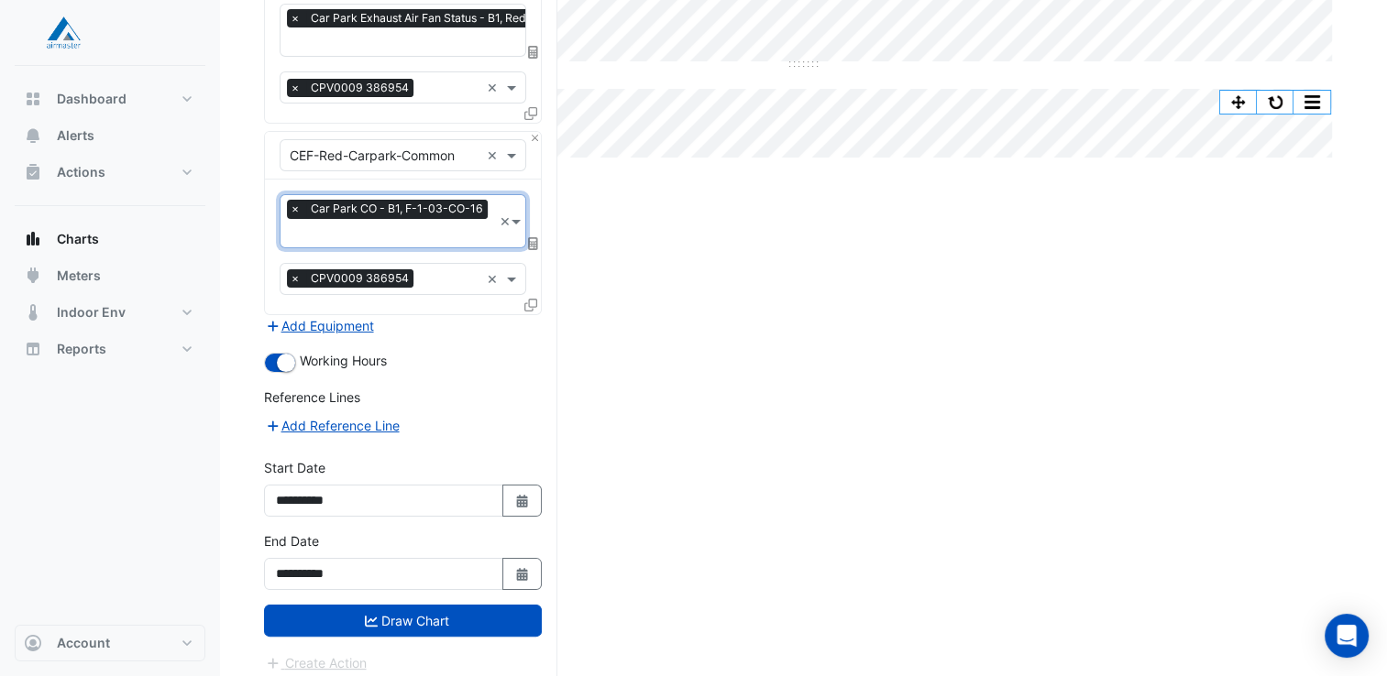
scroll to position [257, 0]
click at [410, 606] on button "Draw Chart" at bounding box center [403, 621] width 278 height 32
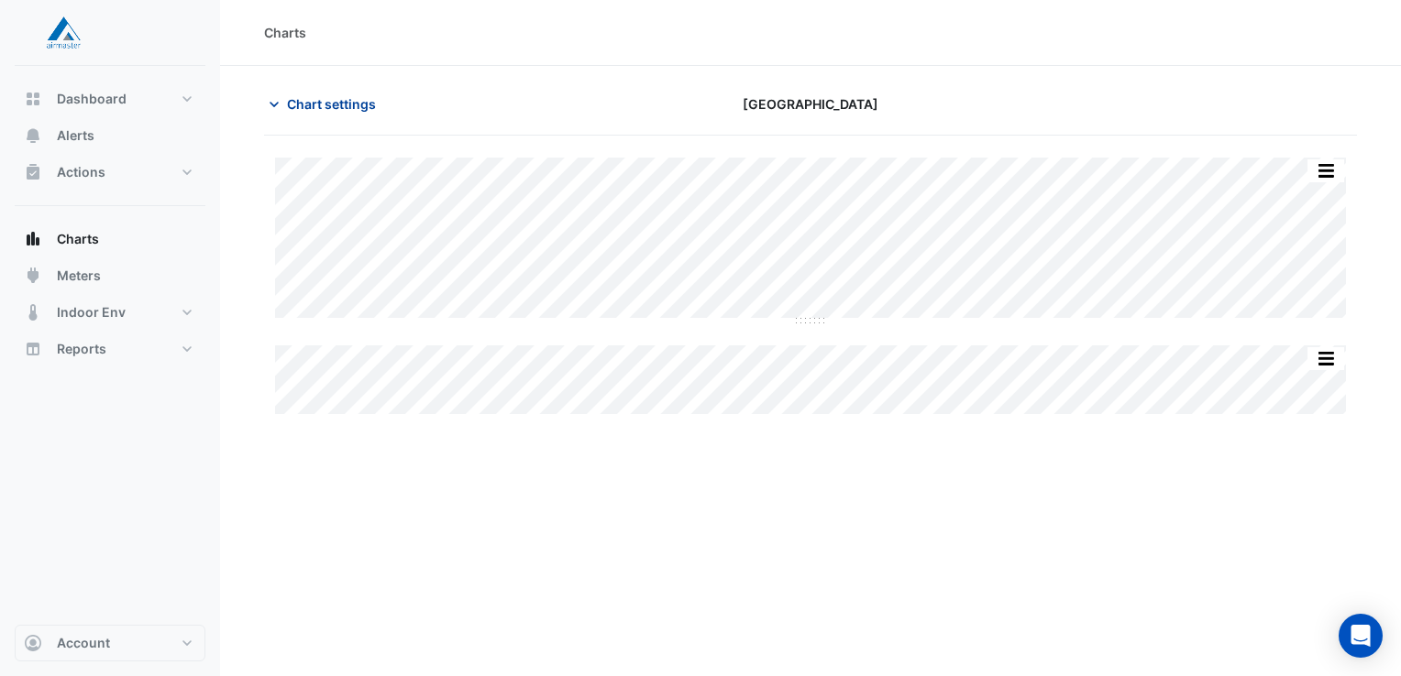
click at [315, 110] on span "Chart settings" at bounding box center [331, 103] width 89 height 19
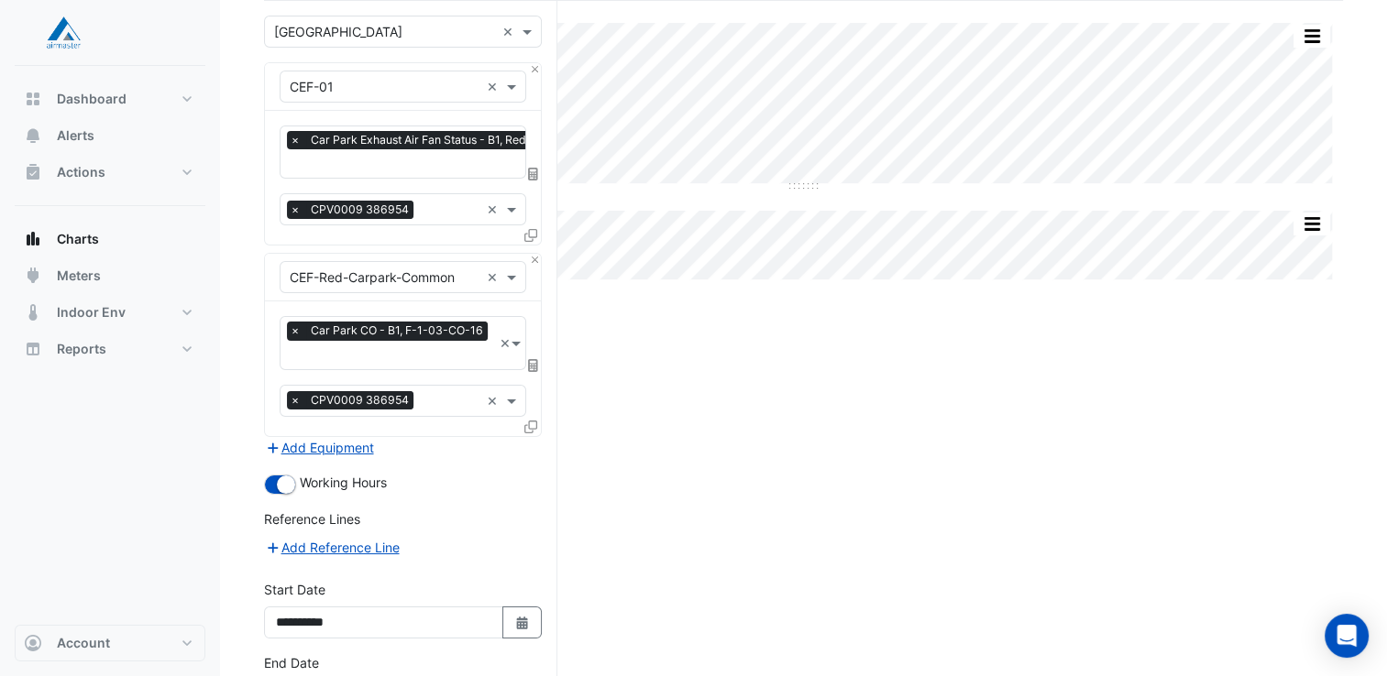
scroll to position [257, 0]
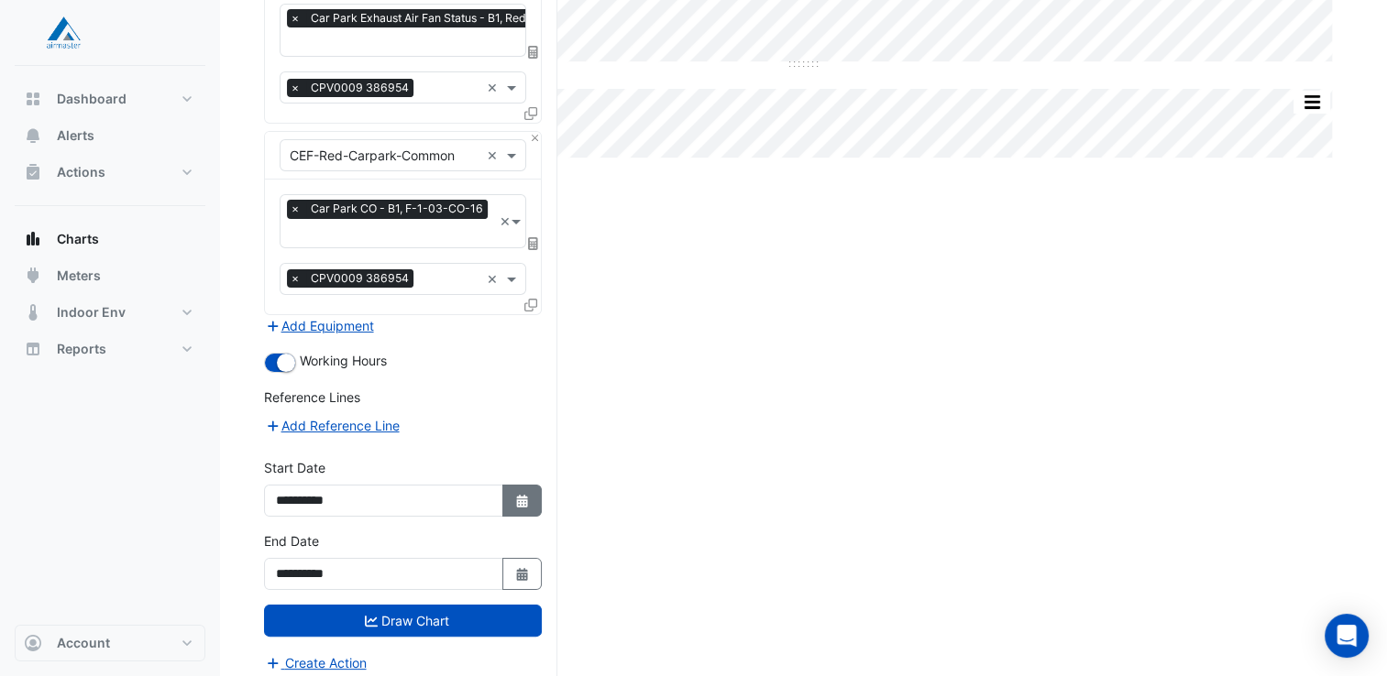
click at [528, 495] on icon "Select Date" at bounding box center [522, 501] width 16 height 13
select select "*"
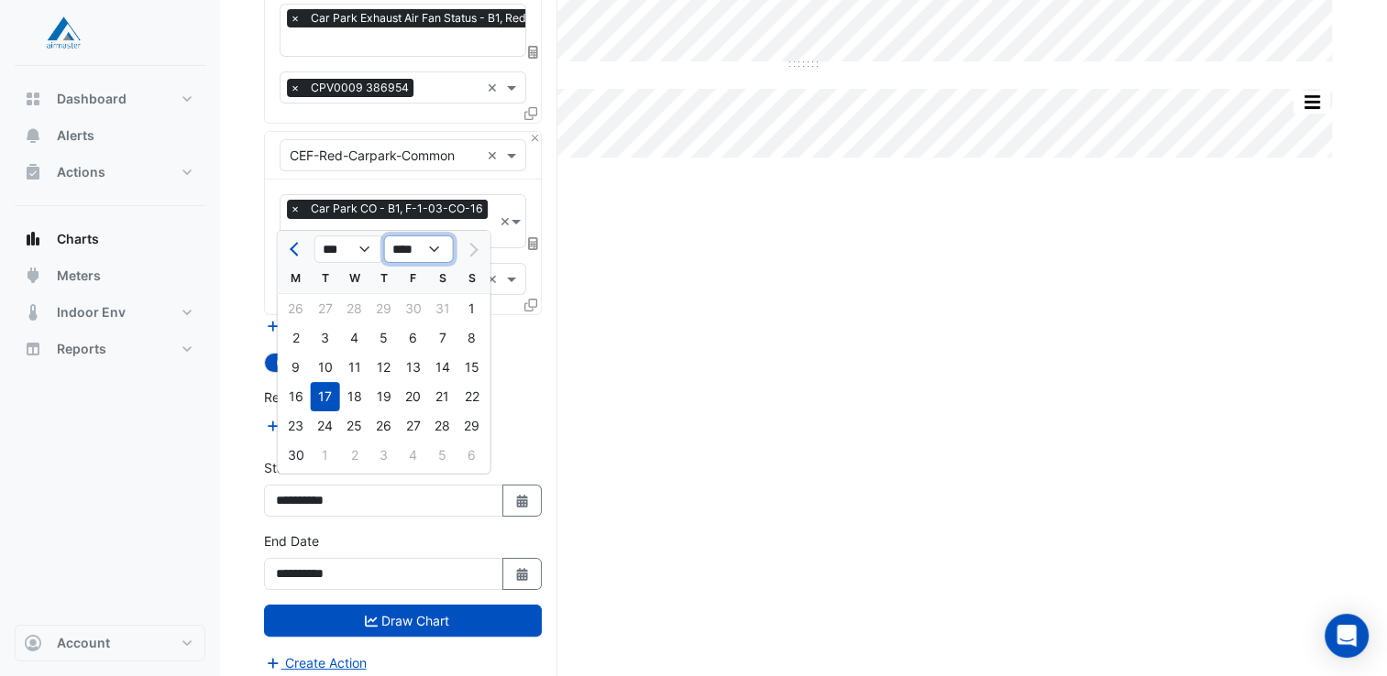
click at [419, 244] on select "**** **** **** **** **** **** **** **** **** **** ****" at bounding box center [419, 249] width 70 height 27
select select "****"
click at [384, 236] on select "**** **** **** **** **** **** **** **** **** **** ****" at bounding box center [419, 249] width 70 height 27
click at [448, 311] on div "1" at bounding box center [442, 308] width 29 height 29
type input "**********"
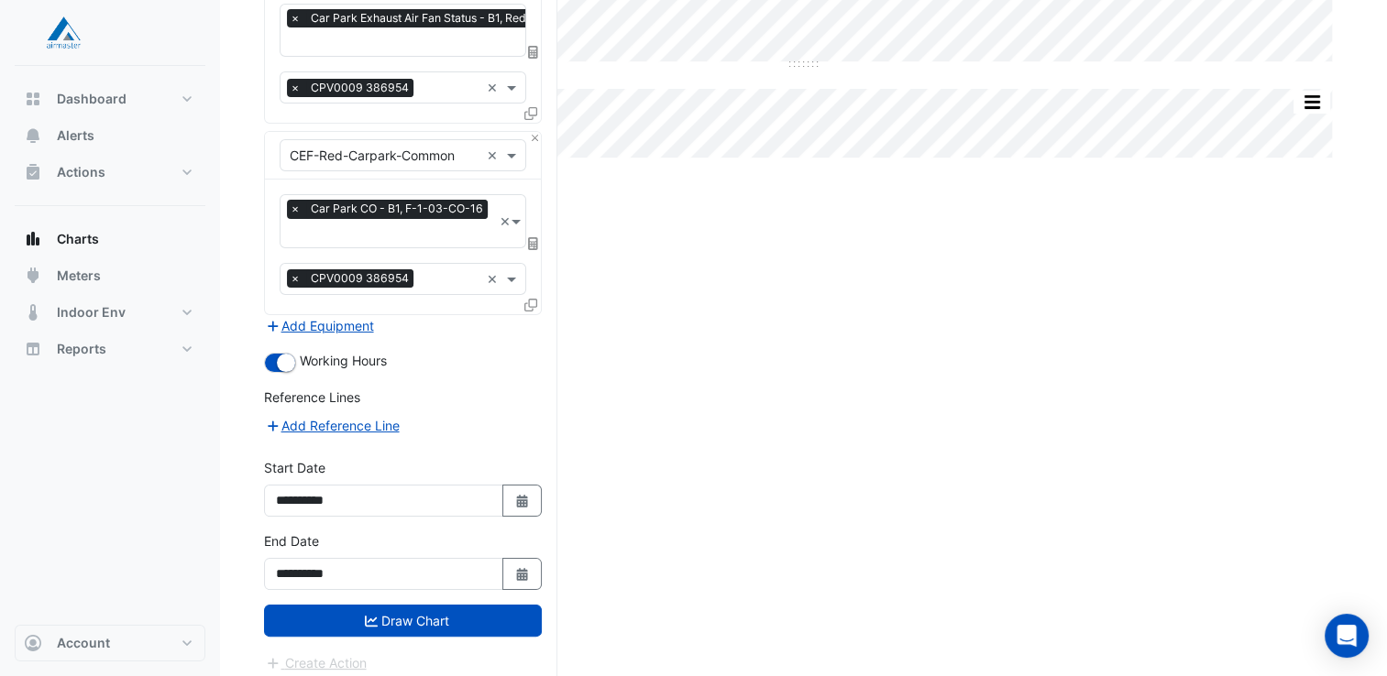
click at [500, 605] on button "Draw Chart" at bounding box center [403, 621] width 278 height 32
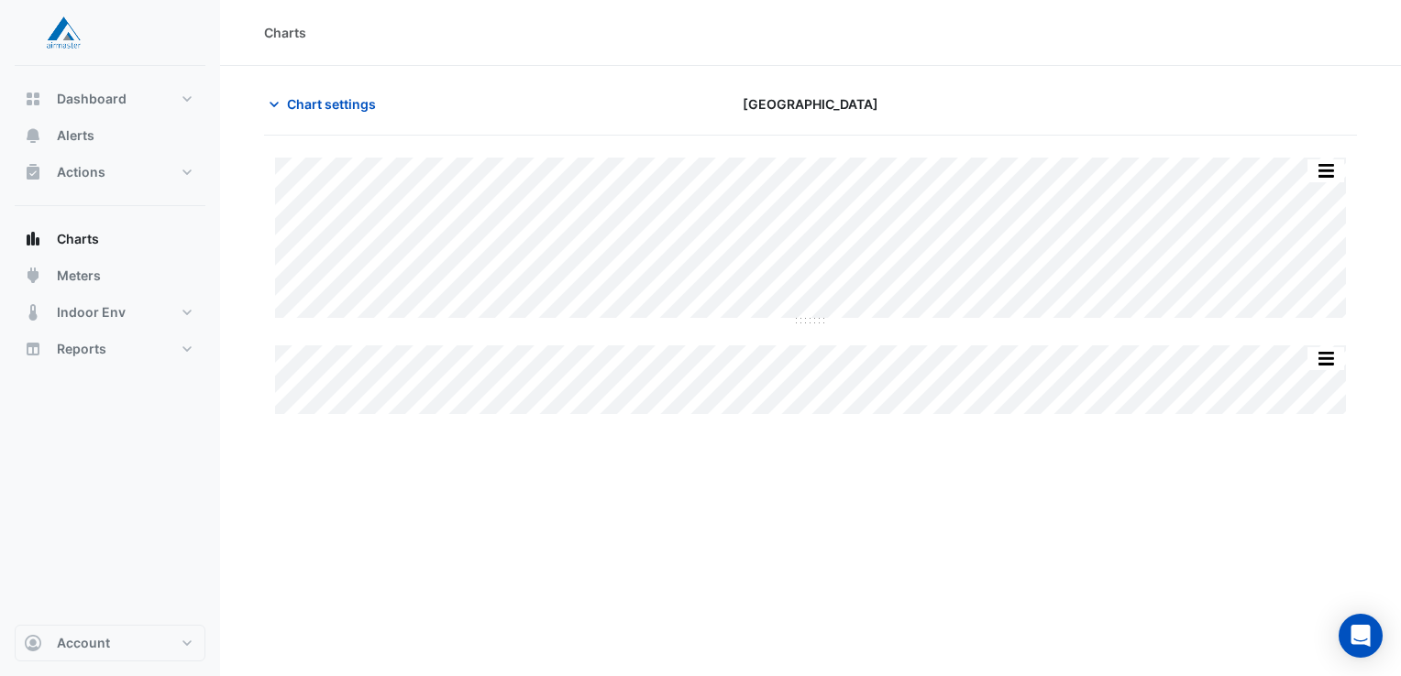
click at [1190, 318] on div "Split by Equip Split All Split None Print Save as JPEG Save as PNG Pivot Data T…" at bounding box center [810, 241] width 1071 height 166
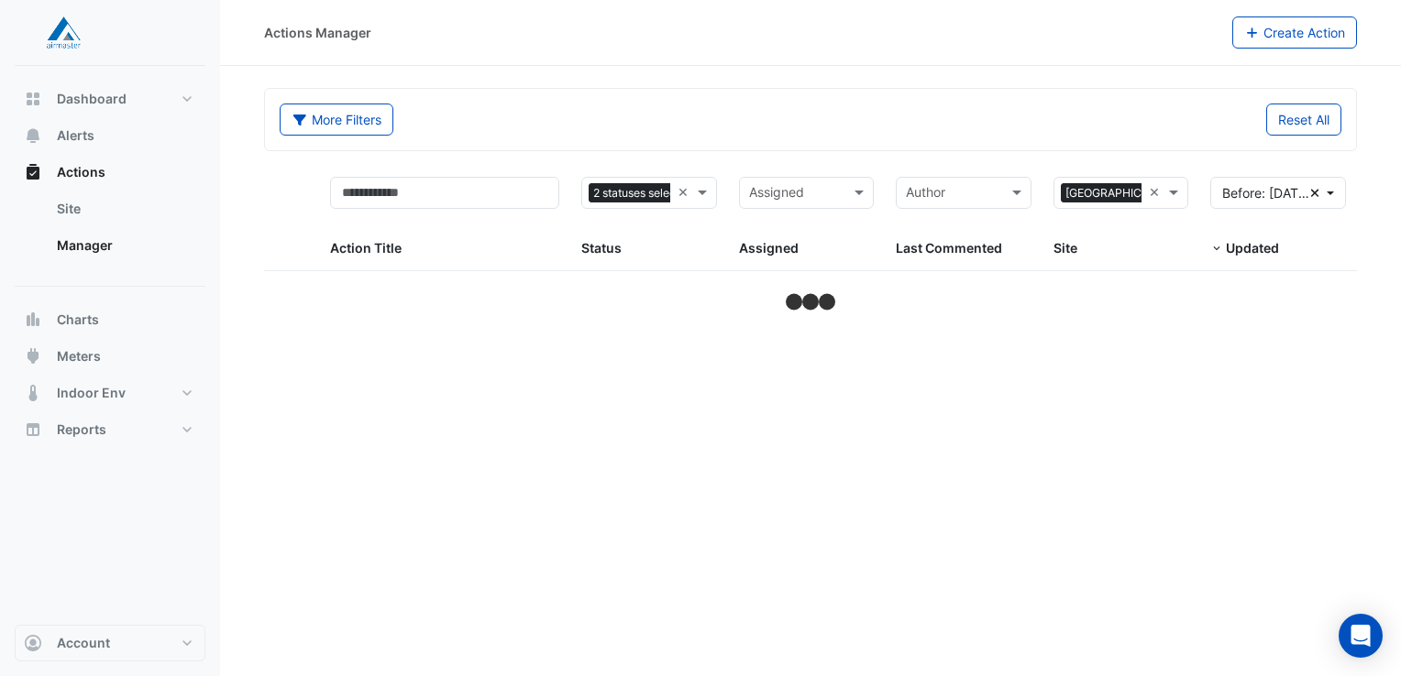
select select "**"
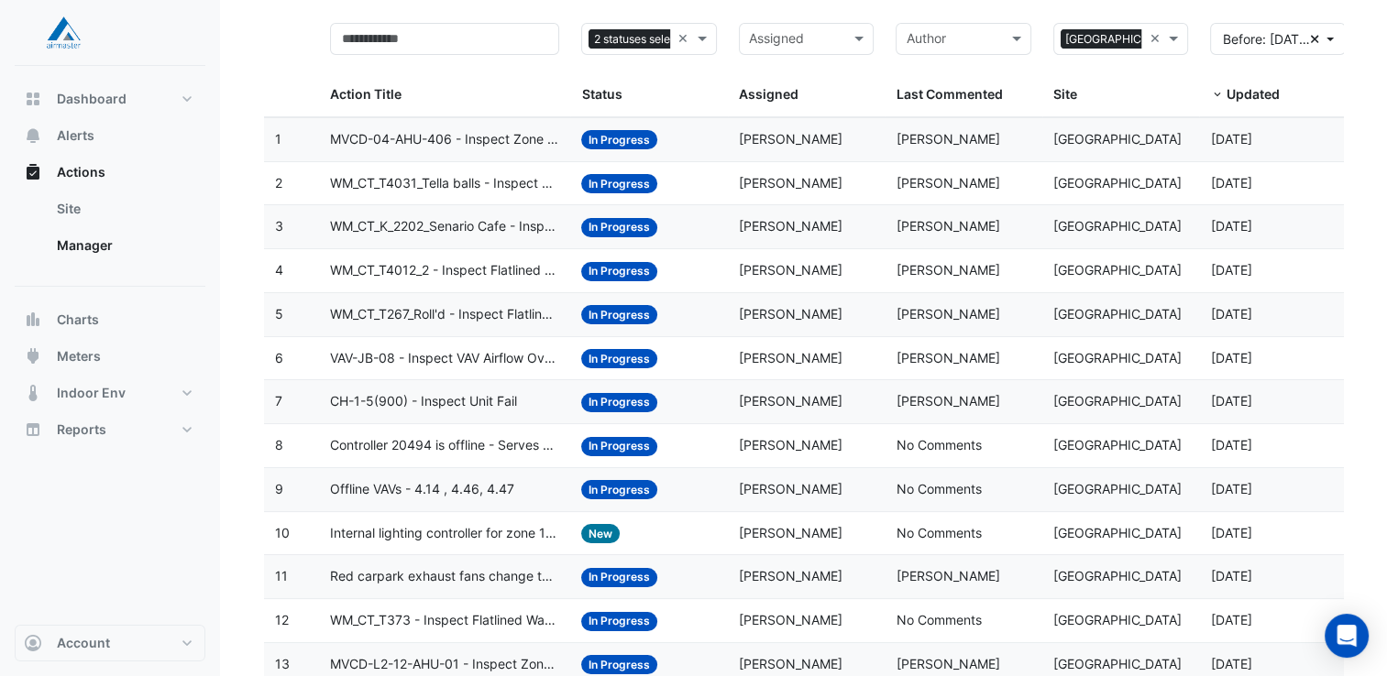
scroll to position [183, 0]
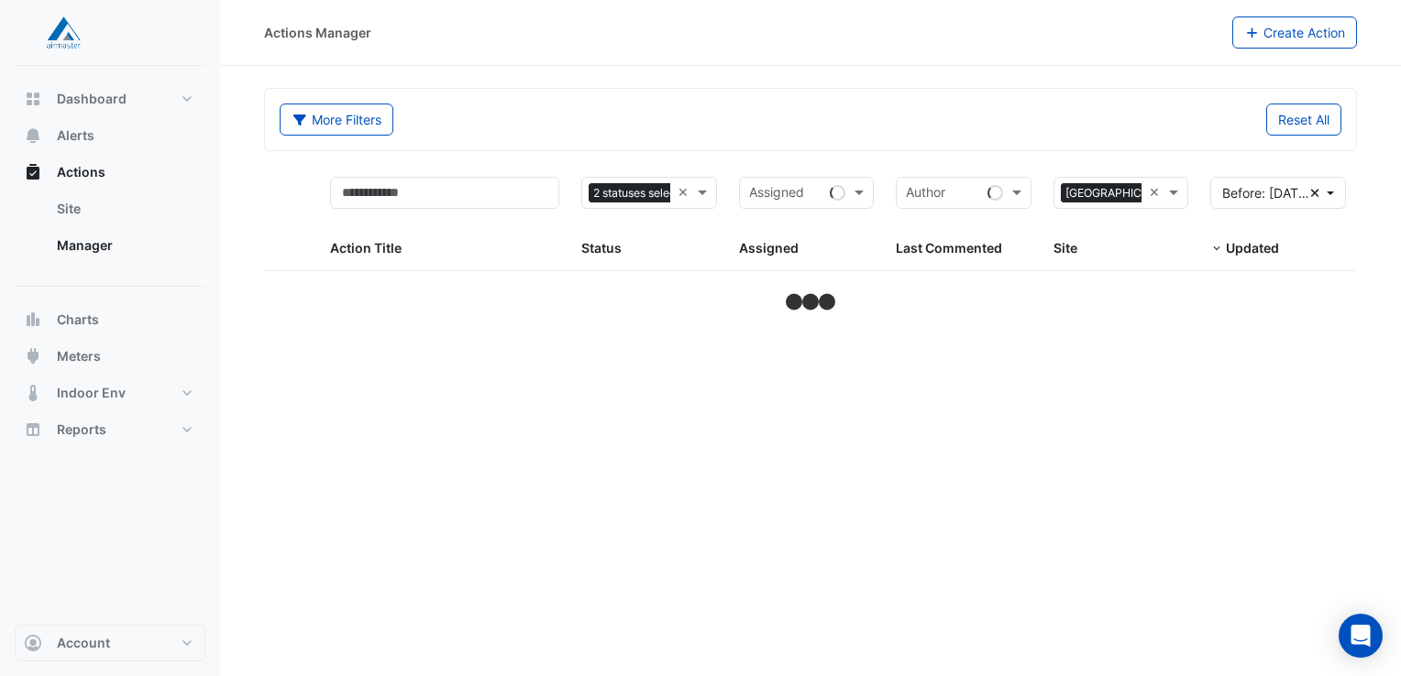
select select "**"
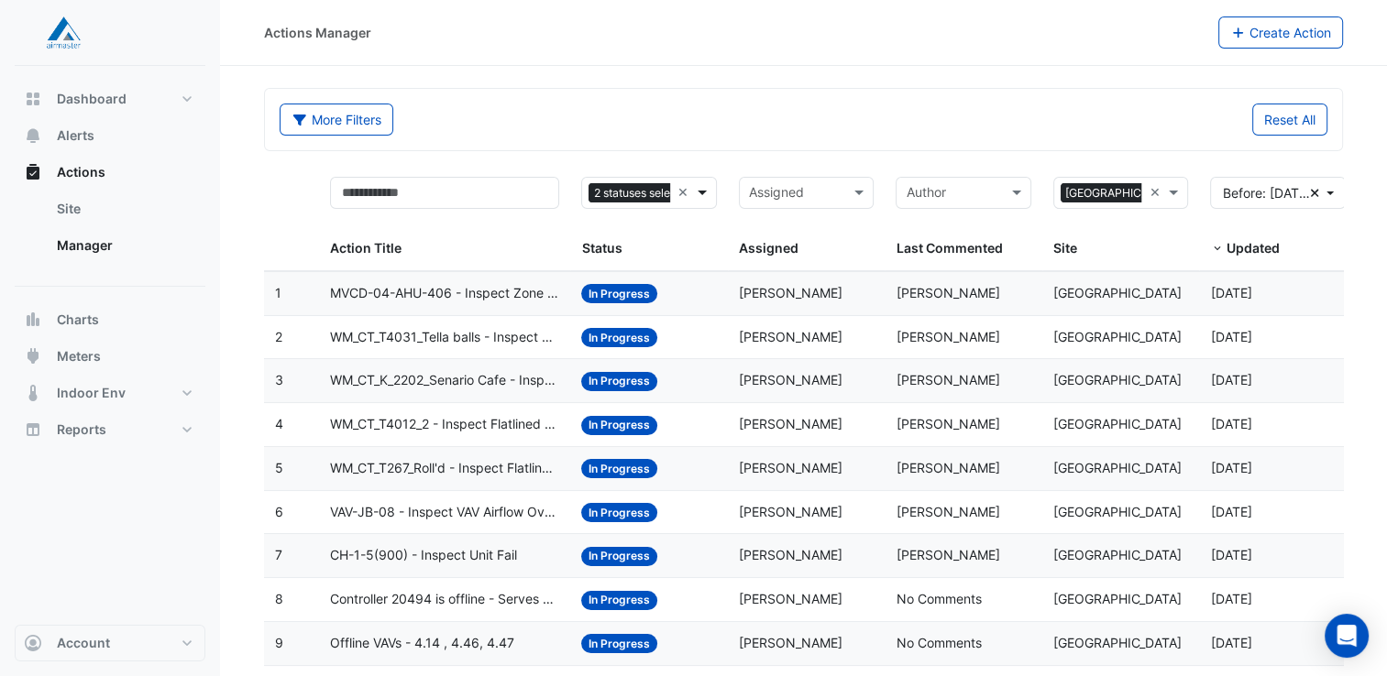
click at [700, 193] on span at bounding box center [704, 192] width 23 height 21
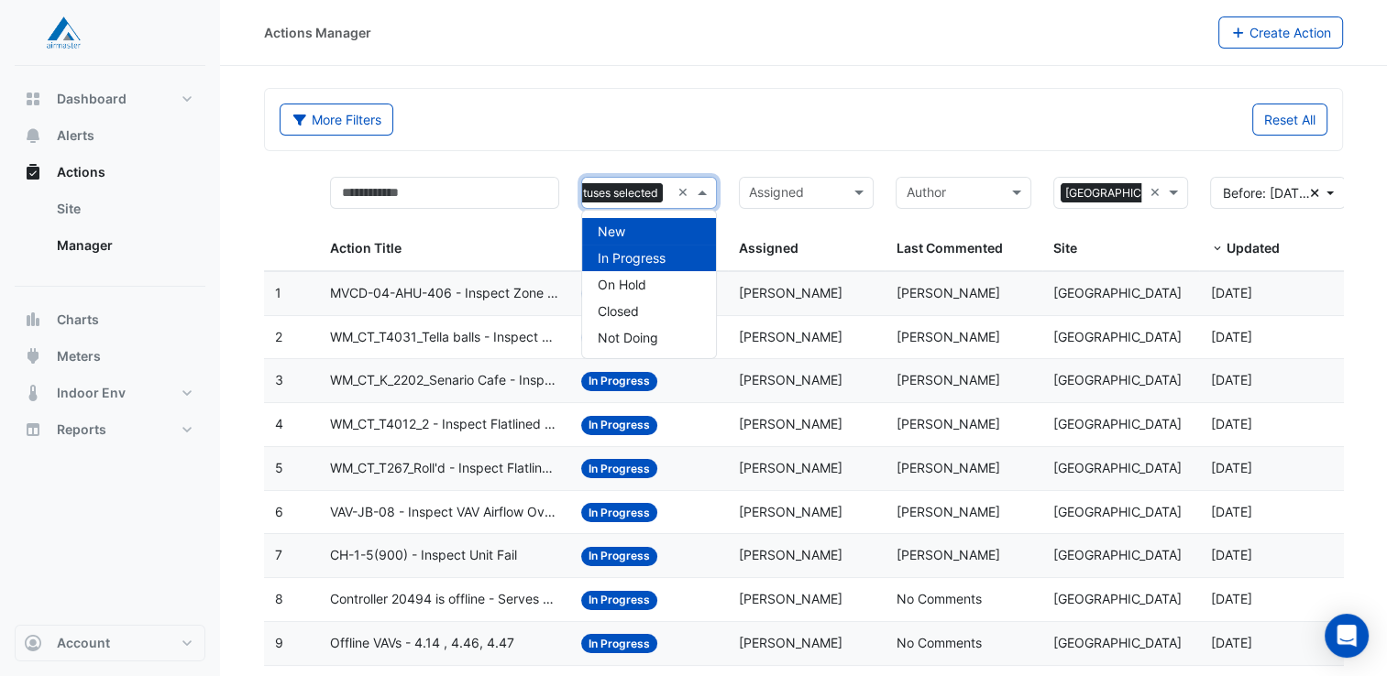
click at [810, 197] on input "text" at bounding box center [796, 194] width 94 height 21
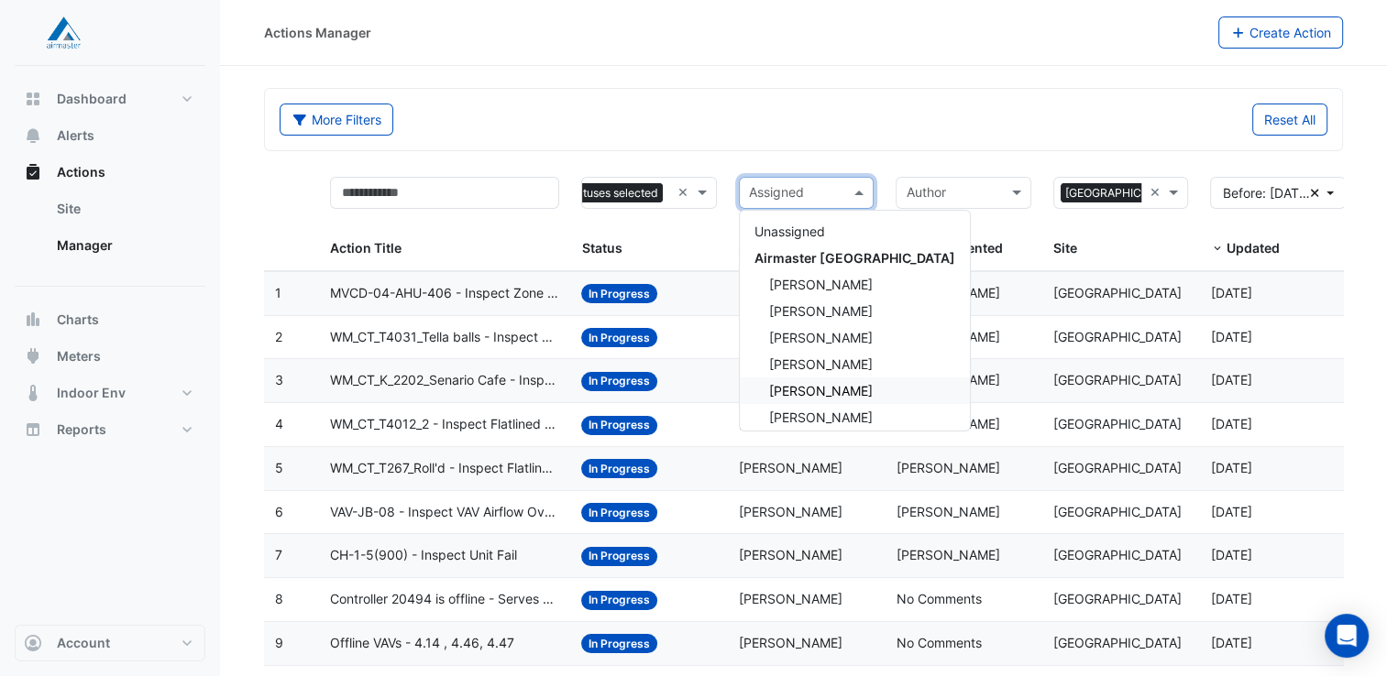
click at [822, 392] on span "[PERSON_NAME]" at bounding box center [821, 391] width 104 height 16
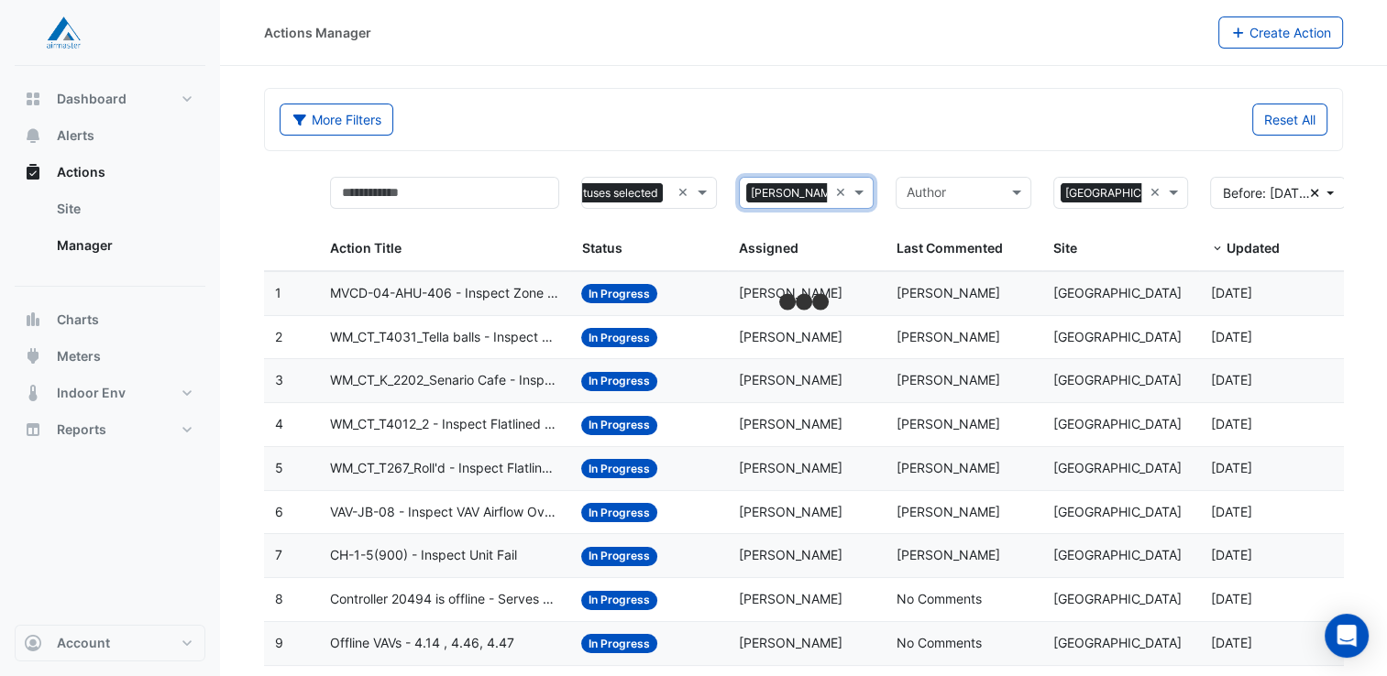
click at [847, 113] on div "Reset All" at bounding box center [1071, 120] width 535 height 32
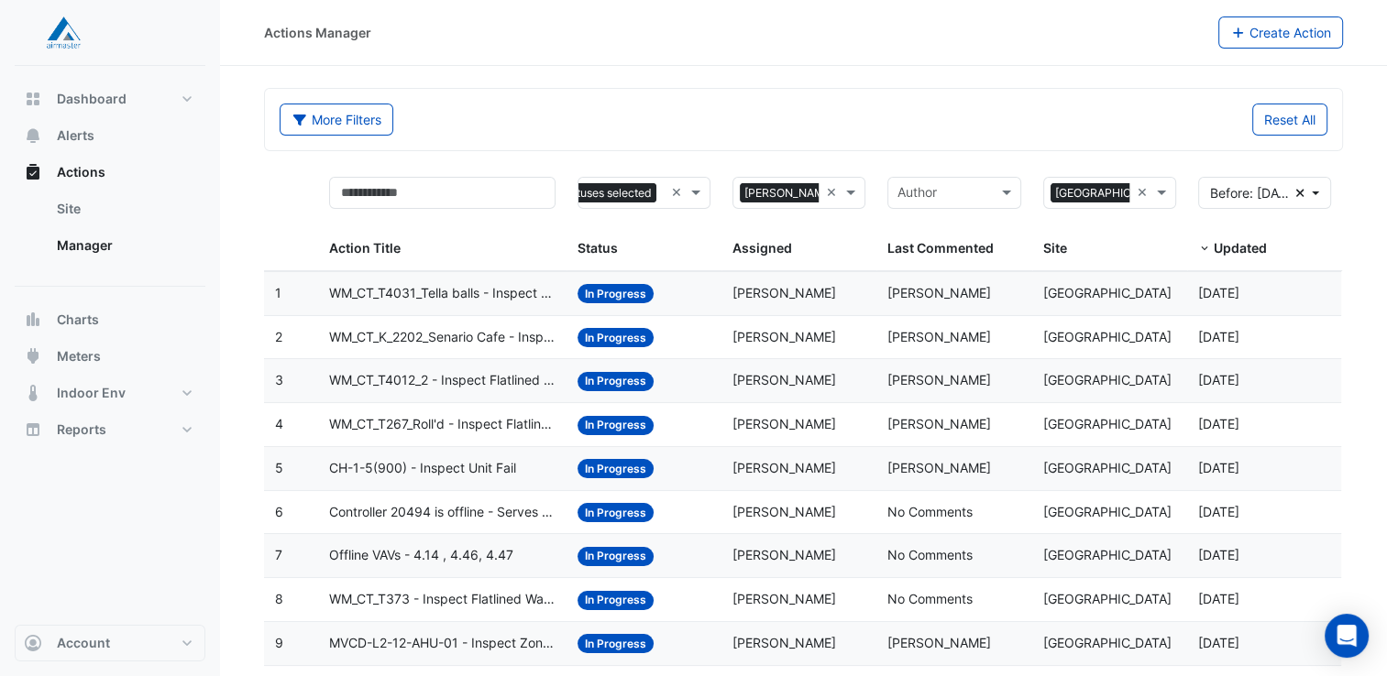
click at [654, 132] on div "More Filters" at bounding box center [536, 120] width 535 height 32
click at [509, 373] on span "WM_CT_T4012_2 - Inspect Flatlined Water Sub-Meter" at bounding box center [442, 380] width 226 height 21
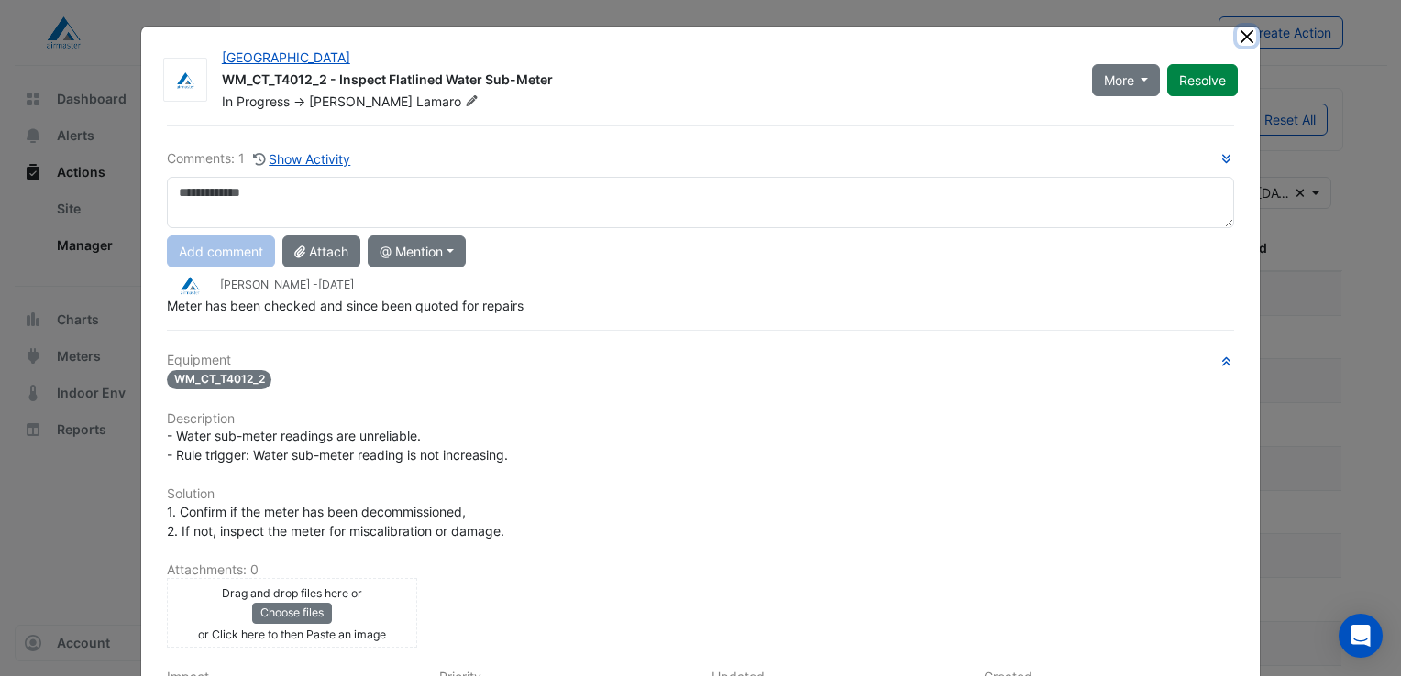
click at [1237, 38] on button "Close" at bounding box center [1246, 36] width 19 height 19
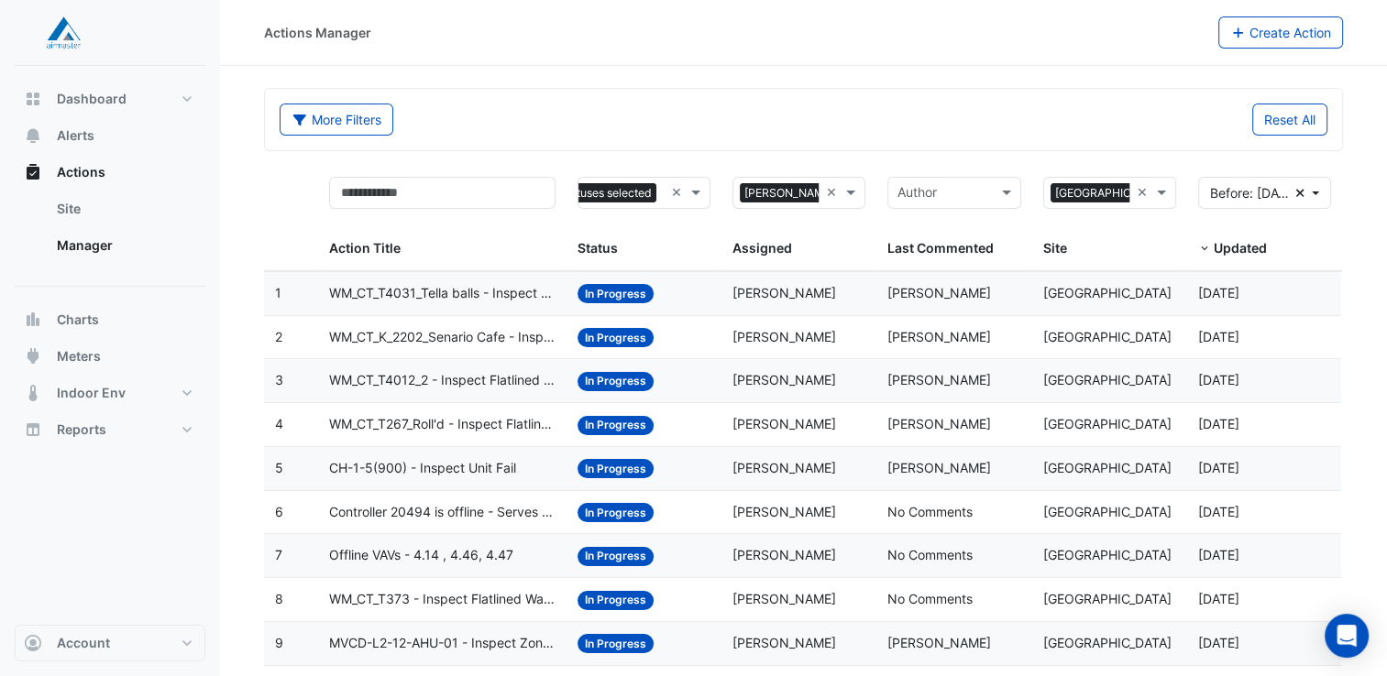
click at [477, 464] on span "CH-1-5(900) - Inspect Unit Fail" at bounding box center [422, 468] width 187 height 21
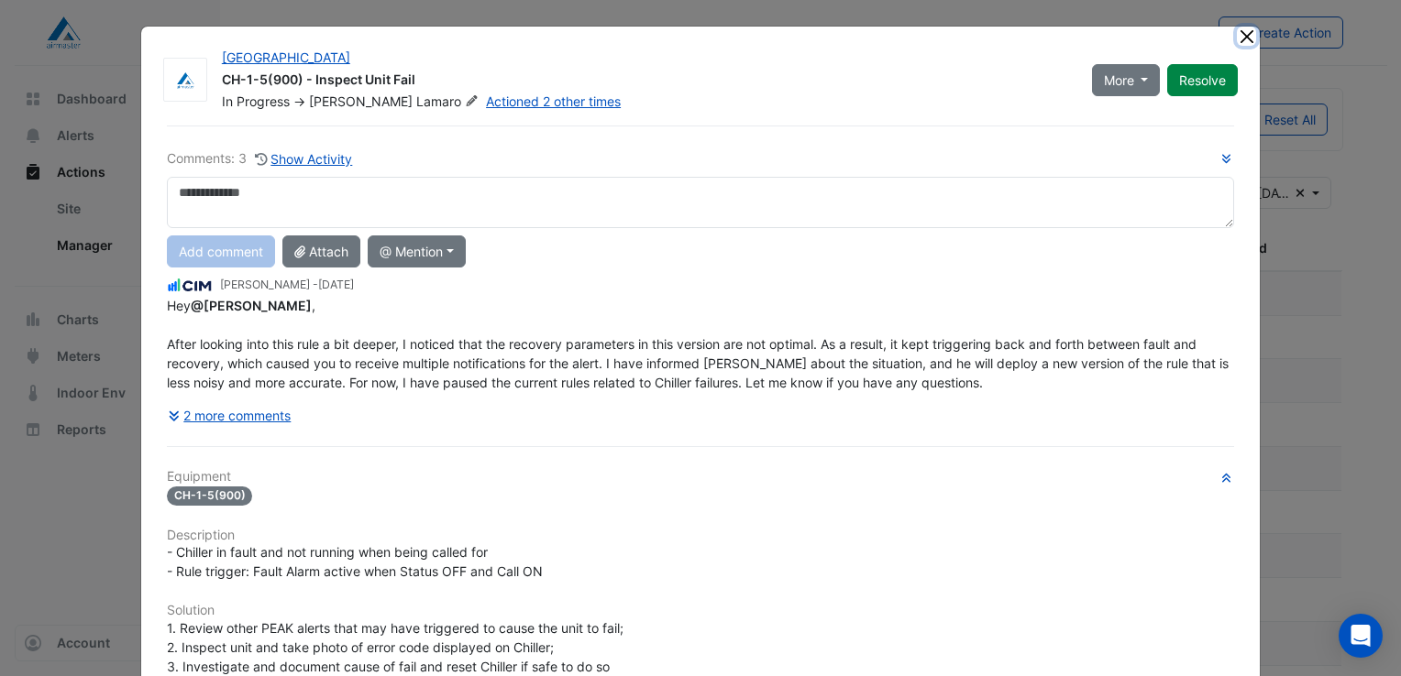
click at [1244, 36] on button "Close" at bounding box center [1246, 36] width 19 height 19
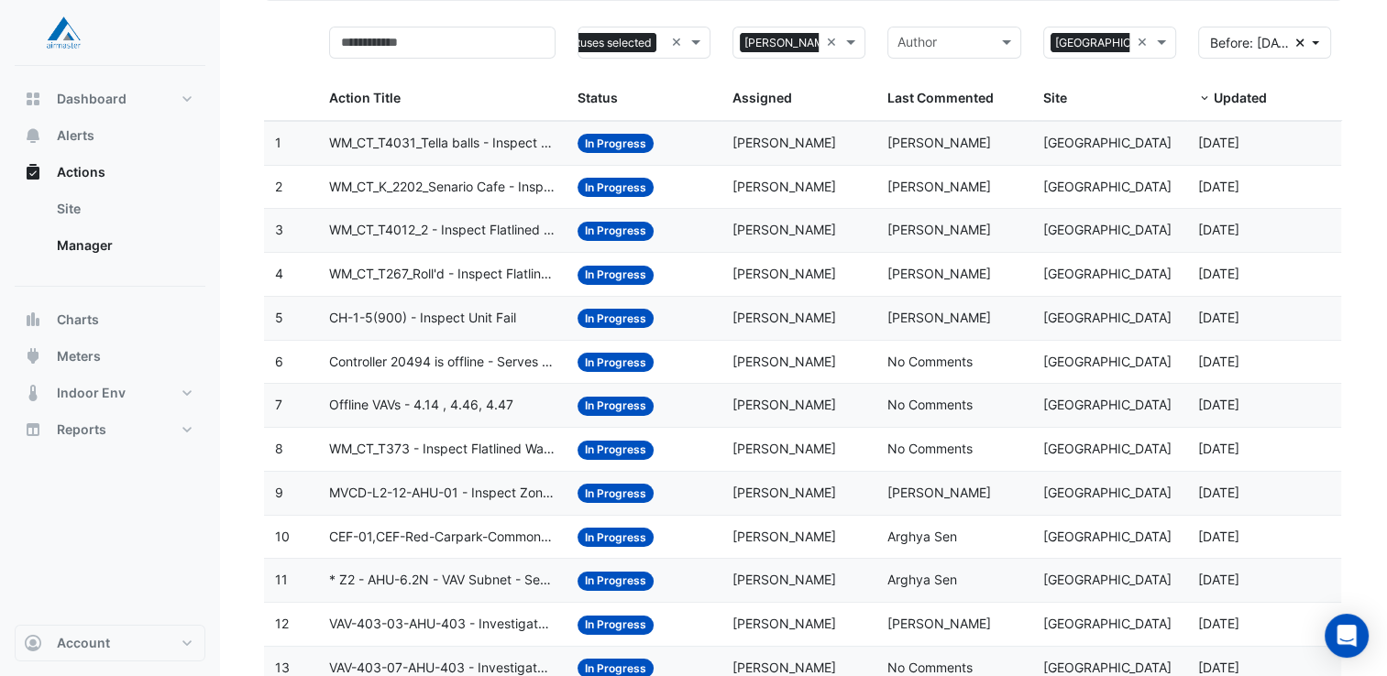
scroll to position [183, 0]
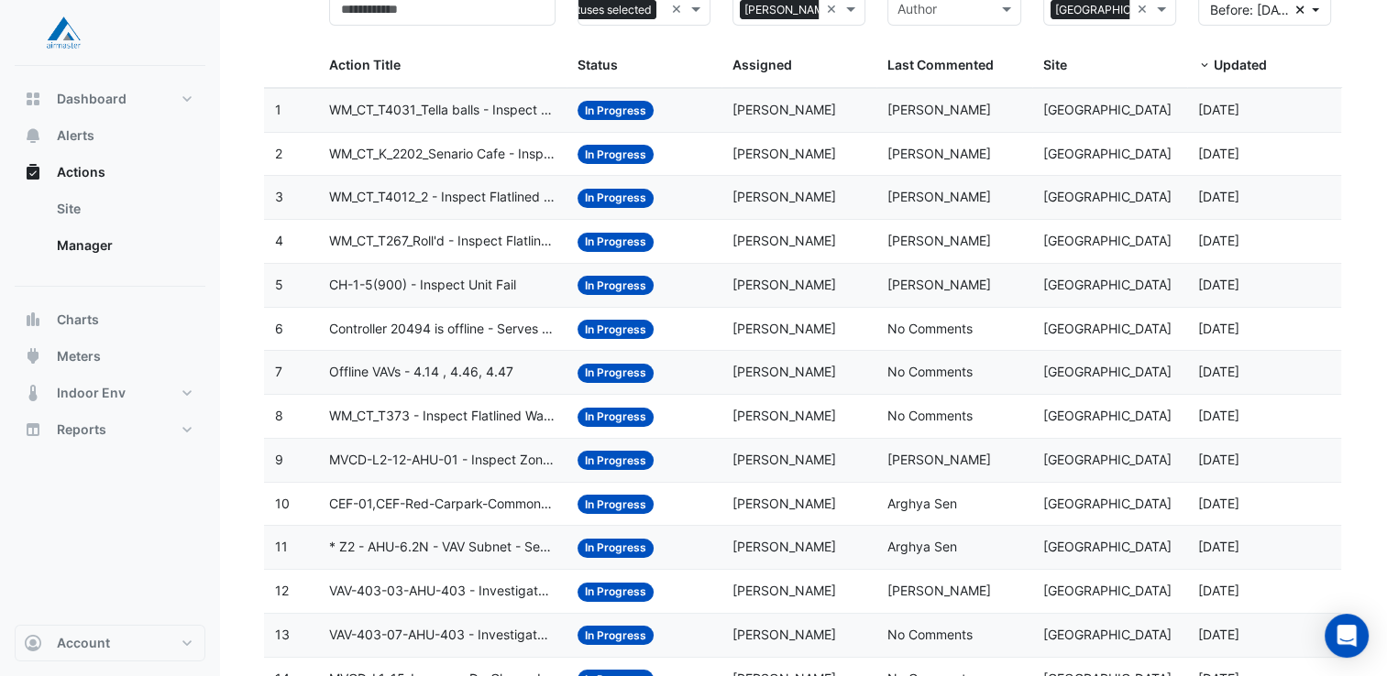
click at [500, 368] on span "Offline VAVs - 4.14 , 4.46, 4.47" at bounding box center [421, 372] width 184 height 21
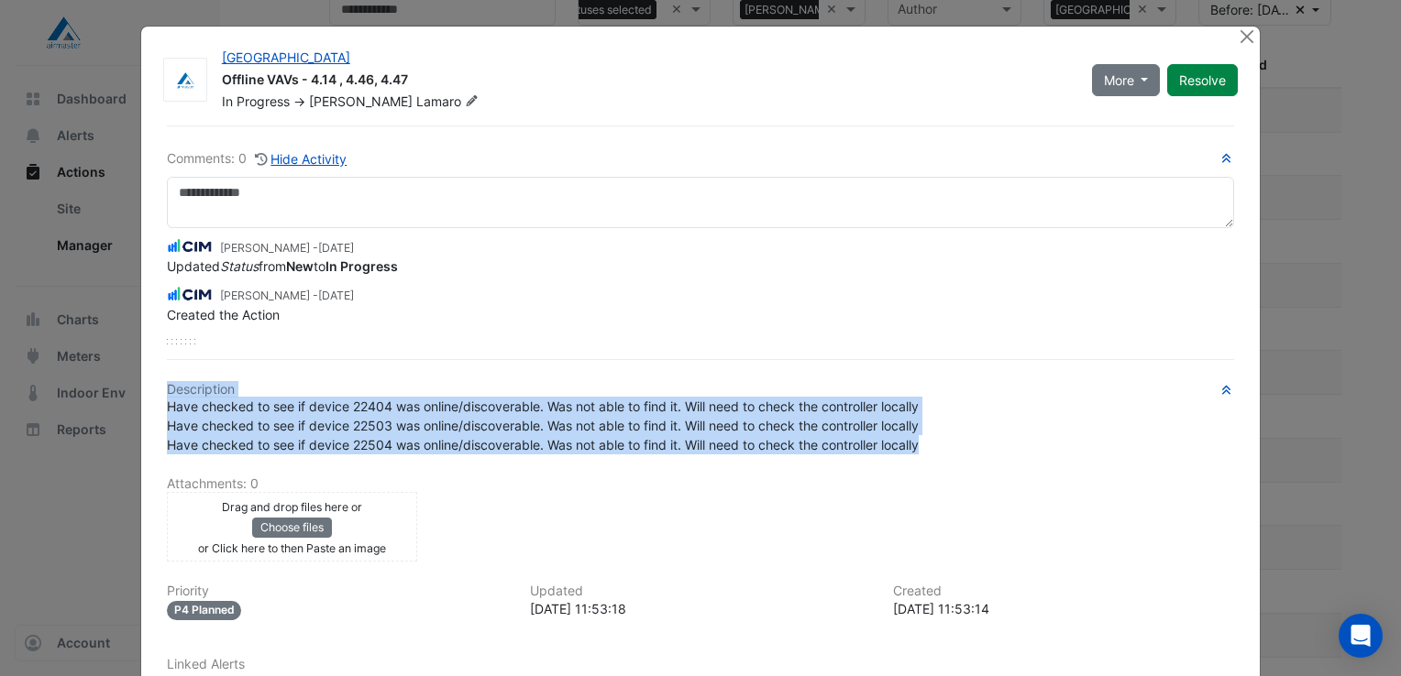
drag, startPoint x: 181, startPoint y: 438, endPoint x: 933, endPoint y: 448, distance: 752.6
click at [933, 448] on div "Description Have checked to see if device 22404 was online/discoverable. Was no…" at bounding box center [700, 548] width 1067 height 332
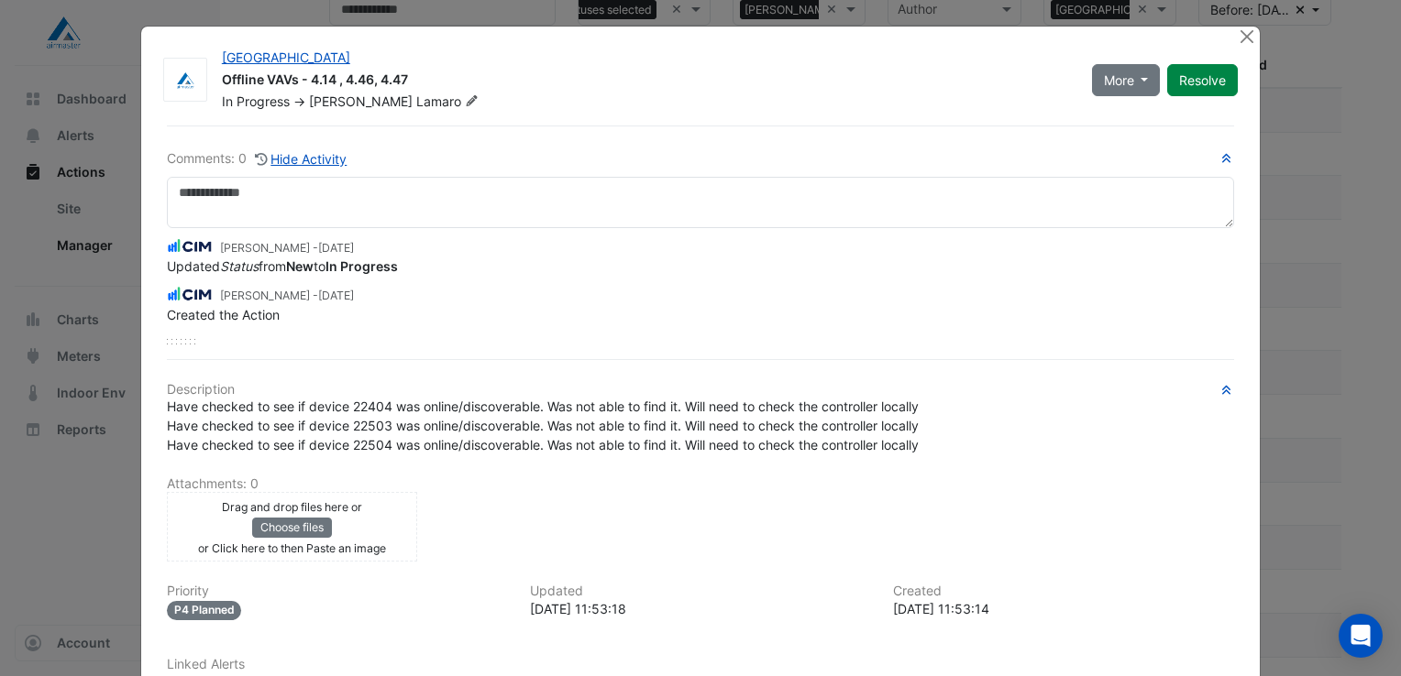
drag, startPoint x: 933, startPoint y: 448, endPoint x: 718, endPoint y: 505, distance: 222.8
click at [731, 503] on div "Drag and drop files here or Choose files or Click here to then Paste an image u…" at bounding box center [700, 527] width 1089 height 70
click at [620, 350] on div "Comments: 0 Hide Activity [PERSON_NAME] - [DATE] Updated Status from New to In …" at bounding box center [700, 455] width 1089 height 658
click at [1239, 37] on button "Close" at bounding box center [1246, 36] width 19 height 19
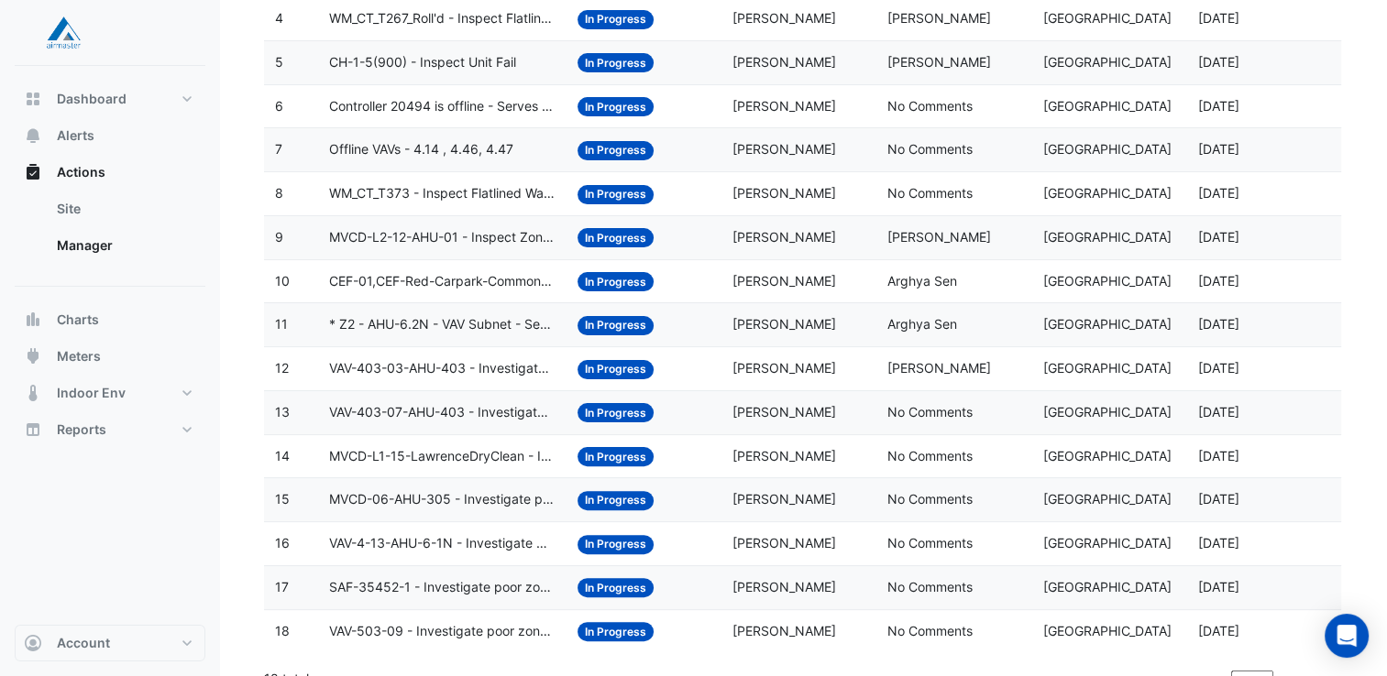
scroll to position [428, 0]
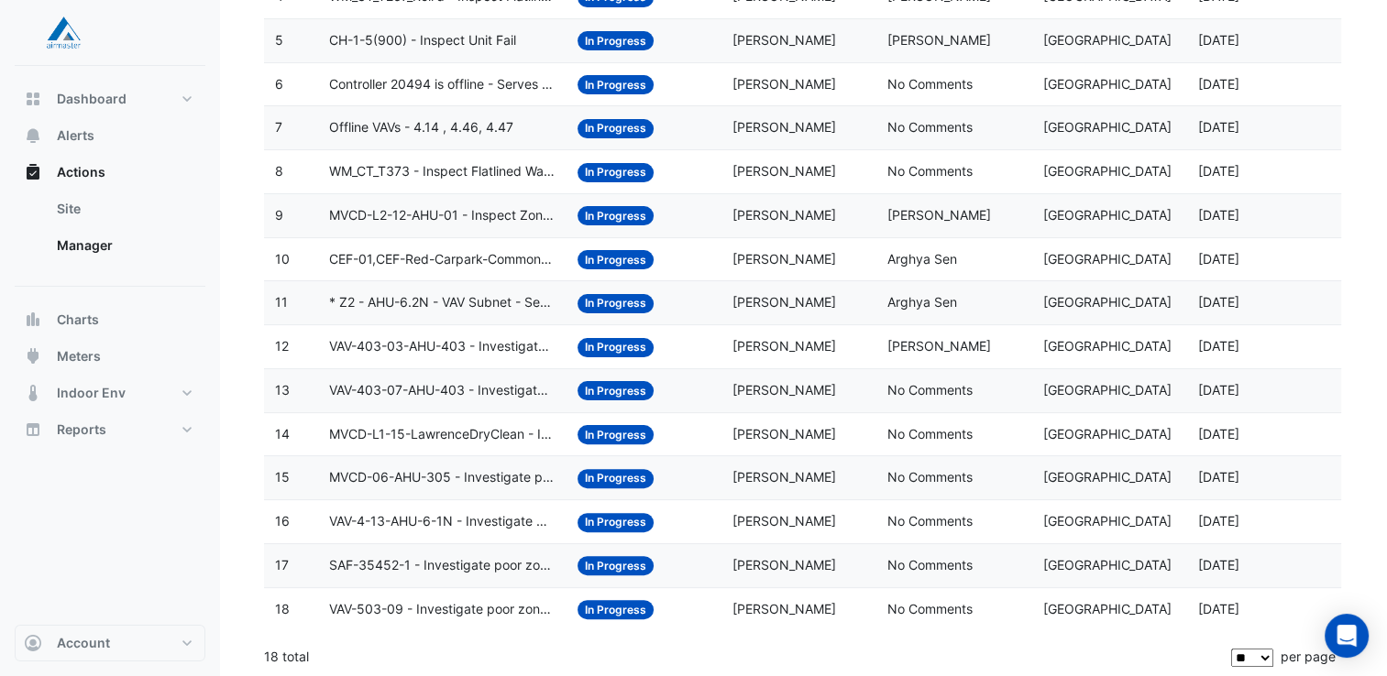
click at [447, 299] on span "* Z2 - AHU-6.2N - VAV Subnet - Several Controllers Offline" at bounding box center [442, 302] width 226 height 21
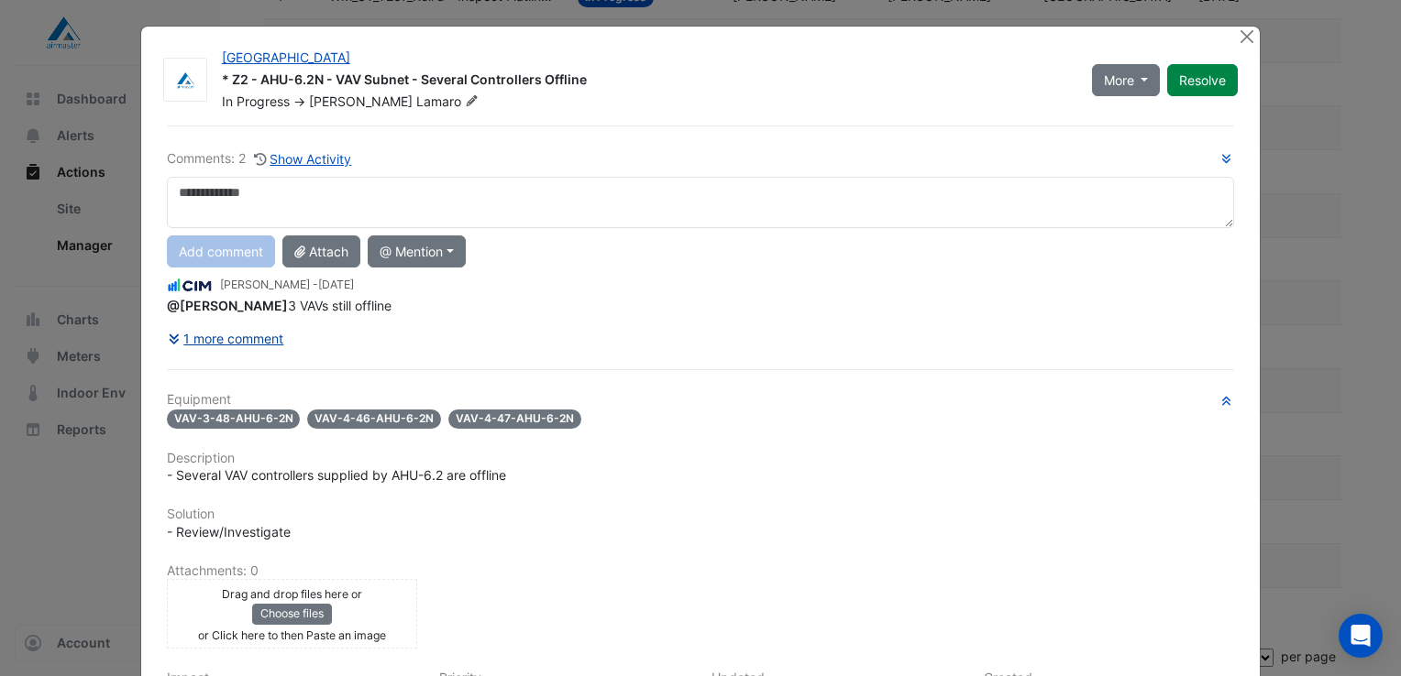
click at [197, 334] on button "1 more comment" at bounding box center [226, 339] width 118 height 32
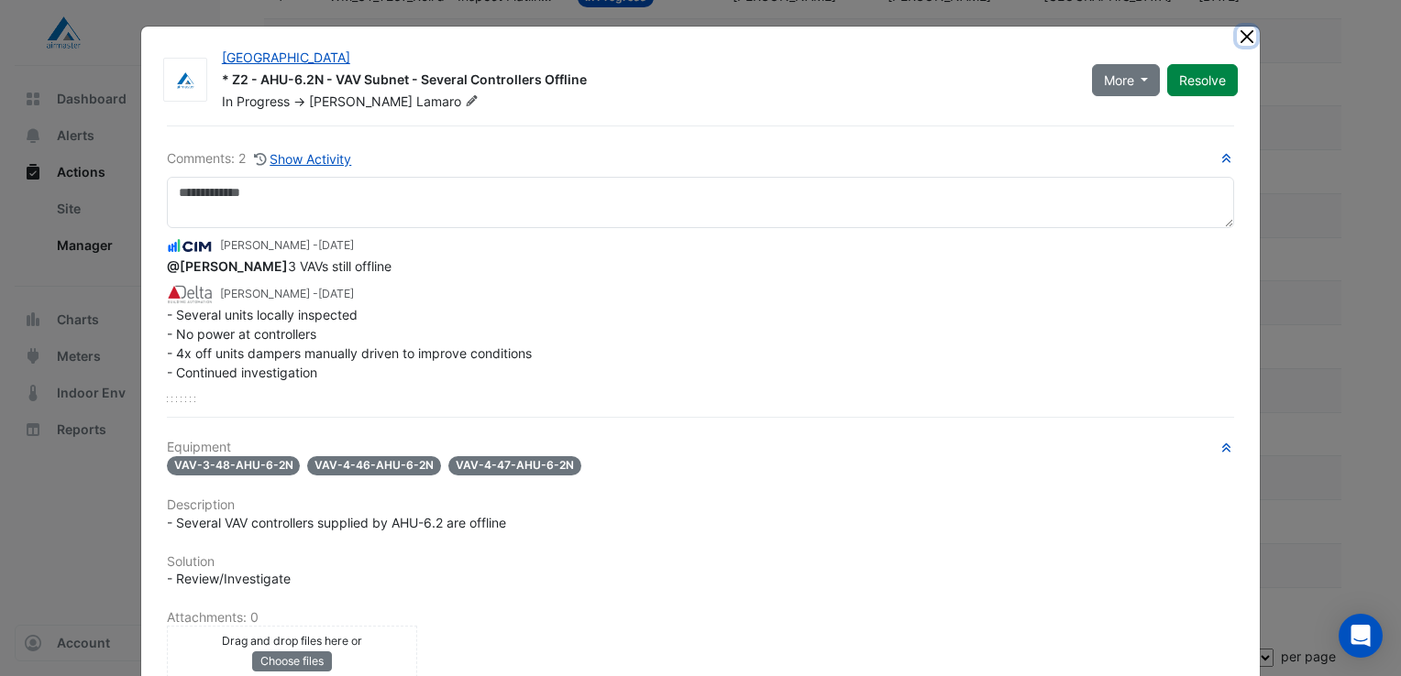
click at [1242, 37] on button "Close" at bounding box center [1246, 36] width 19 height 19
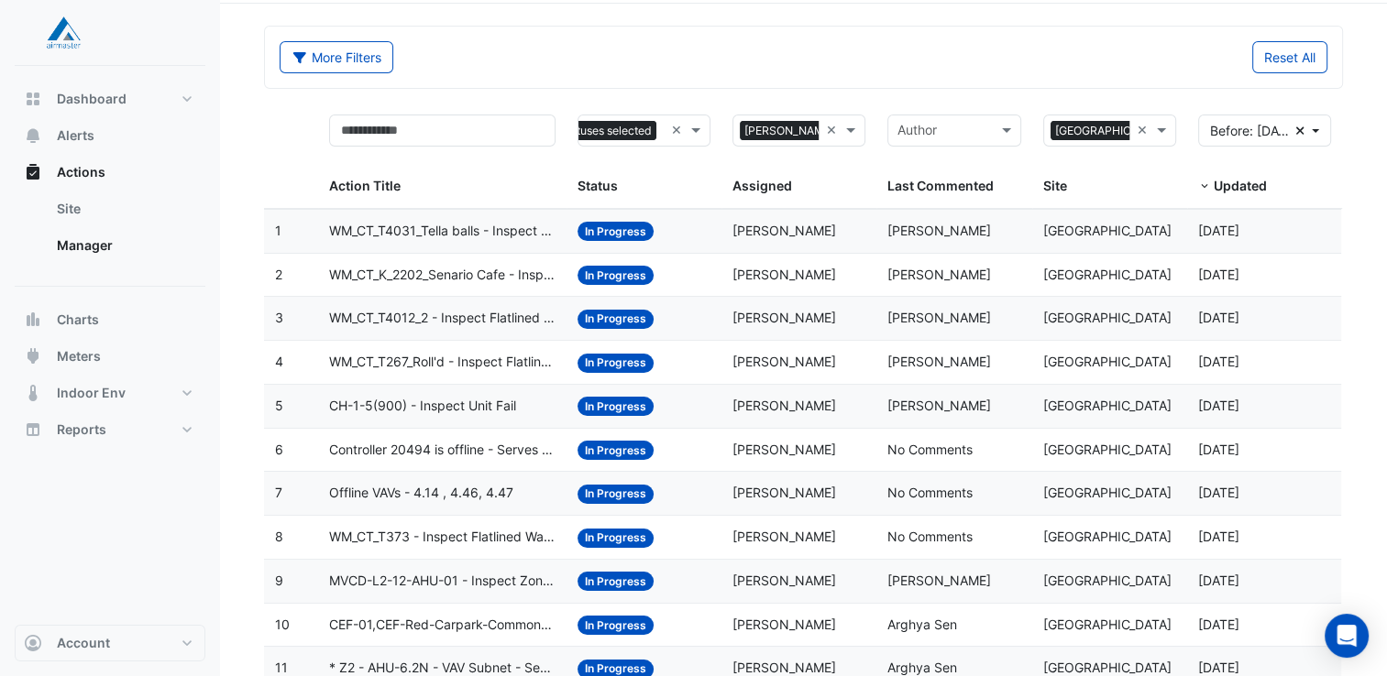
scroll to position [61, 0]
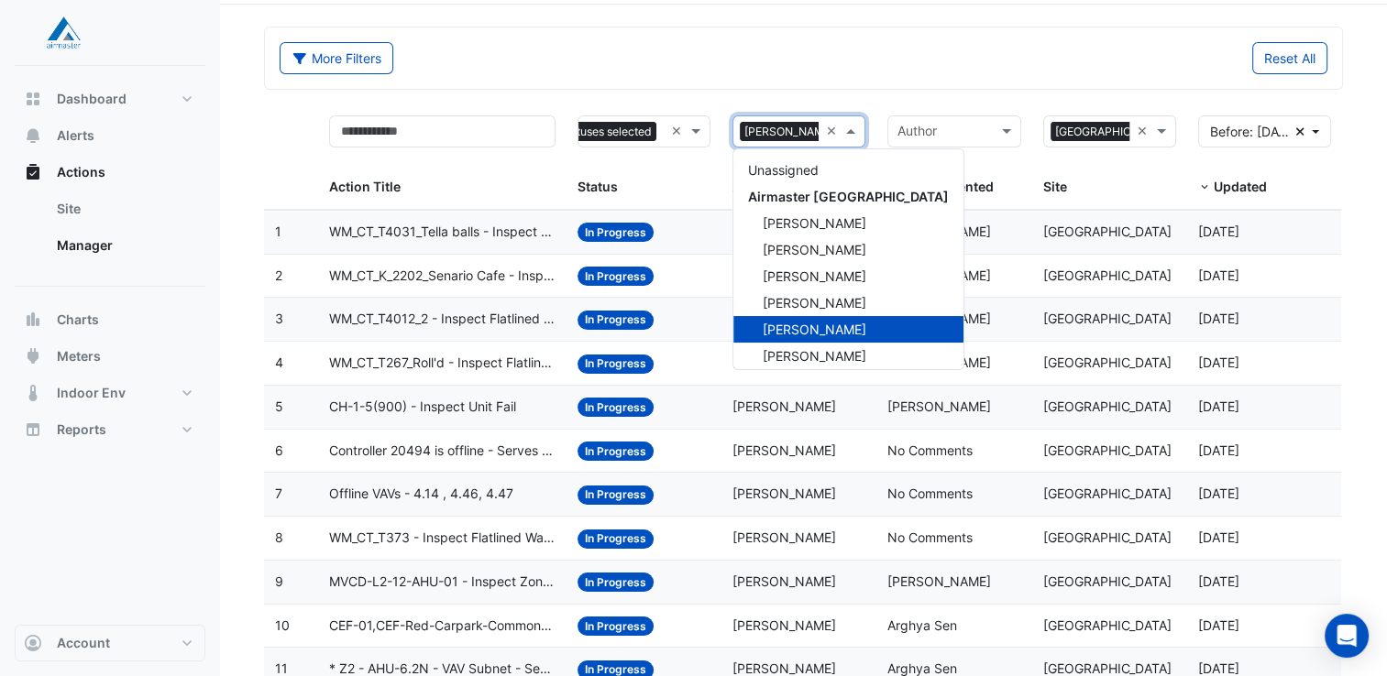
click at [853, 132] on span at bounding box center [852, 131] width 23 height 21
click at [829, 358] on span "[PERSON_NAME]" at bounding box center [815, 356] width 104 height 16
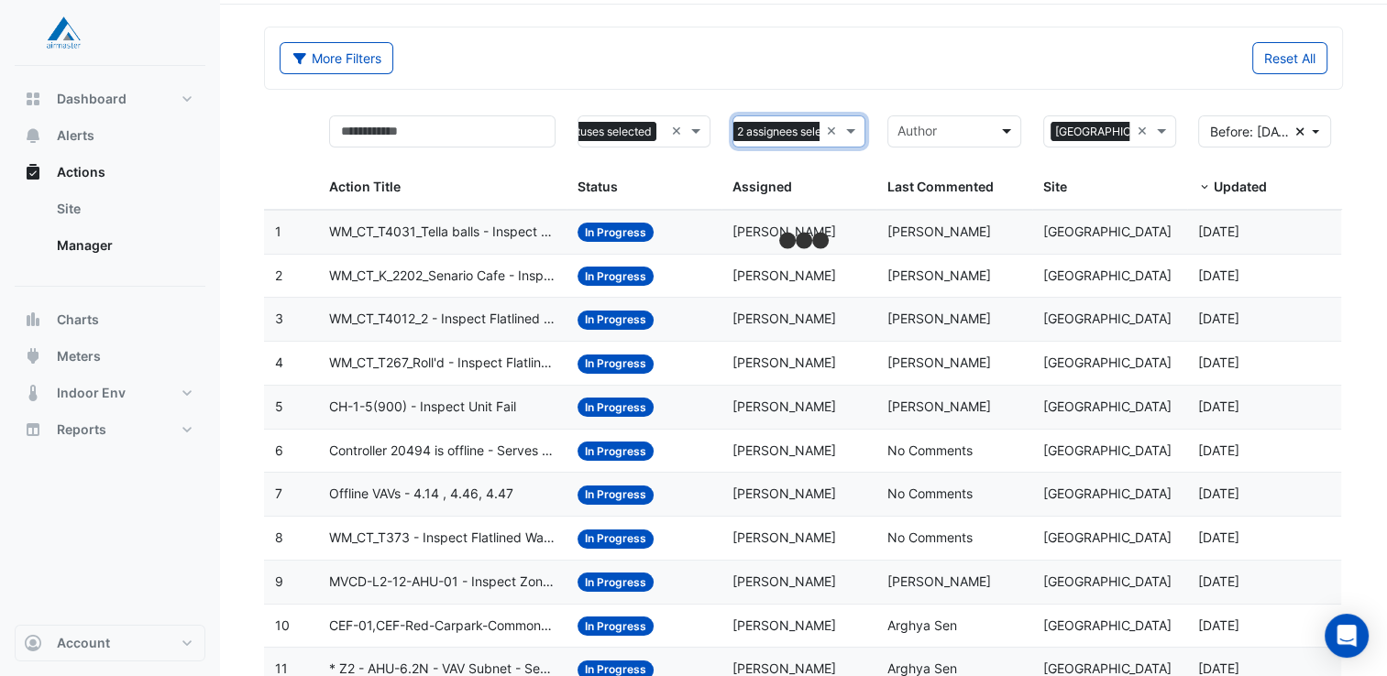
click at [1005, 131] on span at bounding box center [1008, 131] width 23 height 21
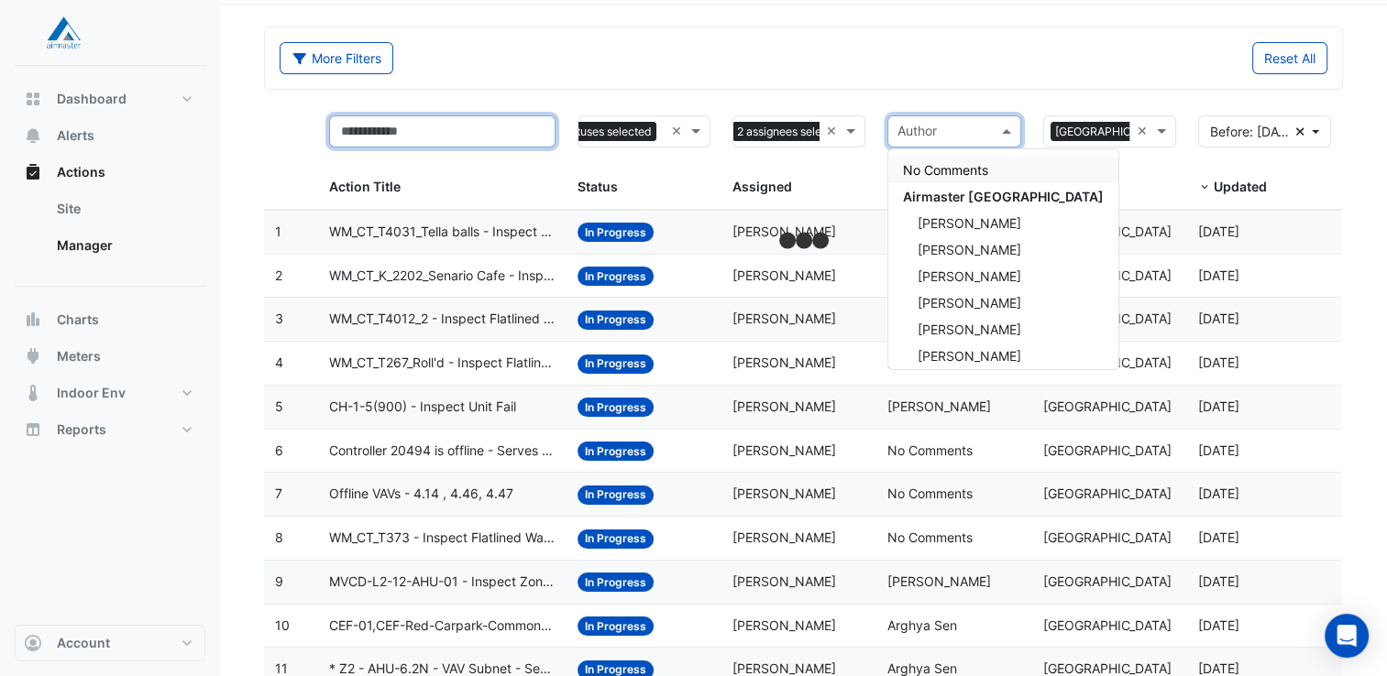
click at [493, 123] on input "text" at bounding box center [442, 131] width 226 height 32
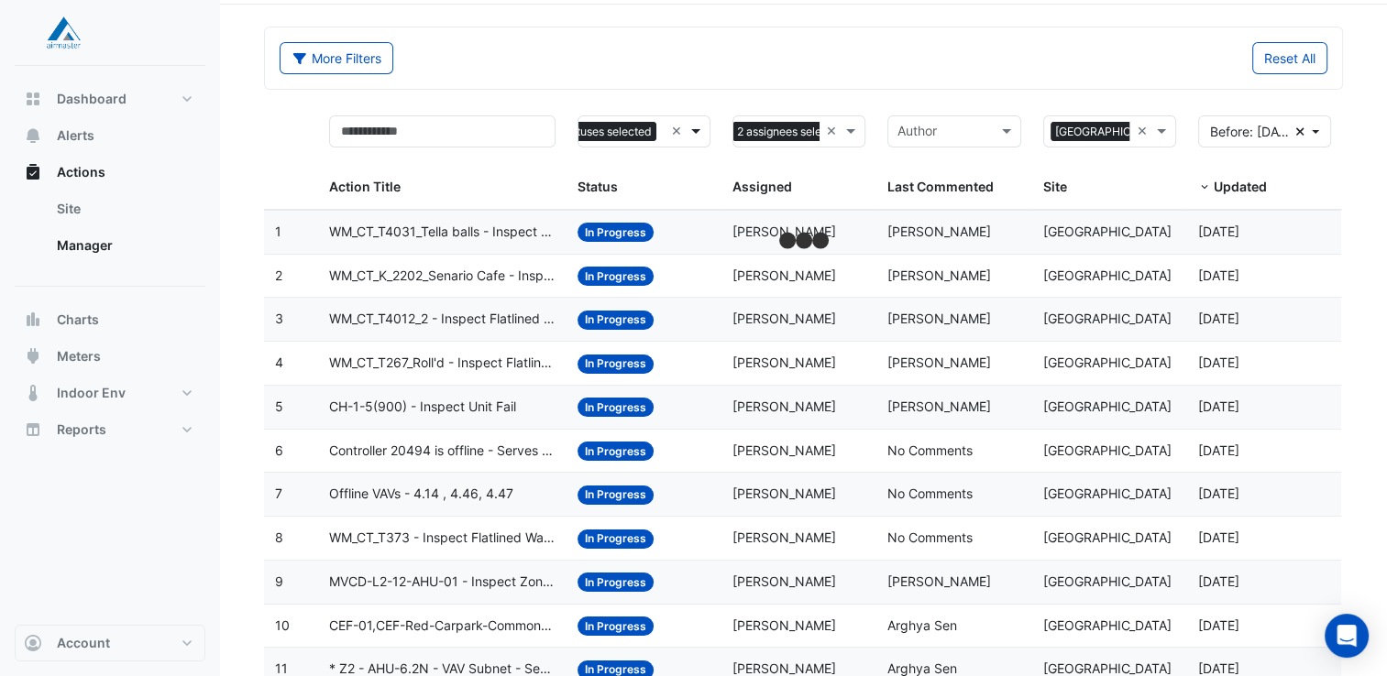
click at [700, 129] on span at bounding box center [698, 131] width 23 height 21
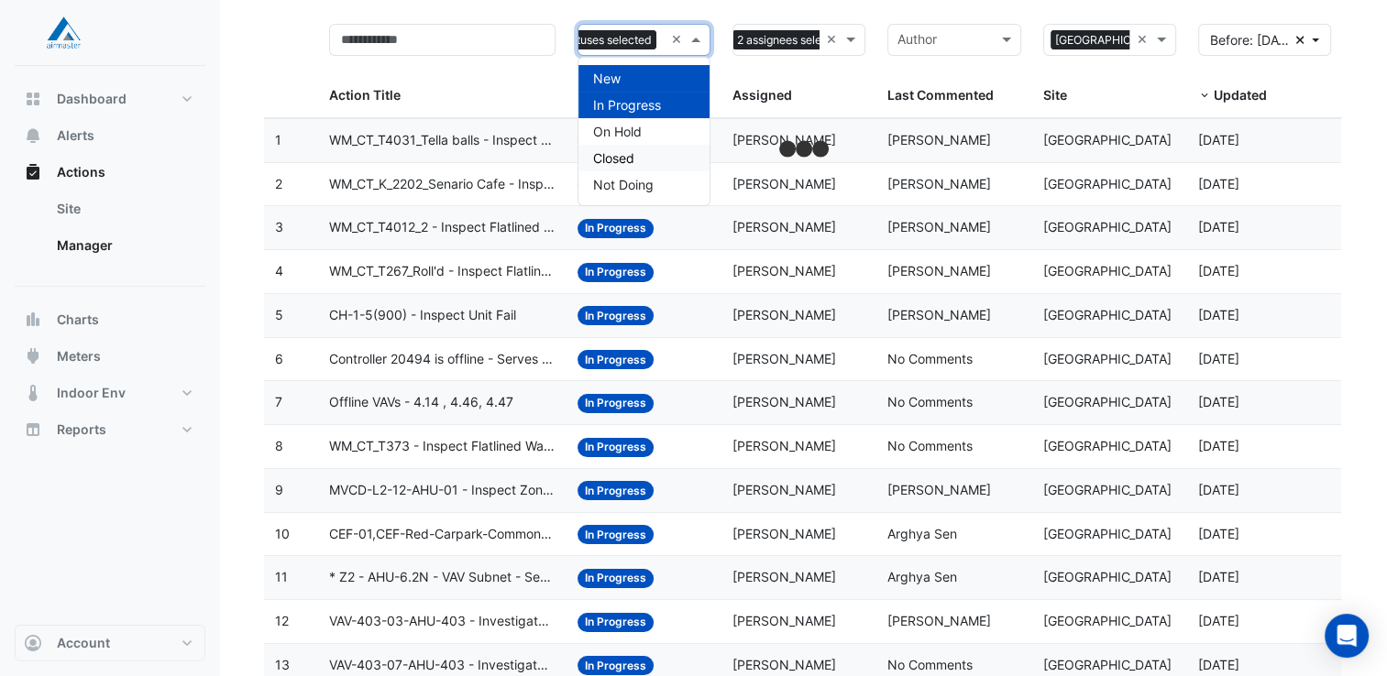
scroll to position [61, 0]
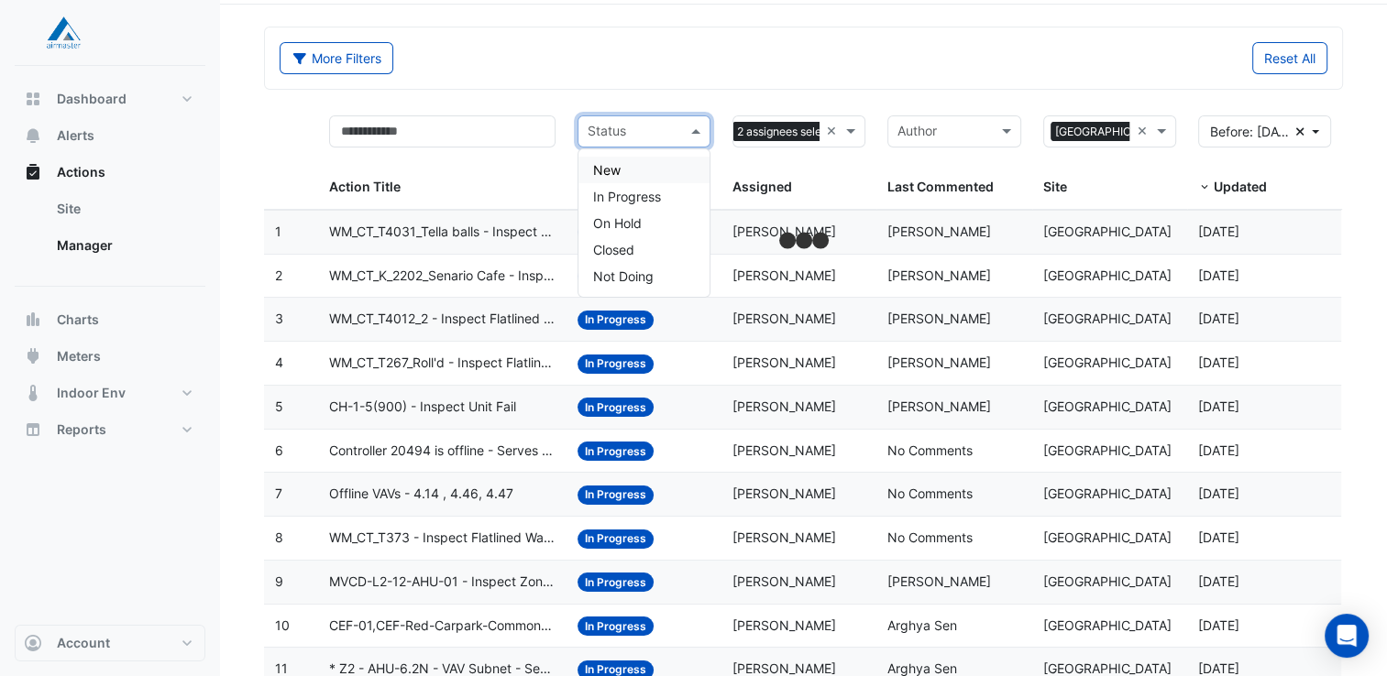
click at [668, 82] on div "More Filters Reset All" at bounding box center [803, 57] width 1077 height 61
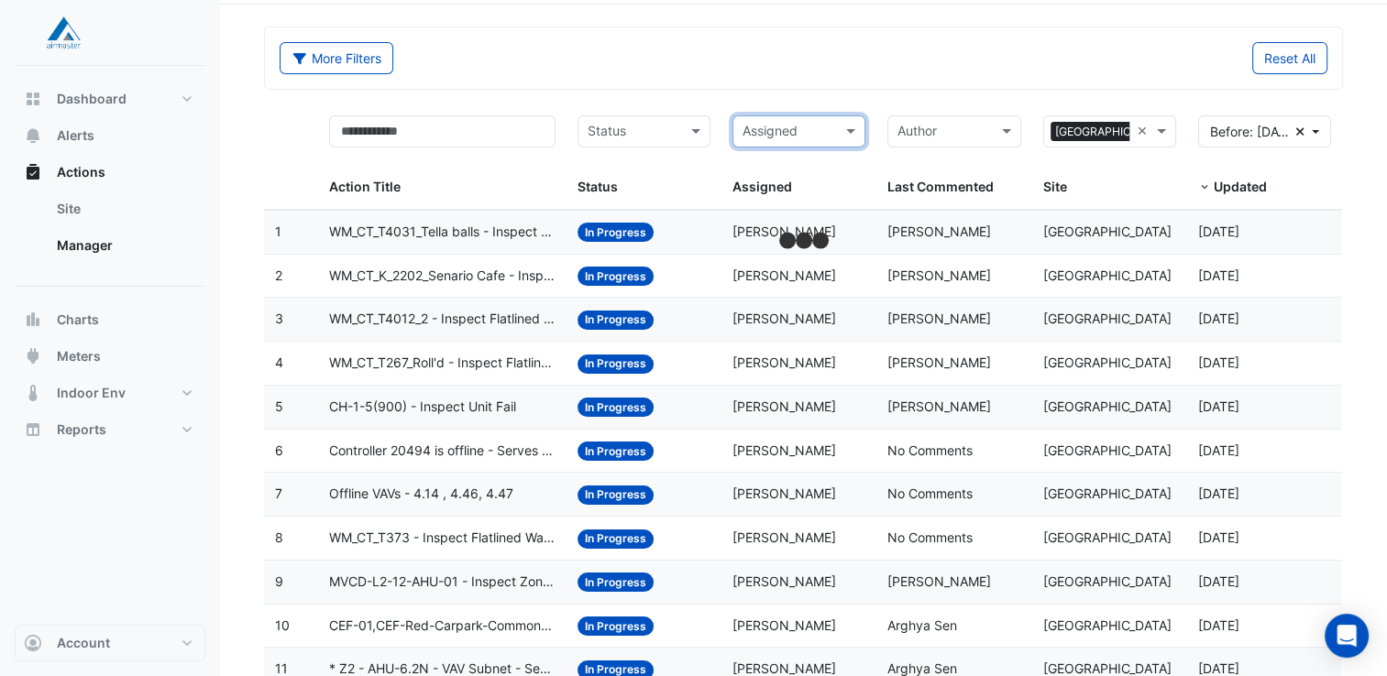
click at [765, 93] on form "More Filters Reset All Status Assigned Sites × [GEOGRAPHIC_DATA] × Action Title…" at bounding box center [803, 537] width 1079 height 1020
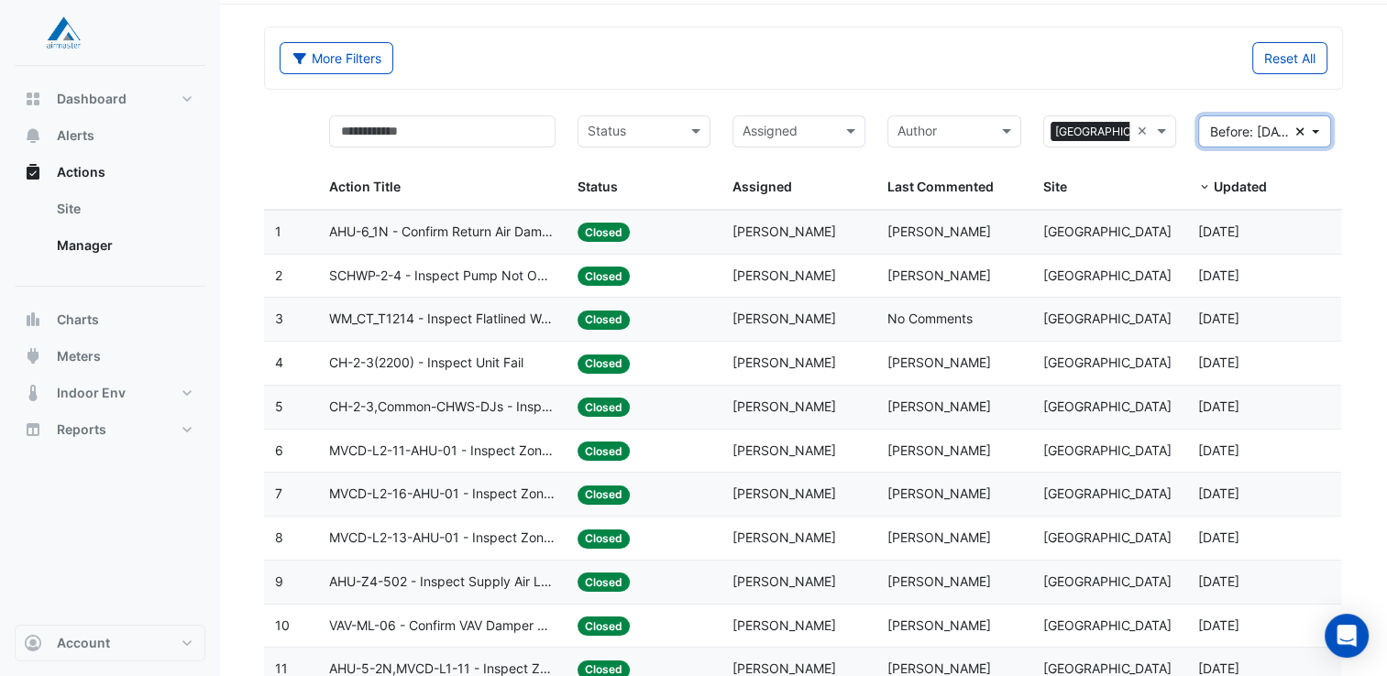
click at [1316, 129] on button "Before: [DATE] Clear" at bounding box center [1264, 131] width 133 height 32
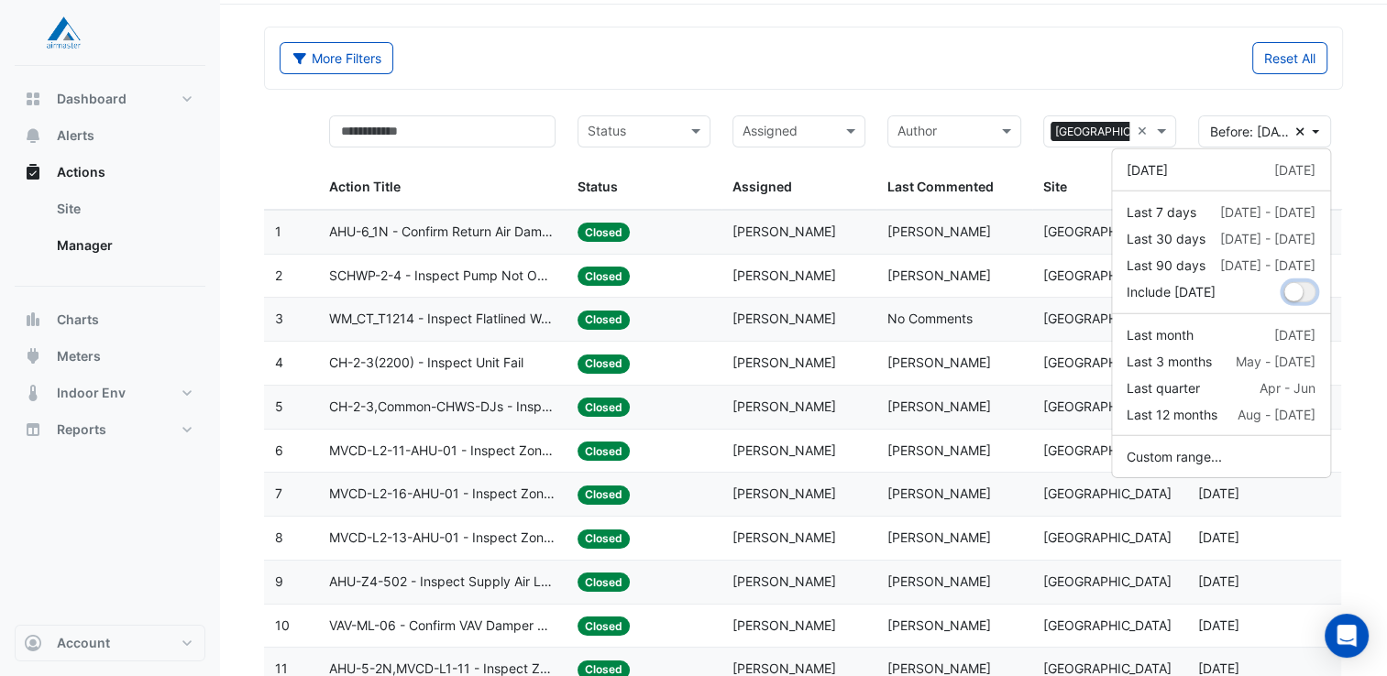
click at [1300, 293] on small "dropDown" at bounding box center [1293, 292] width 18 height 18
click at [1168, 173] on div "[DATE]" at bounding box center [1147, 169] width 41 height 19
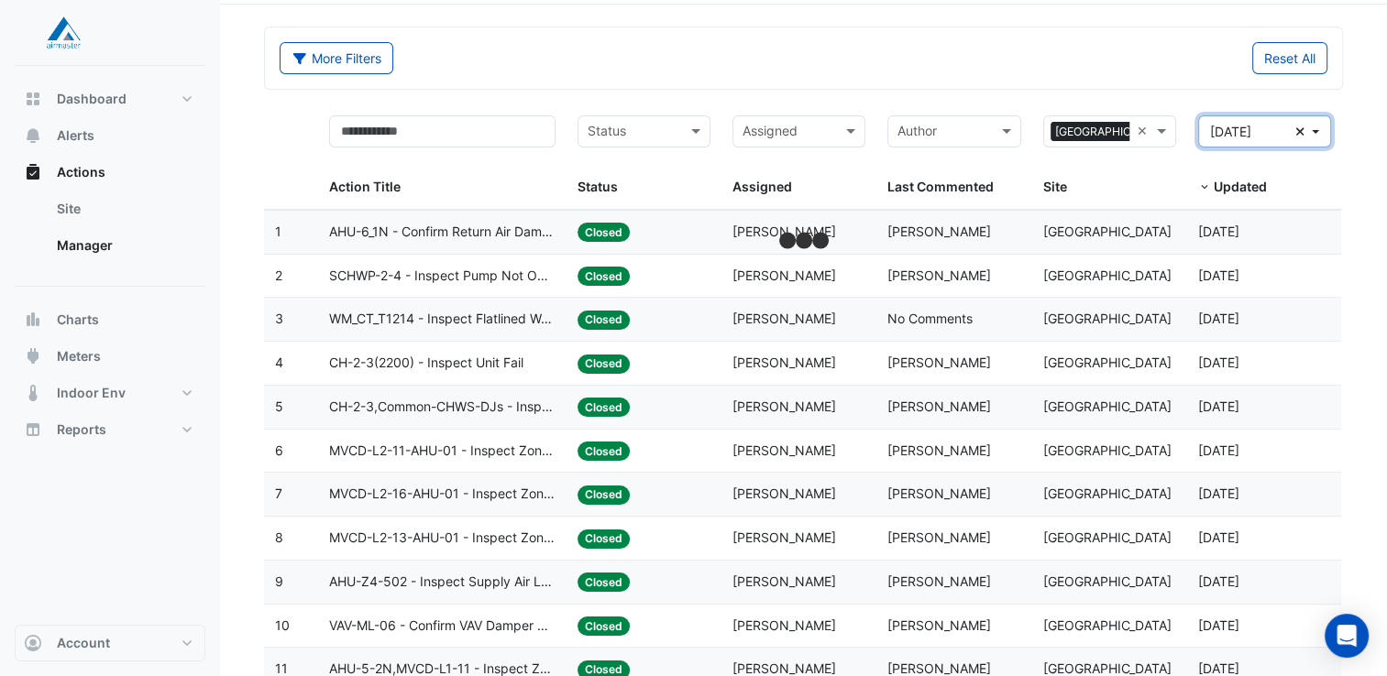
click at [1316, 129] on button "[DATE] Clear" at bounding box center [1264, 131] width 133 height 32
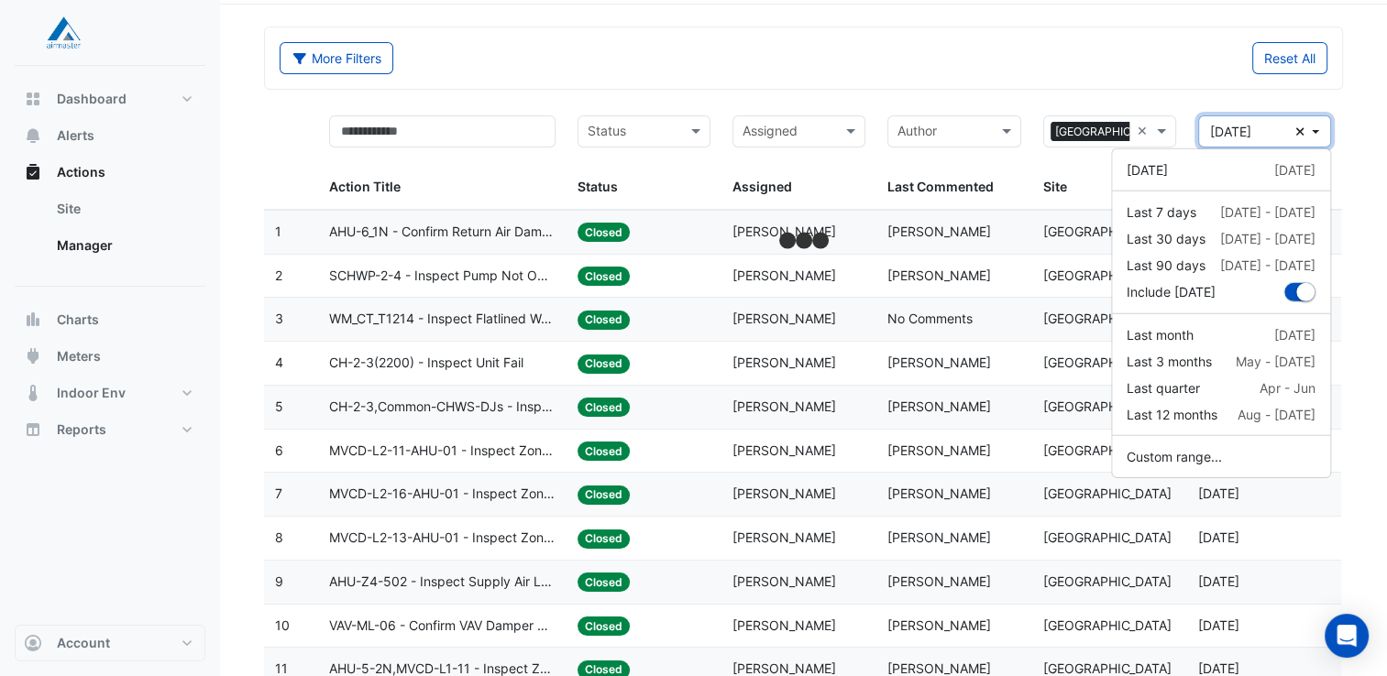
click at [1317, 128] on button "[DATE] Clear" at bounding box center [1264, 131] width 133 height 32
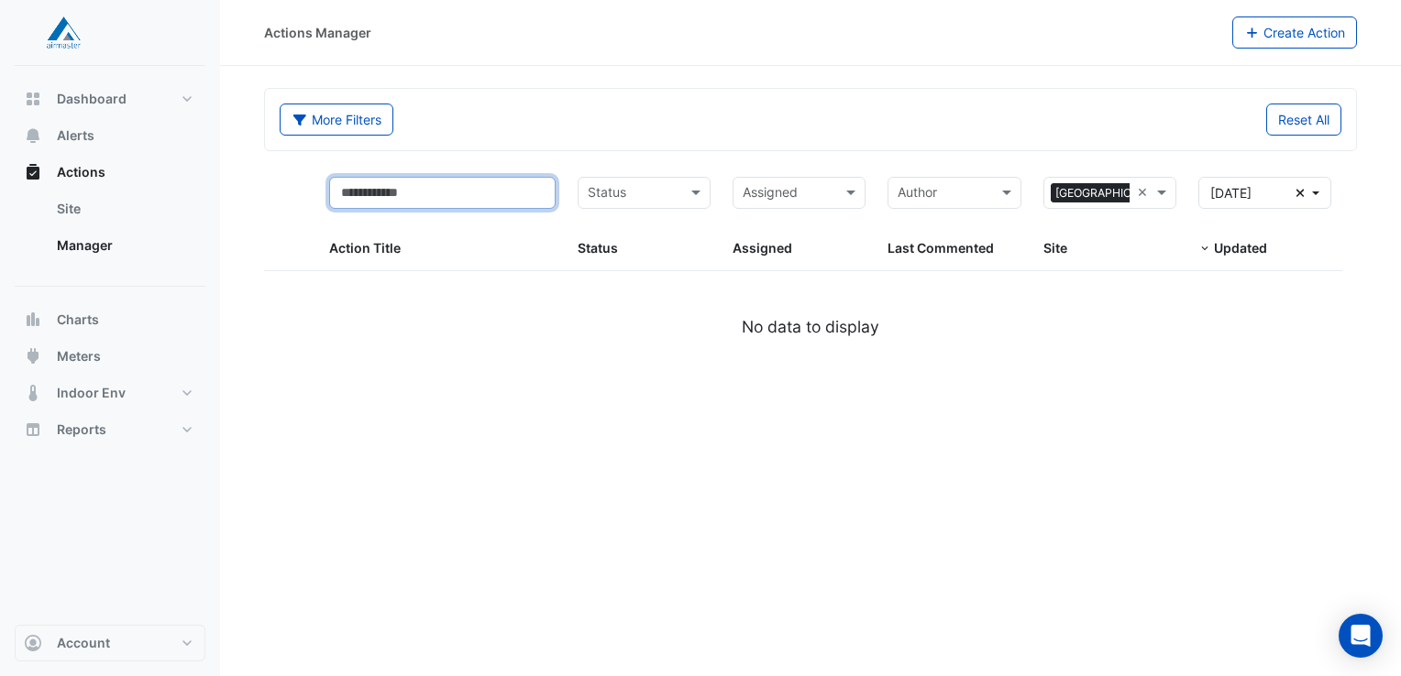
click at [480, 192] on input "text" at bounding box center [442, 193] width 226 height 32
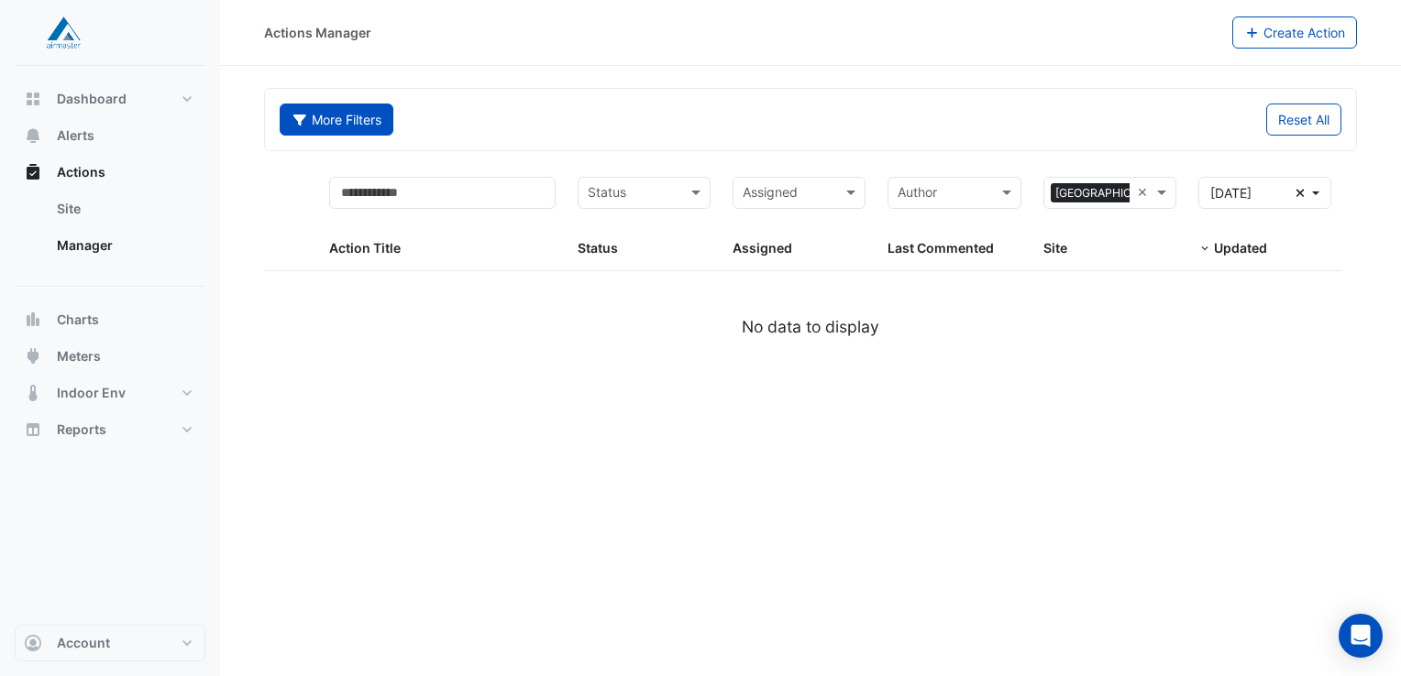
click at [366, 119] on button "More Filters" at bounding box center [337, 120] width 114 height 32
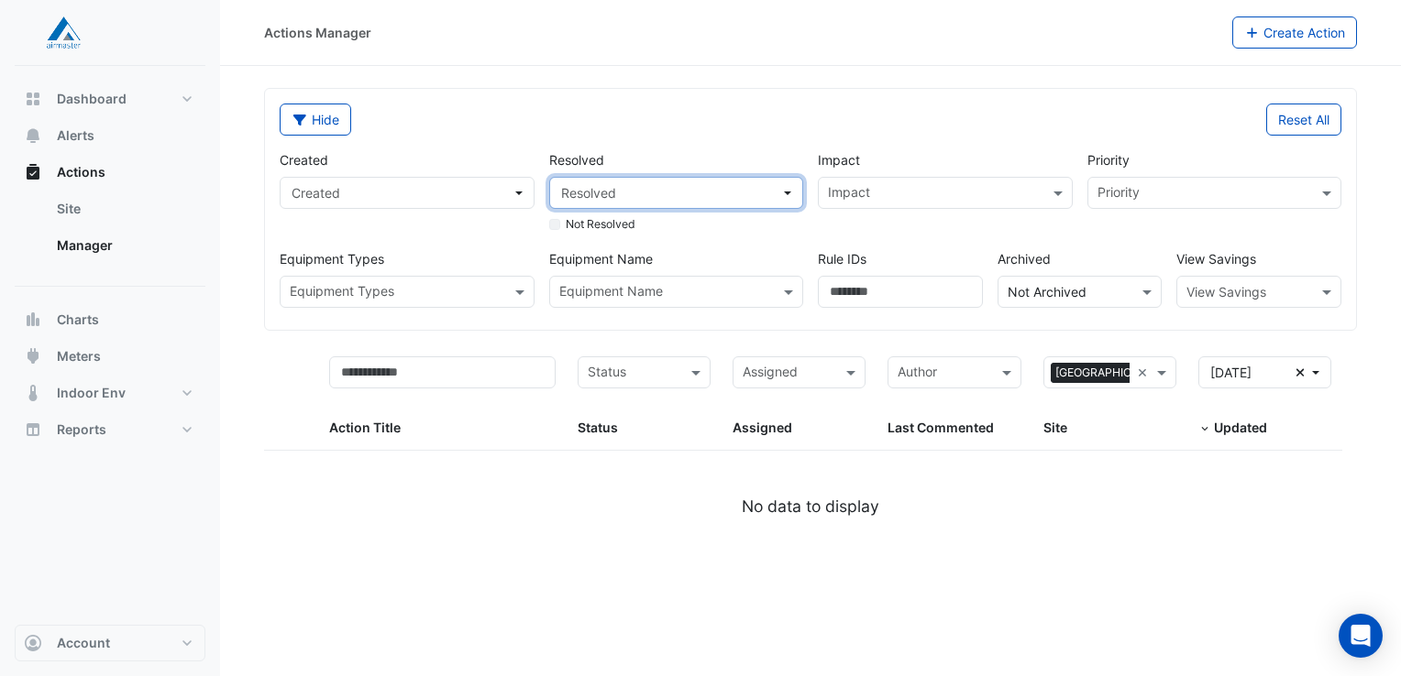
click at [698, 191] on span "Resolved" at bounding box center [671, 192] width 220 height 19
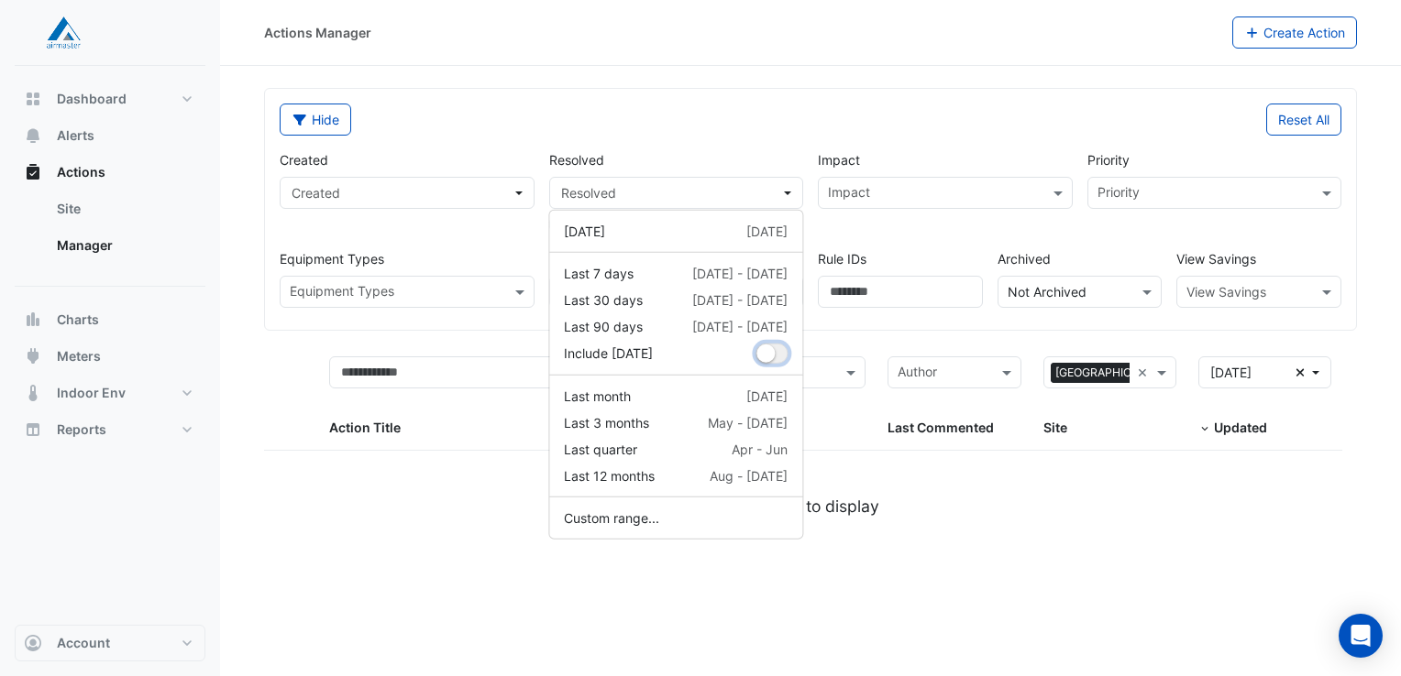
click at [775, 349] on button "dropDown" at bounding box center [771, 354] width 32 height 20
click at [785, 118] on div "Hide" at bounding box center [540, 120] width 542 height 32
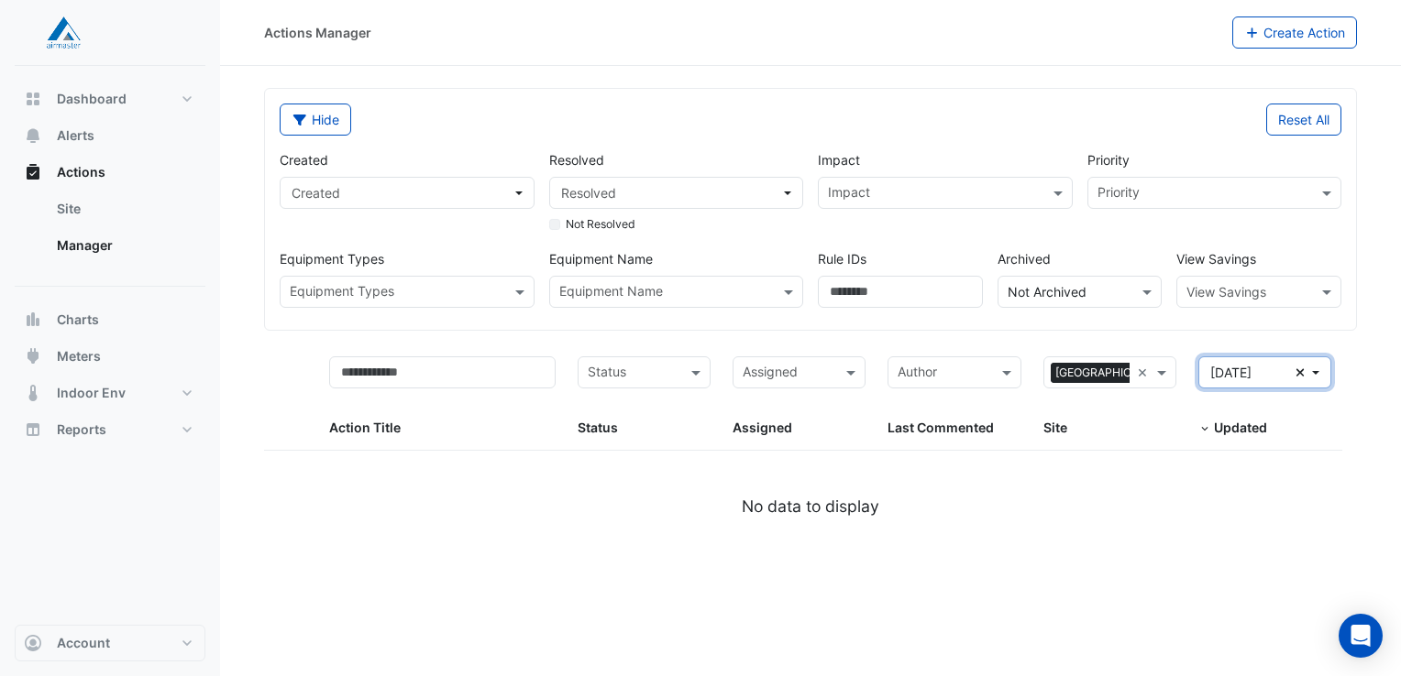
click at [1305, 368] on button "[DATE] Clear" at bounding box center [1264, 373] width 133 height 32
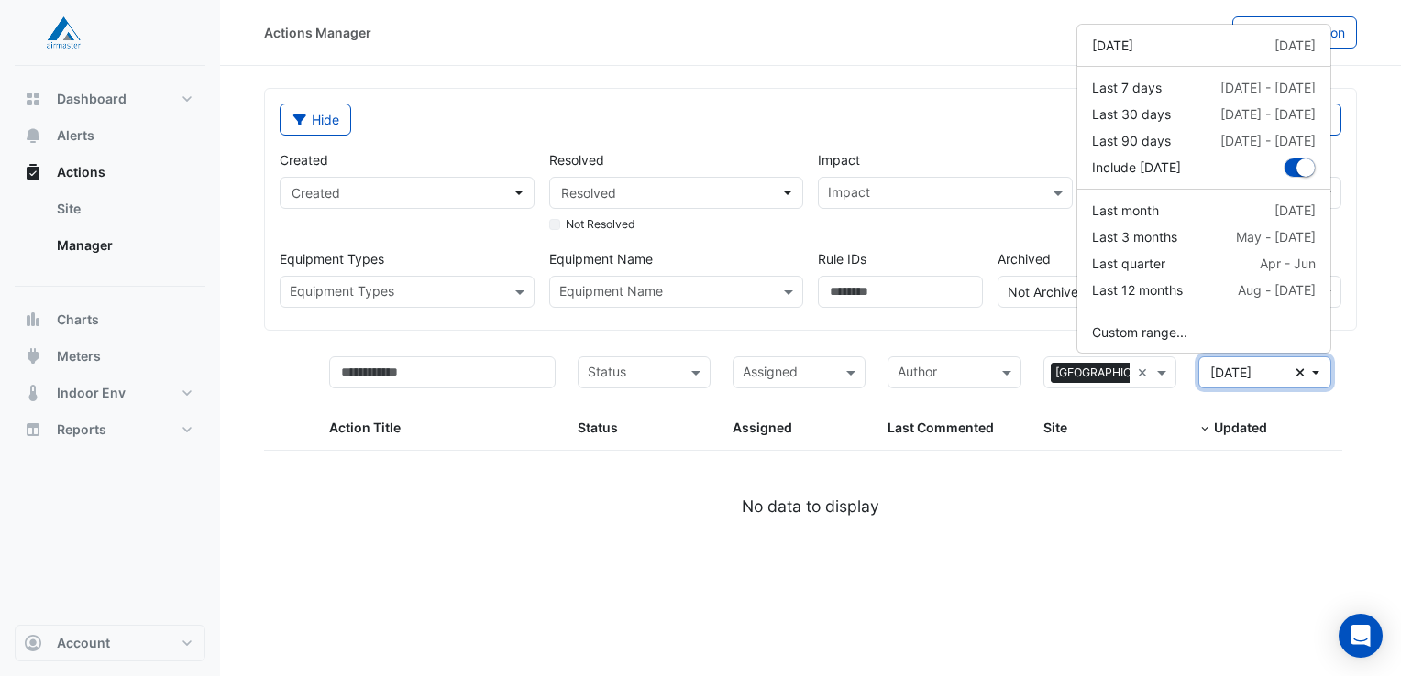
click at [1302, 369] on icon "button" at bounding box center [1300, 373] width 8 height 8
click at [695, 94] on div "Hide Reset All Created Created Resolved Resolved Not Resolved Impact Impact Pri…" at bounding box center [810, 209] width 1091 height 241
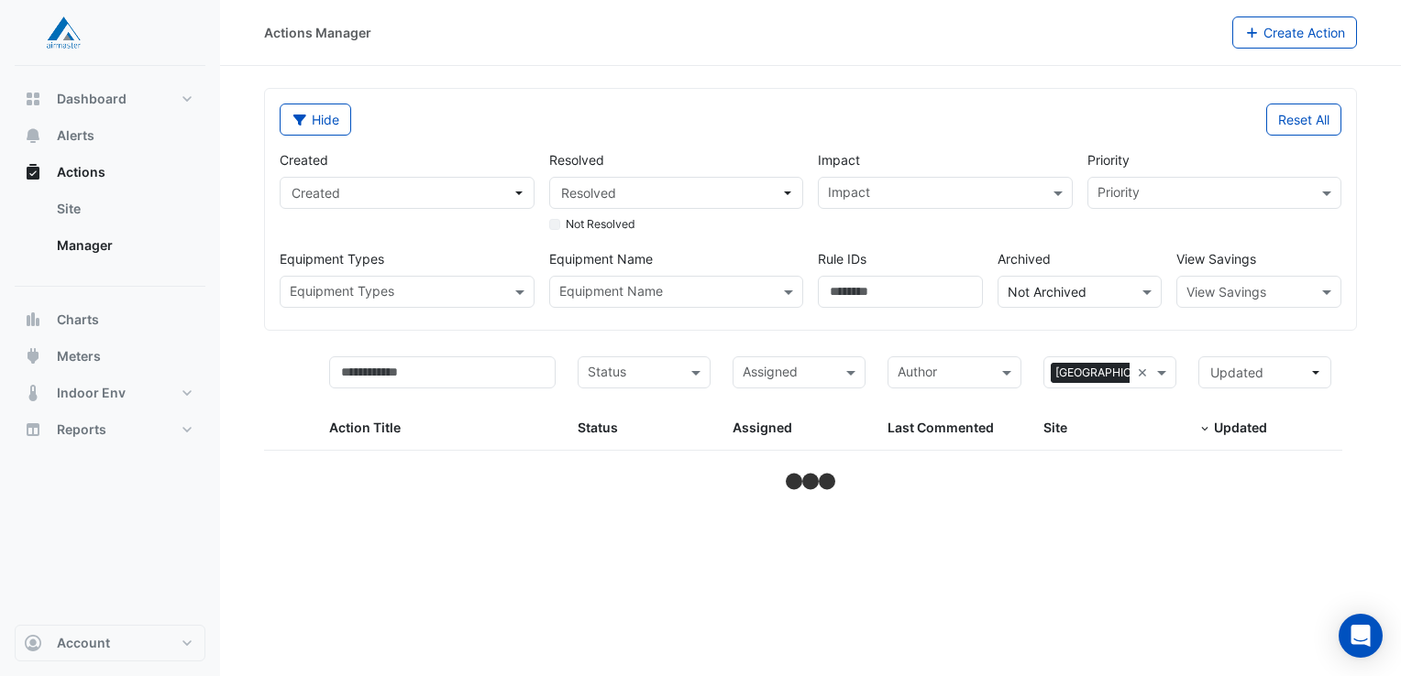
select select "**"
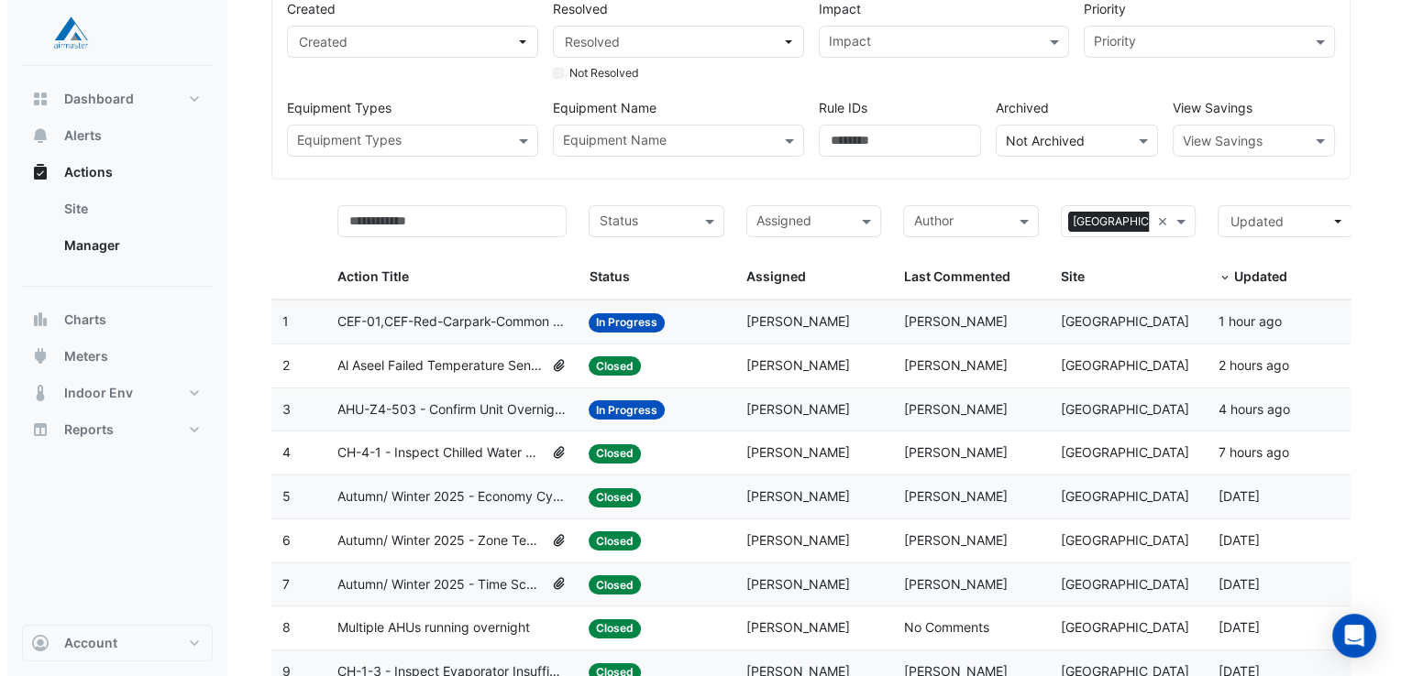
scroll to position [183, 0]
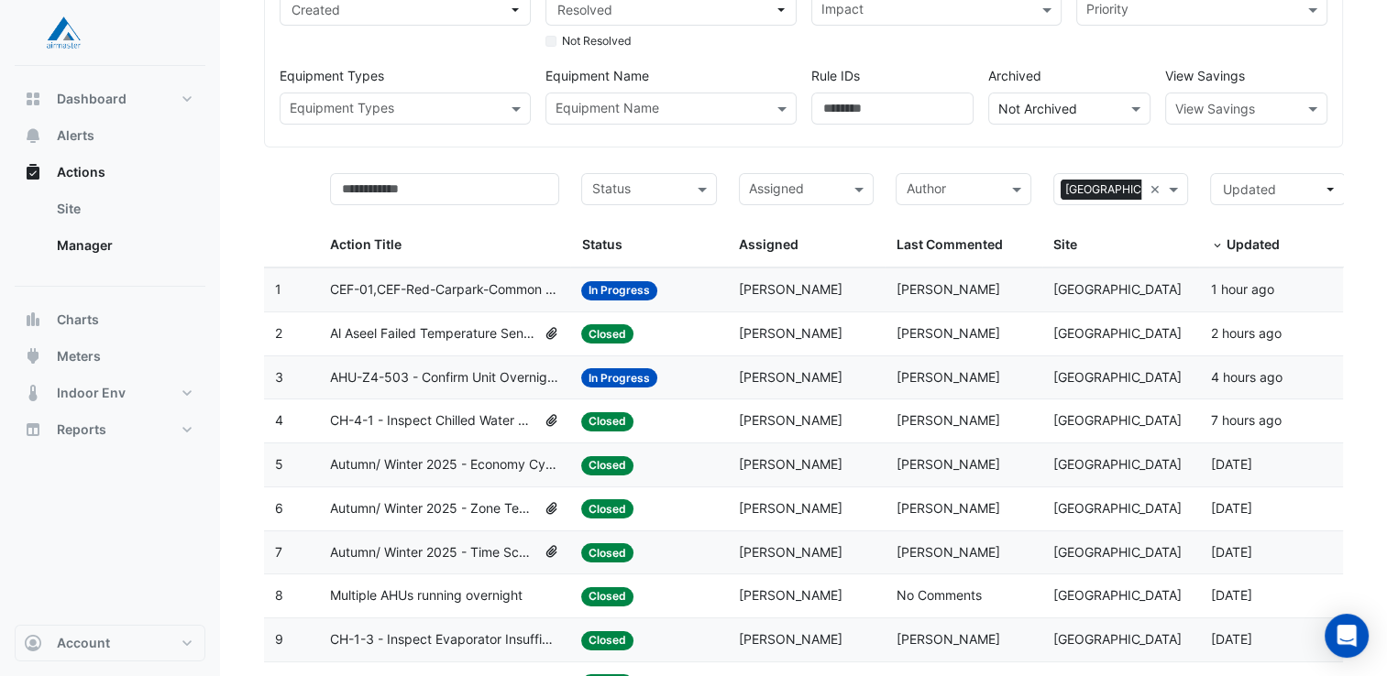
click at [472, 418] on span "CH-4-1 - Inspect Chilled Water Return Temp Broken Sensor" at bounding box center [433, 421] width 206 height 21
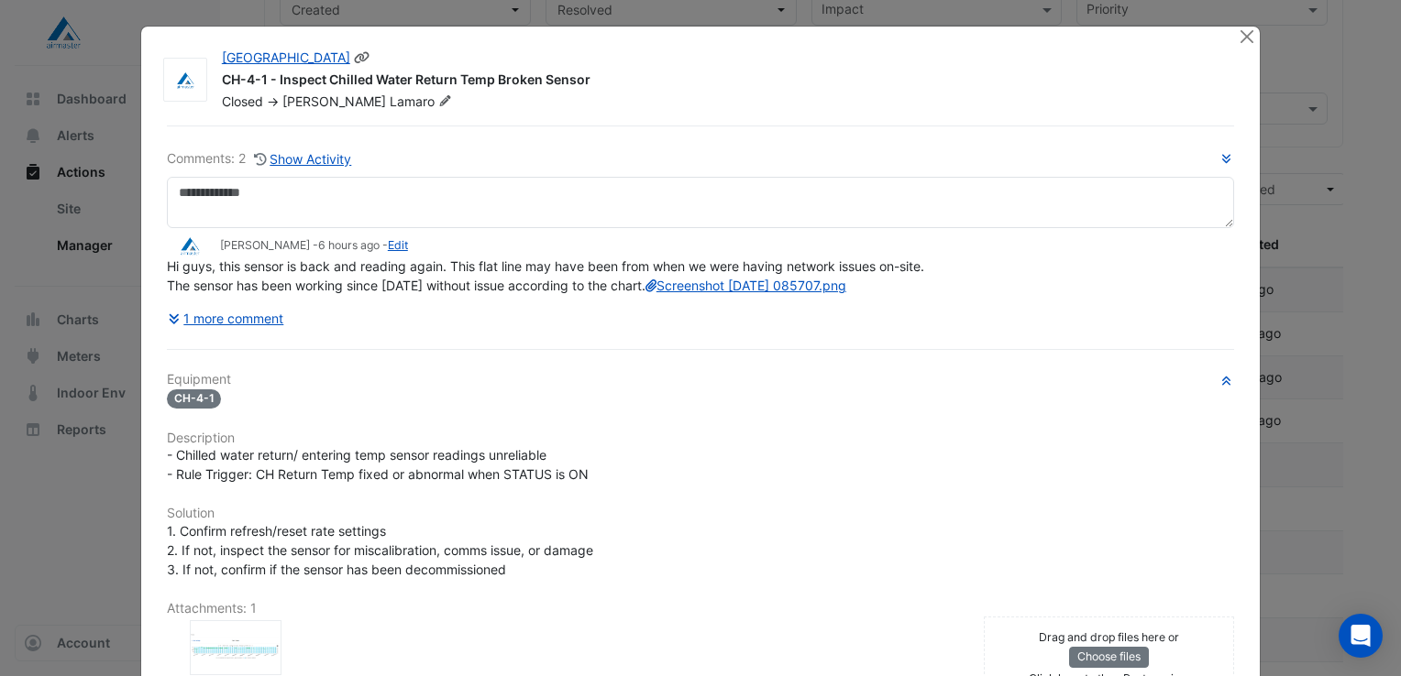
drag, startPoint x: 216, startPoint y: 79, endPoint x: 569, endPoint y: 84, distance: 352.9
click at [569, 84] on div "CH-4-1 - Inspect Chilled Water Return Temp Broken Sensor" at bounding box center [719, 82] width 994 height 22
click at [570, 84] on div "CH-4-1 - Inspect Chilled Water Return Temp Broken Sensor" at bounding box center [719, 82] width 994 height 22
click at [458, 105] on div "Closed -> [PERSON_NAME]" at bounding box center [718, 102] width 997 height 18
drag, startPoint x: 219, startPoint y: 78, endPoint x: 579, endPoint y: 78, distance: 360.2
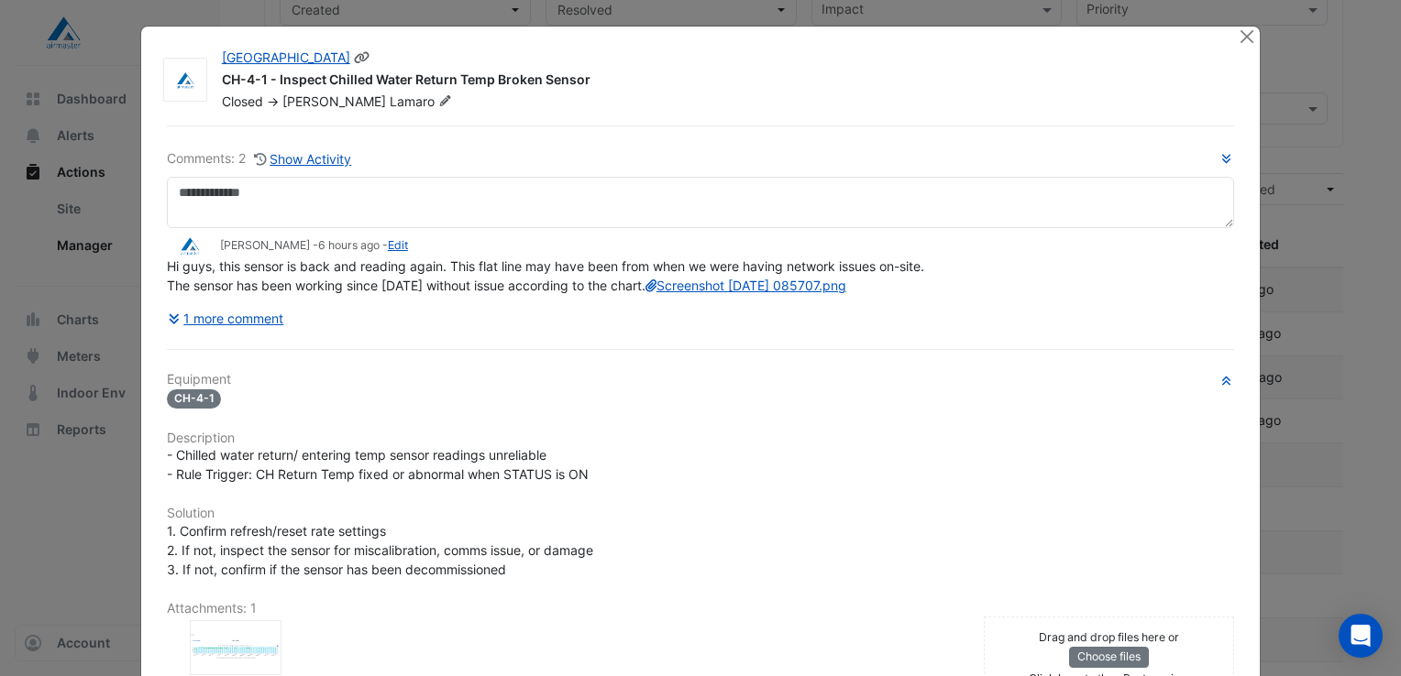
click at [579, 78] on div "CH-4-1 - Inspect Chilled Water Return Temp Broken Sensor" at bounding box center [719, 82] width 994 height 22
copy div "CH-4-1 - Inspect Chilled Water Return Temp Broken Sensor"
click at [251, 335] on button "1 more comment" at bounding box center [226, 318] width 118 height 32
click at [233, 335] on button "1 more comment" at bounding box center [226, 318] width 118 height 32
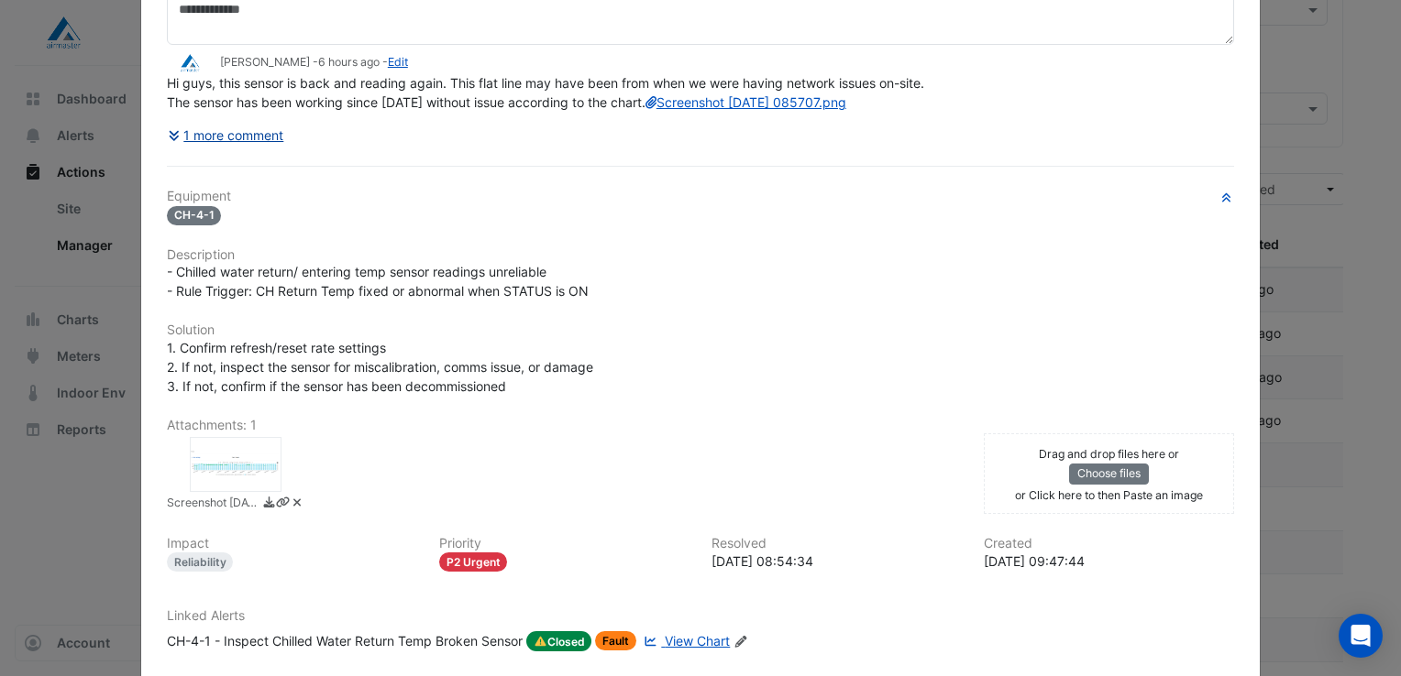
click at [215, 151] on button "1 more comment" at bounding box center [226, 135] width 118 height 32
click at [168, 142] on icon at bounding box center [176, 135] width 16 height 13
click at [1334, 126] on ngb-modal-window "[GEOGRAPHIC_DATA] CH-4-1 - Inspect Chilled Water Return Temp Broken Sensor Clos…" at bounding box center [700, 338] width 1401 height 676
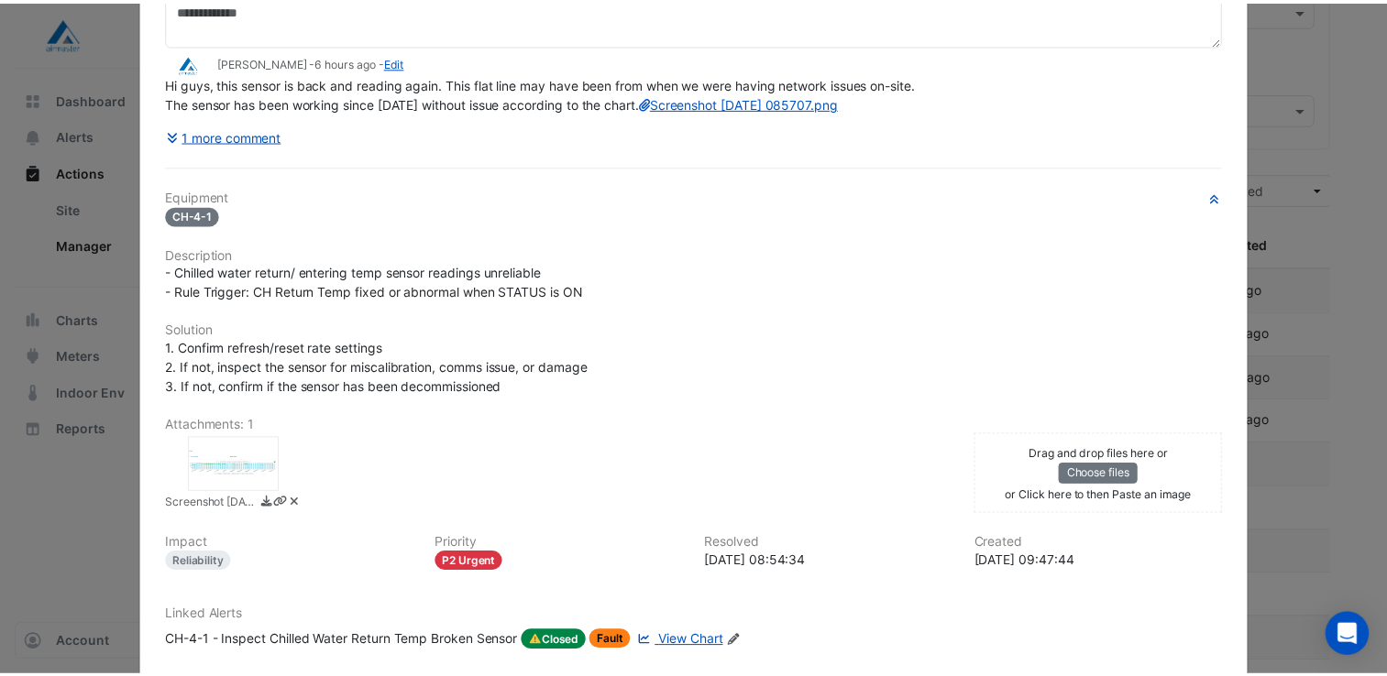
scroll to position [0, 0]
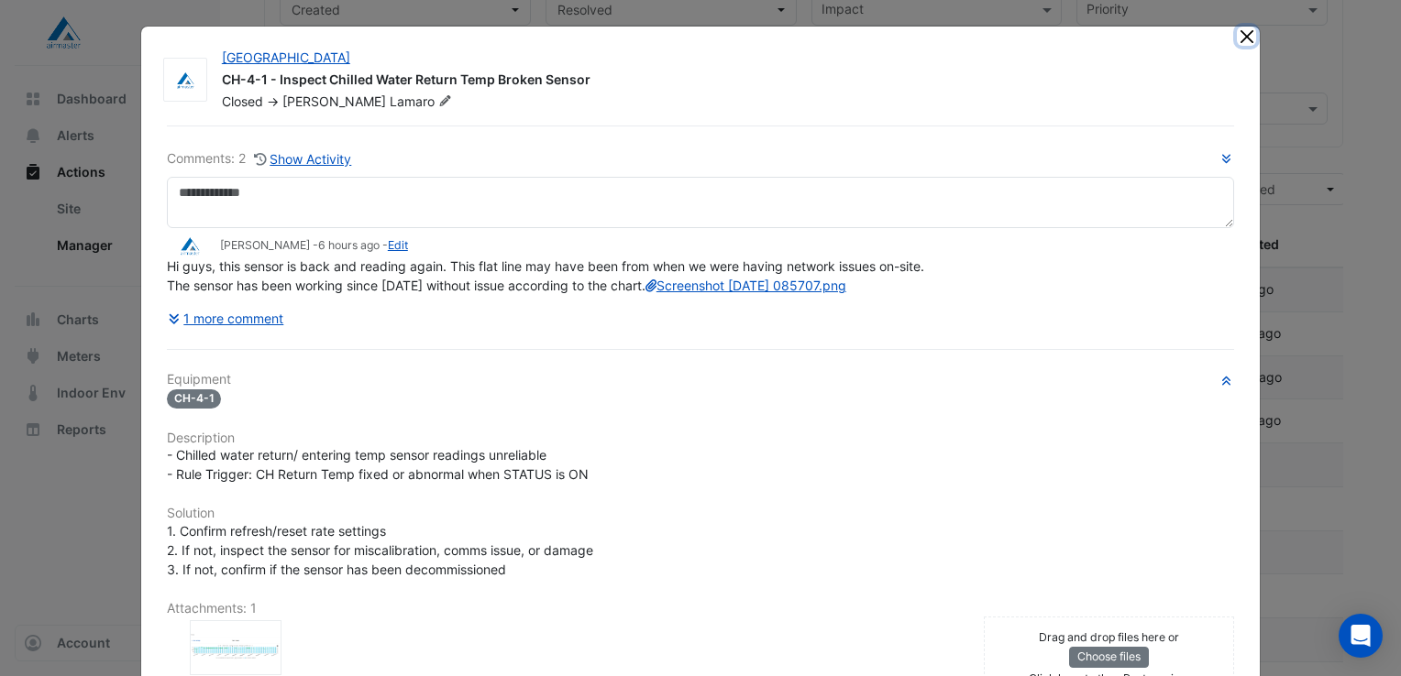
click at [1239, 32] on button "Close" at bounding box center [1246, 36] width 19 height 19
